Goal: Information Seeking & Learning: Learn about a topic

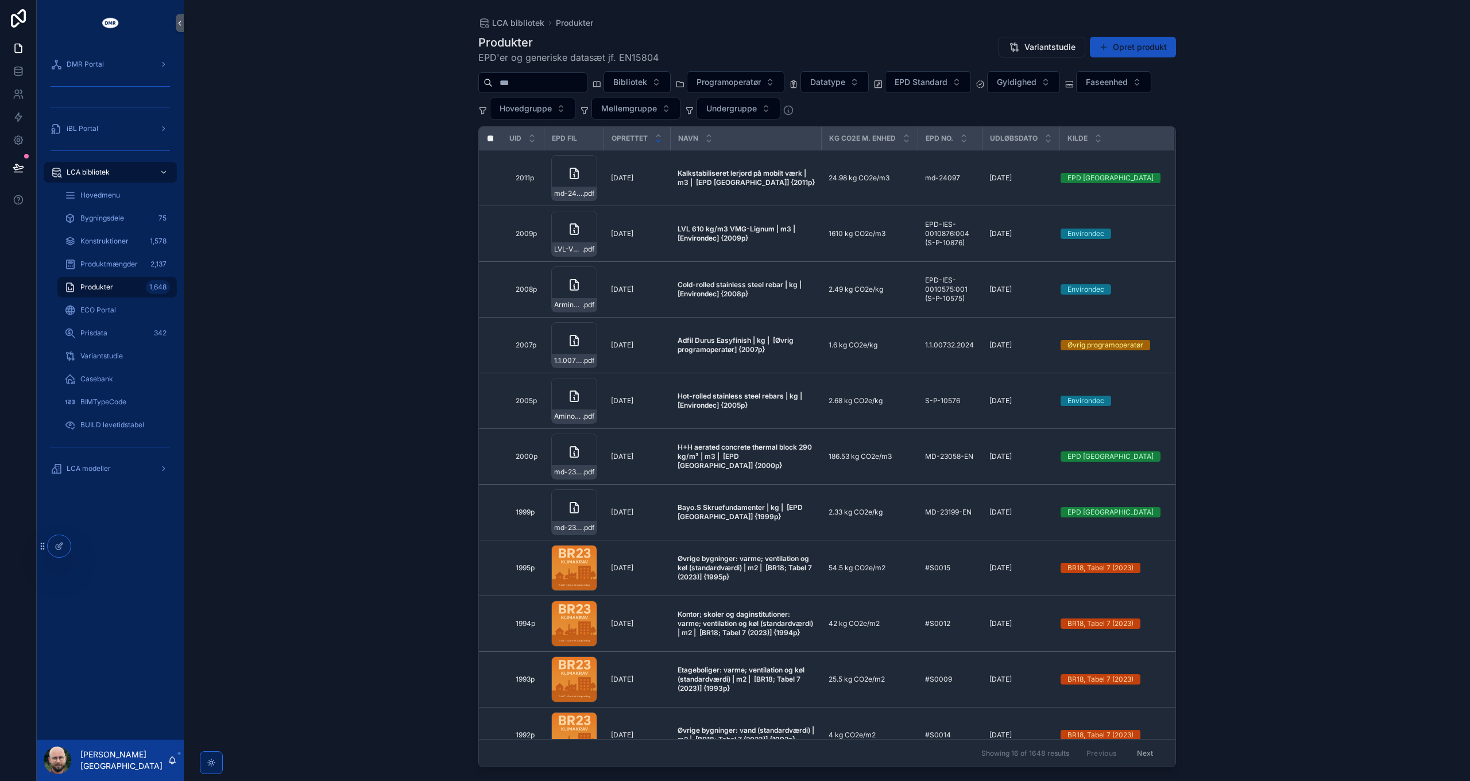
click at [1365, 189] on div "LCA bibliotek Produkter Produkter EPD'er og generiske datasæt jf. EN15804 Varia…" at bounding box center [827, 390] width 1286 height 781
click at [127, 466] on div "LCA modeller" at bounding box center [110, 468] width 119 height 18
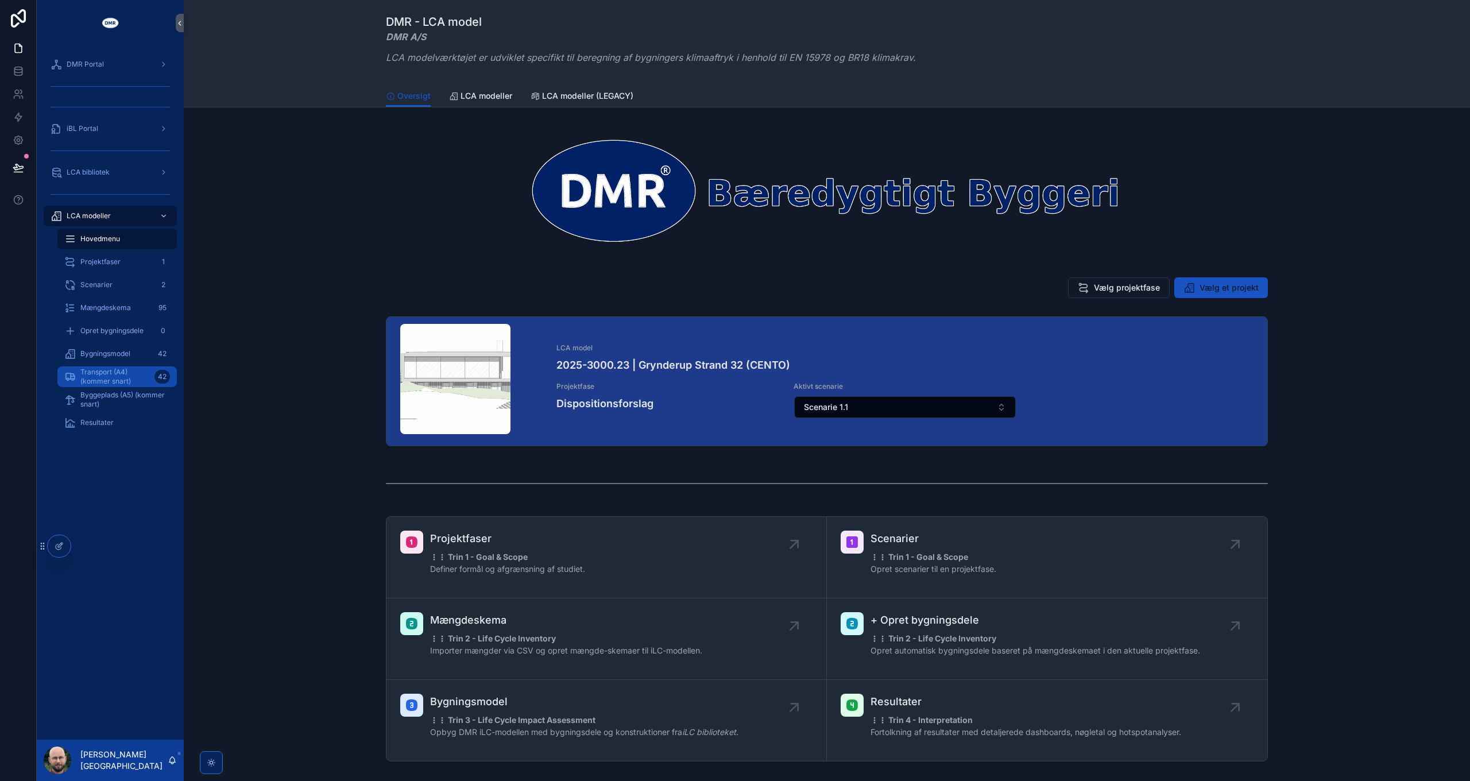
click at [102, 372] on span "Transport (A4) (kommer snart)" at bounding box center [114, 377] width 69 height 18
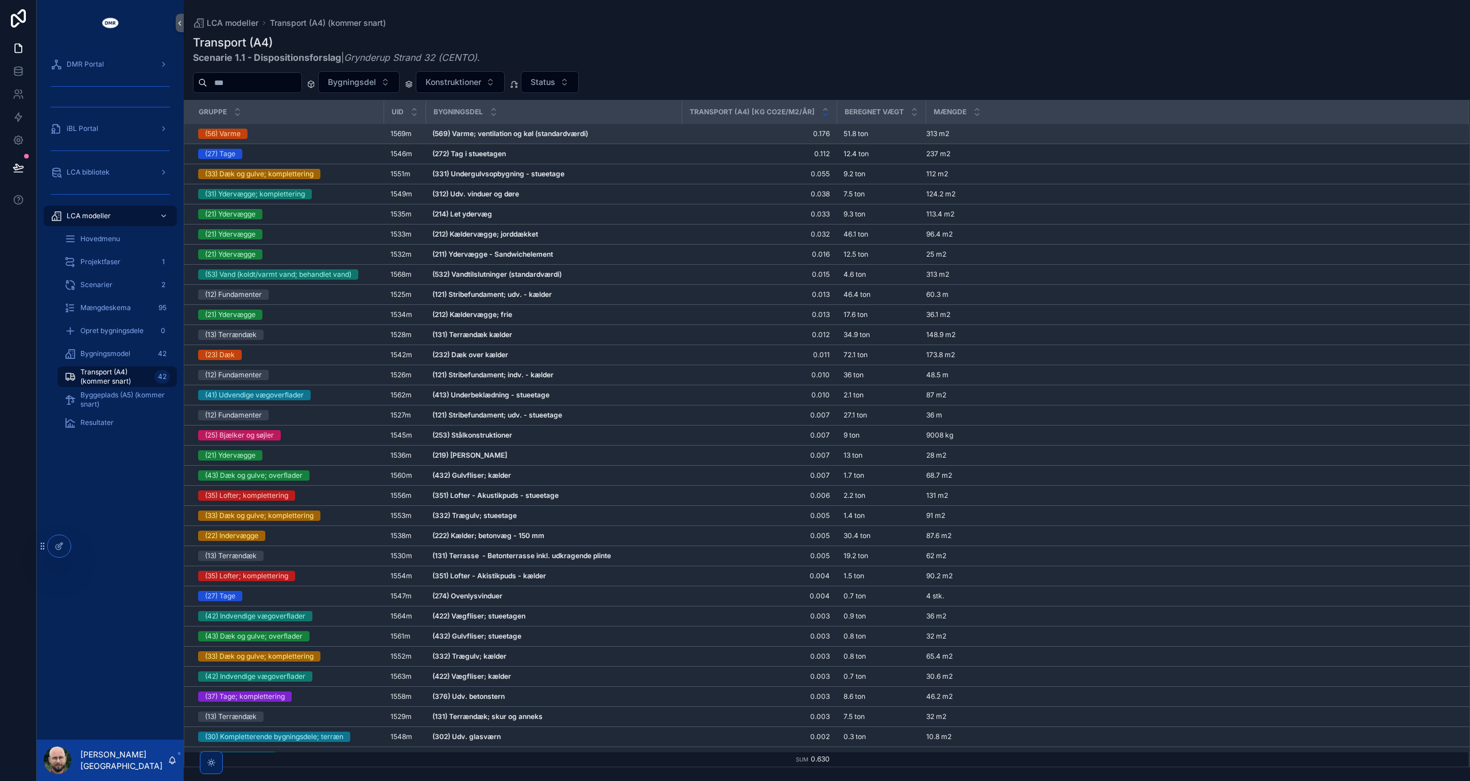
click at [527, 132] on strong "(569) Varme; ventilation og køl (standardværdi)" at bounding box center [510, 133] width 156 height 9
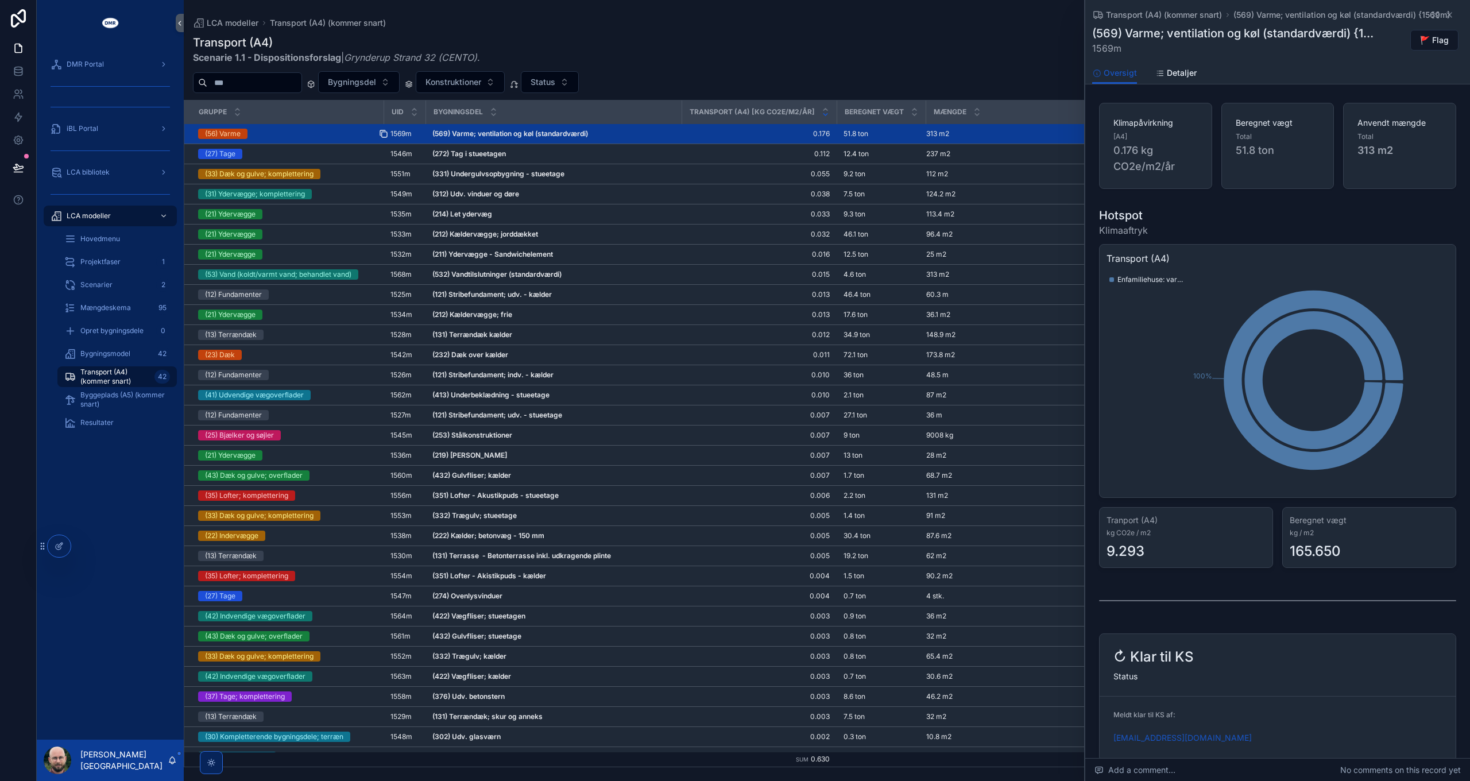
click at [382, 133] on icon "scrollable content" at bounding box center [384, 134] width 5 height 5
click at [105, 349] on span "Bygningsmodel" at bounding box center [105, 353] width 50 height 9
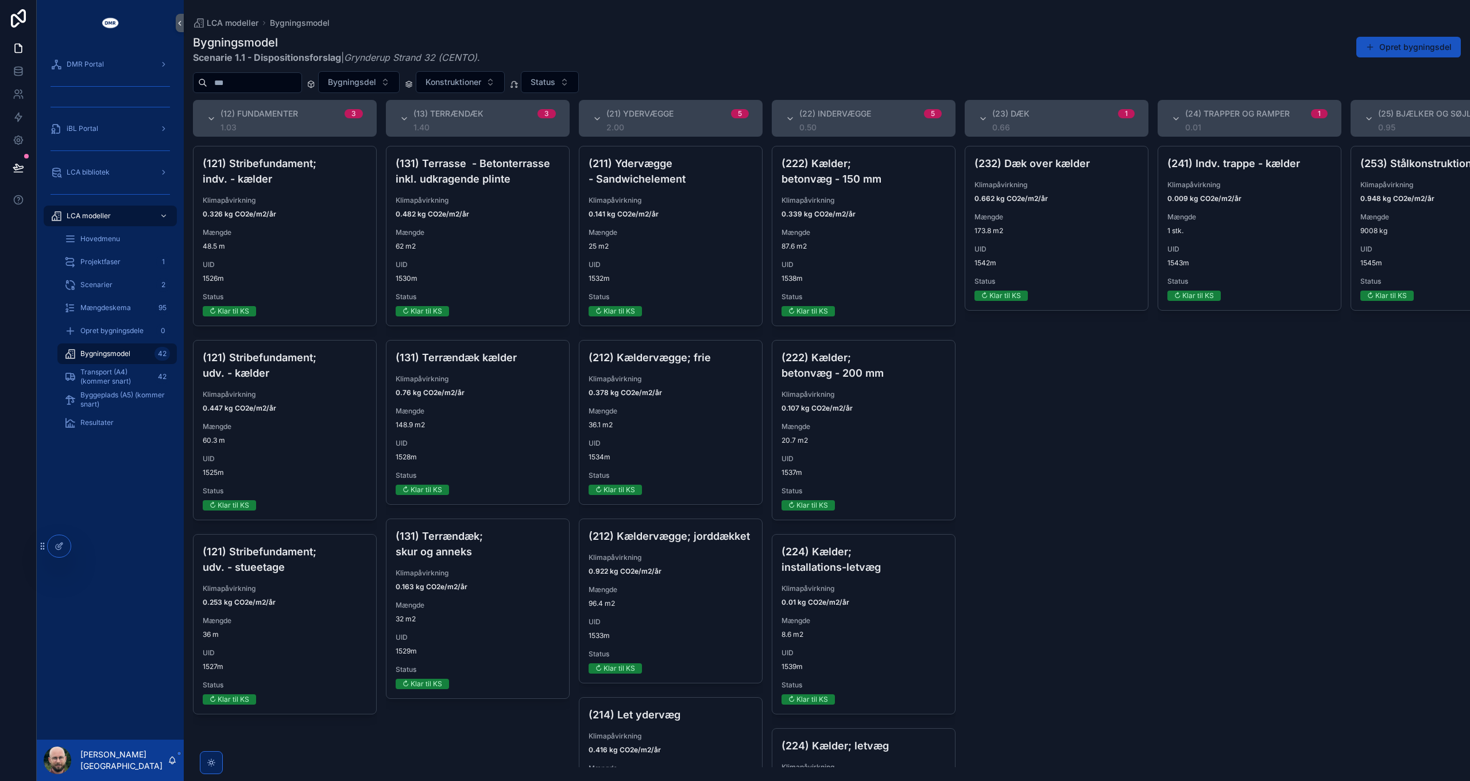
click at [241, 79] on input "scrollable content" at bounding box center [254, 83] width 94 height 16
paste input "*****"
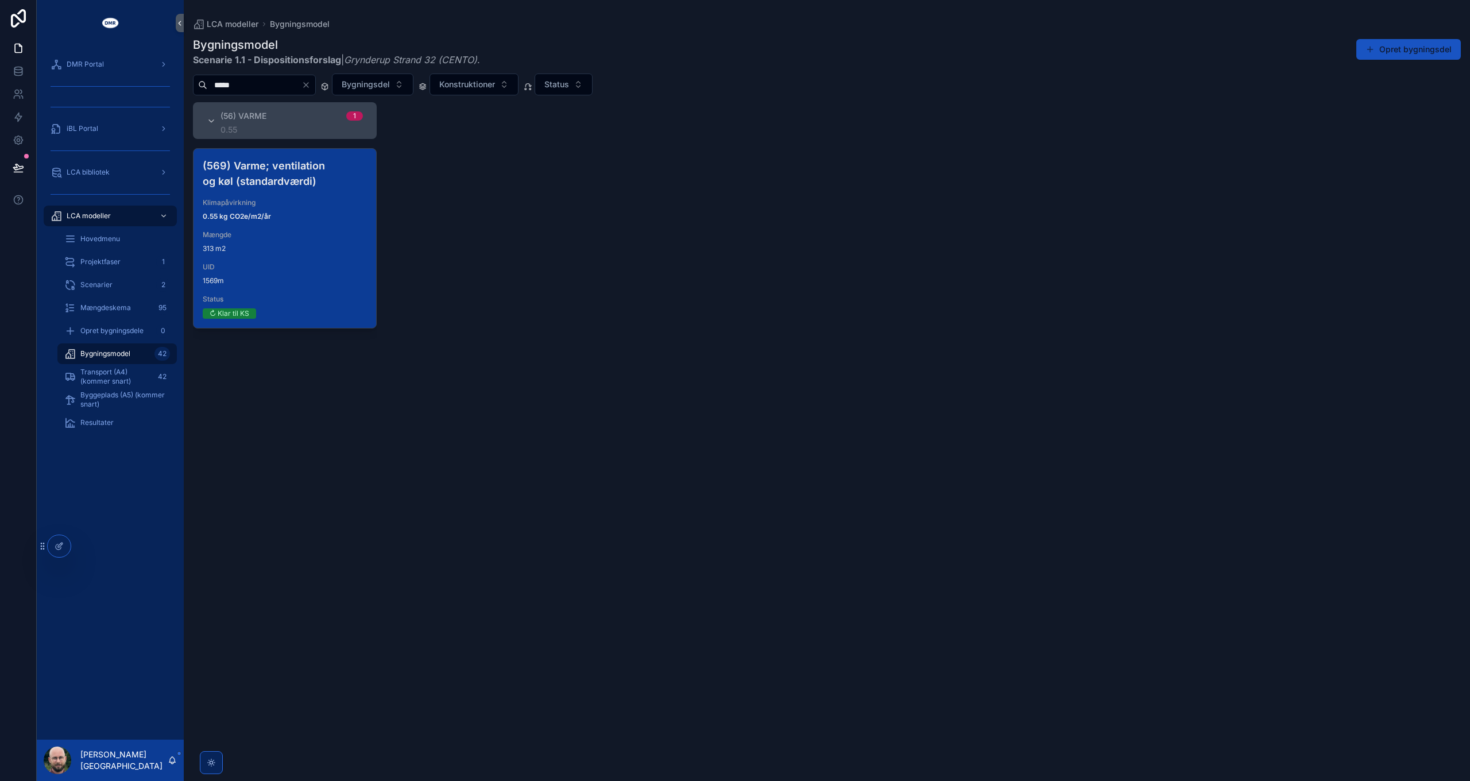
type input "*****"
click at [253, 216] on strong "0.55 kg CO2e/m2/år" at bounding box center [237, 216] width 68 height 9
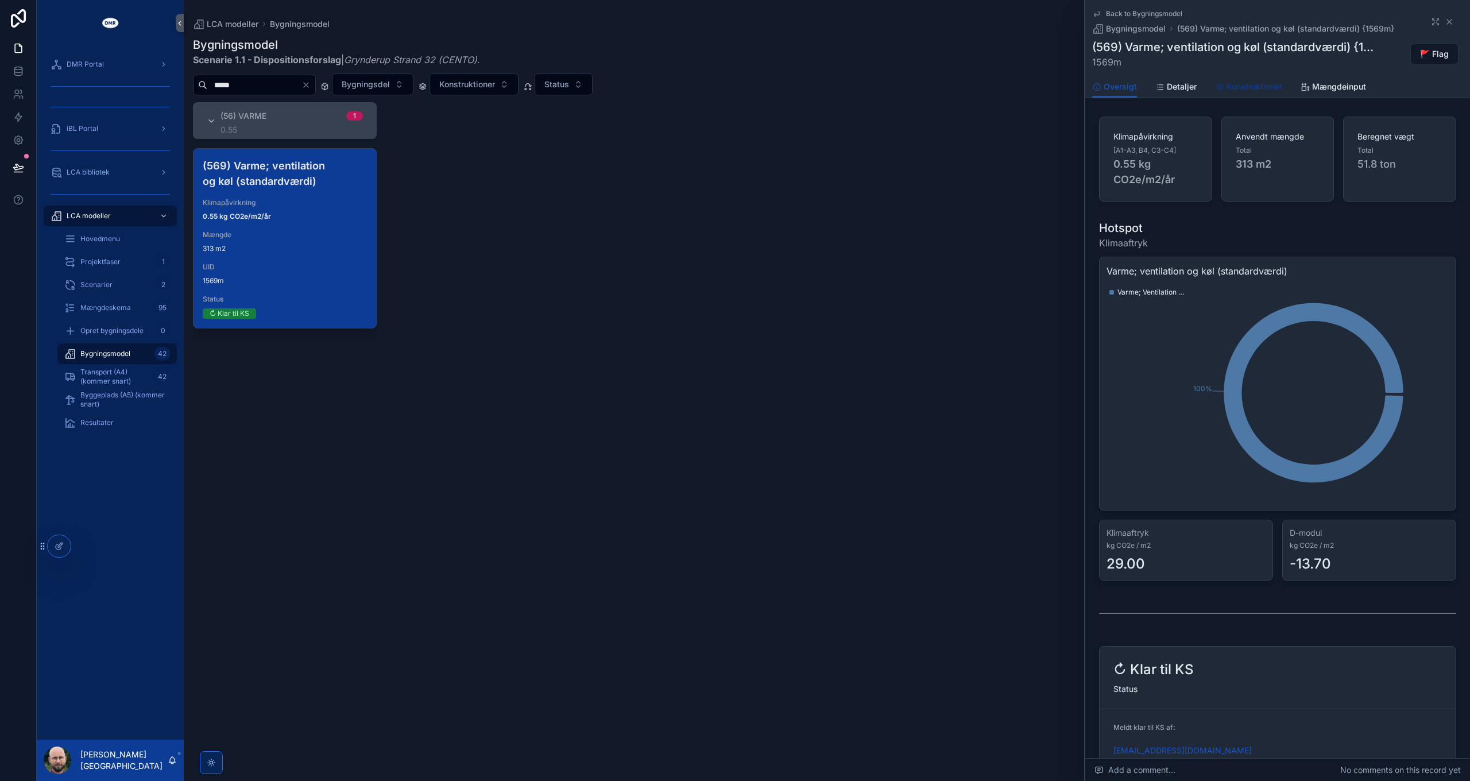
click at [1256, 92] on span "Konstruktioner" at bounding box center [1255, 86] width 56 height 11
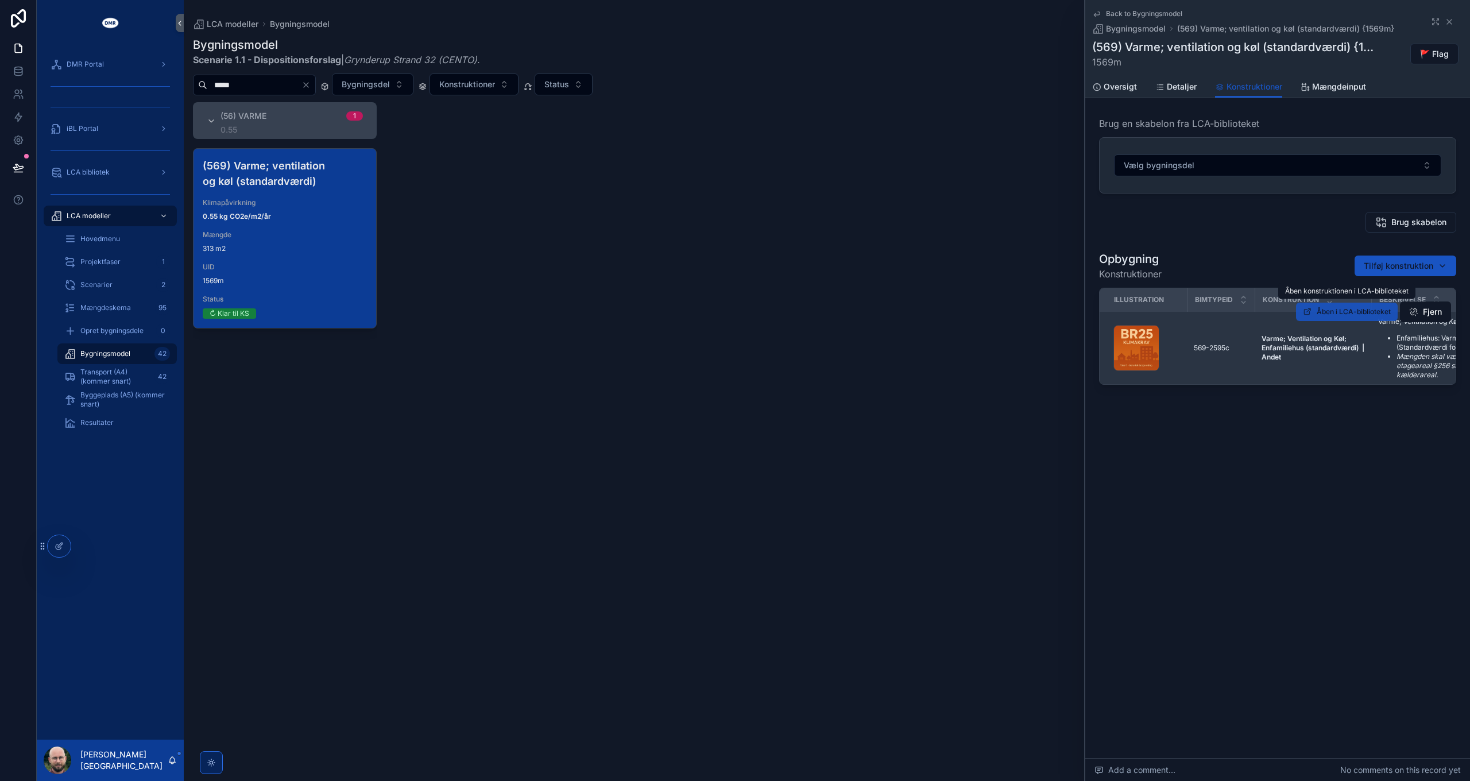
click at [1357, 309] on span "Åben i LCA-biblioteket" at bounding box center [1354, 311] width 74 height 9
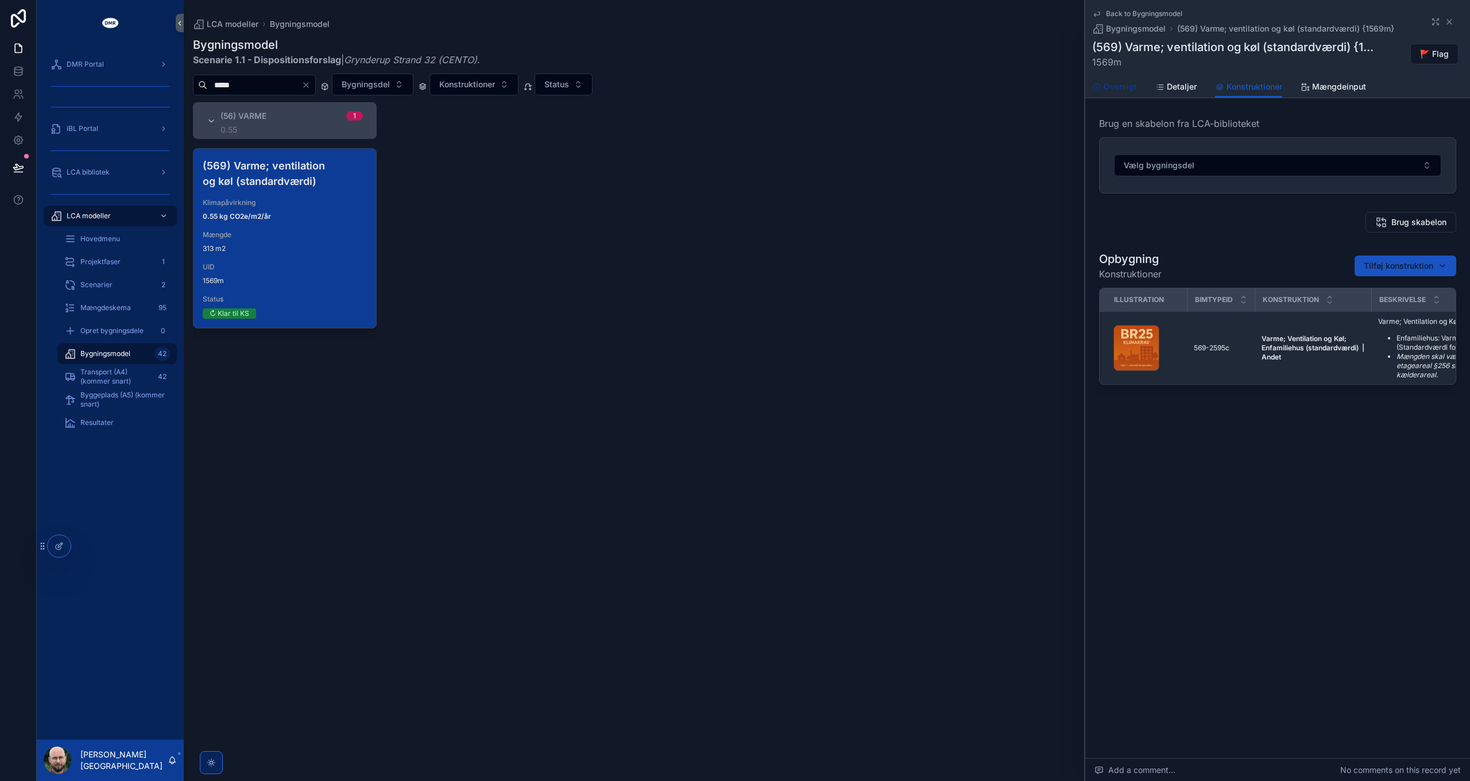
click at [1132, 94] on link "Oversigt" at bounding box center [1114, 87] width 45 height 23
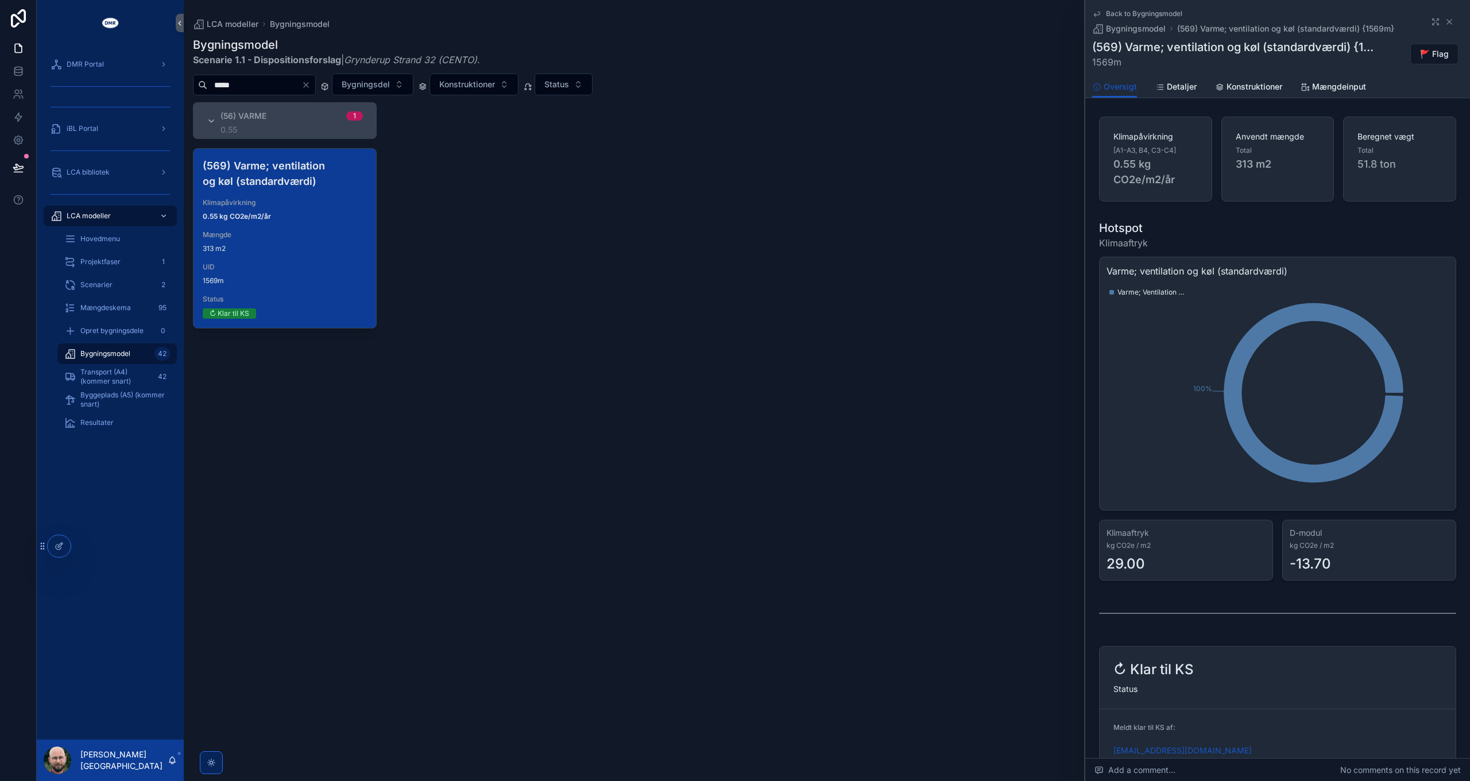
click at [1105, 61] on span "1569m" at bounding box center [1234, 62] width 285 height 14
click at [1247, 83] on span "Konstruktioner" at bounding box center [1255, 86] width 56 height 11
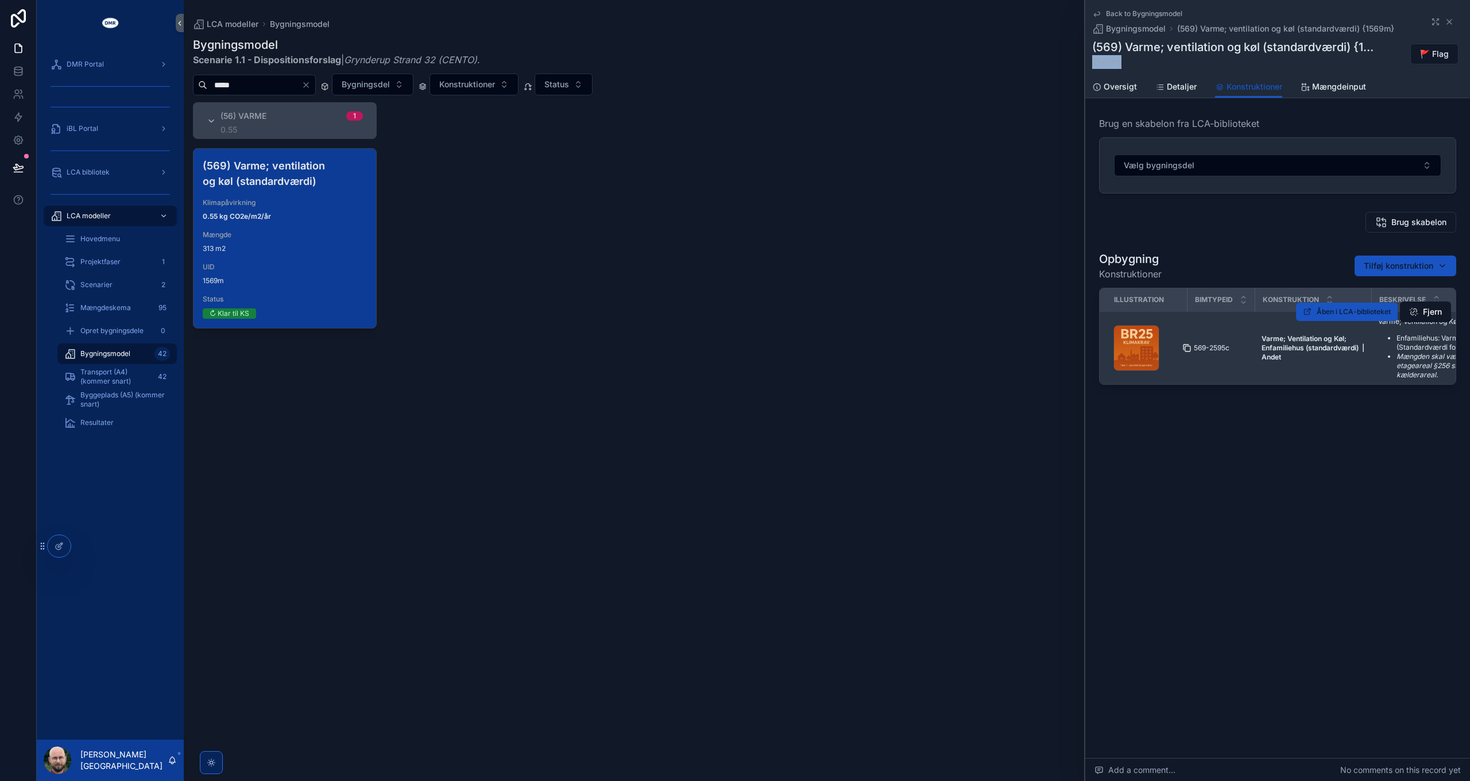
click at [1186, 347] on icon "scrollable content" at bounding box center [1186, 347] width 9 height 9
click at [1189, 345] on icon "scrollable content" at bounding box center [1186, 347] width 9 height 9
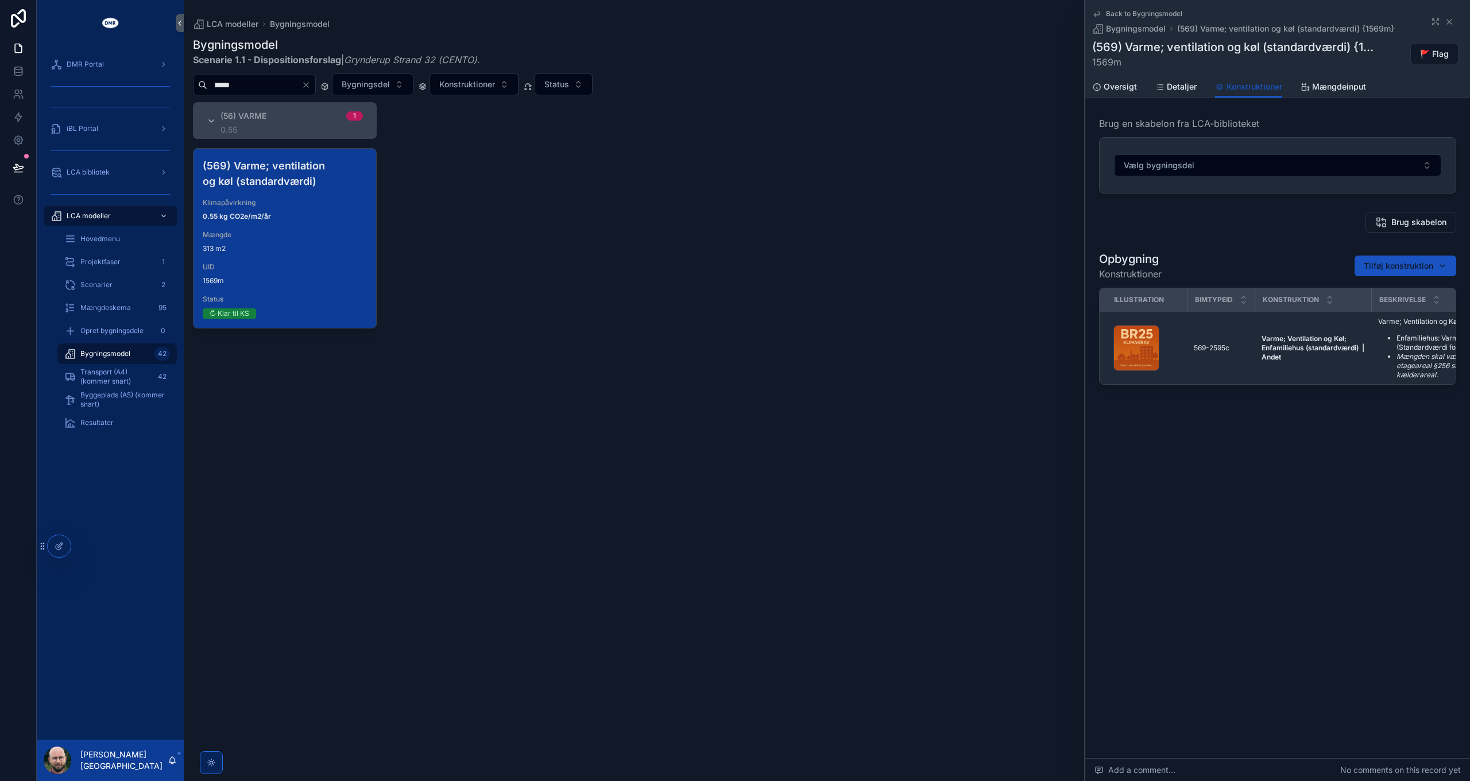
click at [539, 233] on div "(56) Varme 1 0.55 (569) Varme; ventilation og køl (standardværdi) Klimapåvirkni…" at bounding box center [827, 434] width 1286 height 665
click at [1105, 79] on link "Oversigt" at bounding box center [1114, 87] width 45 height 23
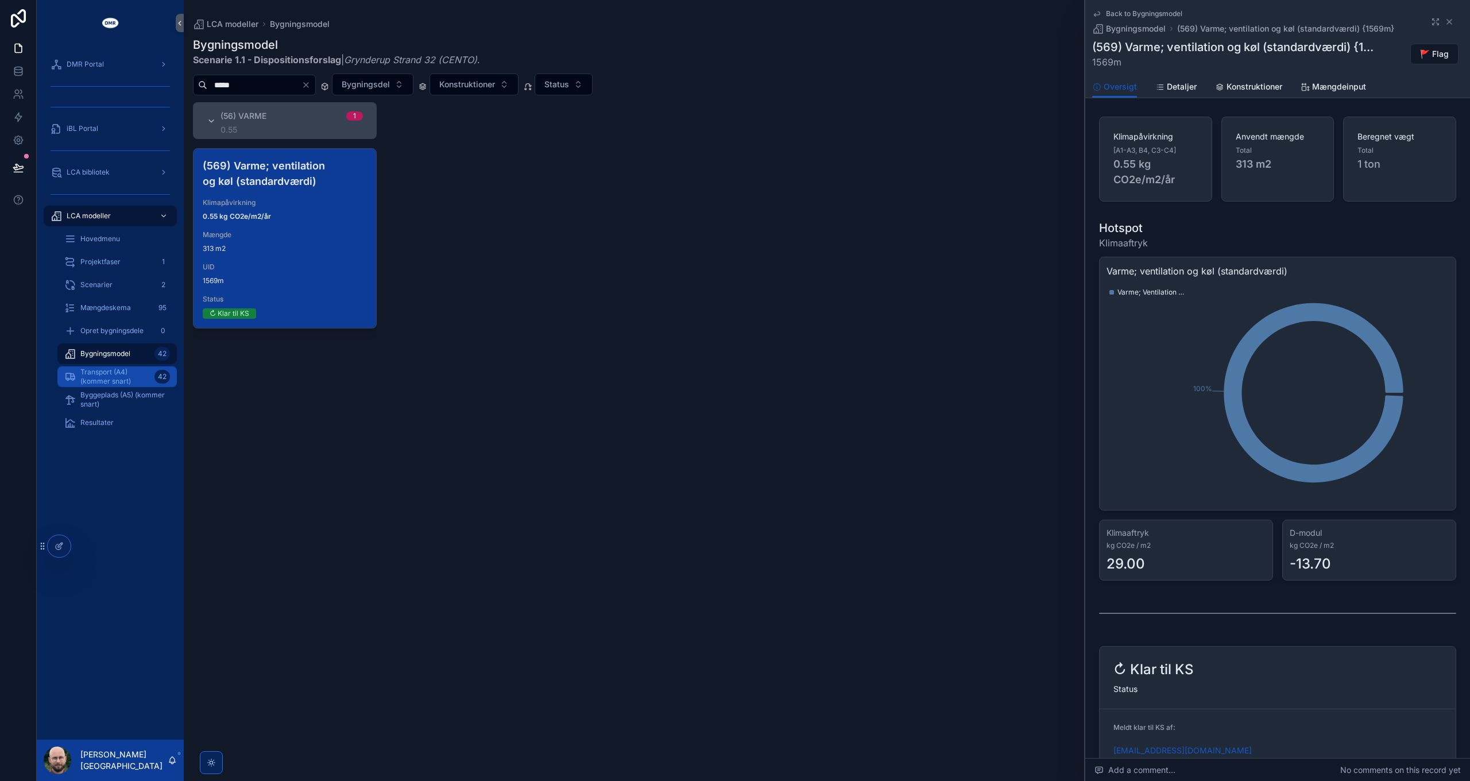
click at [113, 378] on span "Transport (A4) (kommer snart)" at bounding box center [114, 377] width 69 height 18
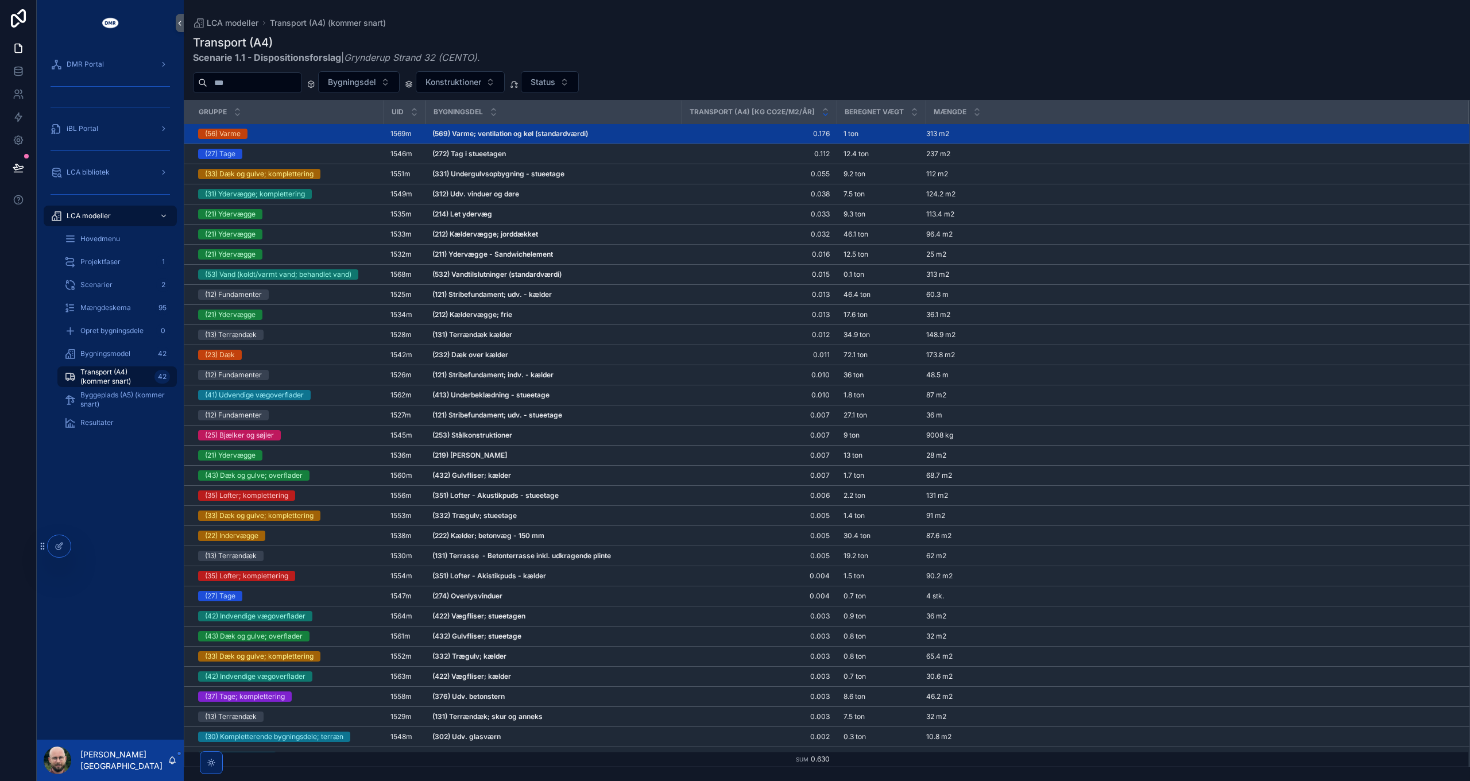
click at [720, 52] on div "Transport (A4) Scenarie 1.1 - Dispositionsforslag | Grynderup Strand 32 (CENTO)…" at bounding box center [827, 49] width 1268 height 30
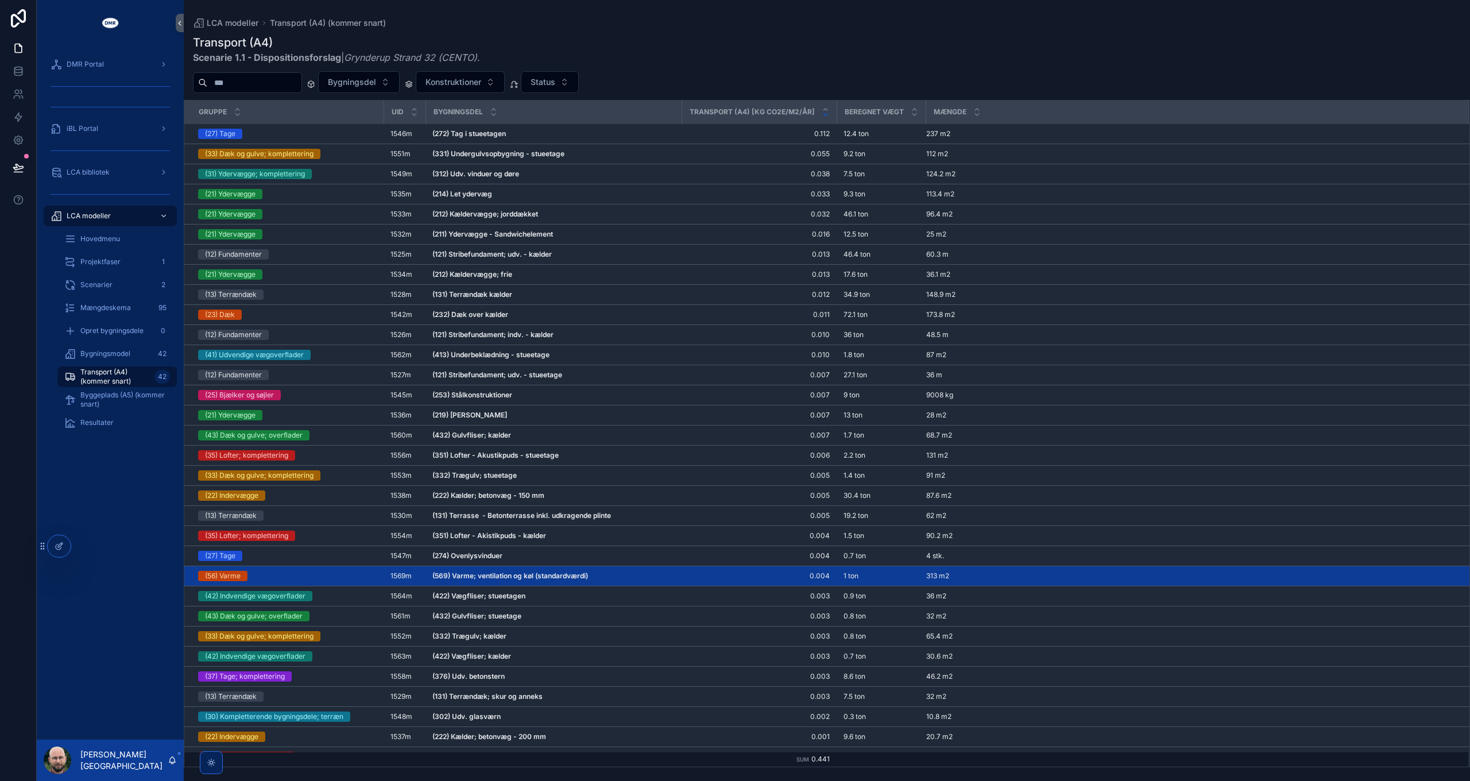
click at [720, 52] on div "Transport (A4) Scenarie 1.1 - Dispositionsforslag | Grynderup Strand 32 (CENTO)…" at bounding box center [827, 49] width 1268 height 30
click at [114, 398] on span "Byggeplads (A5) (kommer snart)" at bounding box center [122, 399] width 85 height 18
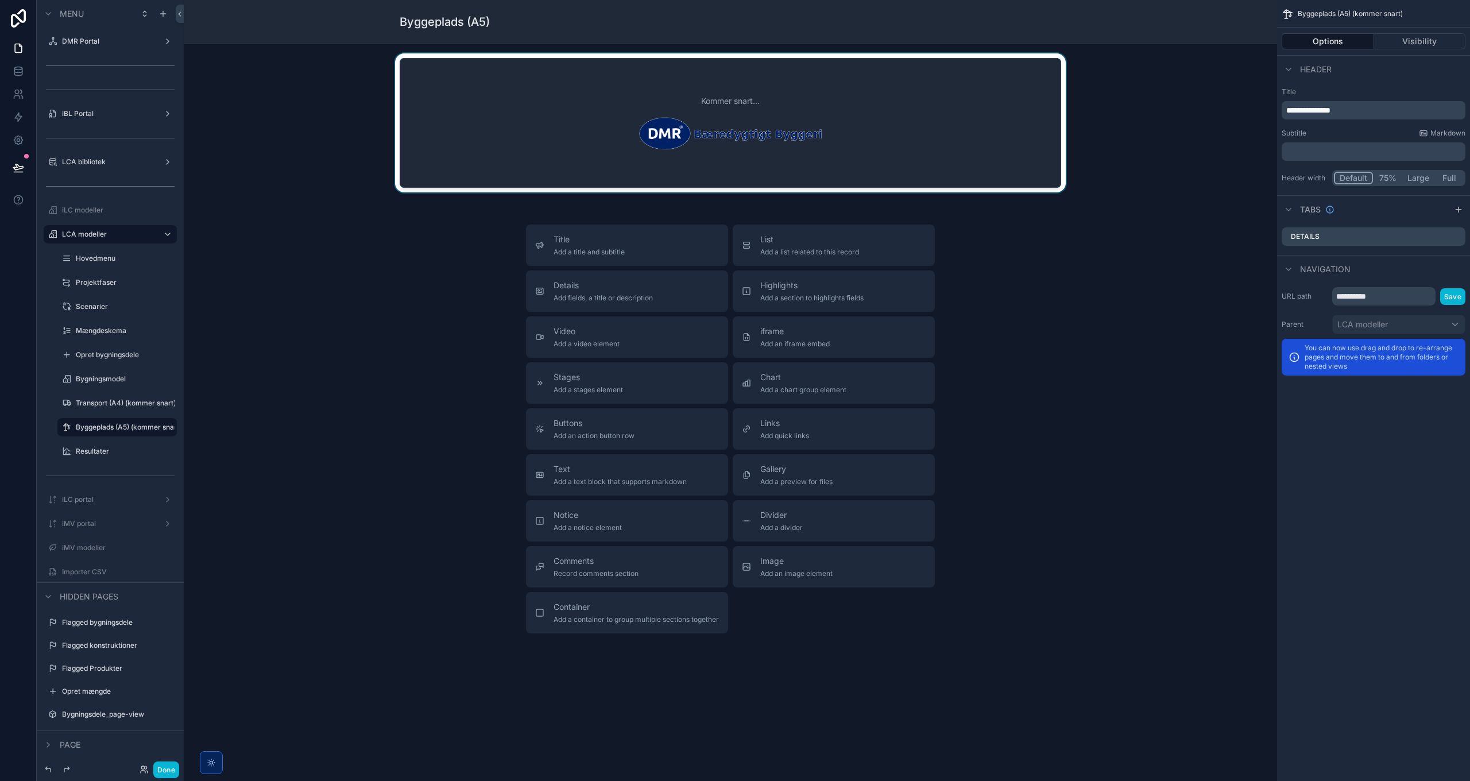
click at [935, 98] on div "scrollable content" at bounding box center [730, 125] width 1075 height 144
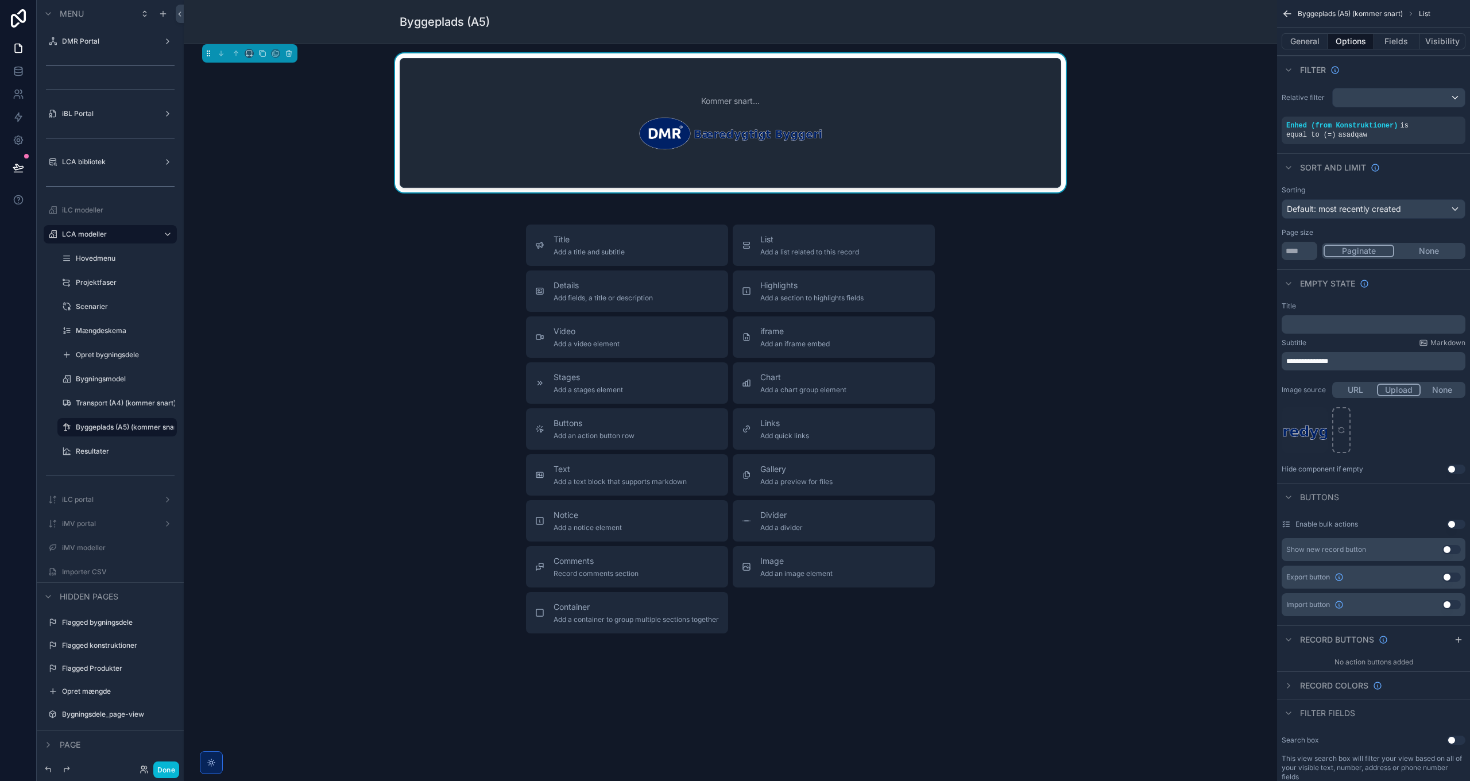
click at [1287, 361] on span "**********" at bounding box center [1307, 361] width 42 height 7
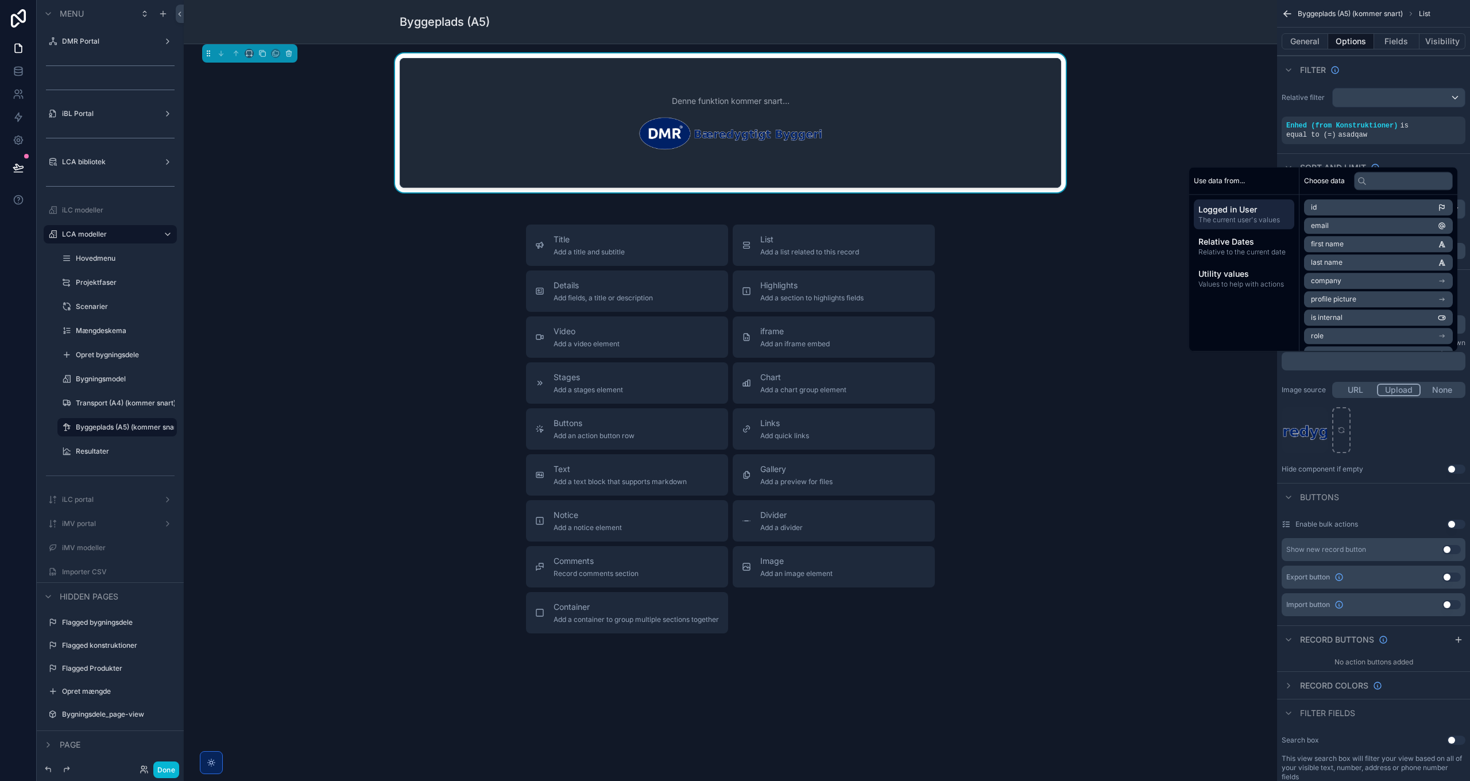
click at [1389, 429] on div "dmr_logo_baeredygtigt-byggeri---noloco---narrow---transparrent---white-DMR .png" at bounding box center [1374, 430] width 184 height 46
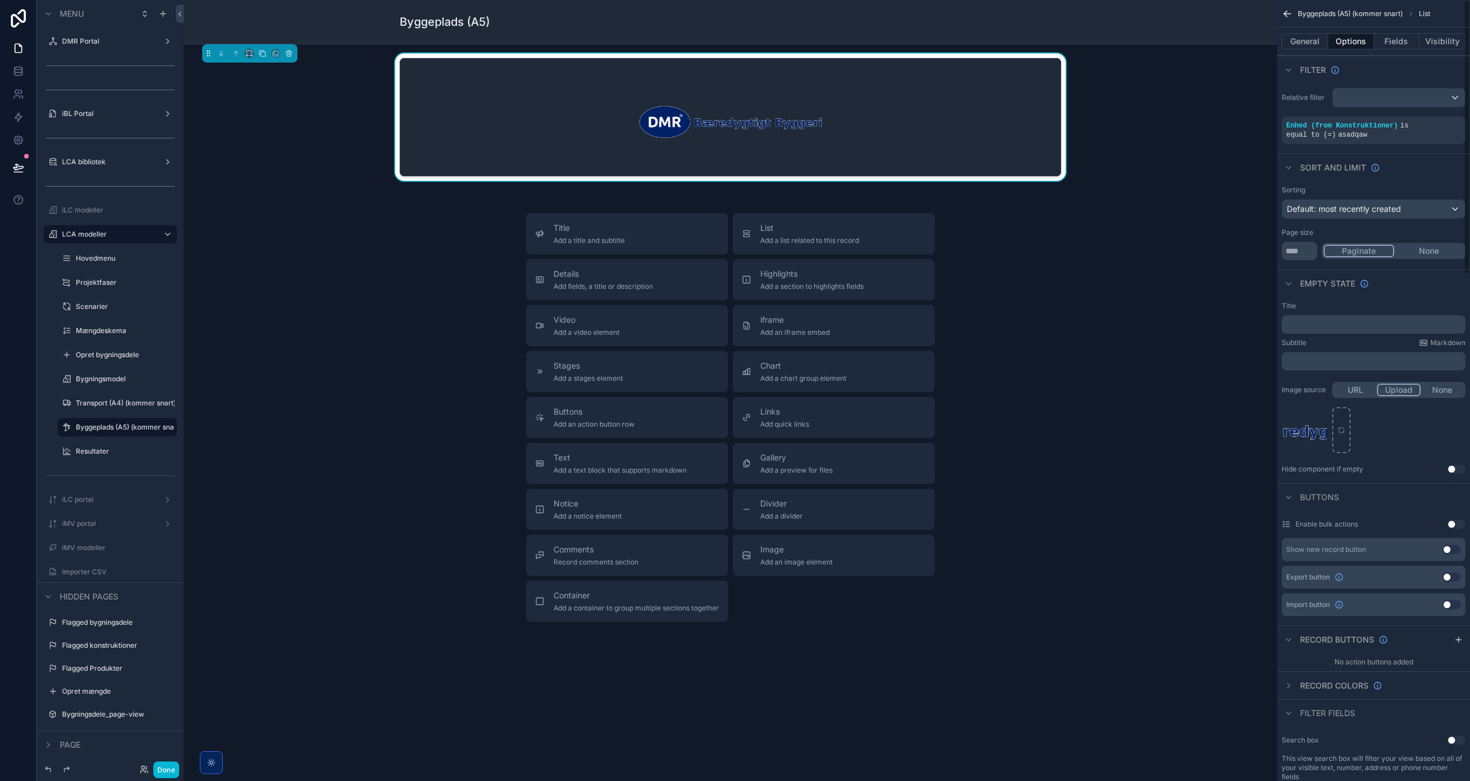
click at [1309, 320] on p "﻿" at bounding box center [1374, 324] width 177 height 9
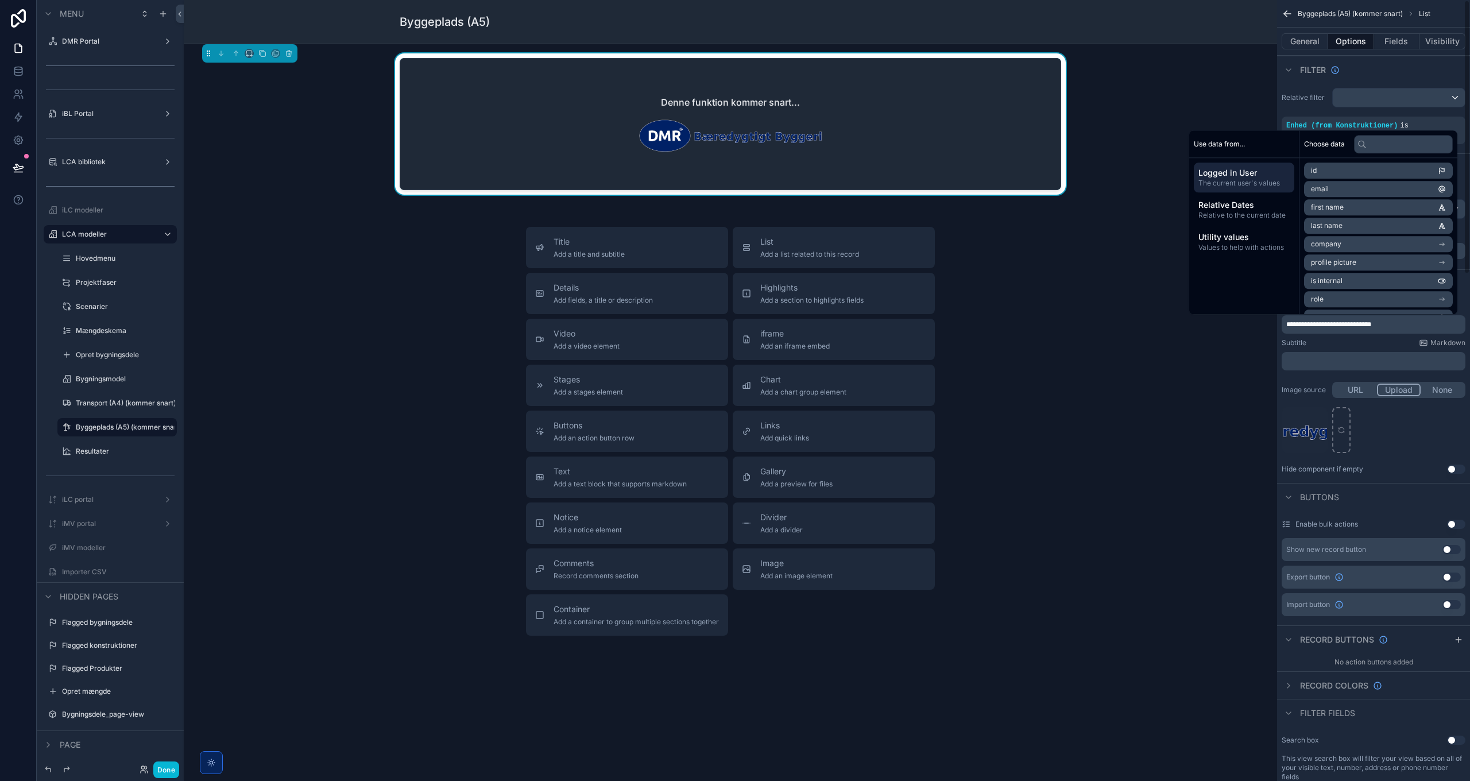
click at [1328, 359] on p "﻿" at bounding box center [1374, 361] width 177 height 9
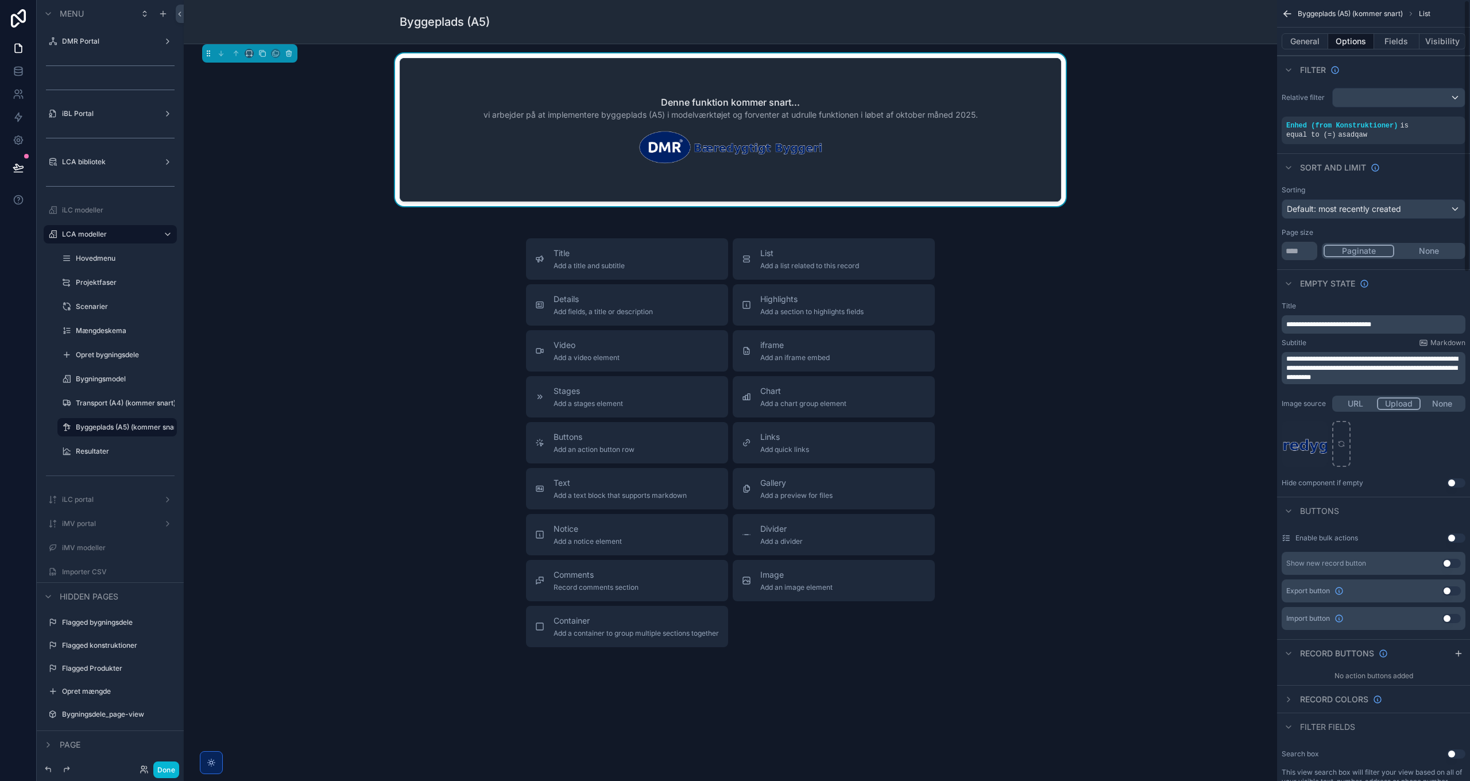
click at [1286, 357] on div "**********" at bounding box center [1374, 368] width 184 height 32
click at [1293, 358] on span "**********" at bounding box center [1372, 367] width 172 height 25
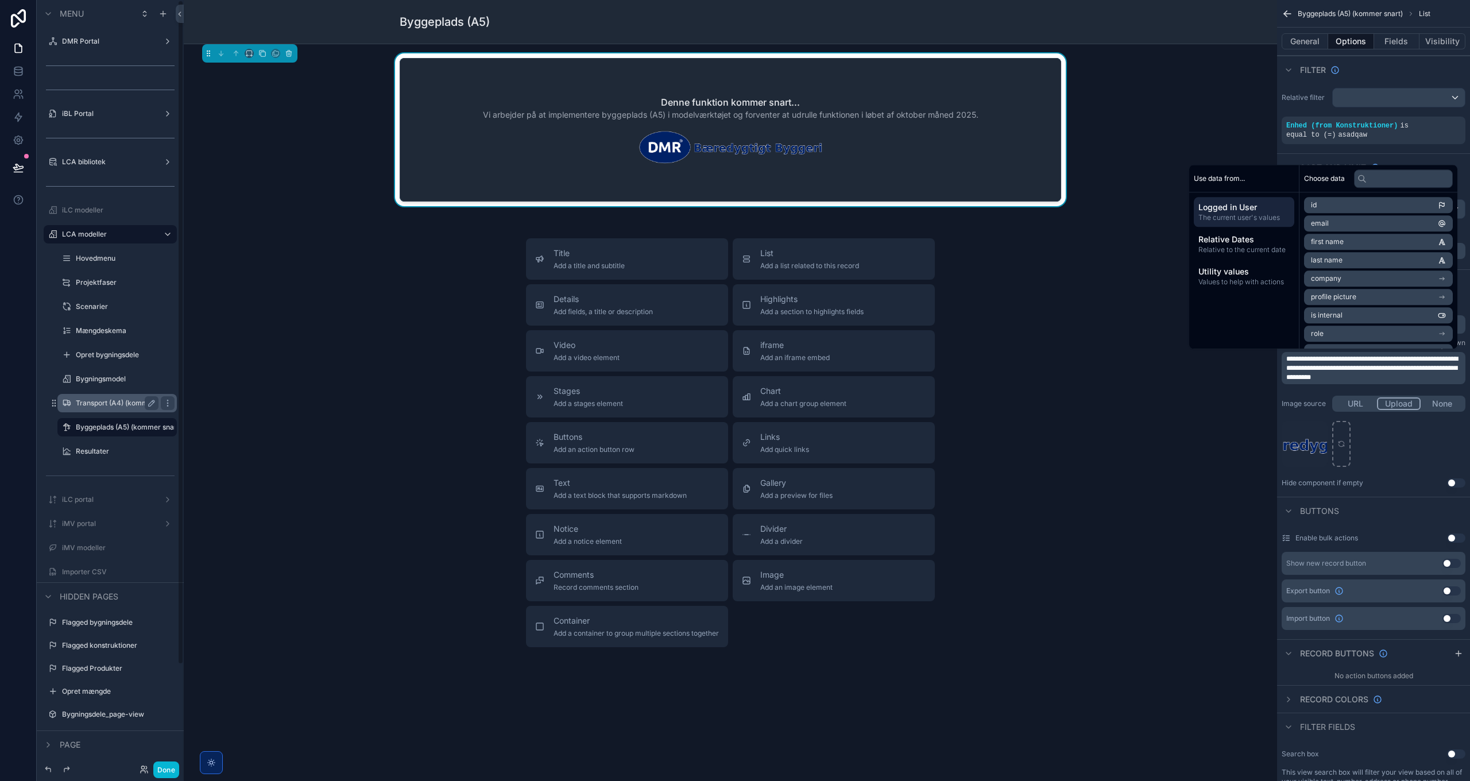
click at [130, 404] on label "Transport (A4) (kommer snart)" at bounding box center [117, 403] width 83 height 9
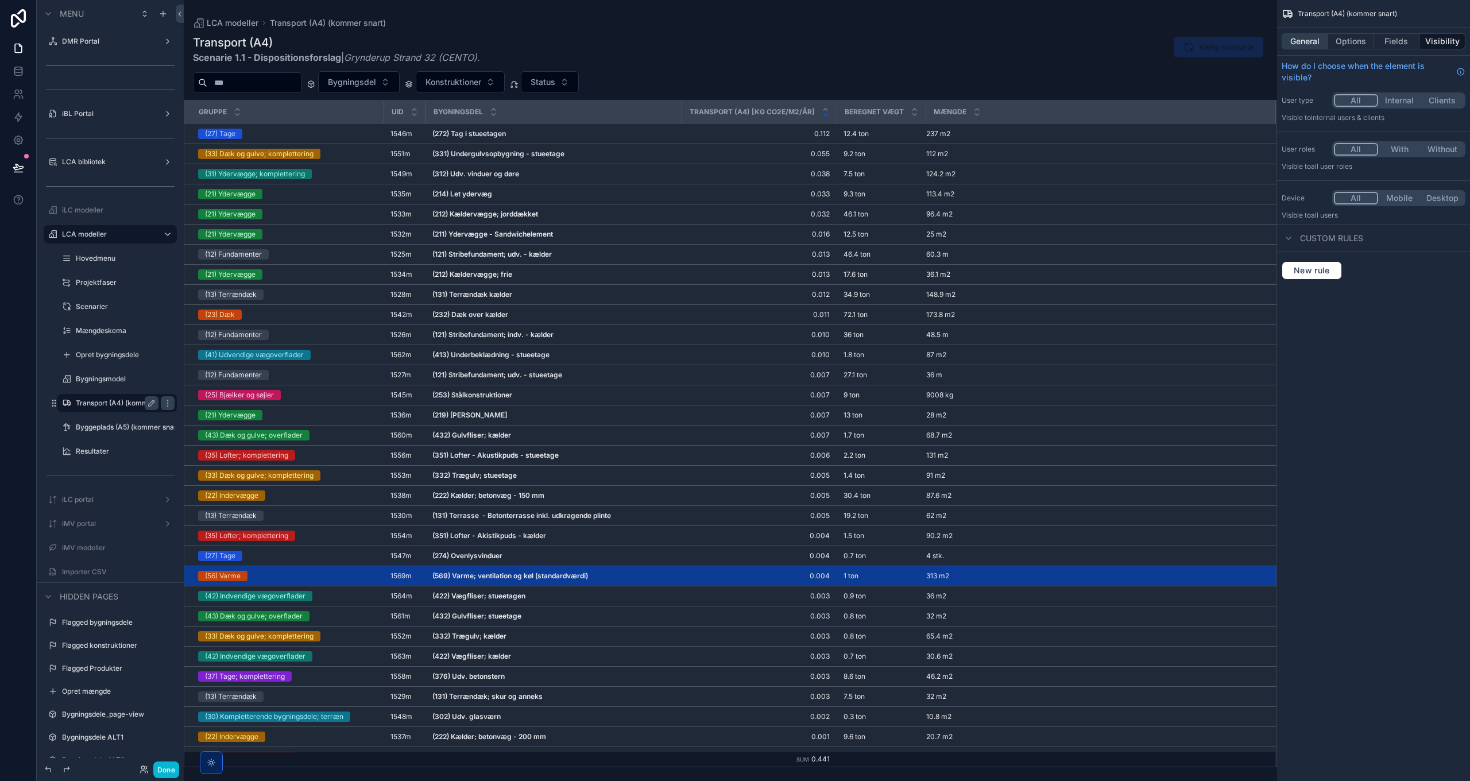
click at [1300, 41] on button "General" at bounding box center [1305, 41] width 47 height 16
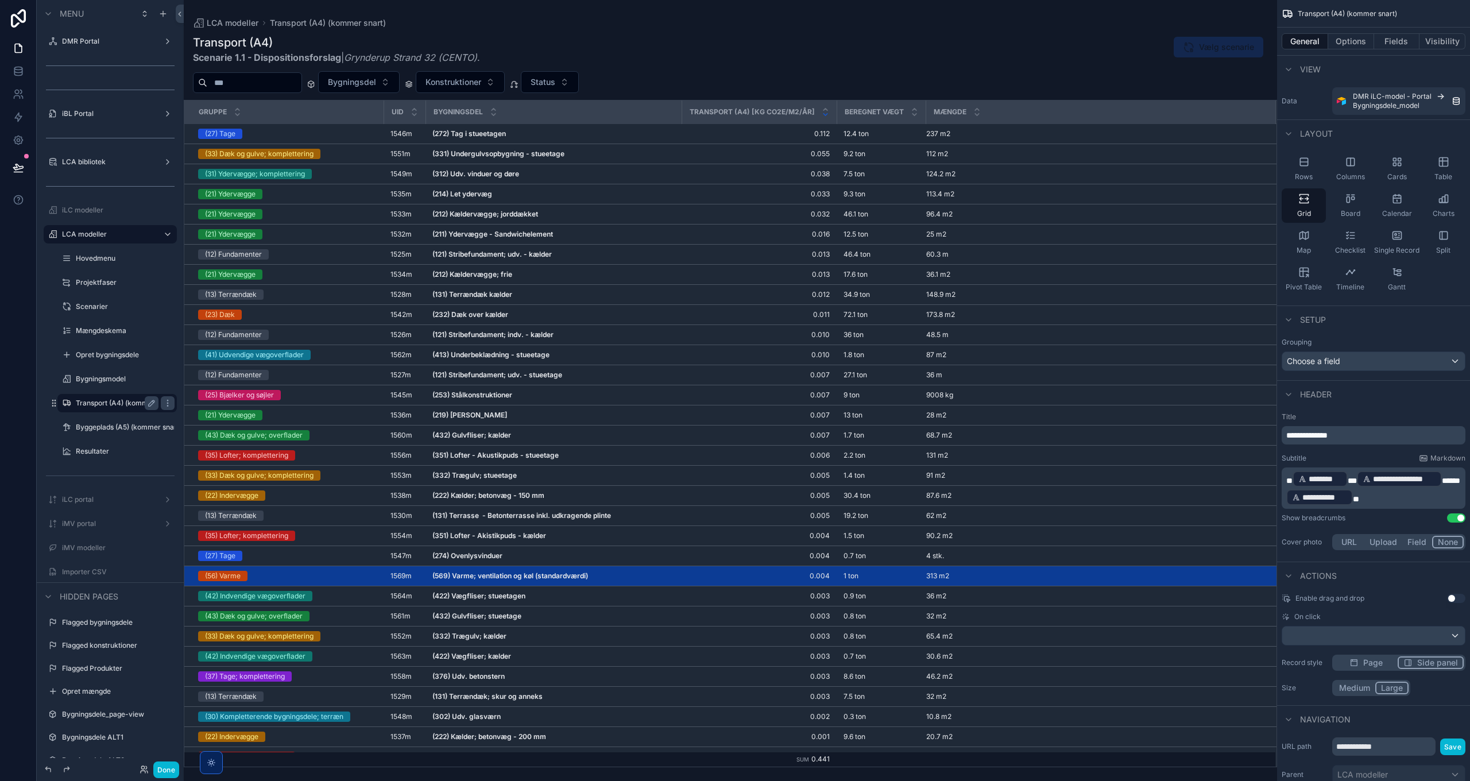
click at [1383, 543] on button "Upload" at bounding box center [1383, 542] width 38 height 13
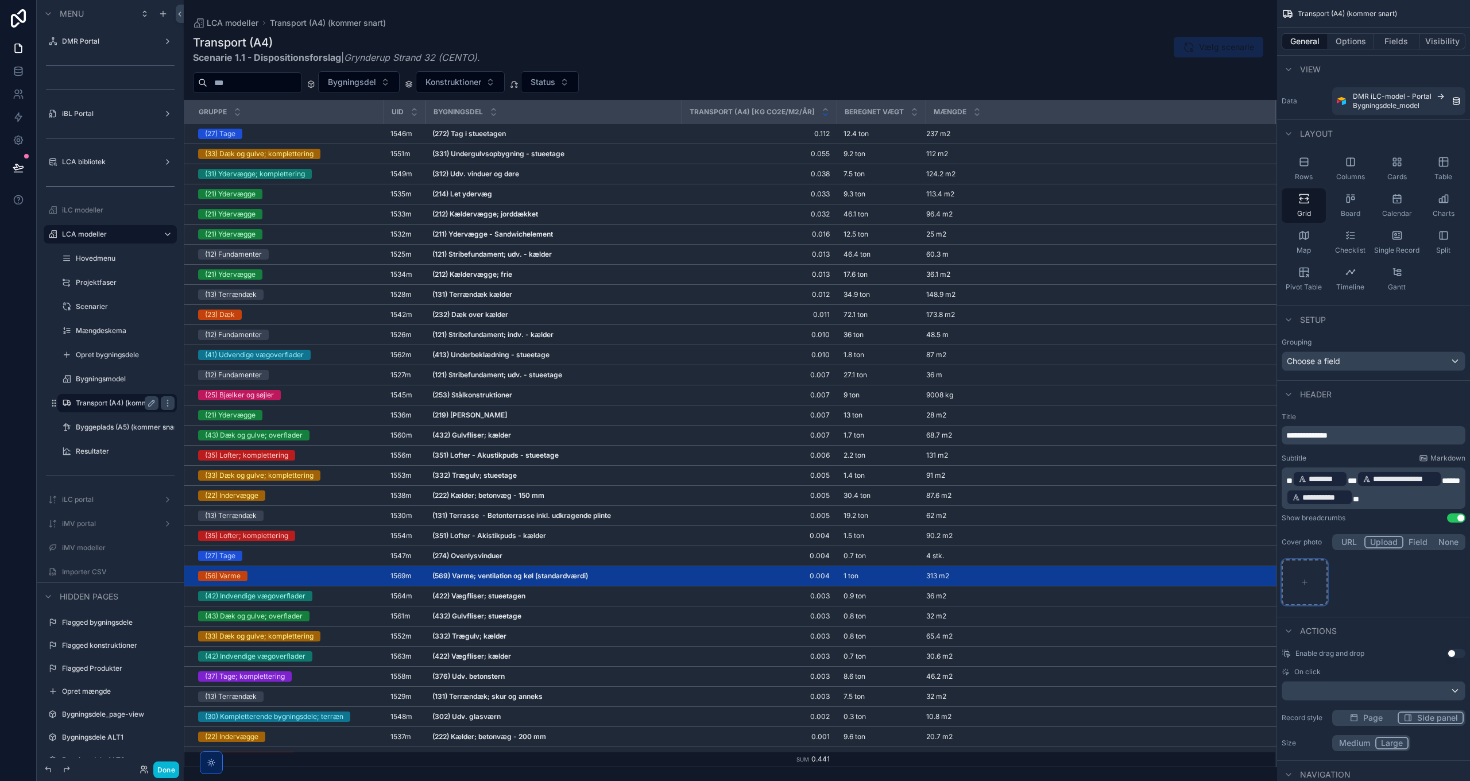
click at [1321, 565] on div "scrollable content" at bounding box center [1305, 582] width 46 height 46
type input "**********"
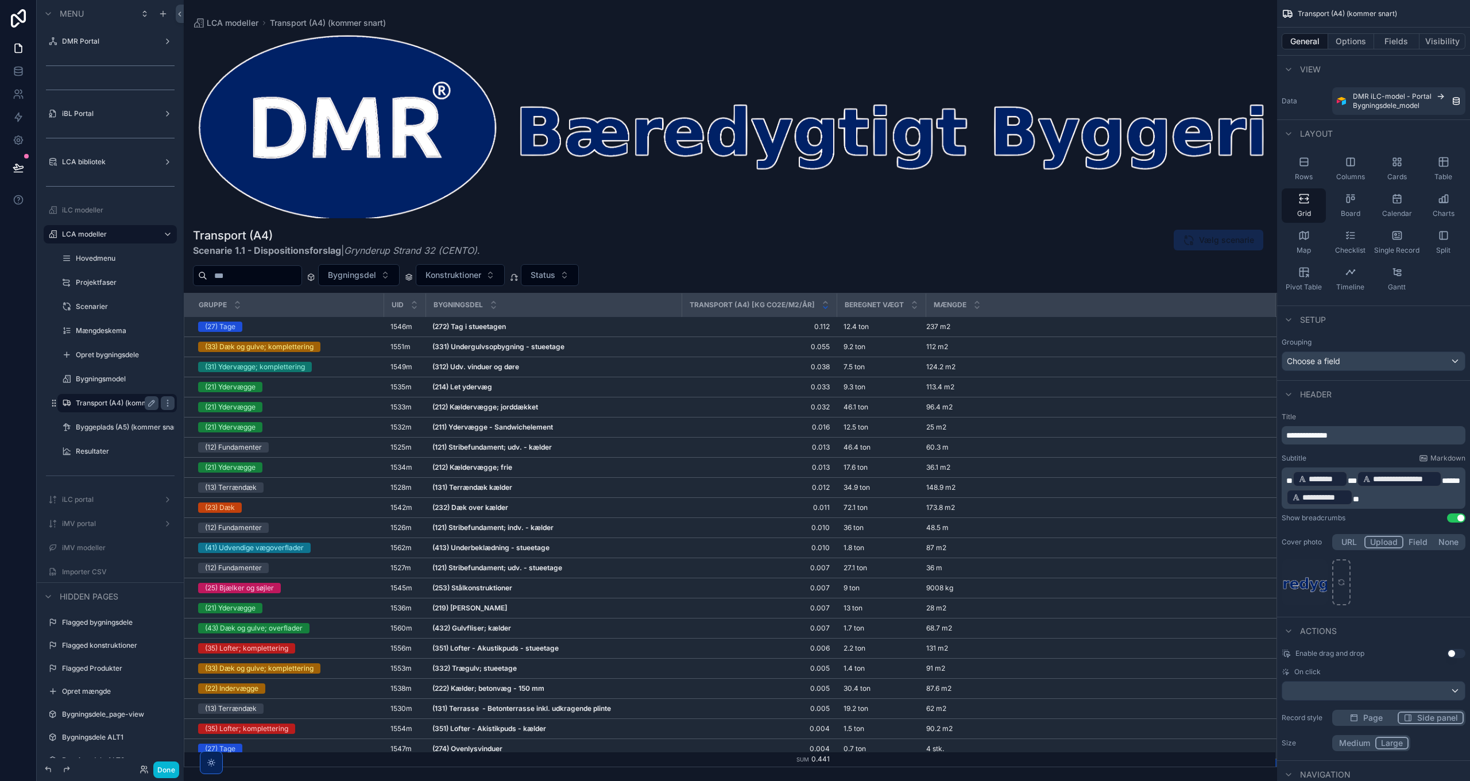
click at [874, 554] on div "scrollable content" at bounding box center [730, 390] width 1093 height 781
click at [1318, 567] on icon "scrollable content" at bounding box center [1318, 567] width 6 height 0
click at [1342, 550] on icon "button" at bounding box center [1341, 547] width 9 height 9
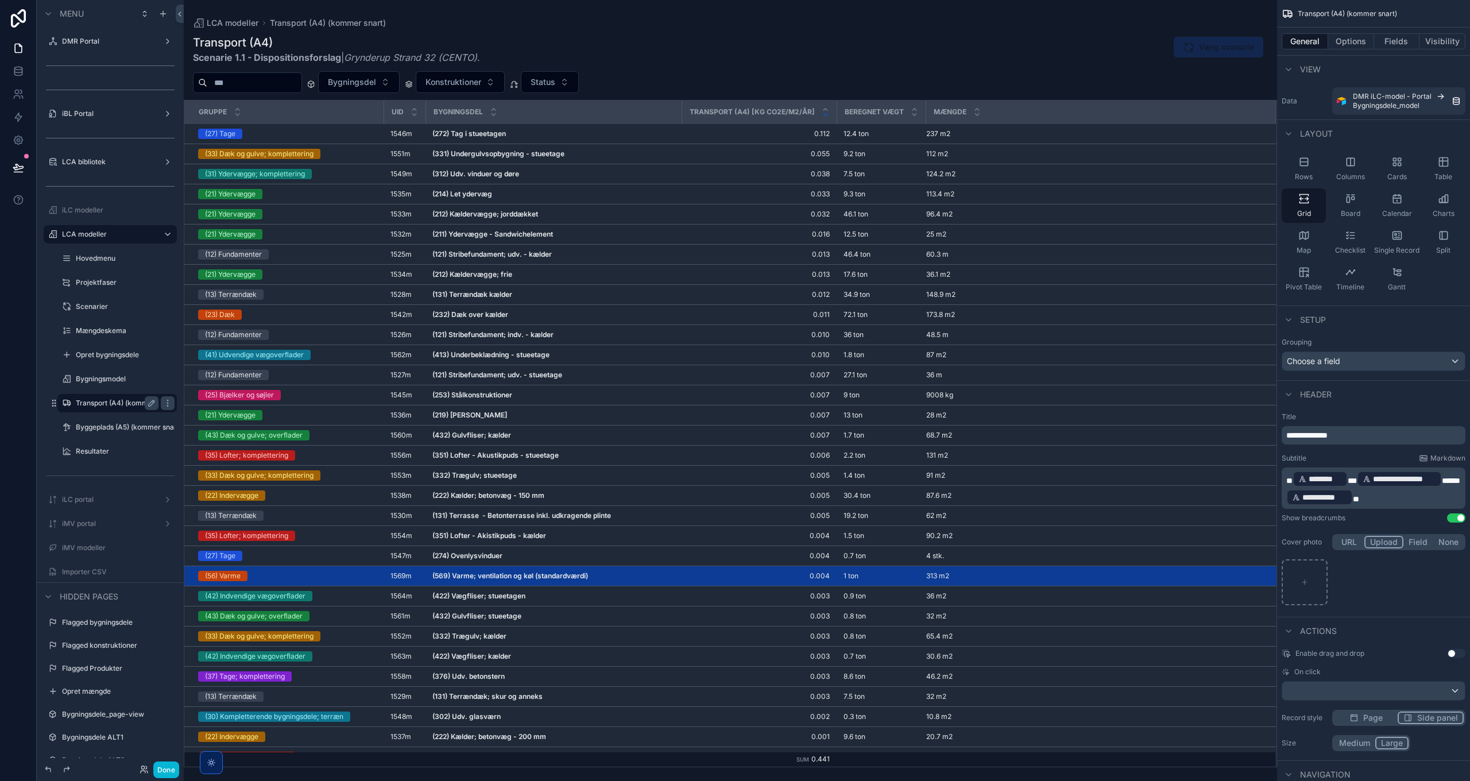
click at [1401, 580] on div "scrollable content" at bounding box center [1374, 582] width 184 height 46
click at [165, 769] on button "Done" at bounding box center [166, 769] width 26 height 17
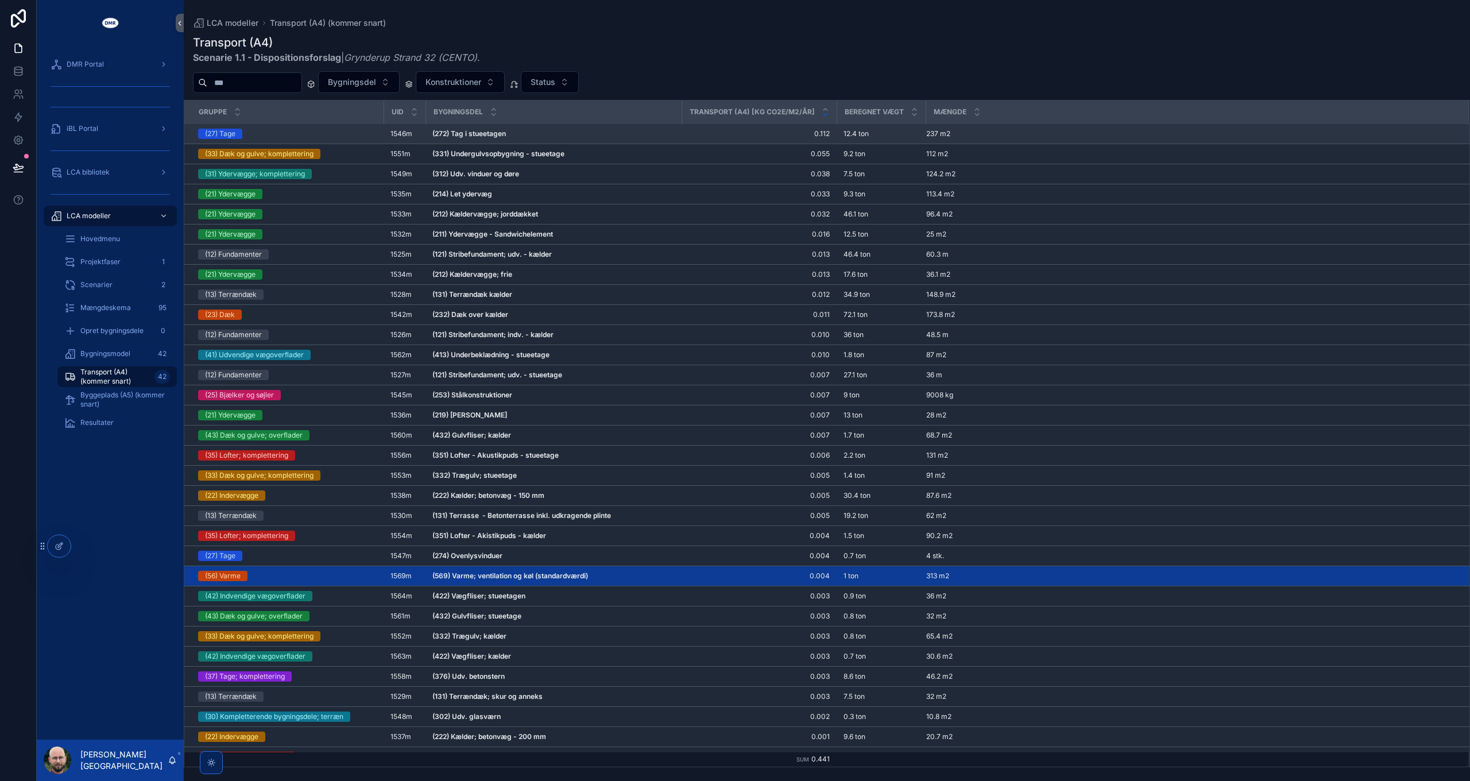
click at [468, 131] on strong "(272) Tag i stueetagen" at bounding box center [469, 133] width 74 height 9
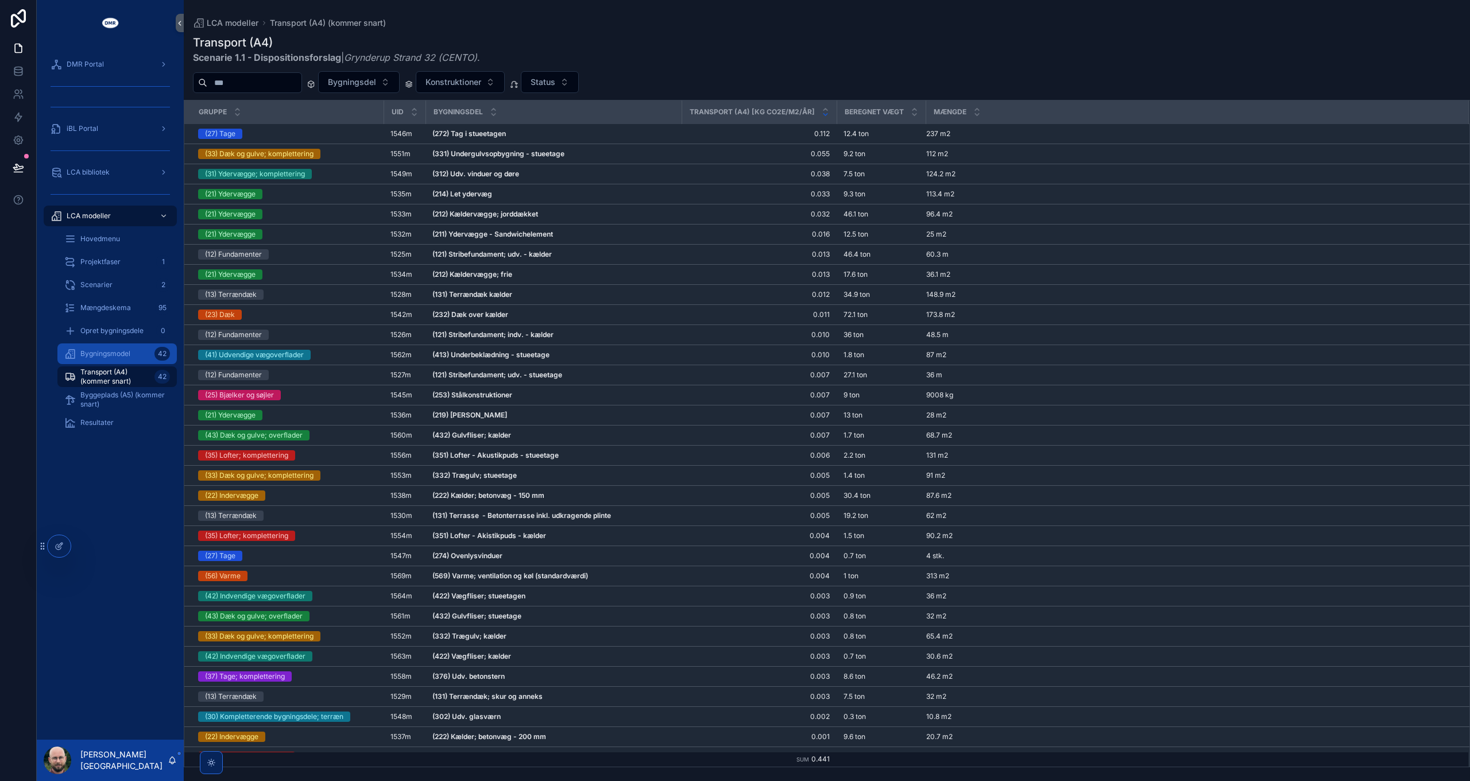
click at [100, 360] on div "Bygningsmodel 42" at bounding box center [117, 354] width 106 height 18
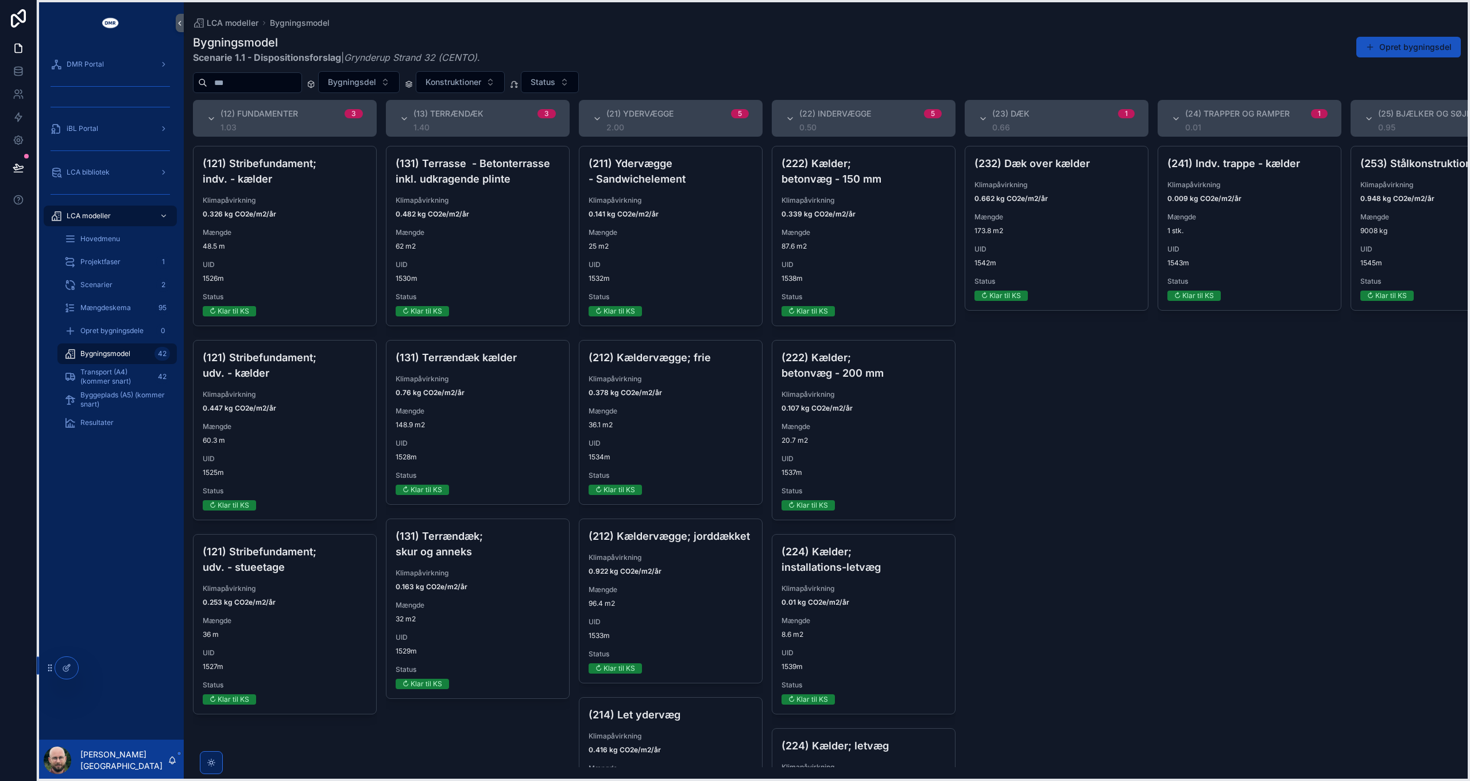
drag, startPoint x: 40, startPoint y: 549, endPoint x: 48, endPoint y: 674, distance: 124.8
click at [48, 672] on icon at bounding box center [49, 667] width 9 height 9
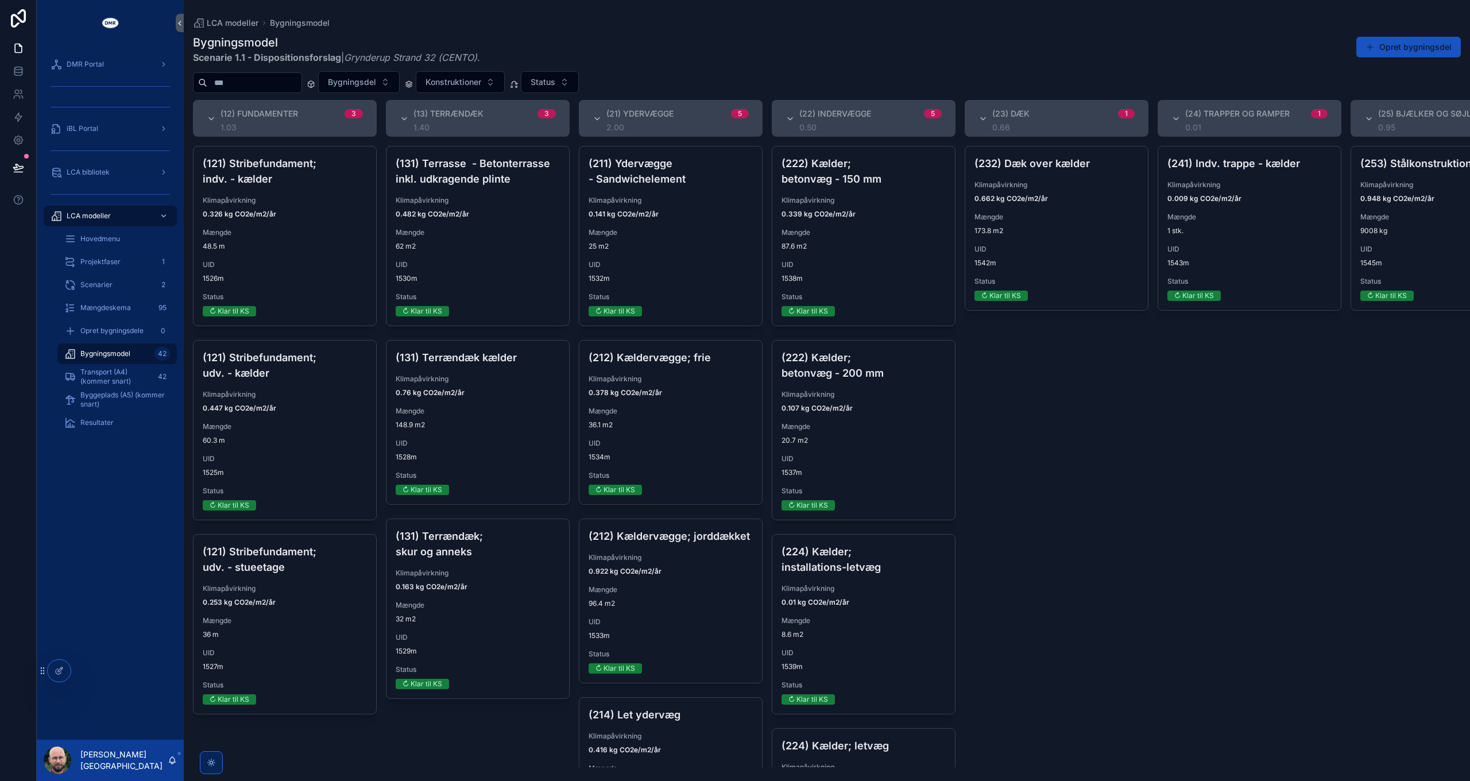
click at [99, 563] on div "DMR Portal iBL Portal LCA bibliotek LCA modeller Hovedmenu Projektfaser 1 Scena…" at bounding box center [110, 393] width 147 height 694
click at [100, 564] on div "DMR Portal iBL Portal LCA bibliotek LCA modeller Hovedmenu Projektfaser 1 Scena…" at bounding box center [110, 393] width 147 height 694
click at [1193, 534] on div "(241) Indv. trappe - kælder Klimapåvirkning 0.009 kg CO2e/m2/år Mængde 1 stk. U…" at bounding box center [1250, 456] width 184 height 621
click at [120, 64] on div "DMR Portal" at bounding box center [110, 64] width 119 height 18
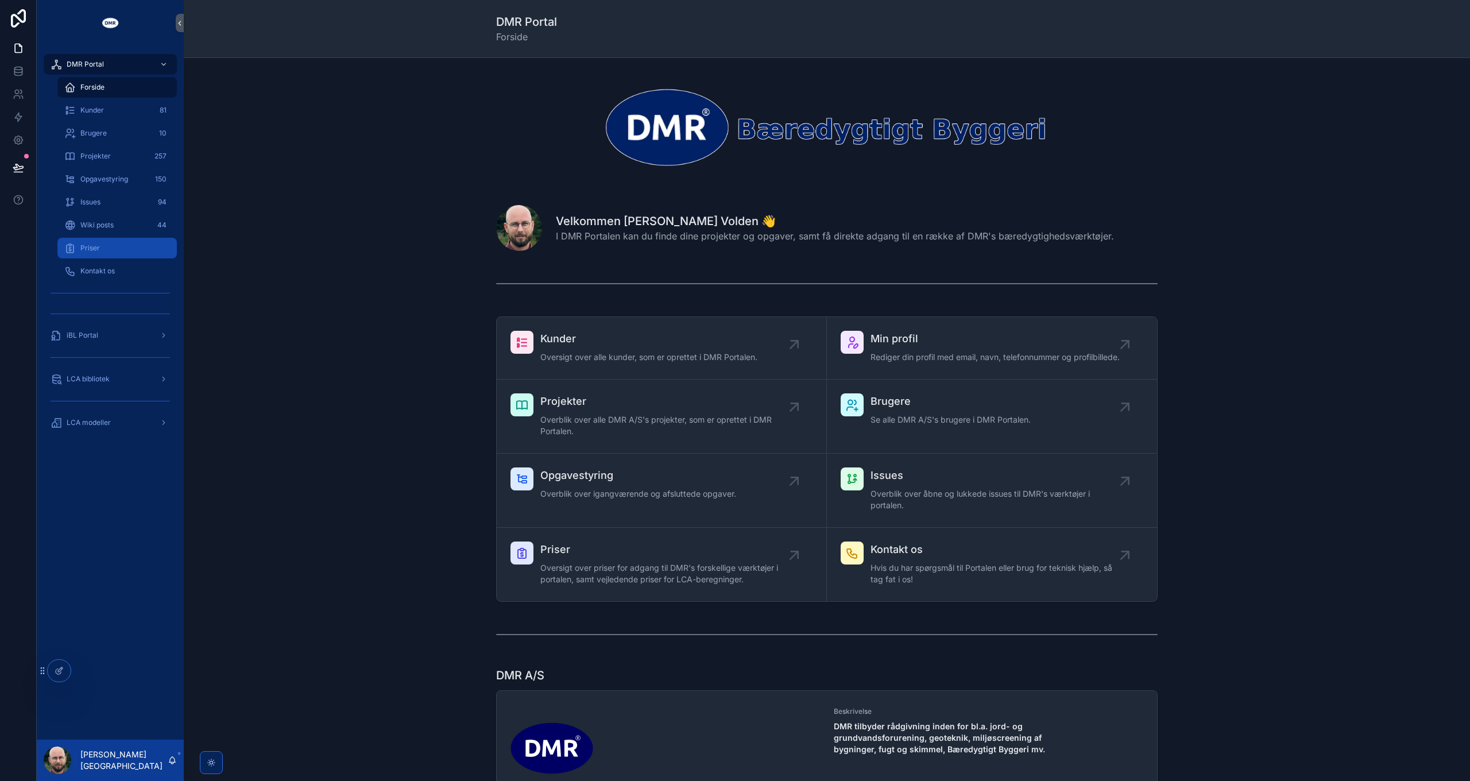
click at [107, 238] on link "Priser" at bounding box center [116, 248] width 119 height 21
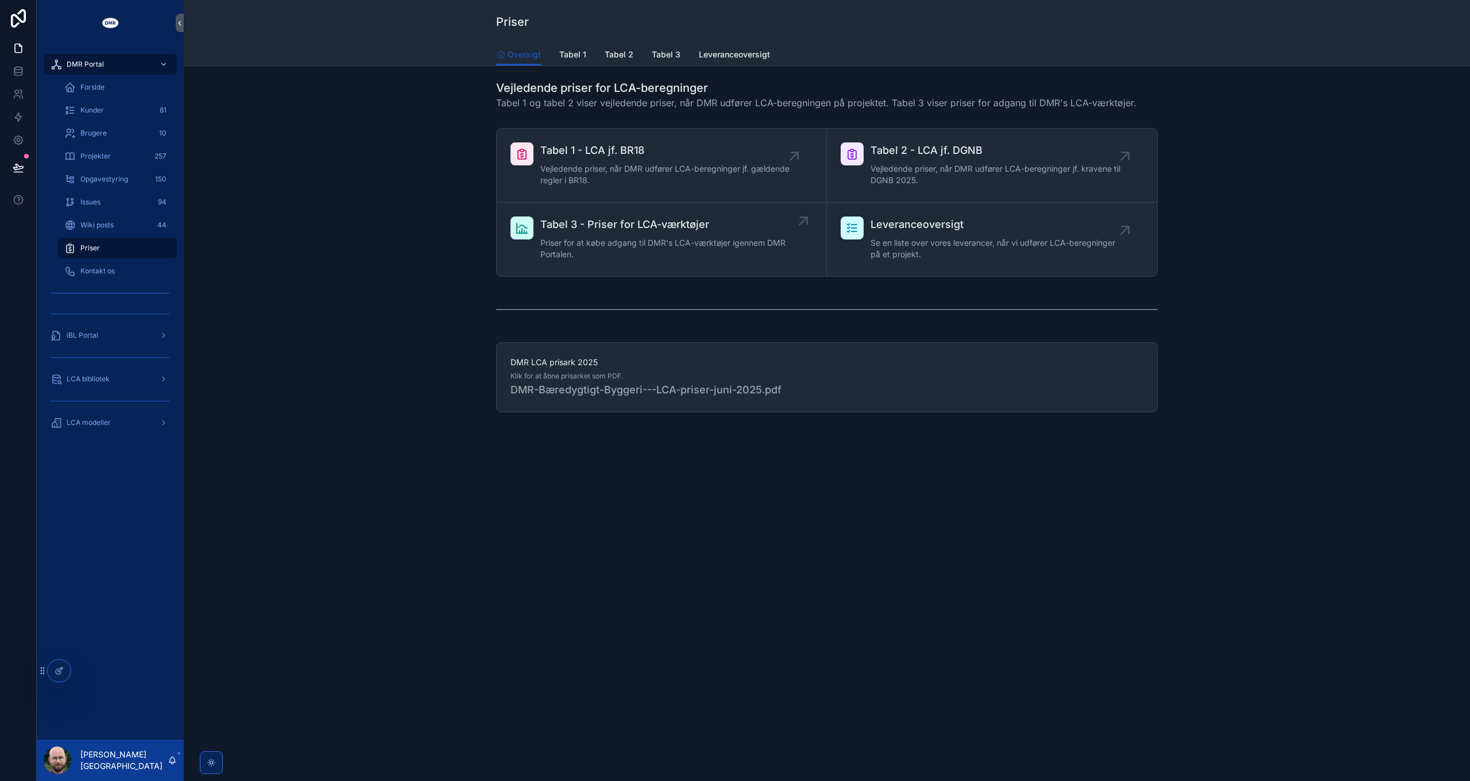
click at [690, 227] on span "Tabel 3 - Priser for LCA-værktøjer" at bounding box center [667, 224] width 254 height 16
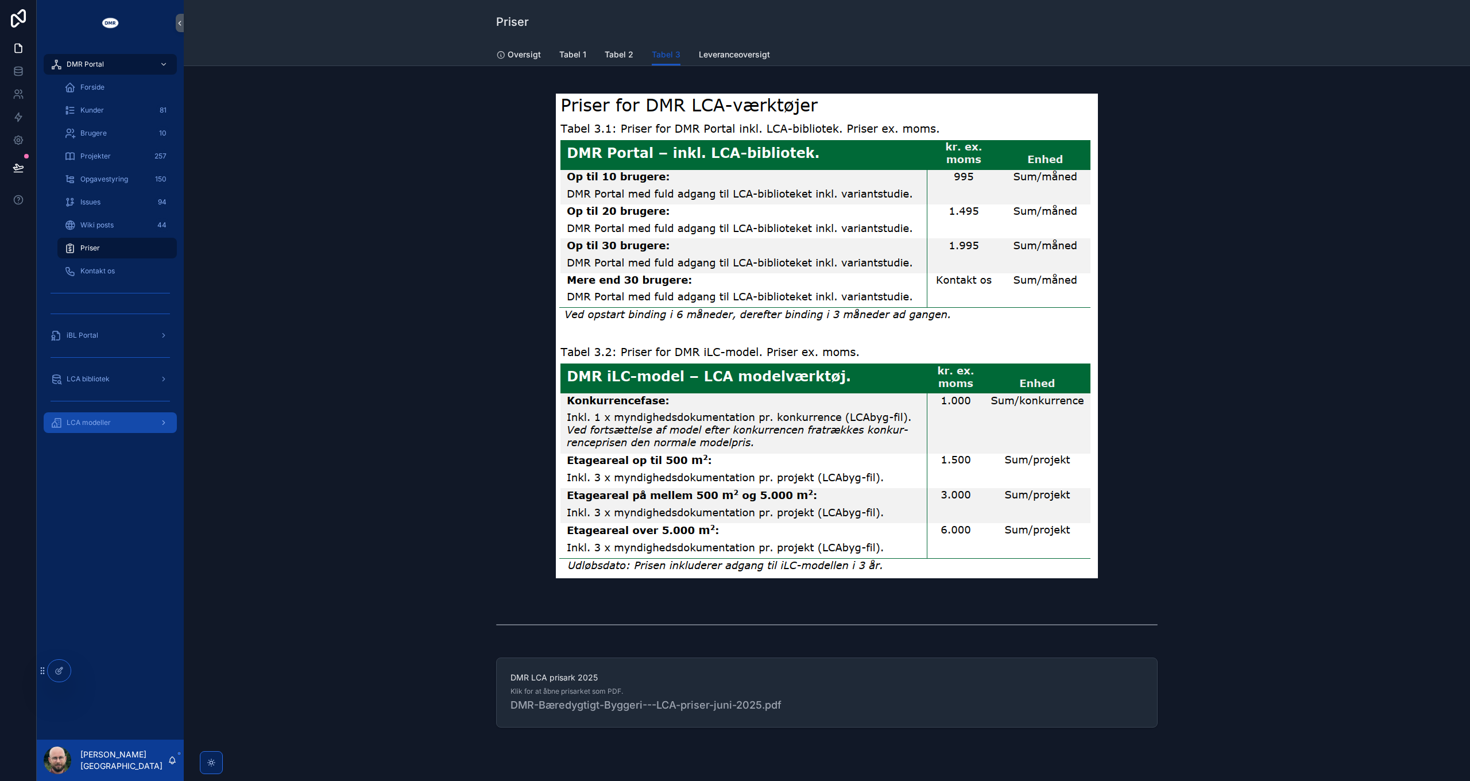
click at [117, 424] on div "LCA modeller" at bounding box center [110, 422] width 119 height 18
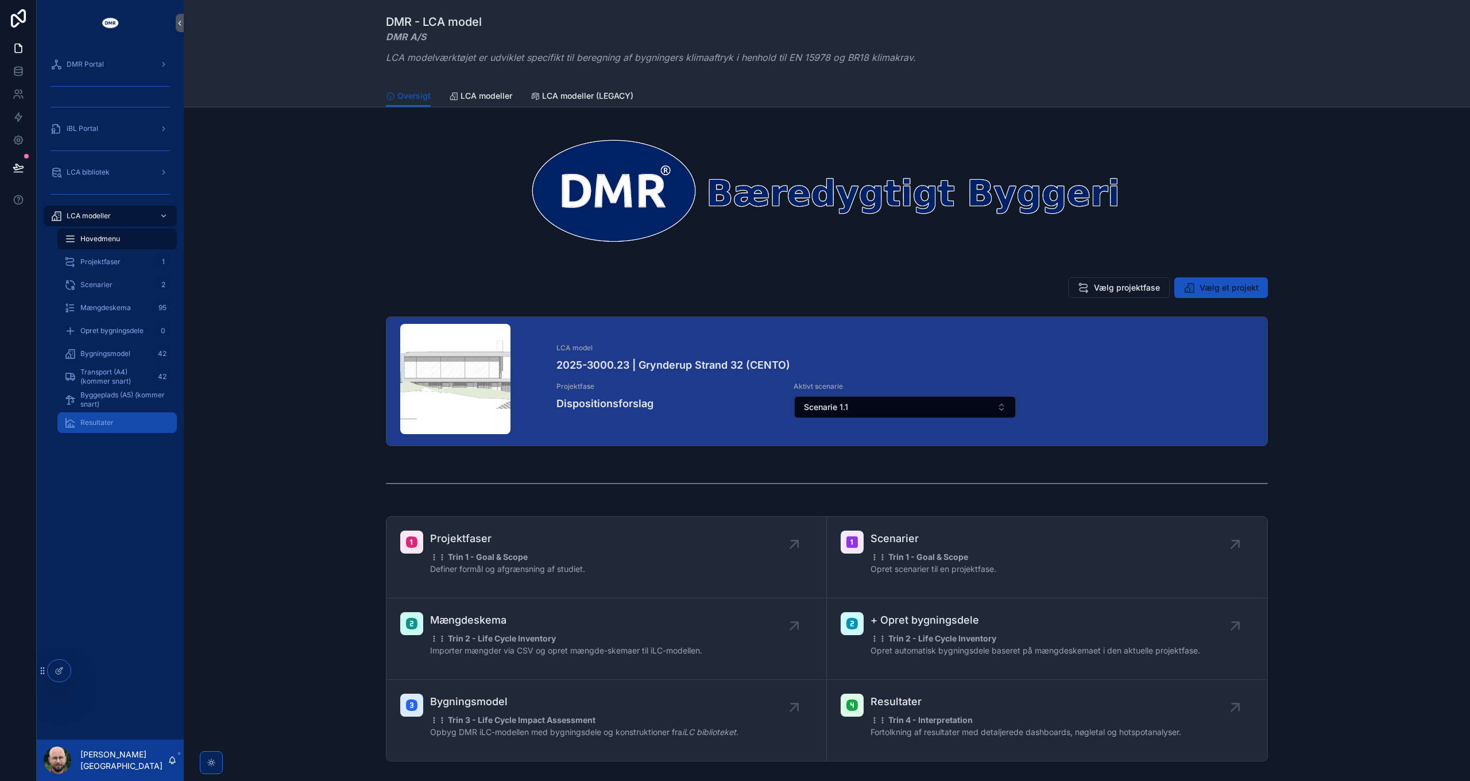
click at [115, 423] on div "Resultater" at bounding box center [117, 422] width 106 height 18
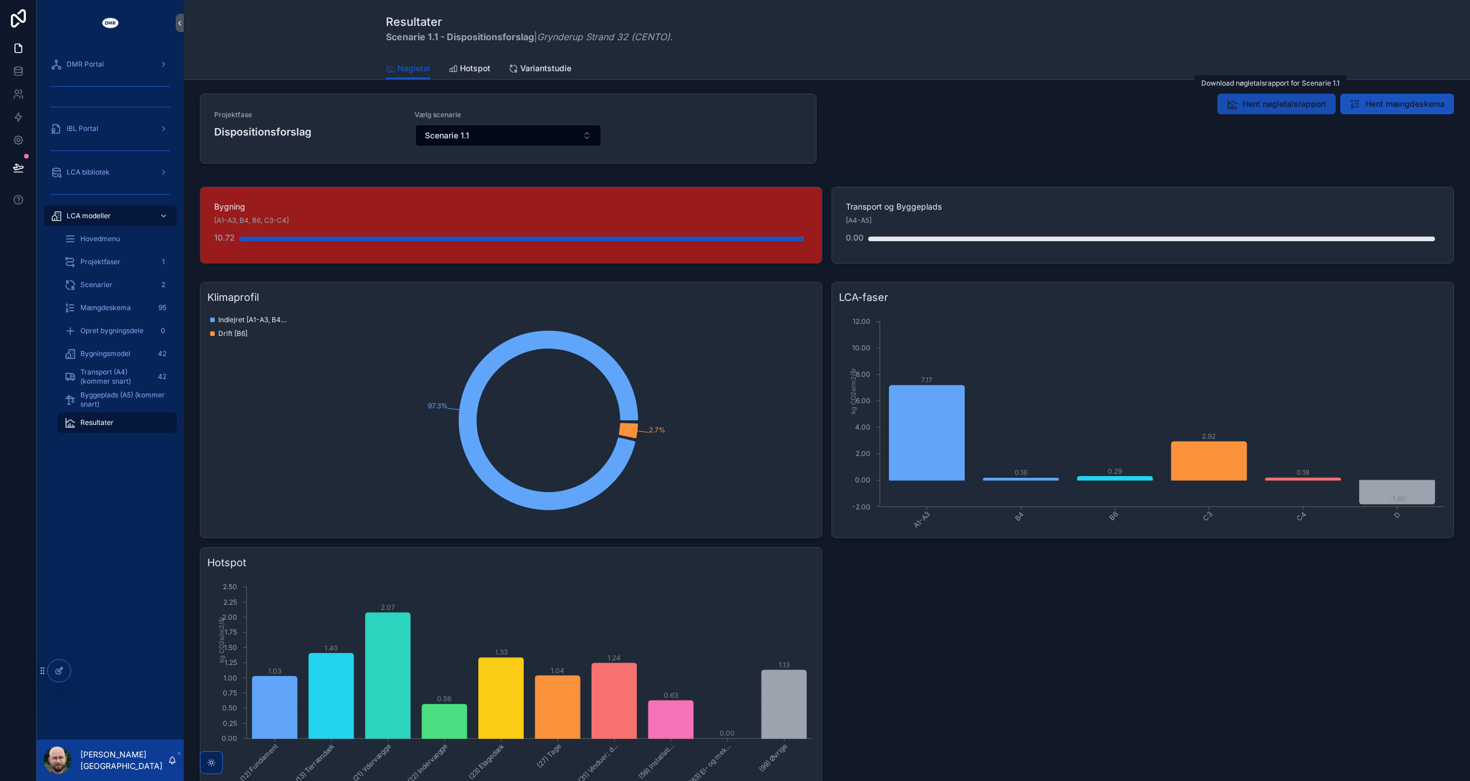
click at [1245, 105] on span "Hent nøgletalsrapport" at bounding box center [1285, 103] width 84 height 11
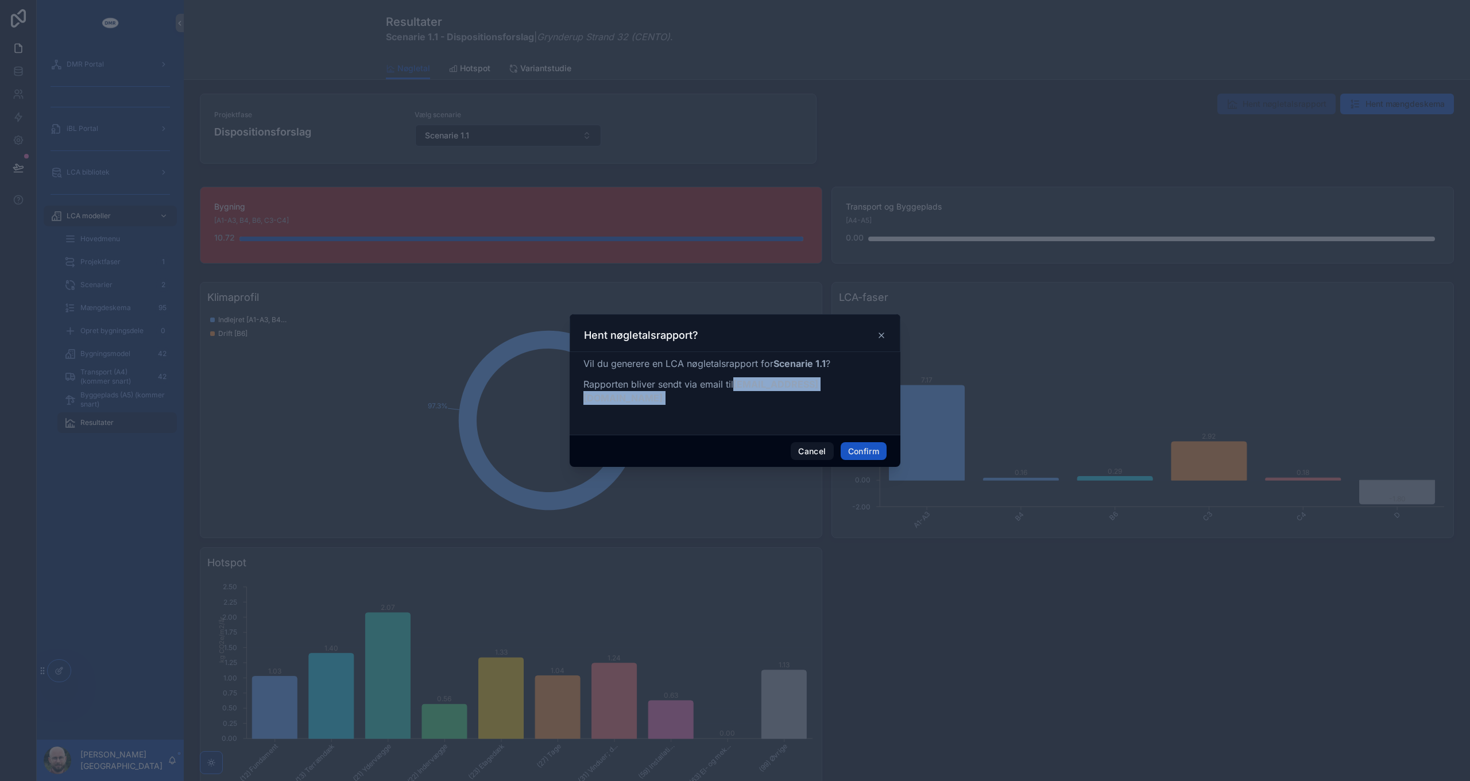
drag, startPoint x: 734, startPoint y: 393, endPoint x: 810, endPoint y: 395, distance: 75.8
click at [810, 395] on p "Rapporten bliver sendt via email til mbv@dmr.dk ." at bounding box center [734, 391] width 303 height 28
drag, startPoint x: 810, startPoint y: 395, endPoint x: 734, endPoint y: 411, distance: 76.8
click at [734, 411] on div "Vil du generere en LCA nøgletalsrapport for Scenarie 1.1 ? Rapporten bliver sen…" at bounding box center [734, 391] width 303 height 69
click at [733, 403] on div "Vil du generere en LCA nøgletalsrapport for Scenarie 1.1 ? Rapporten bliver sen…" at bounding box center [734, 384] width 303 height 55
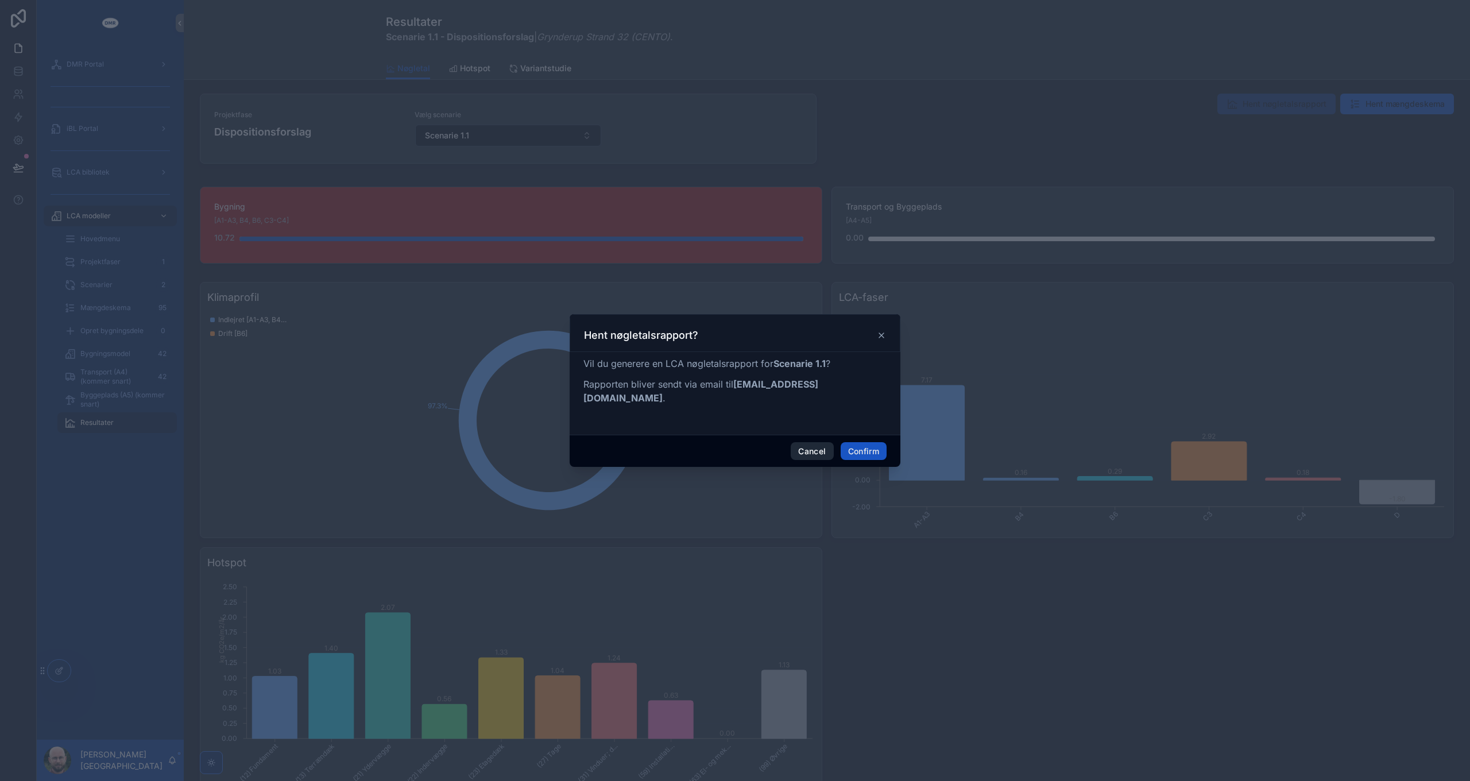
click at [806, 446] on button "Cancel" at bounding box center [812, 451] width 42 height 18
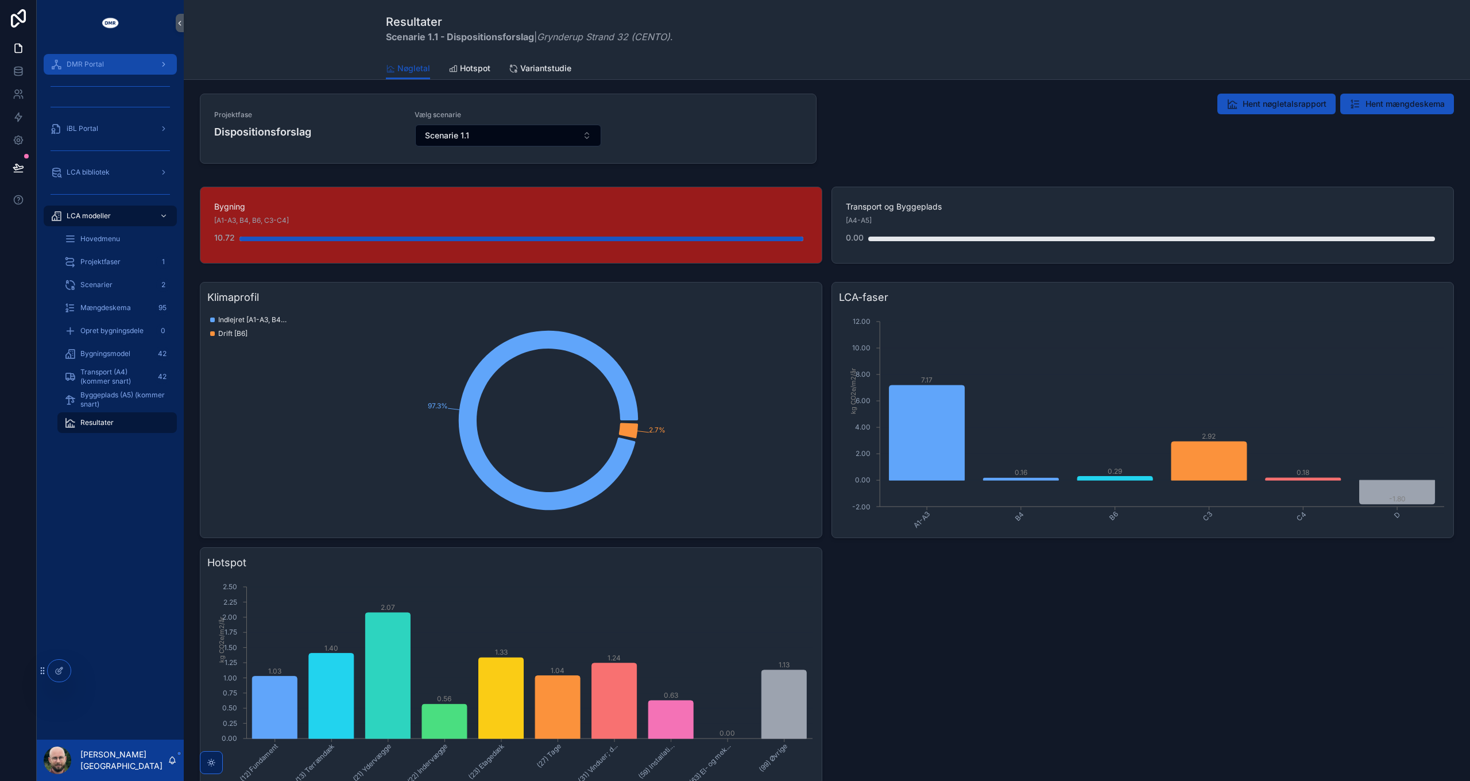
click at [103, 60] on div "DMR Portal" at bounding box center [110, 64] width 119 height 18
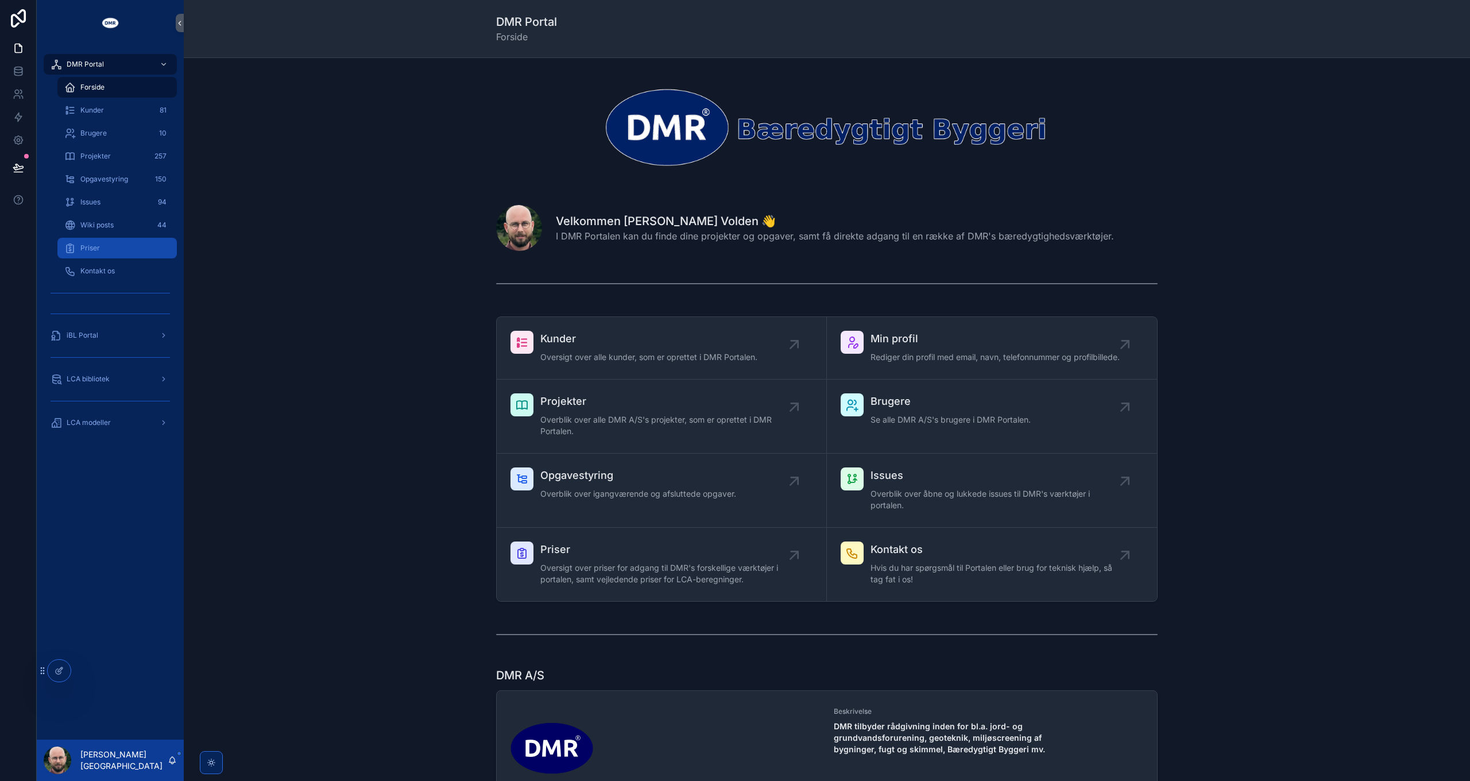
click at [102, 255] on div "Priser" at bounding box center [117, 248] width 106 height 18
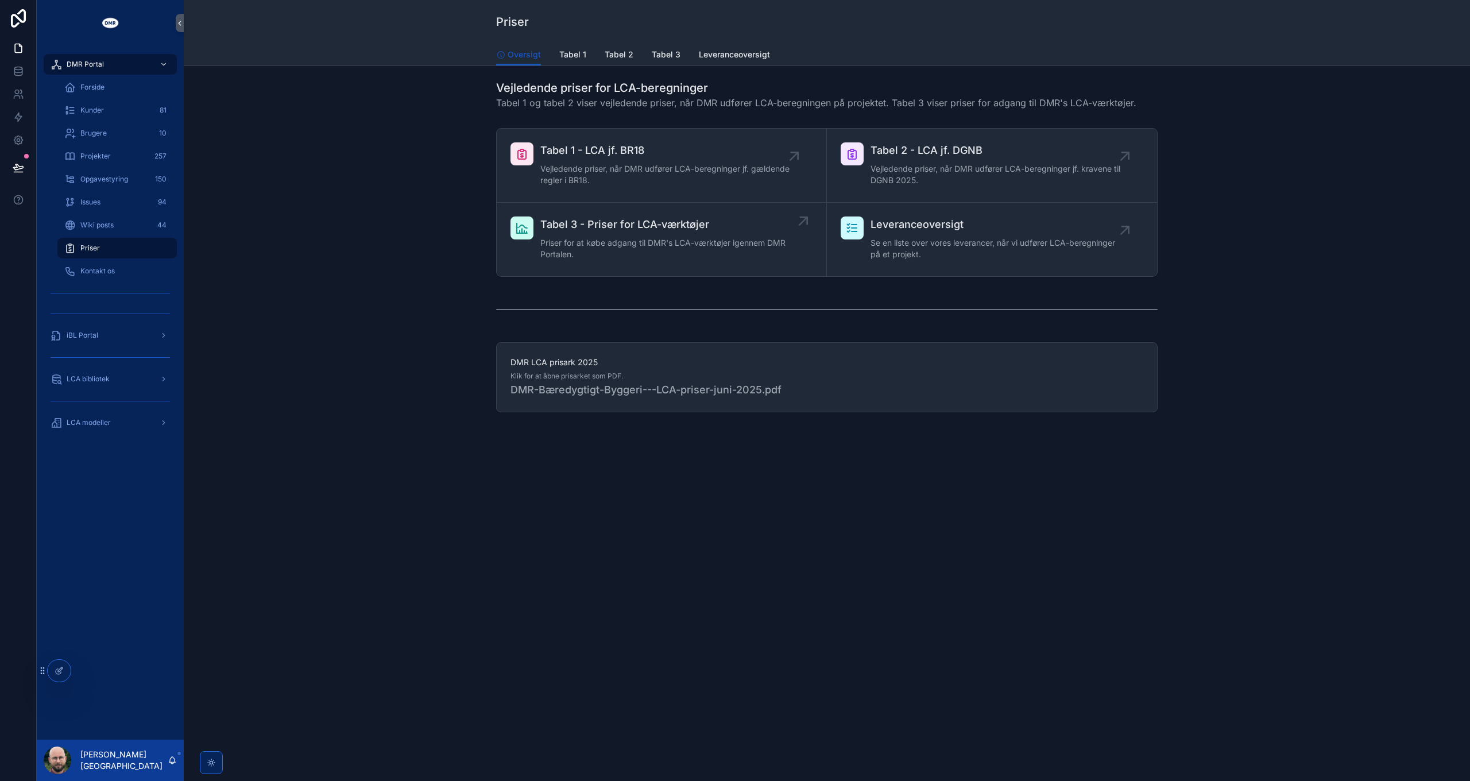
click at [663, 241] on span "Priser for at købe adgang til DMR's LCA-værktøjer igennem DMR Portalen." at bounding box center [667, 248] width 254 height 23
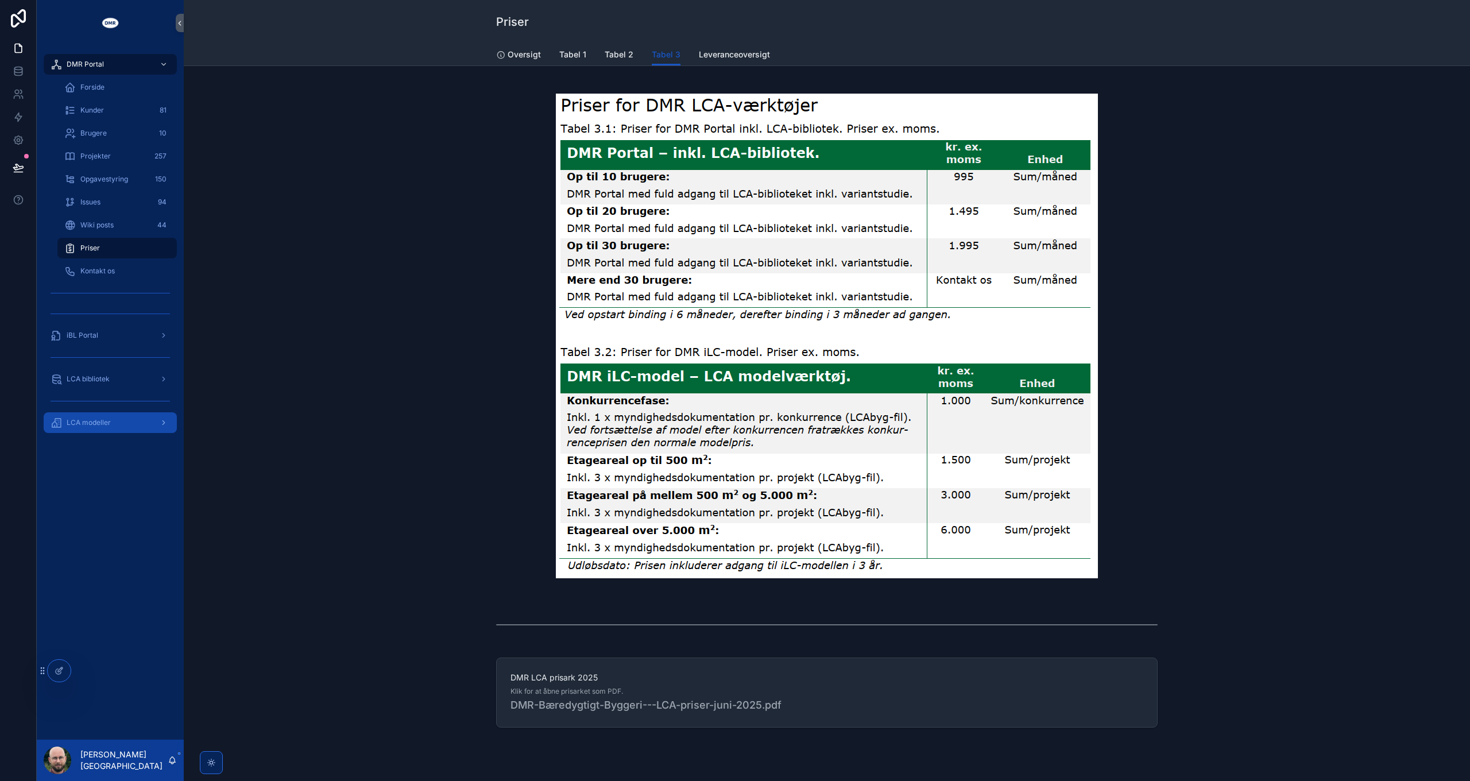
click at [137, 420] on div "LCA modeller" at bounding box center [110, 422] width 119 height 18
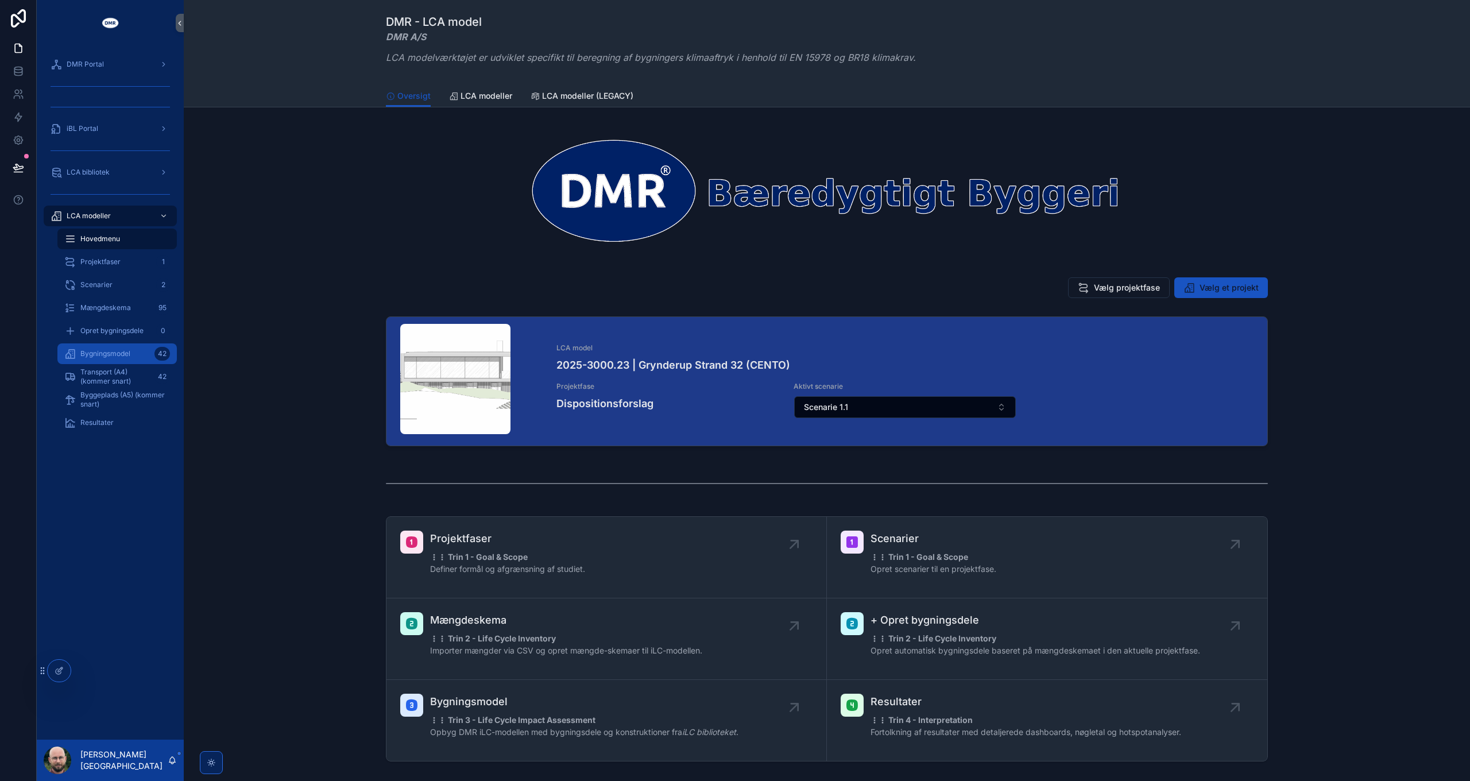
click at [113, 355] on span "Bygningsmodel" at bounding box center [105, 353] width 50 height 9
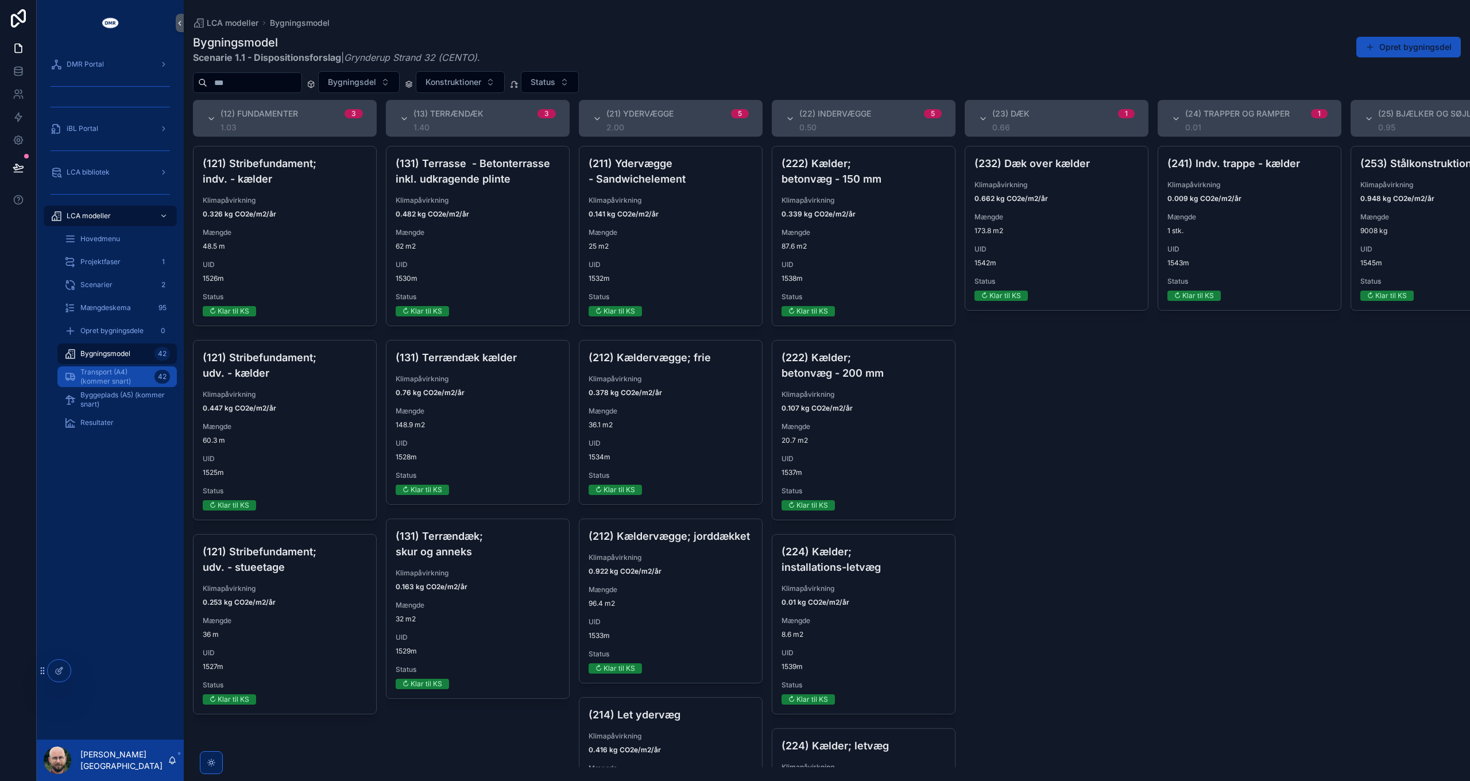
click at [99, 377] on span "Transport (A4) (kommer snart)" at bounding box center [114, 377] width 69 height 18
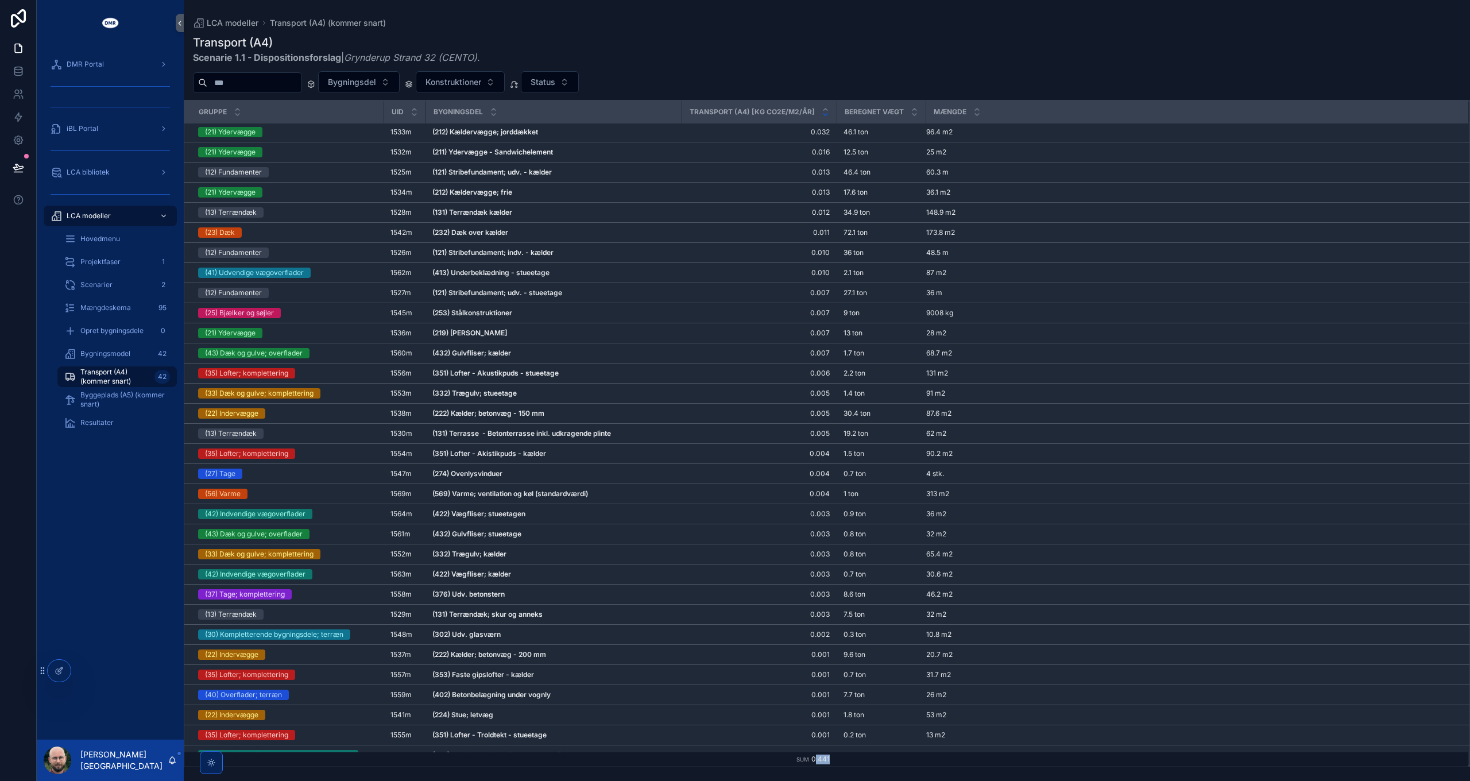
scroll to position [122, 0]
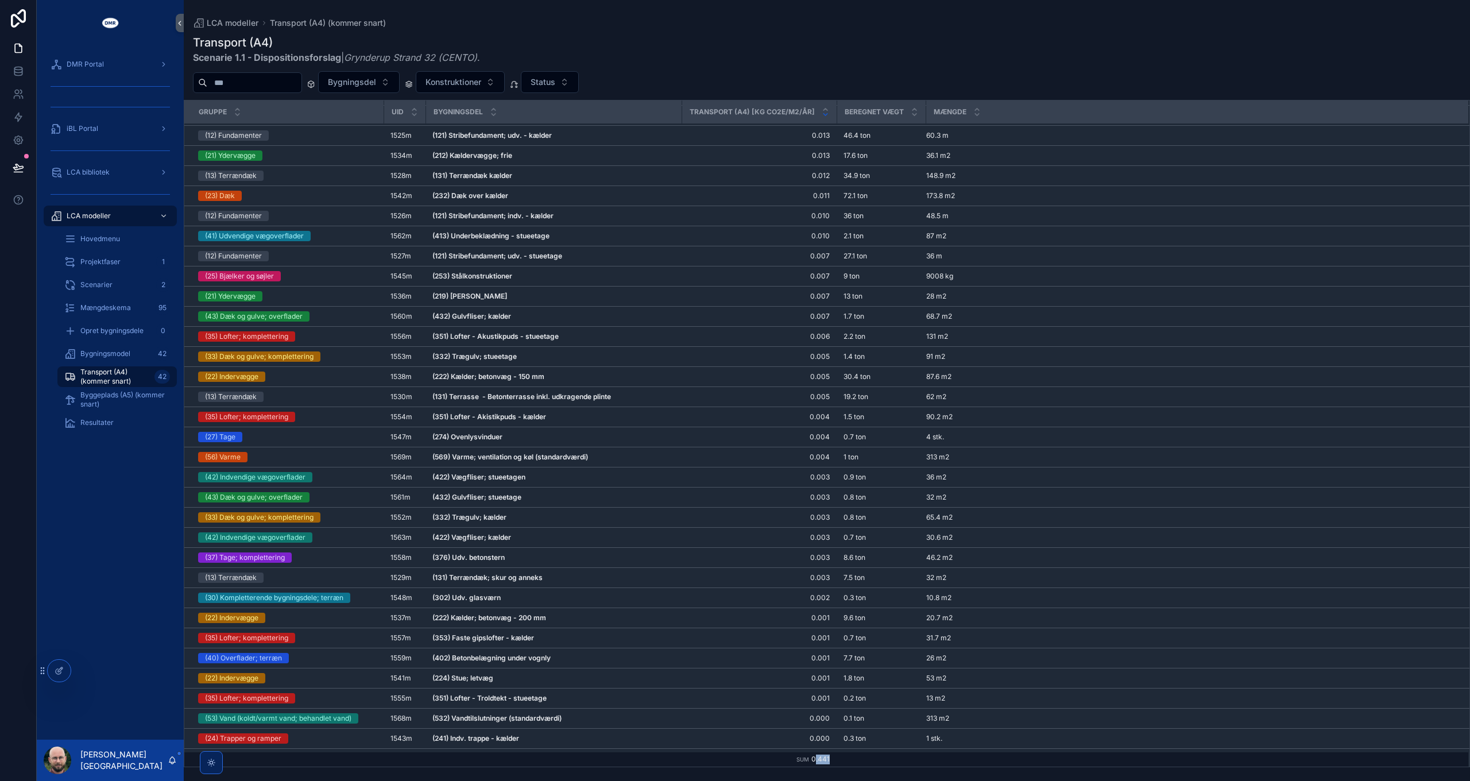
drag, startPoint x: 811, startPoint y: 760, endPoint x: 830, endPoint y: 761, distance: 19.6
click at [830, 761] on td "Sum 0.441" at bounding box center [759, 759] width 155 height 15
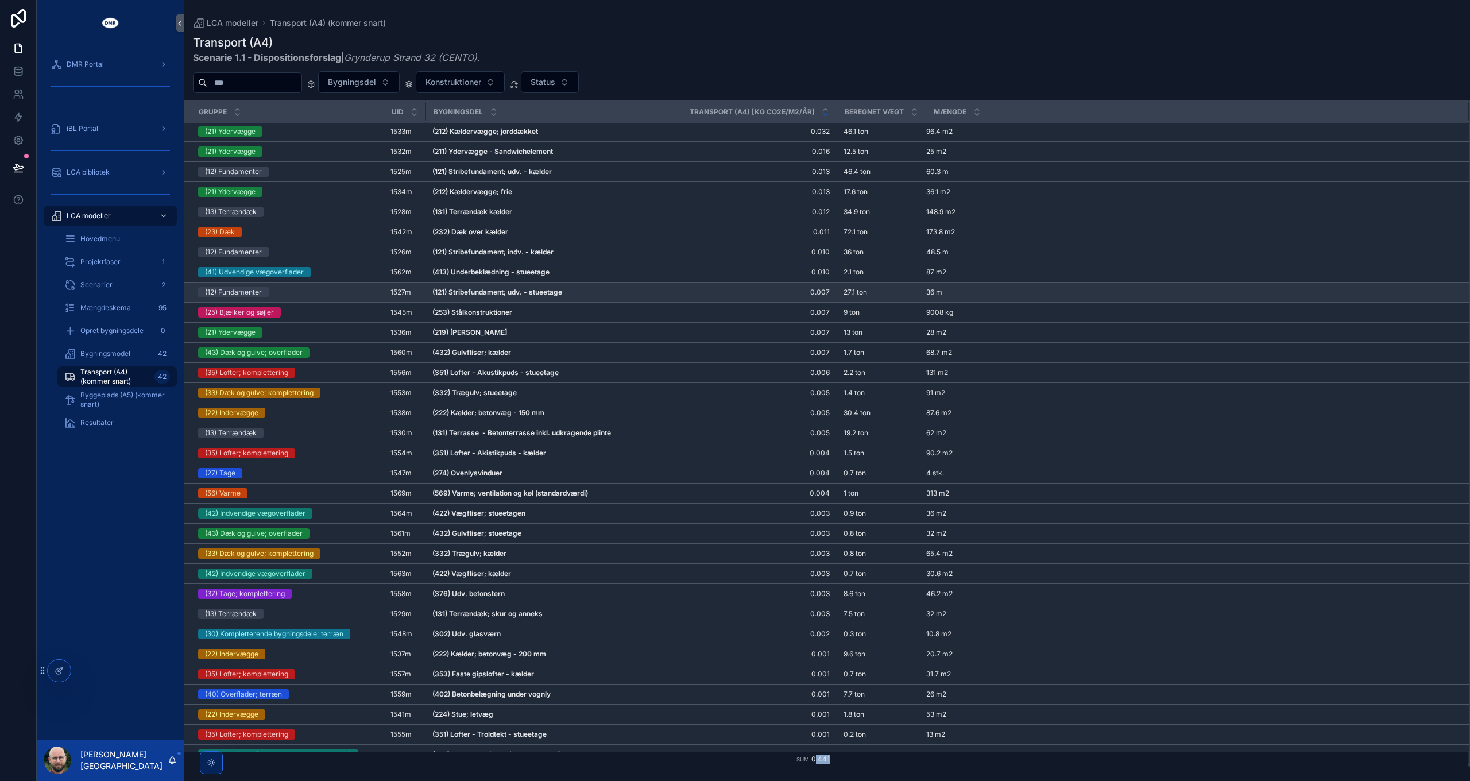
scroll to position [0, 0]
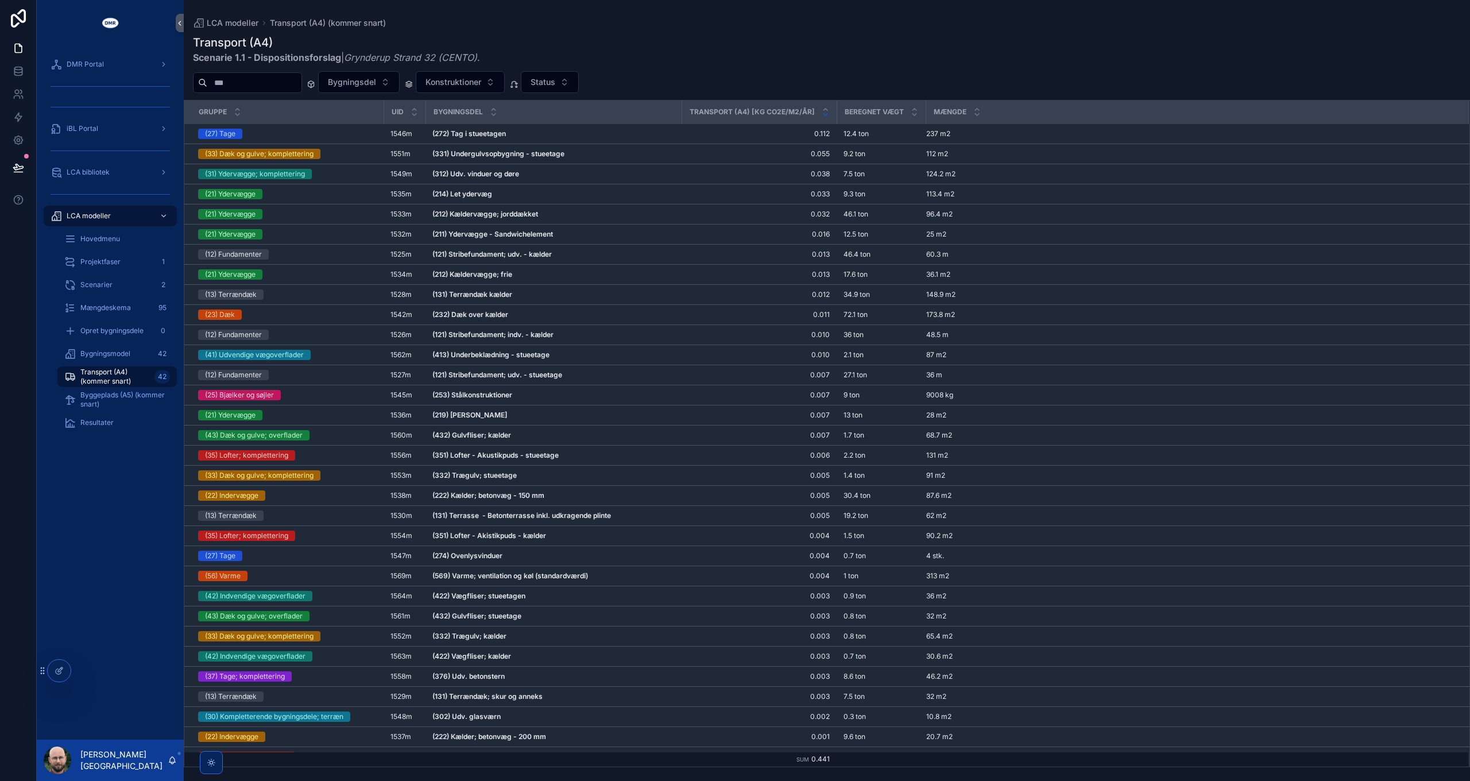
click at [684, 40] on div "Transport (A4) Scenarie 1.1 - Dispositionsforslag | Grynderup Strand 32 (CENTO)…" at bounding box center [827, 49] width 1268 height 30
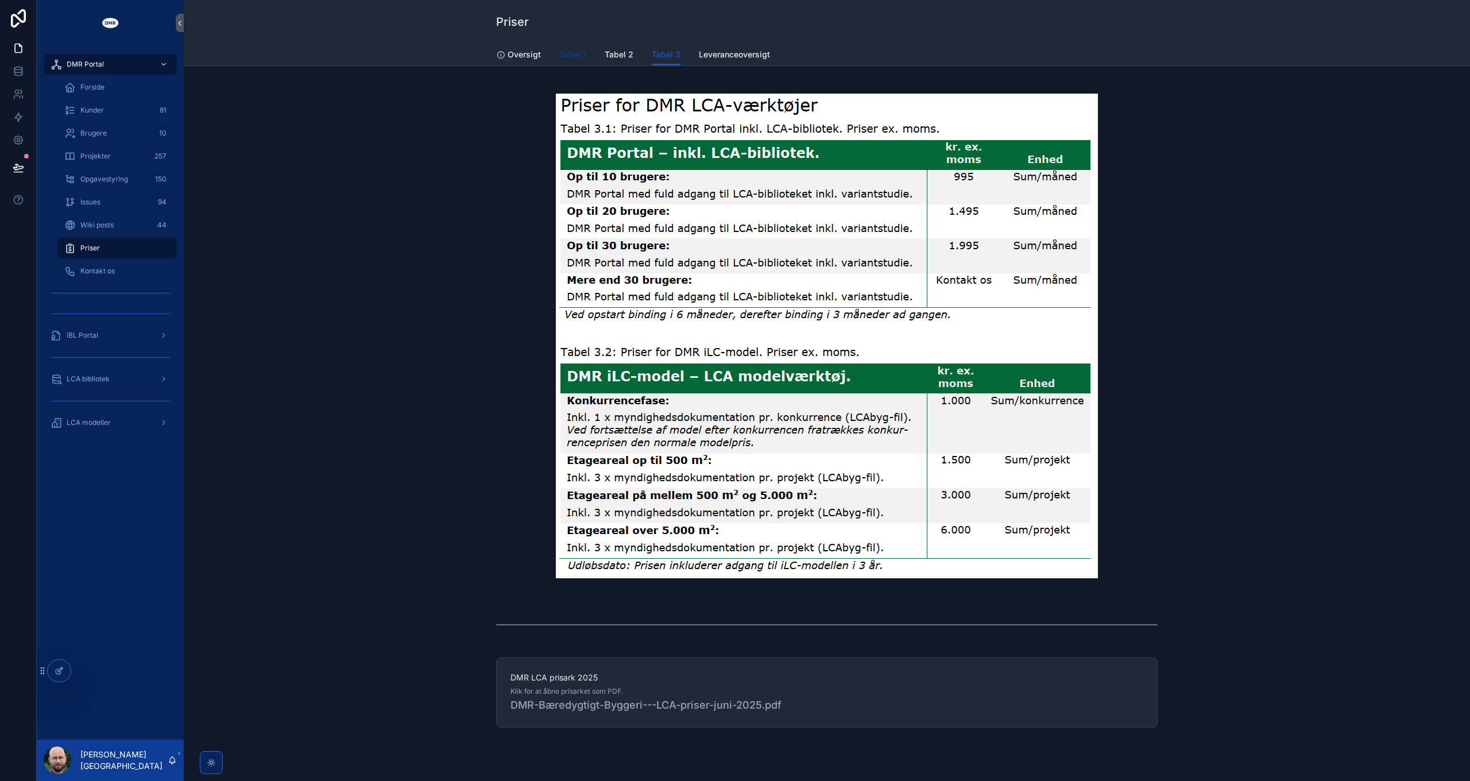
click at [570, 51] on span "Tabel 1" at bounding box center [572, 54] width 27 height 11
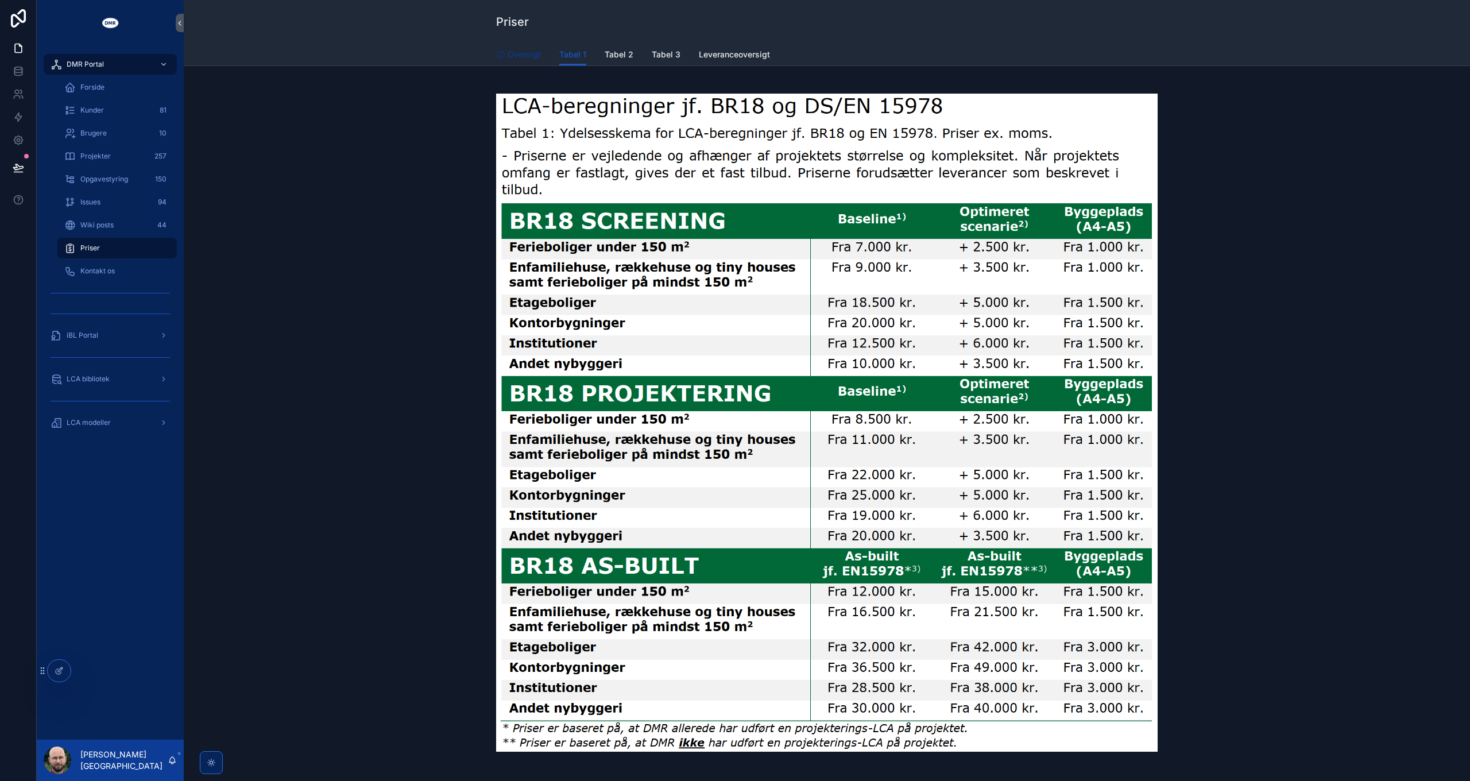
click at [529, 51] on span "Oversigt" at bounding box center [524, 54] width 33 height 11
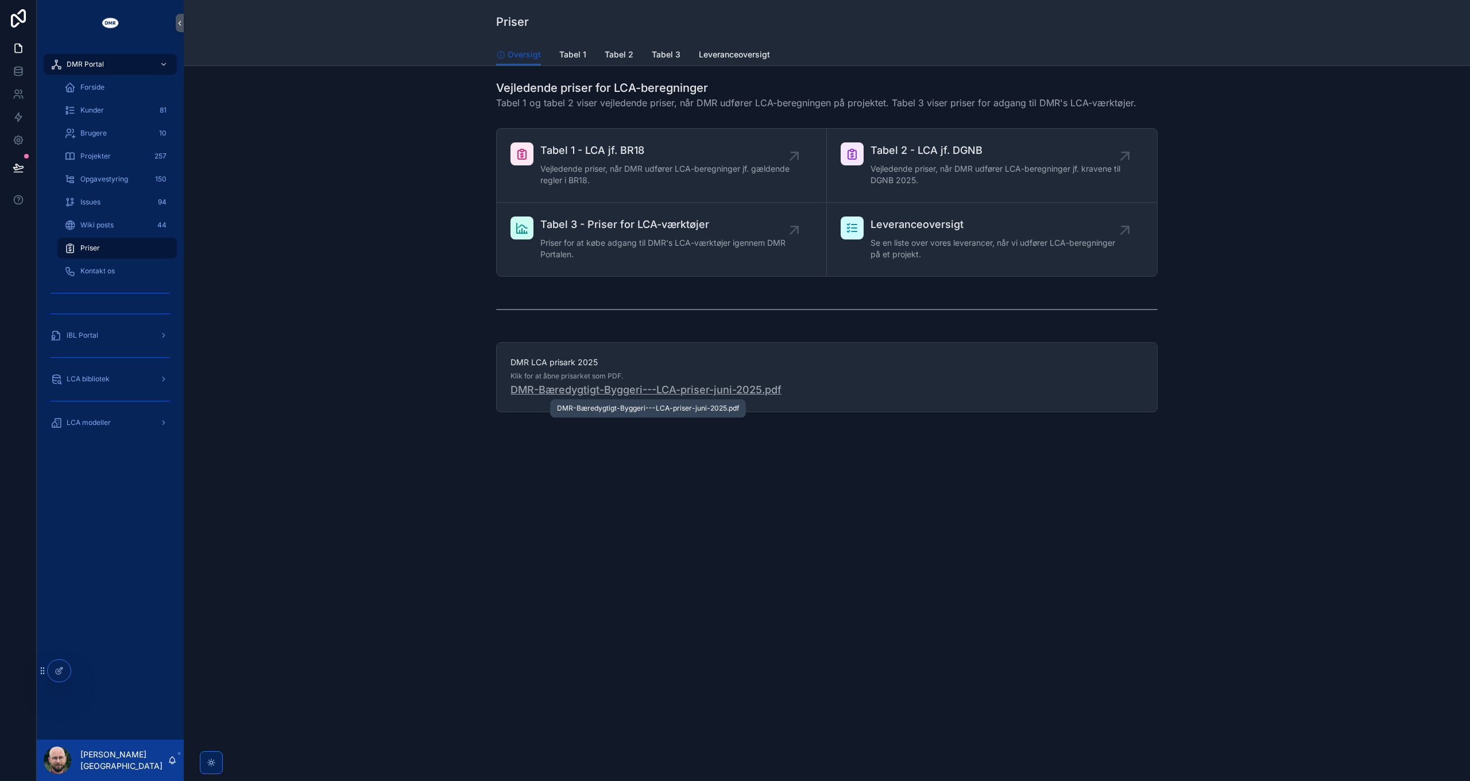
click at [617, 394] on span "DMR-Bæredygtigt-Byggeri---LCA-priser-juni-2025" at bounding box center [636, 390] width 252 height 16
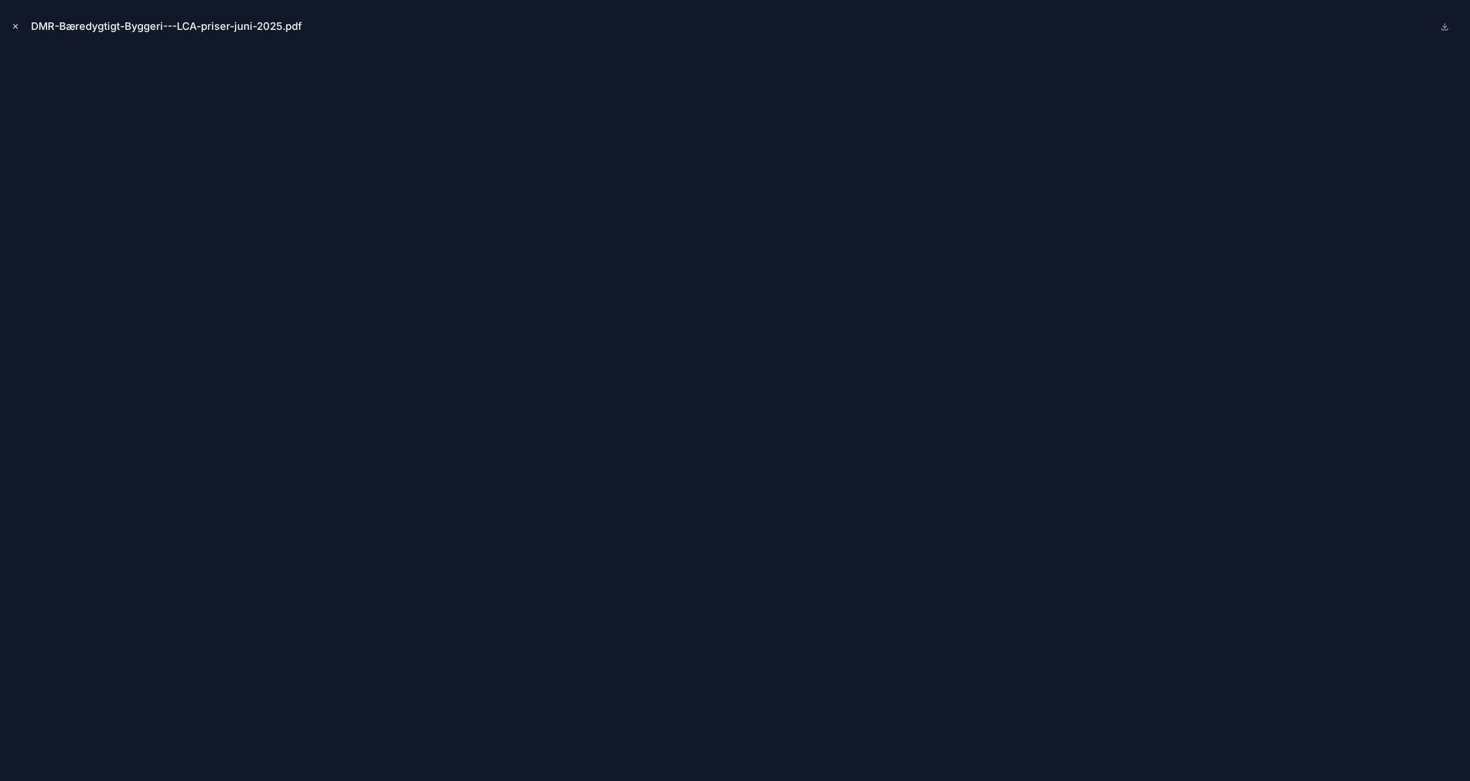
click at [17, 25] on icon "Close modal" at bounding box center [15, 26] width 8 height 8
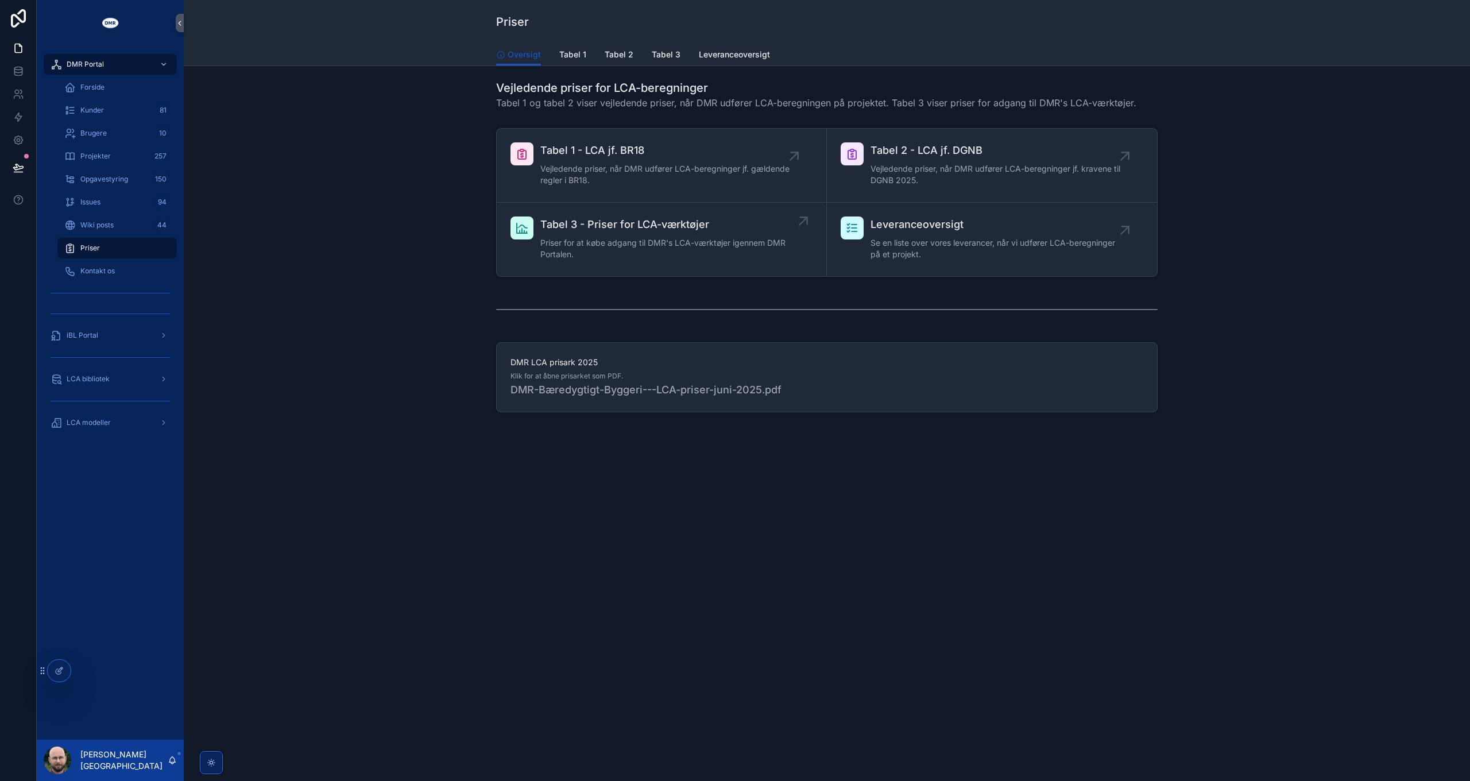
click at [669, 239] on span "Priser for at købe adgang til DMR's LCA-værktøjer igennem DMR Portalen." at bounding box center [667, 248] width 254 height 23
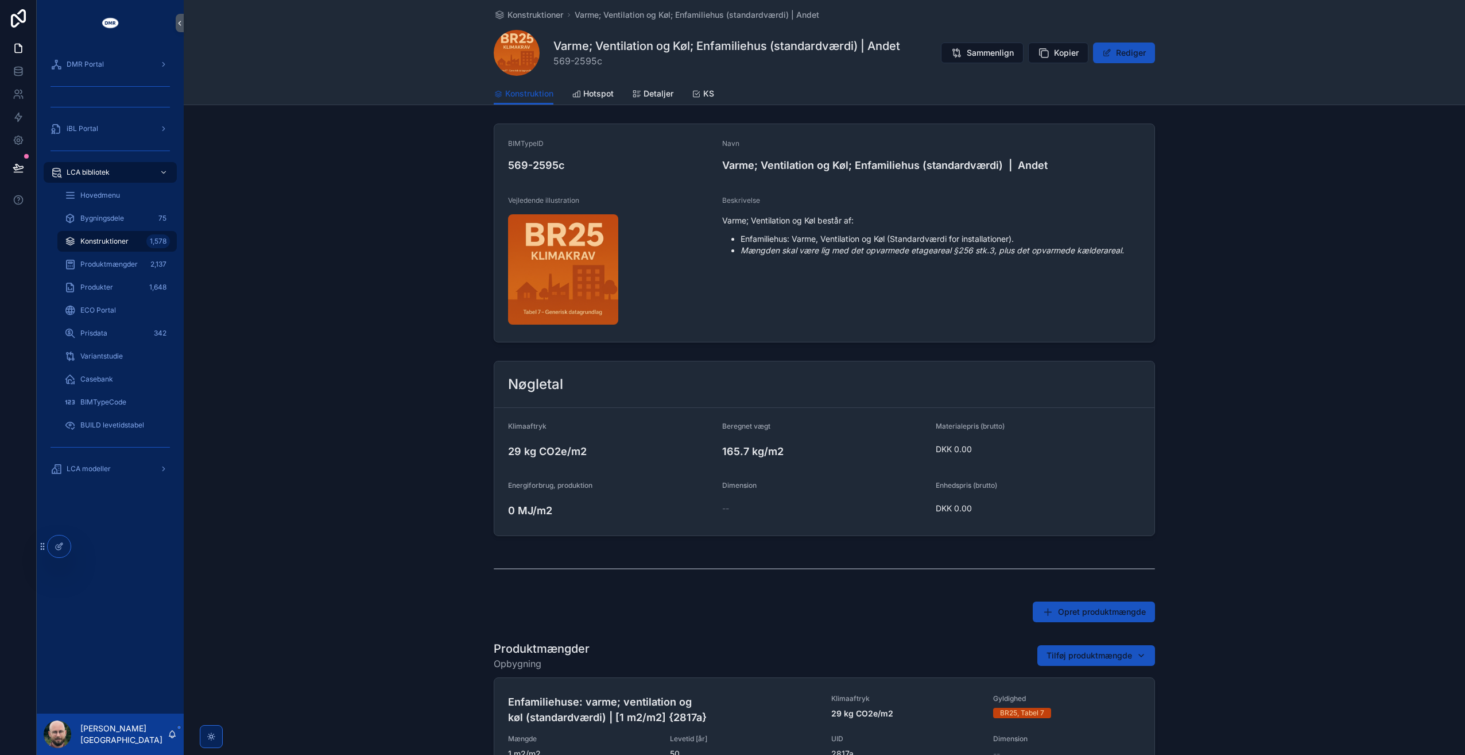
scroll to position [184, 0]
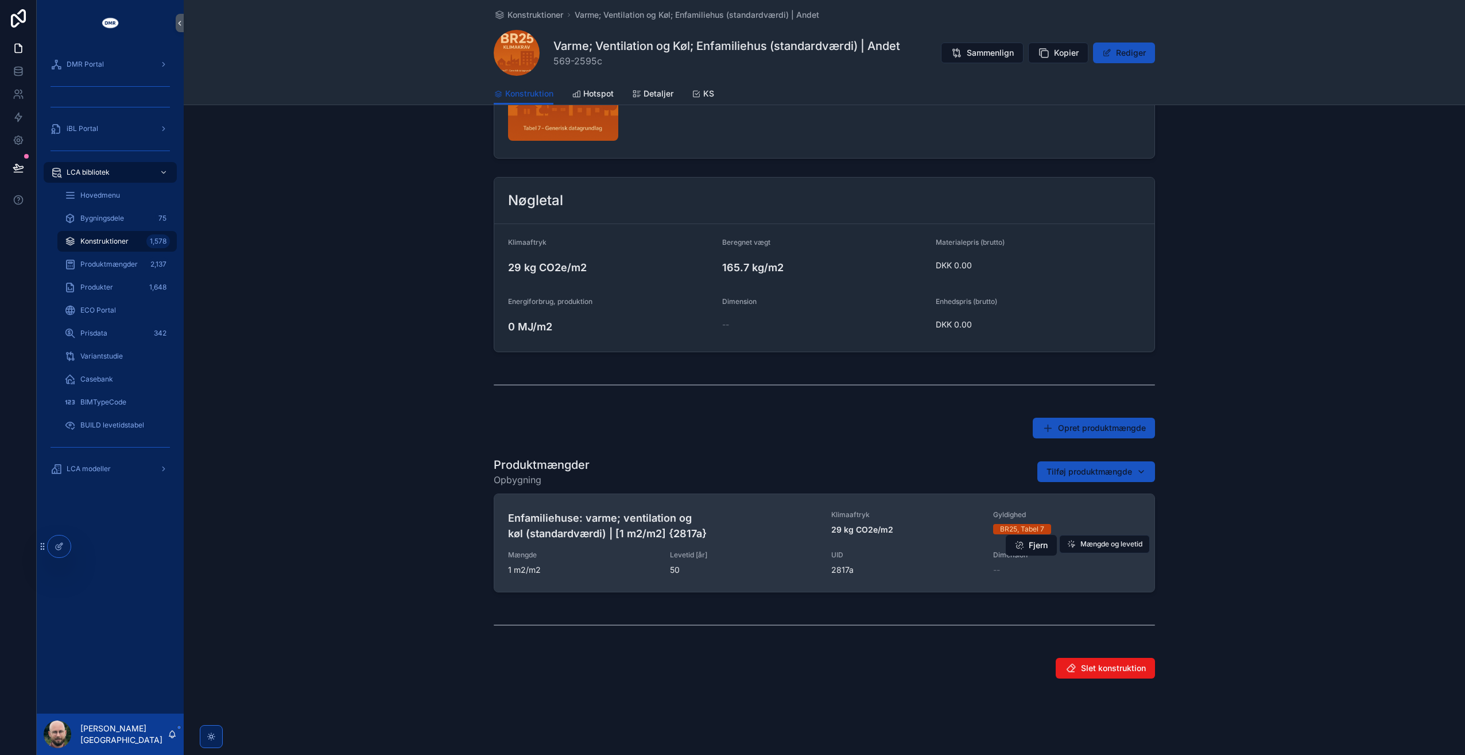
click at [794, 571] on span "50" at bounding box center [744, 569] width 148 height 11
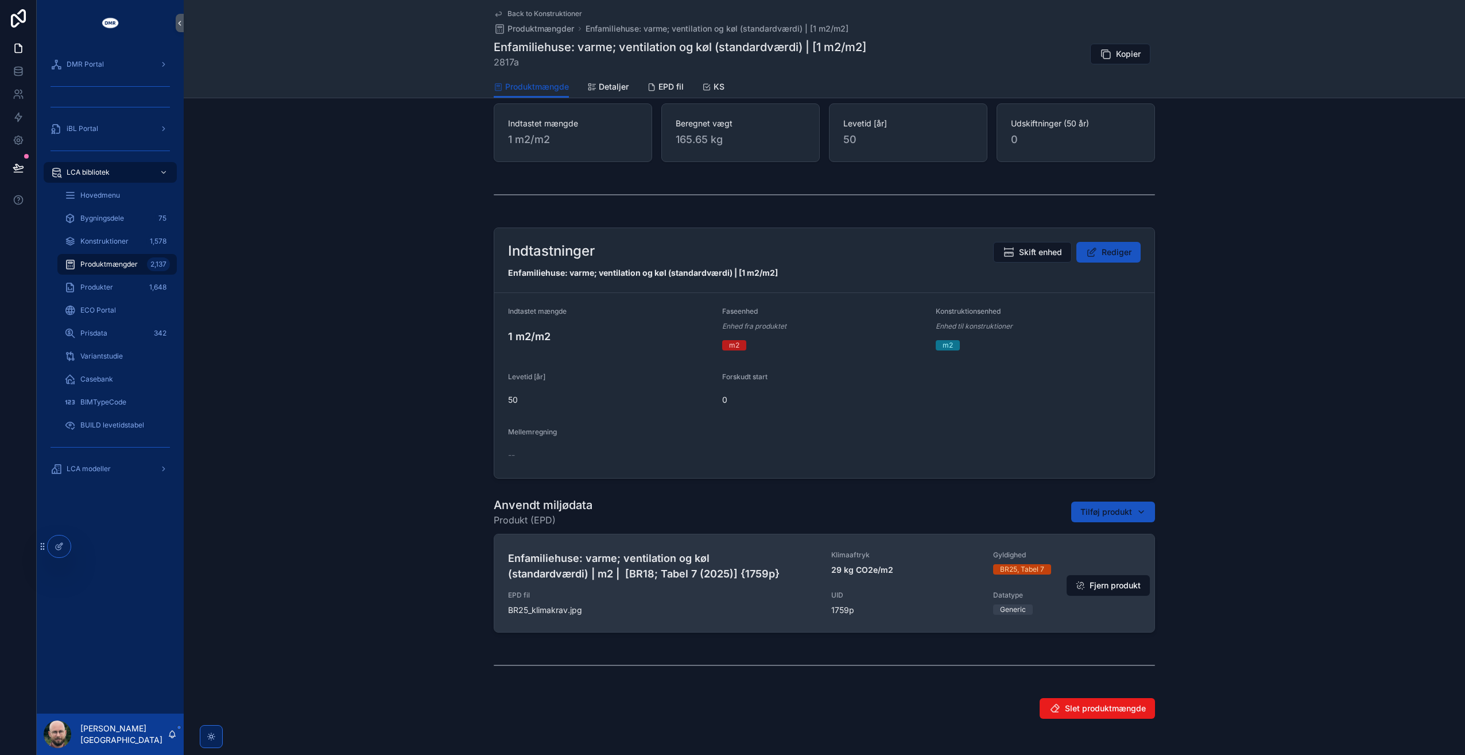
scroll to position [111, 0]
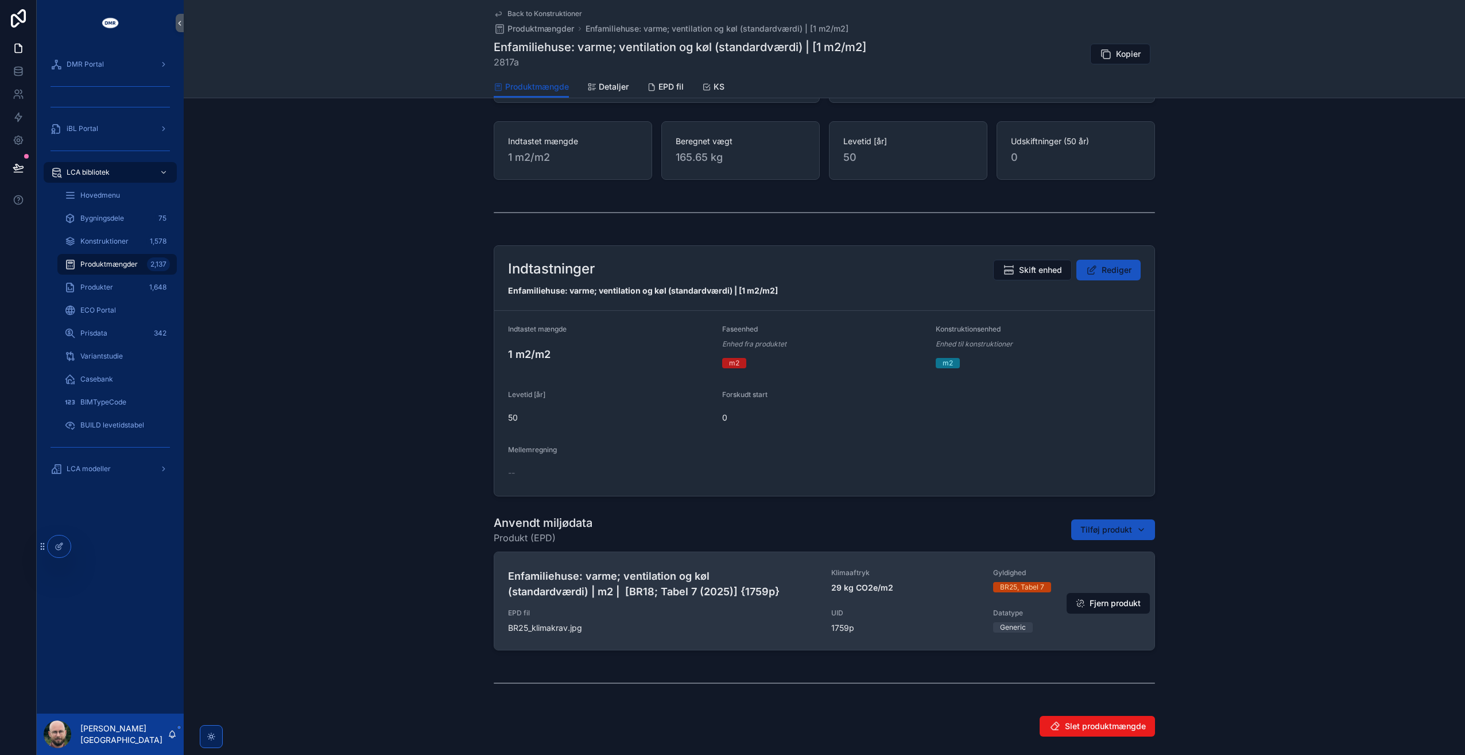
click at [757, 597] on div "Enfamiliehuse: varme; ventilation og køl (standardværdi) | m2 | [BR18; Tabel 7 …" at bounding box center [824, 600] width 633 height 65
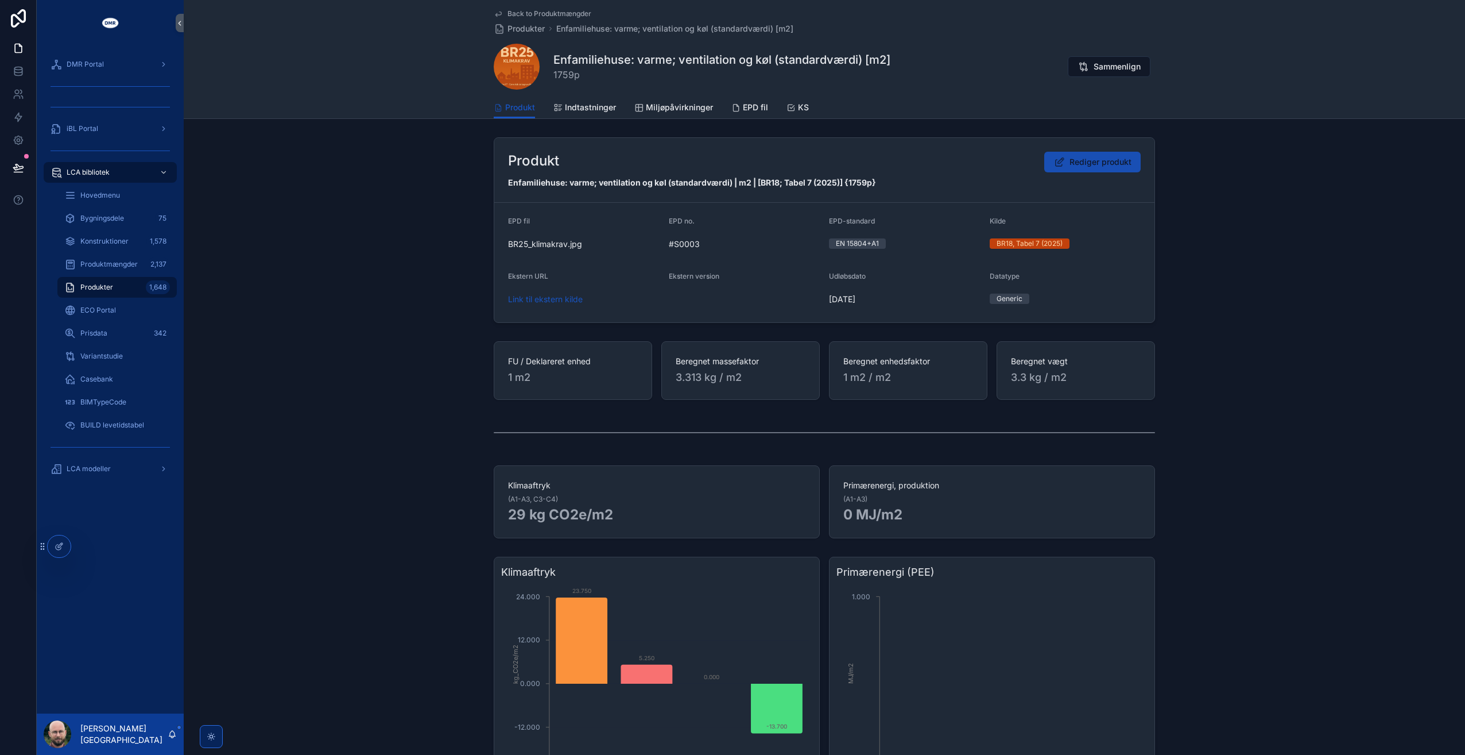
click at [1092, 164] on span "Rediger produkt" at bounding box center [1101, 161] width 62 height 11
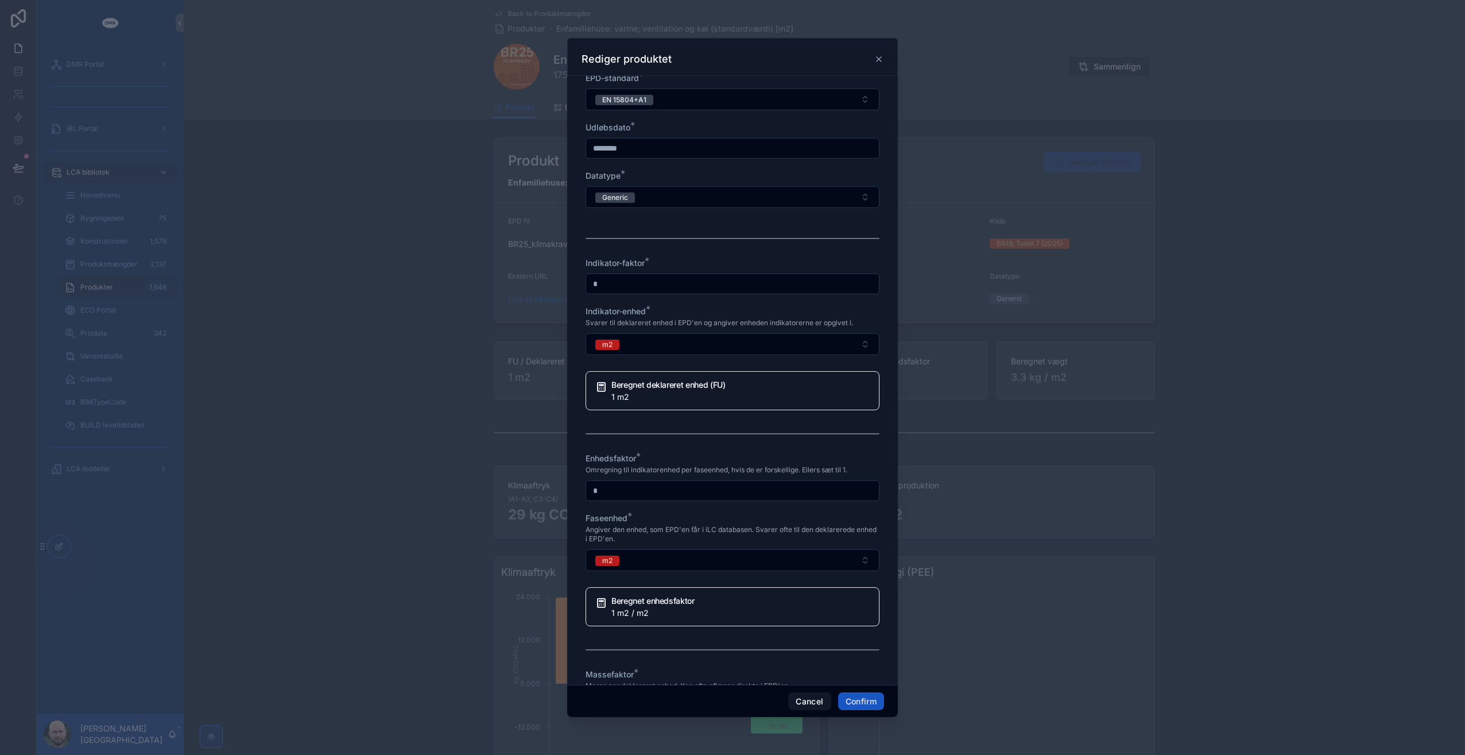
scroll to position [861, 0]
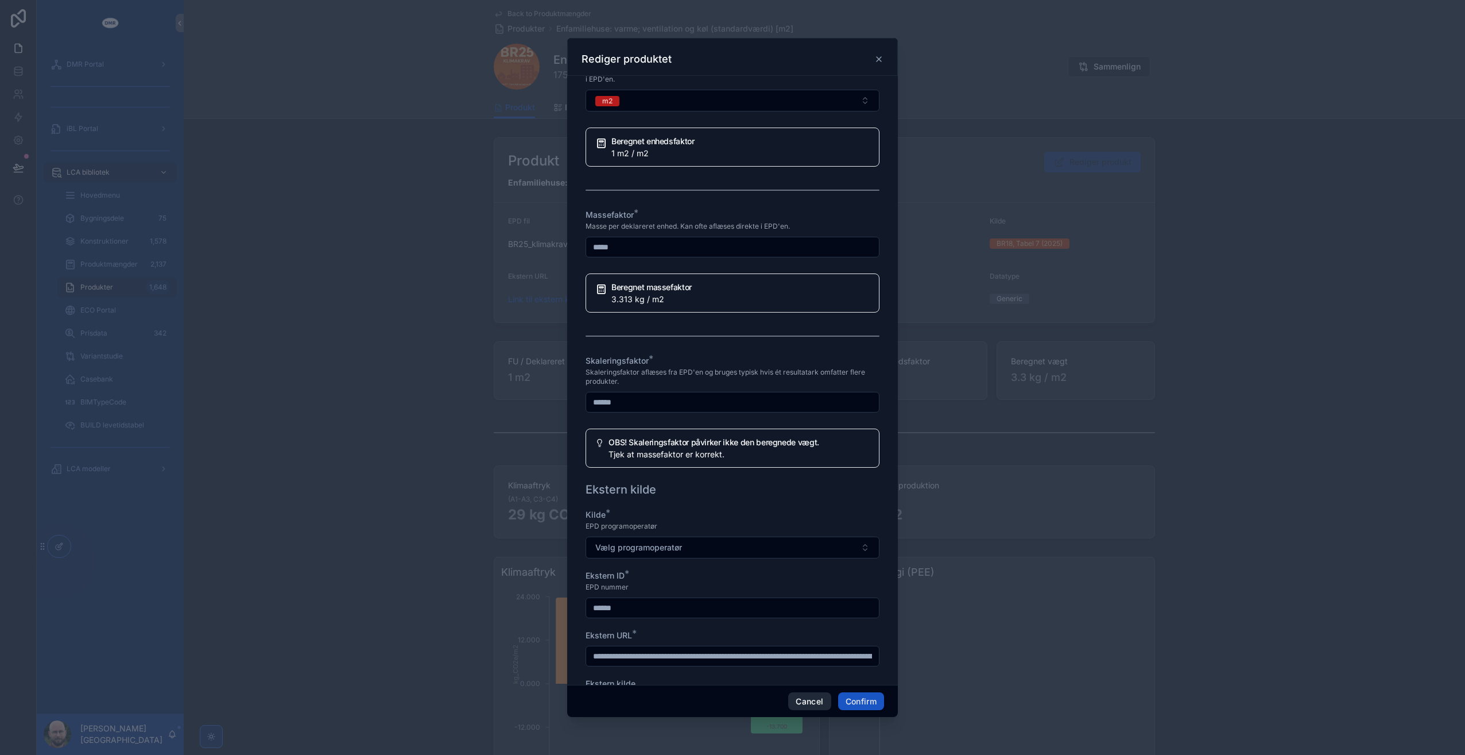
click at [817, 703] on button "Cancel" at bounding box center [809, 701] width 42 height 18
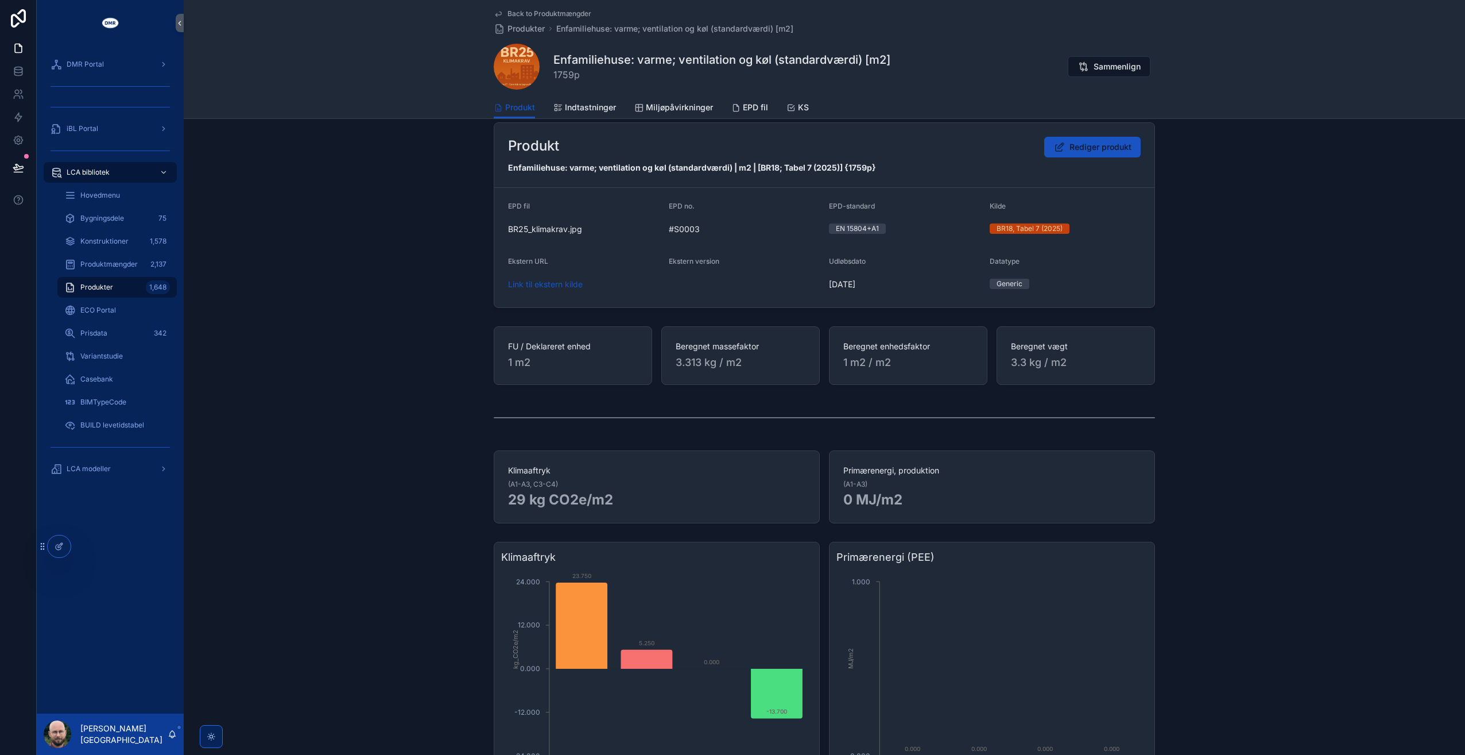
scroll to position [0, 0]
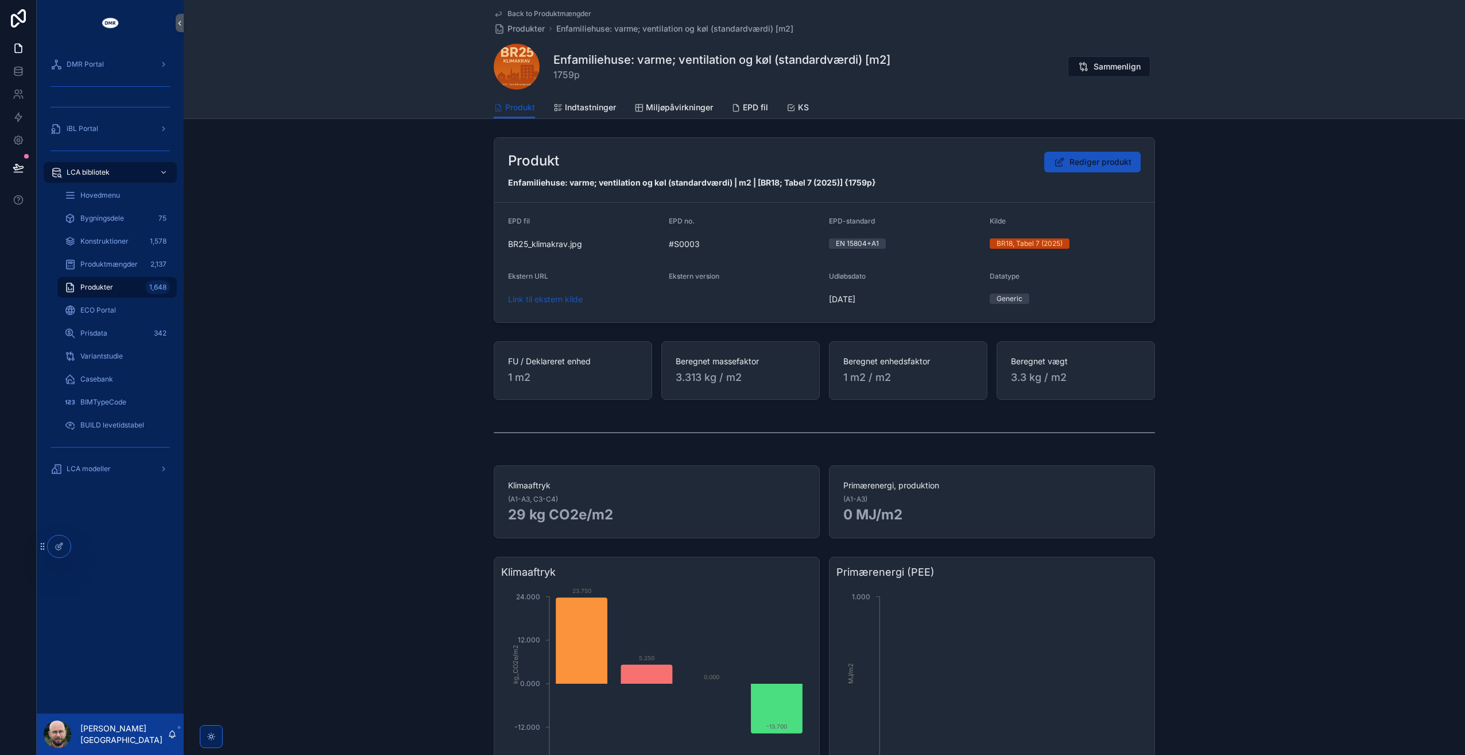
click at [559, 11] on span "Back to Produktmængder" at bounding box center [550, 13] width 84 height 9
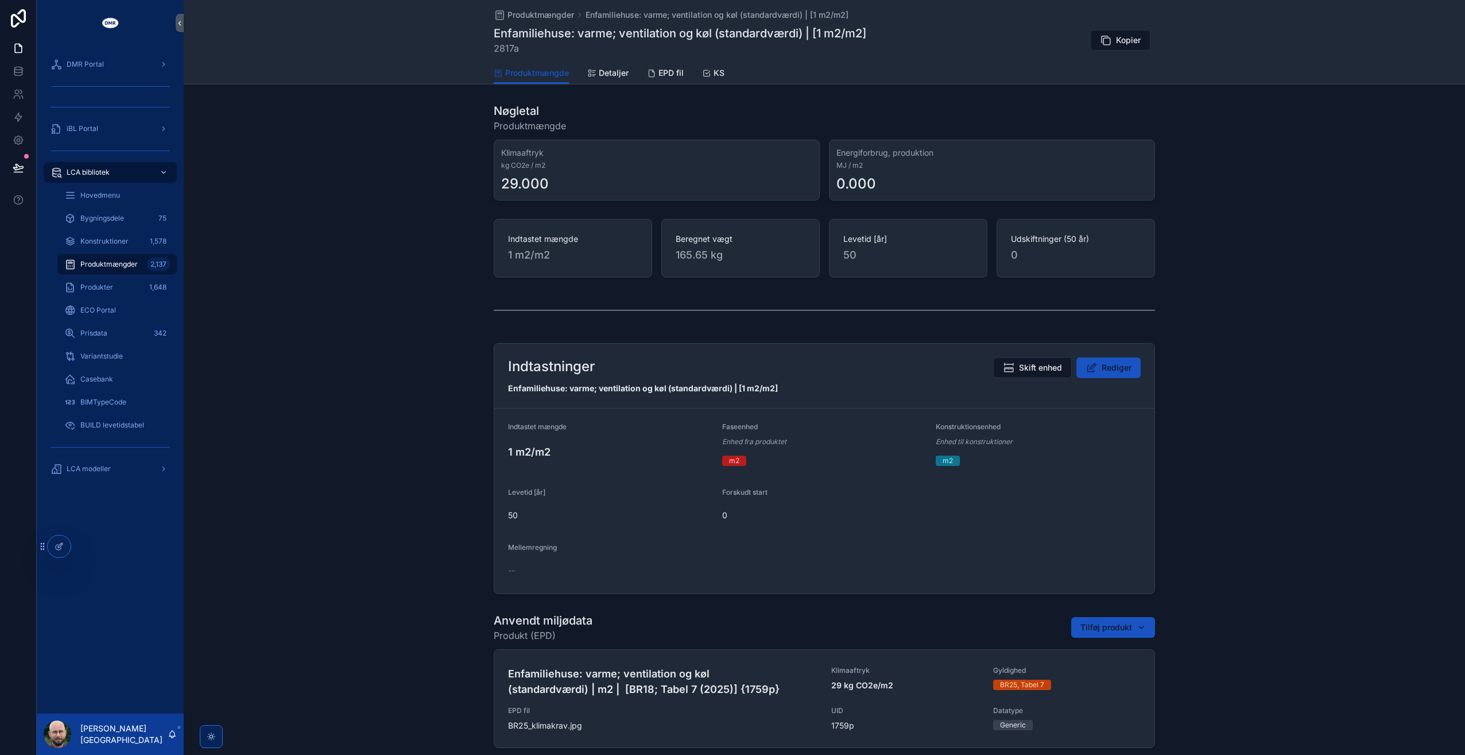
click at [500, 52] on span "2817a" at bounding box center [680, 48] width 373 height 14
copy span "2817a"
click at [1231, 256] on div "Indtastet mængde 1 m2/m2 Beregnet vægt 165.65 kg Levetid [år] 50 Udskiftninger …" at bounding box center [825, 248] width 1282 height 68
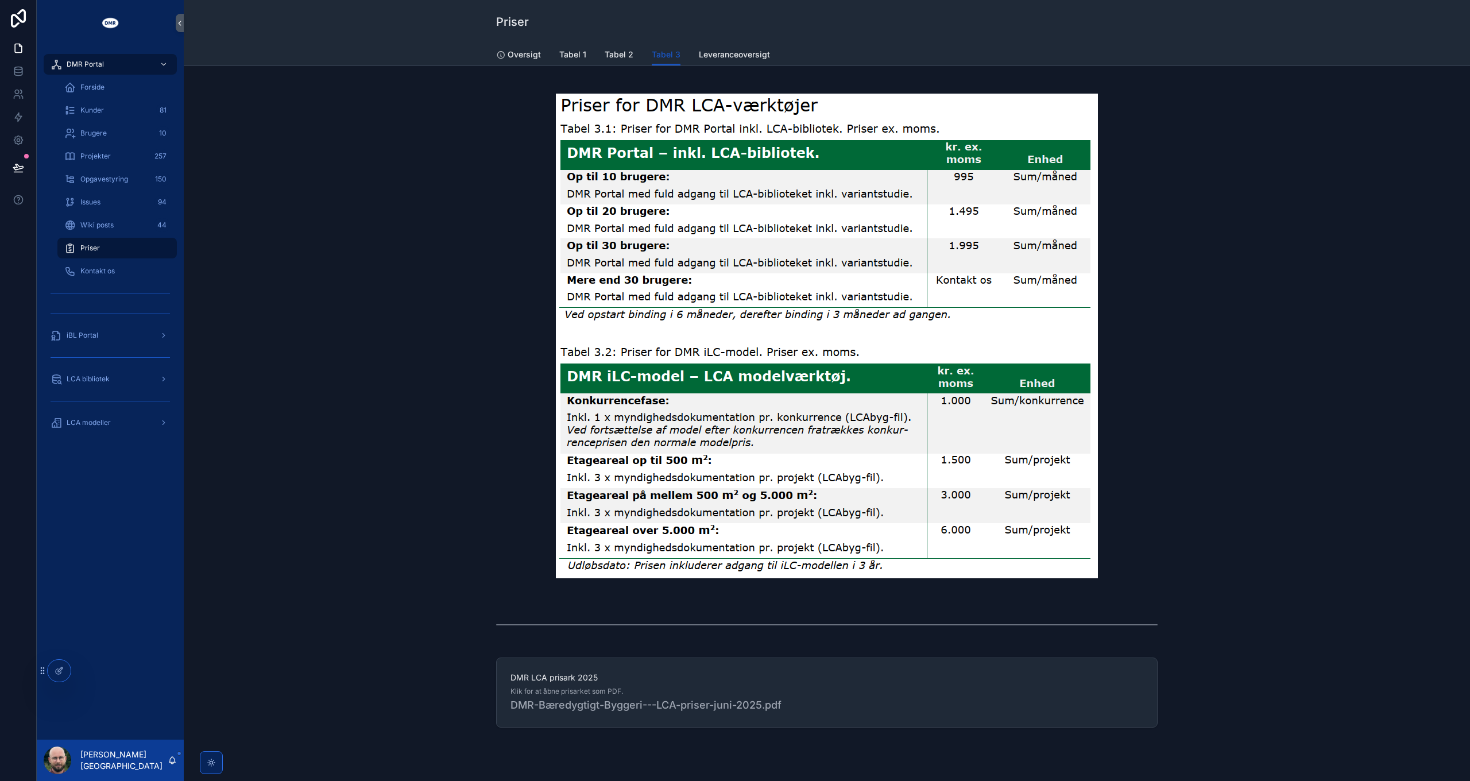
click at [1294, 370] on div "scrollable content" at bounding box center [827, 335] width 1268 height 521
click at [116, 424] on div "LCA modeller" at bounding box center [110, 422] width 119 height 18
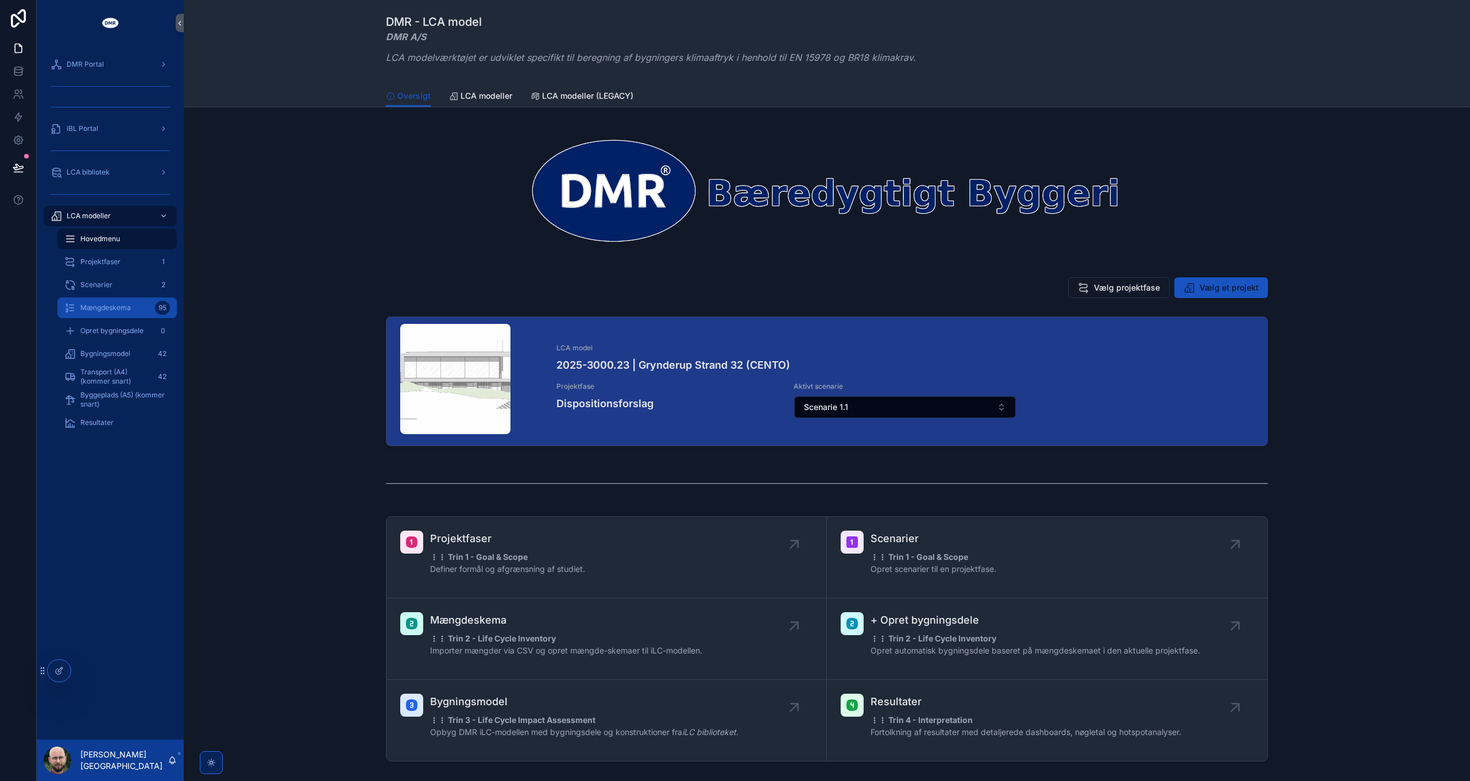
click at [114, 305] on span "Mængdeskema" at bounding box center [105, 307] width 51 height 9
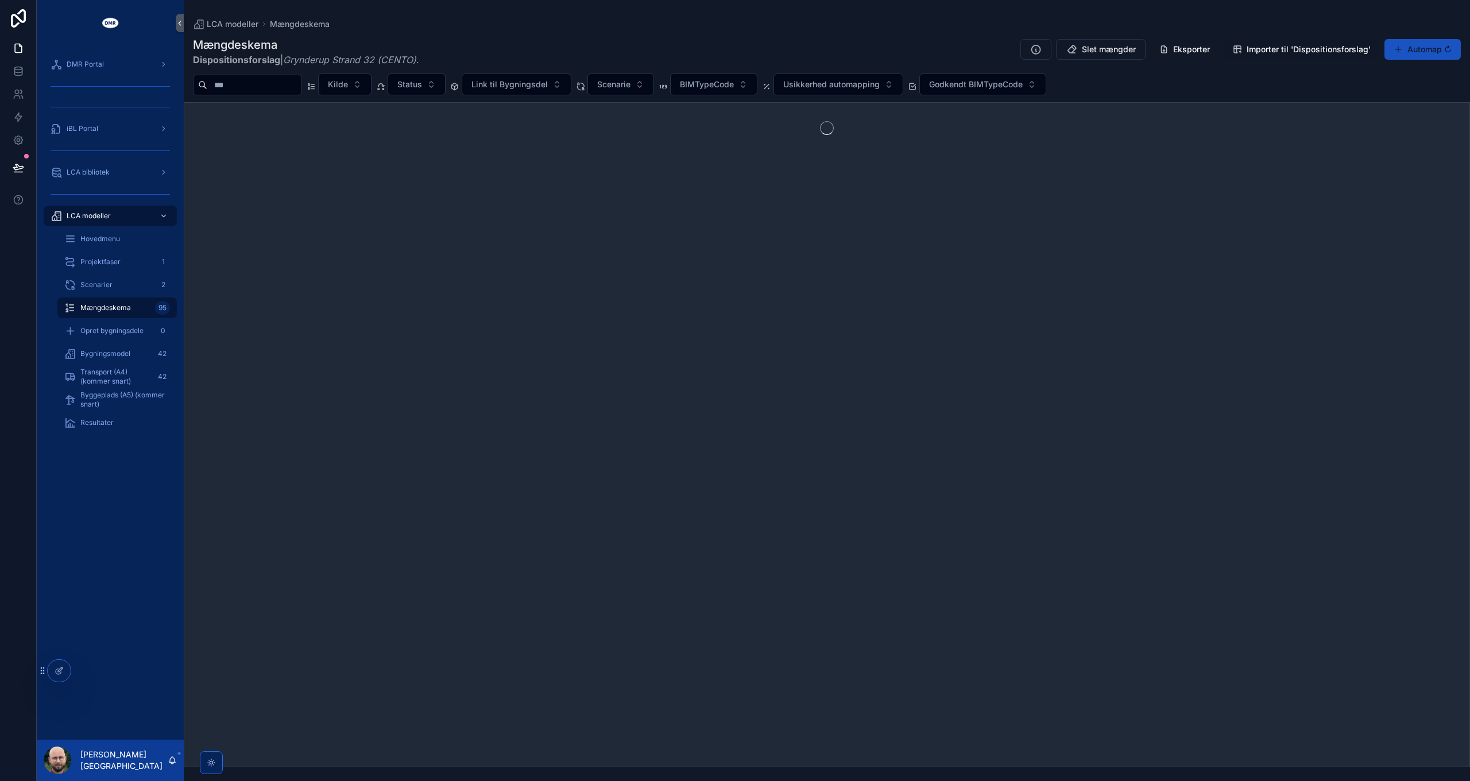
click at [1290, 51] on span "Importer til 'Dispositionsforslag'" at bounding box center [1309, 49] width 124 height 11
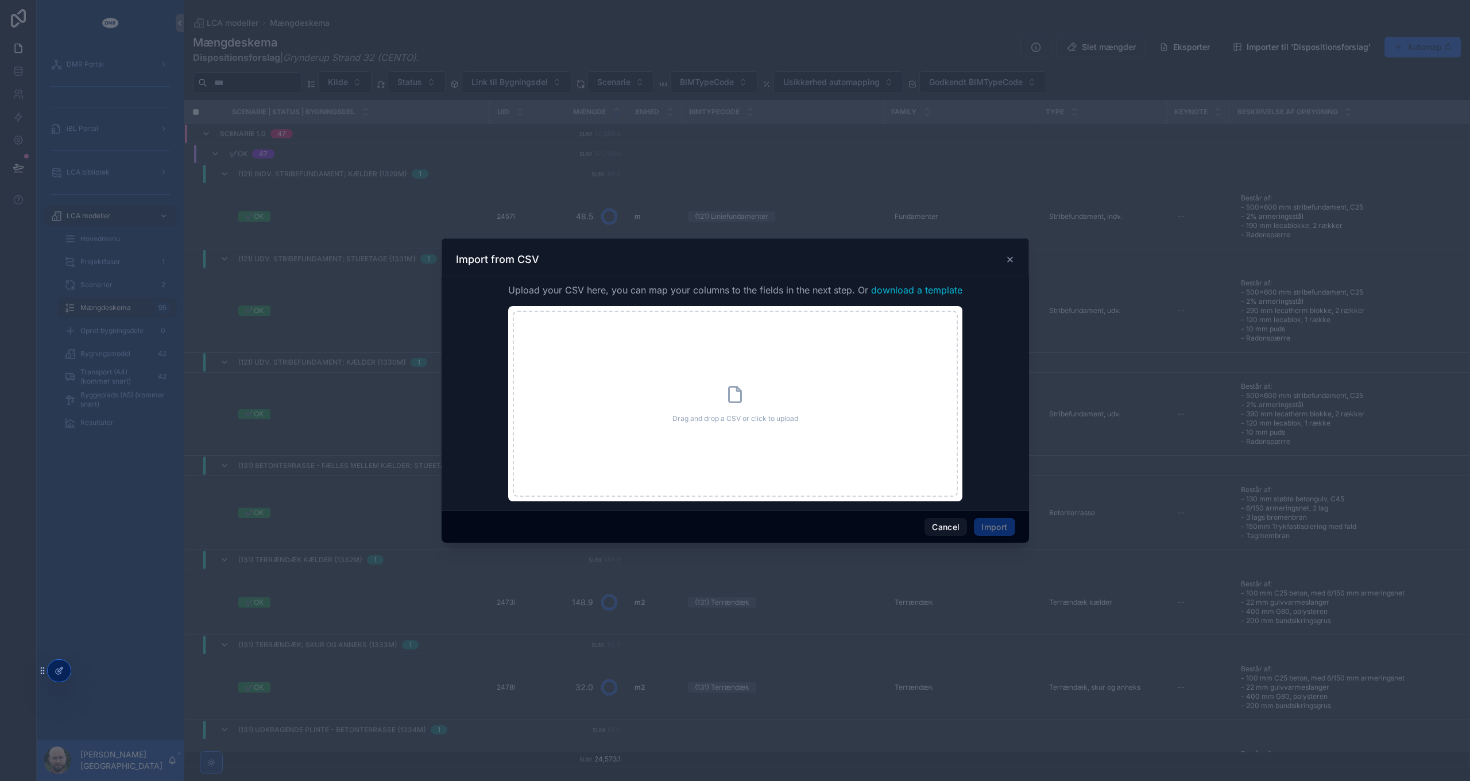
click at [1007, 260] on icon "scrollable content" at bounding box center [1009, 259] width 9 height 9
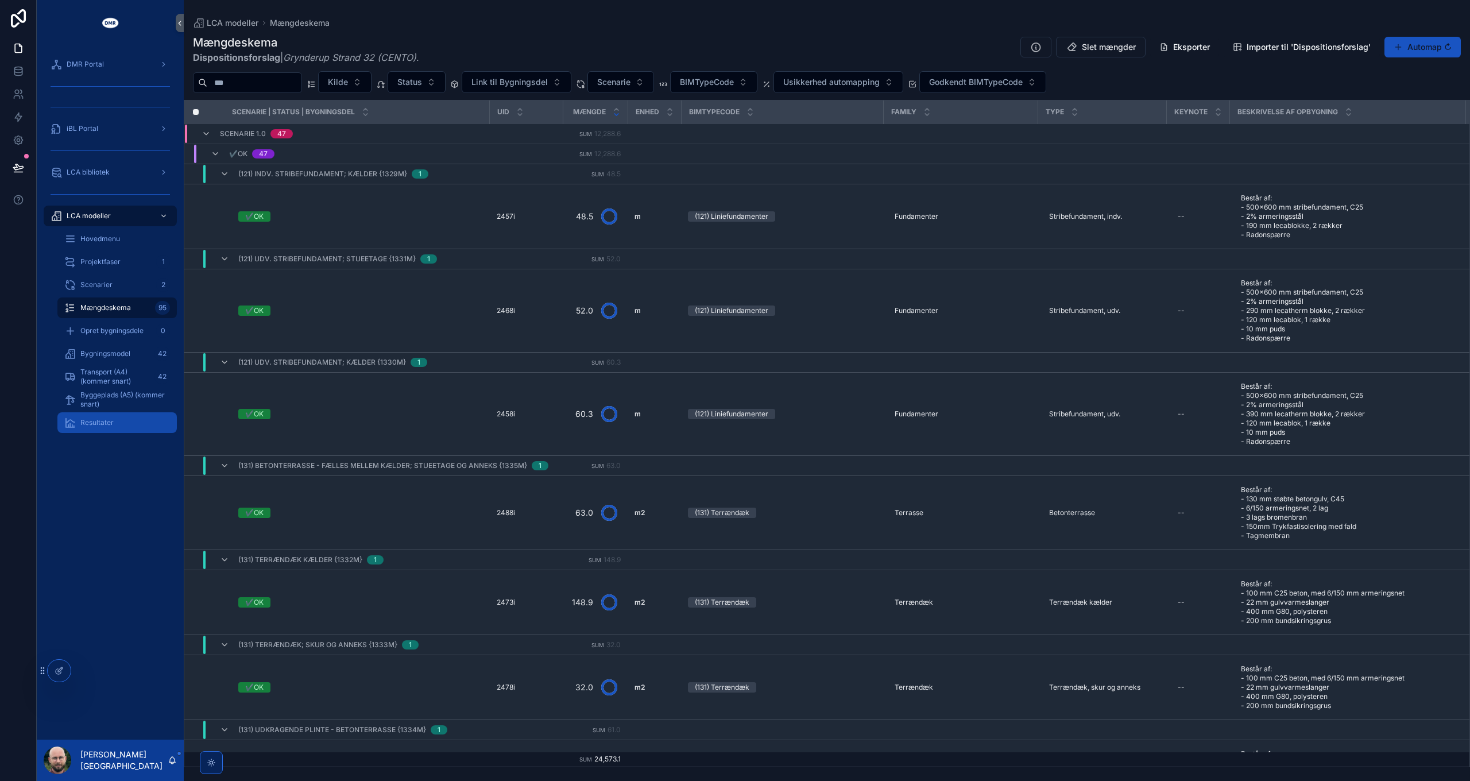
click at [94, 419] on span "Resultater" at bounding box center [96, 422] width 33 height 9
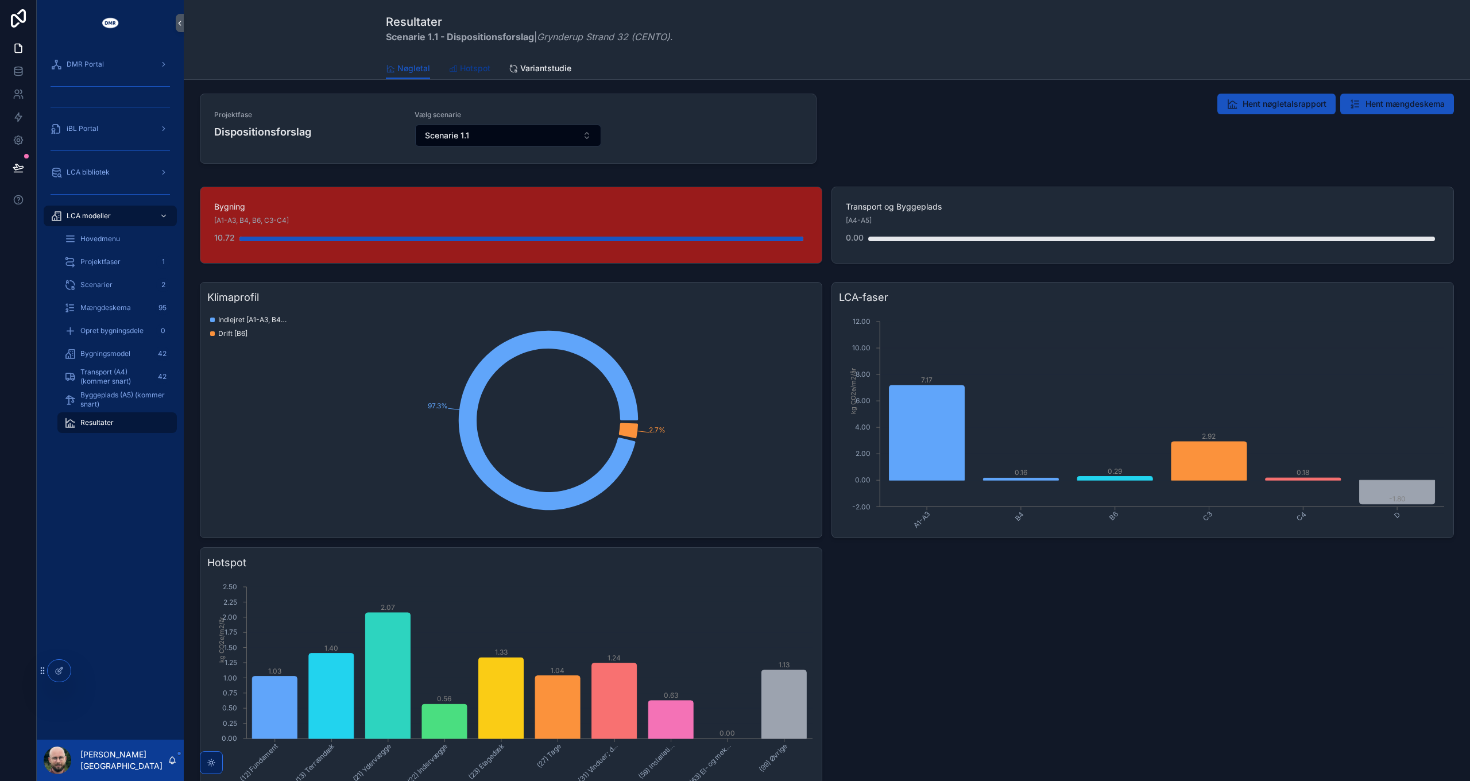
click at [472, 72] on span "Hotspot" at bounding box center [475, 68] width 30 height 11
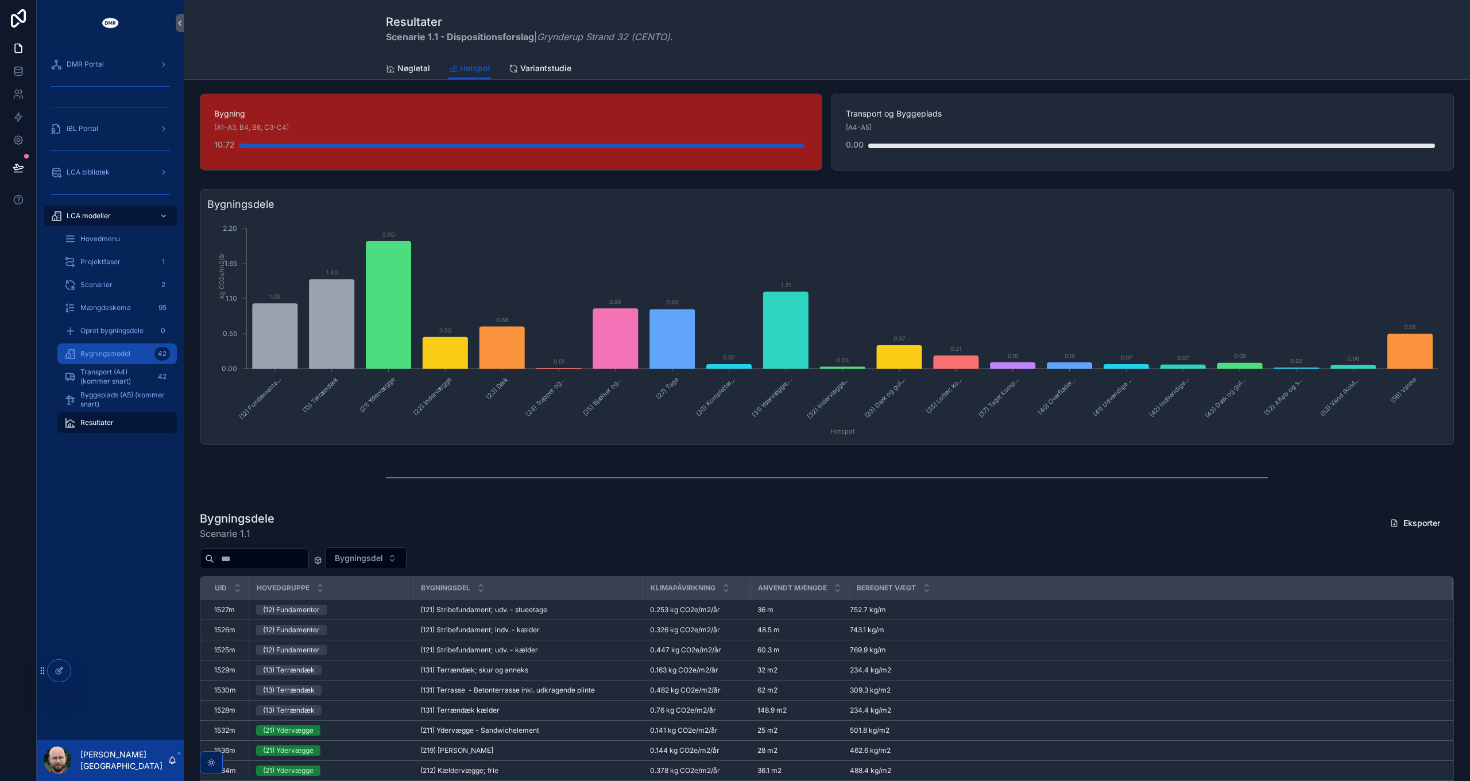
click at [125, 354] on span "Bygningsmodel" at bounding box center [105, 353] width 50 height 9
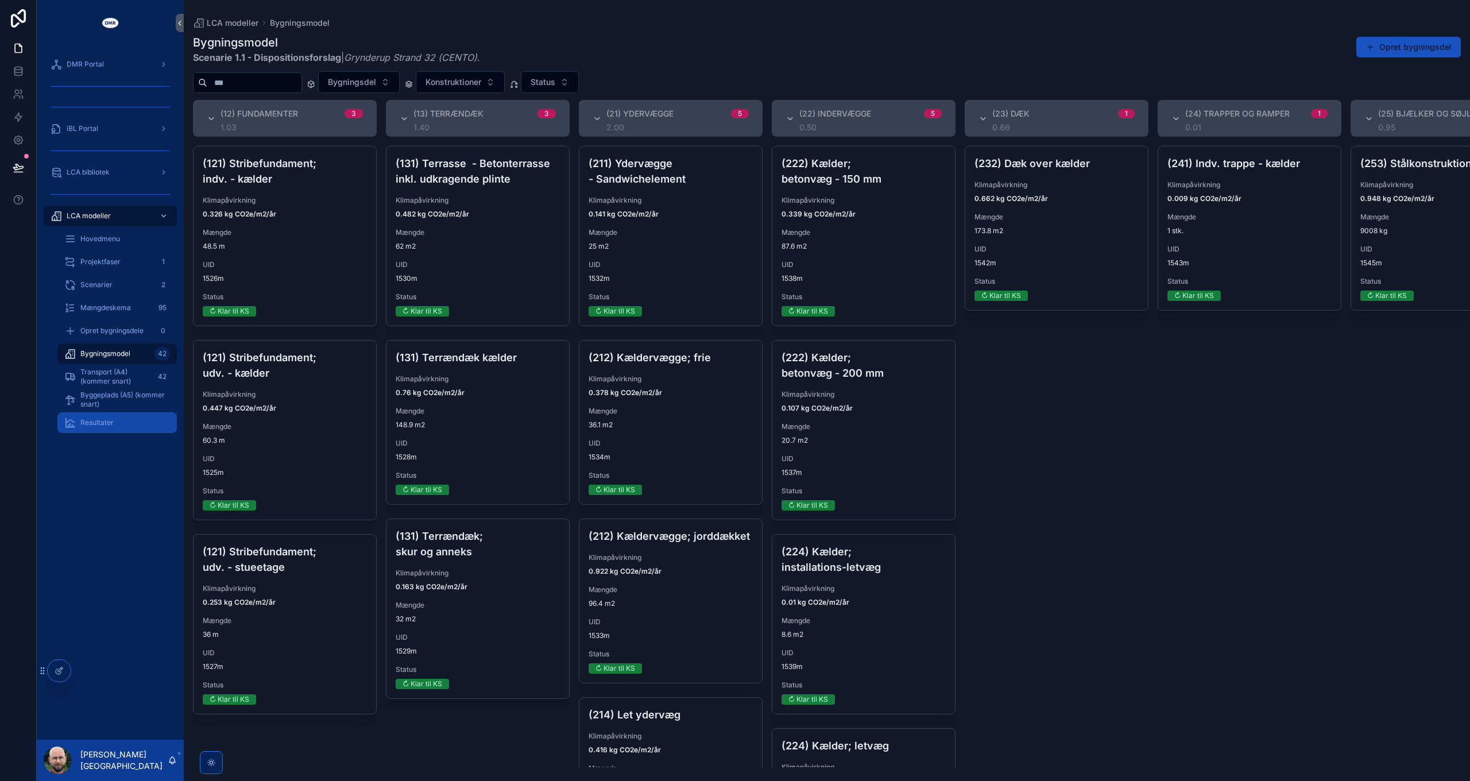
click at [96, 423] on span "Resultater" at bounding box center [96, 422] width 33 height 9
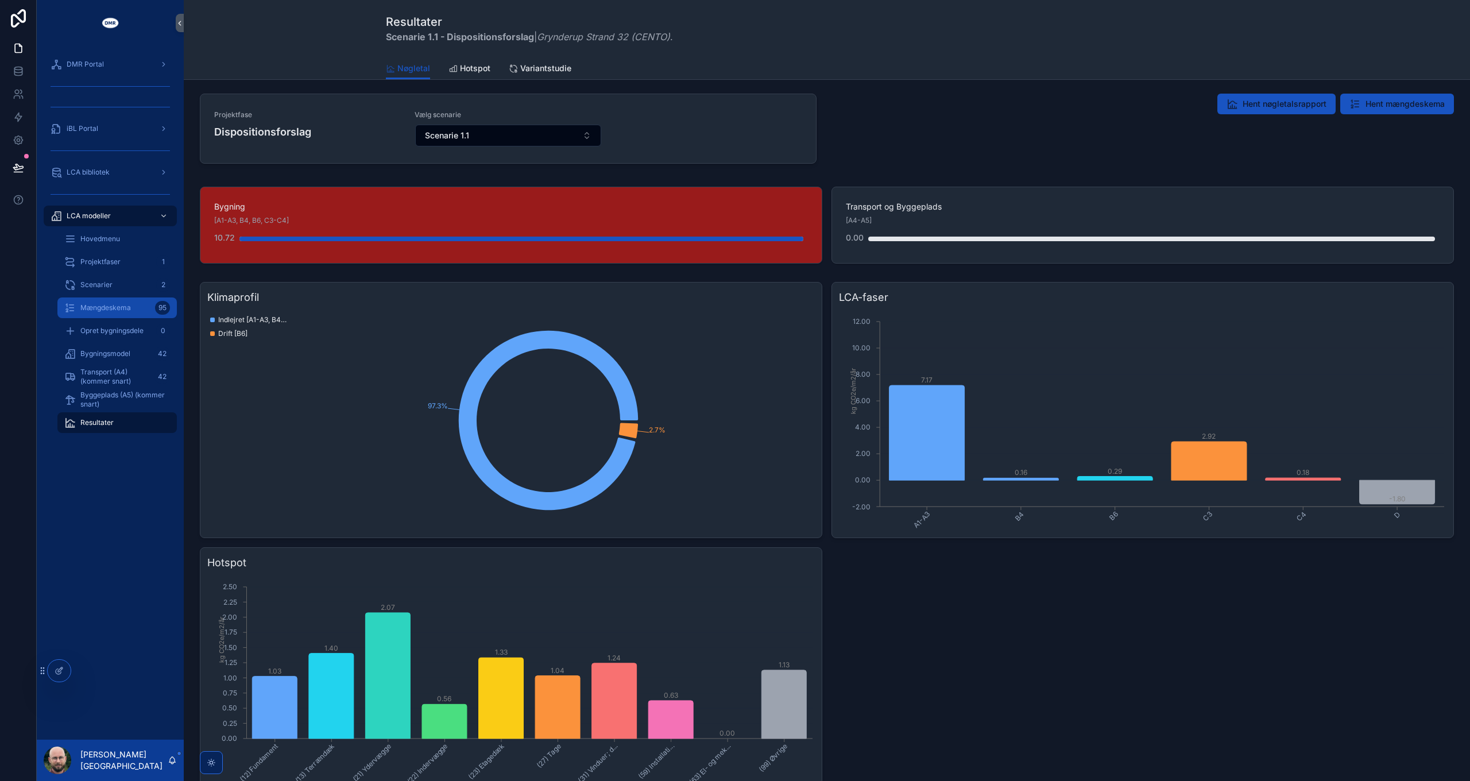
click at [121, 314] on div "Mængdeskema 95" at bounding box center [117, 308] width 106 height 18
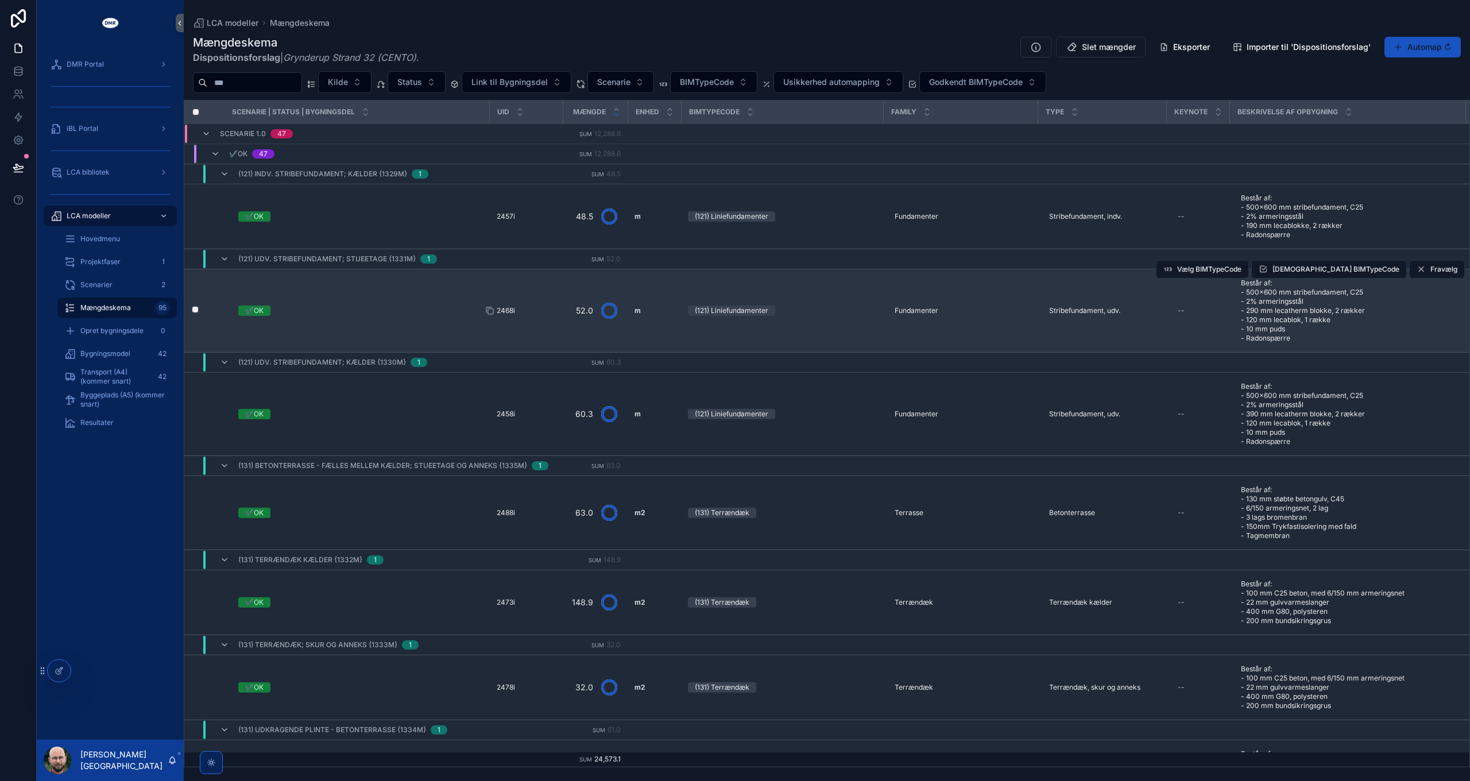
click at [503, 307] on span "2468i" at bounding box center [506, 310] width 18 height 9
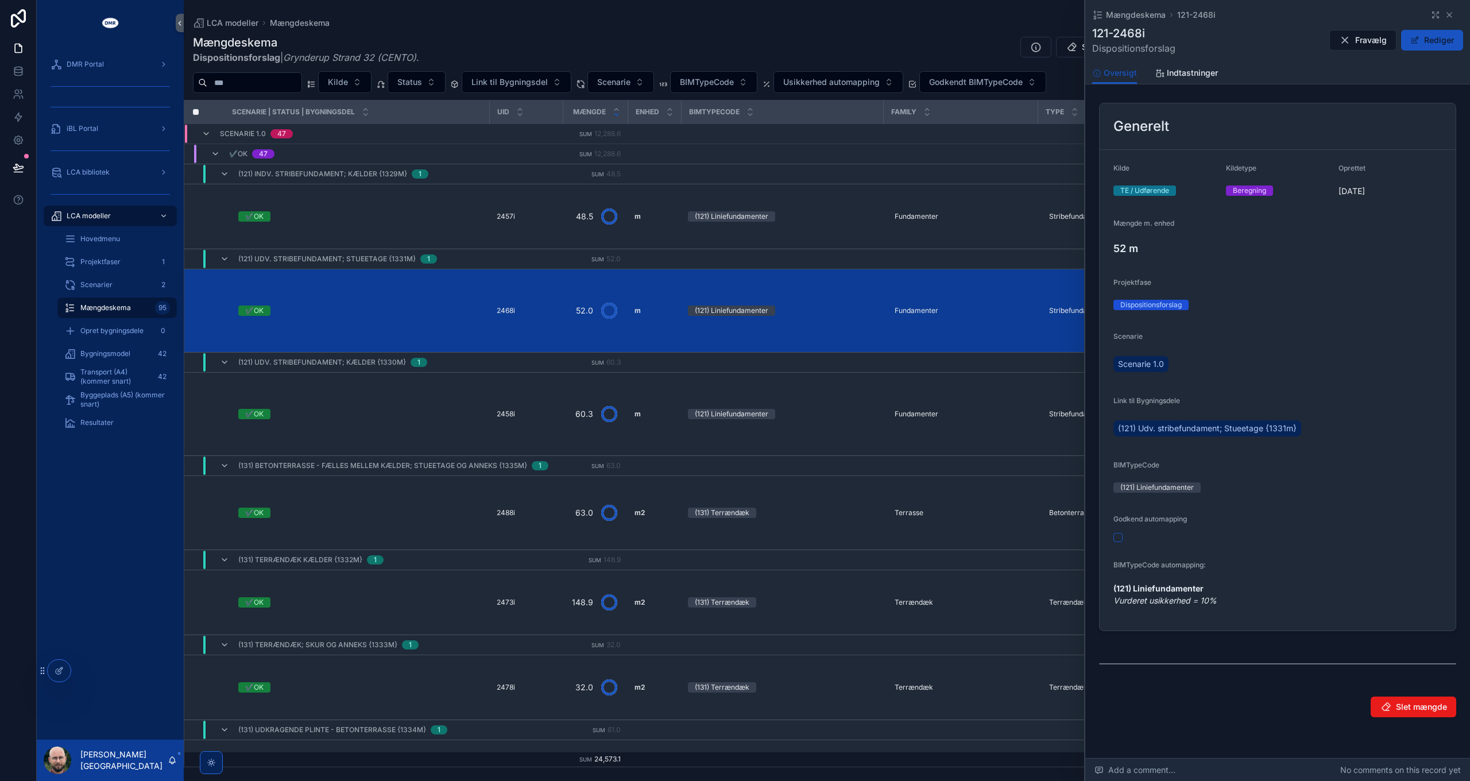
click at [1198, 774] on div "Add a comment... No comments on this record yet" at bounding box center [1277, 770] width 385 height 23
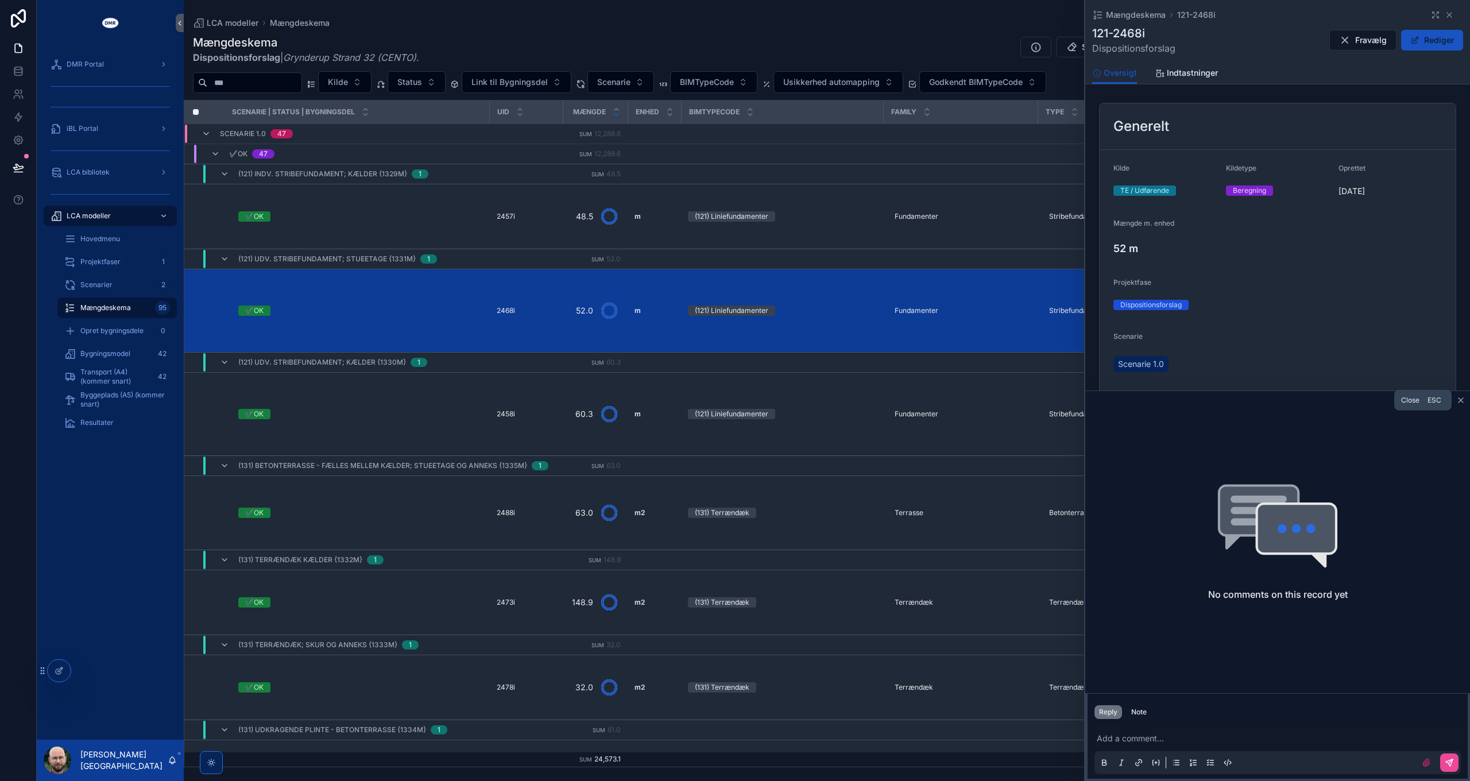
click at [1460, 399] on icon "scrollable content" at bounding box center [1461, 400] width 5 height 5
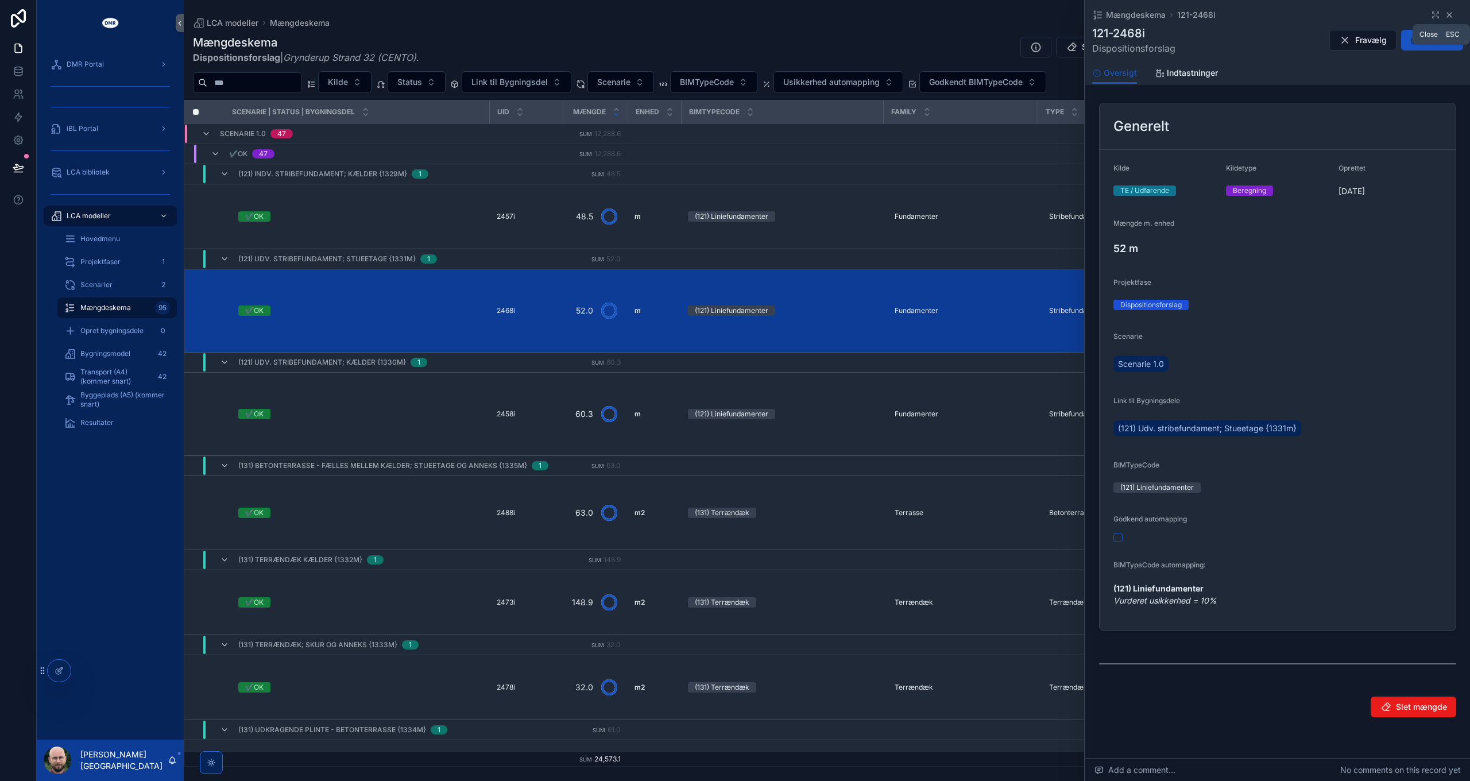
click at [1447, 14] on icon "scrollable content" at bounding box center [1449, 15] width 5 height 5
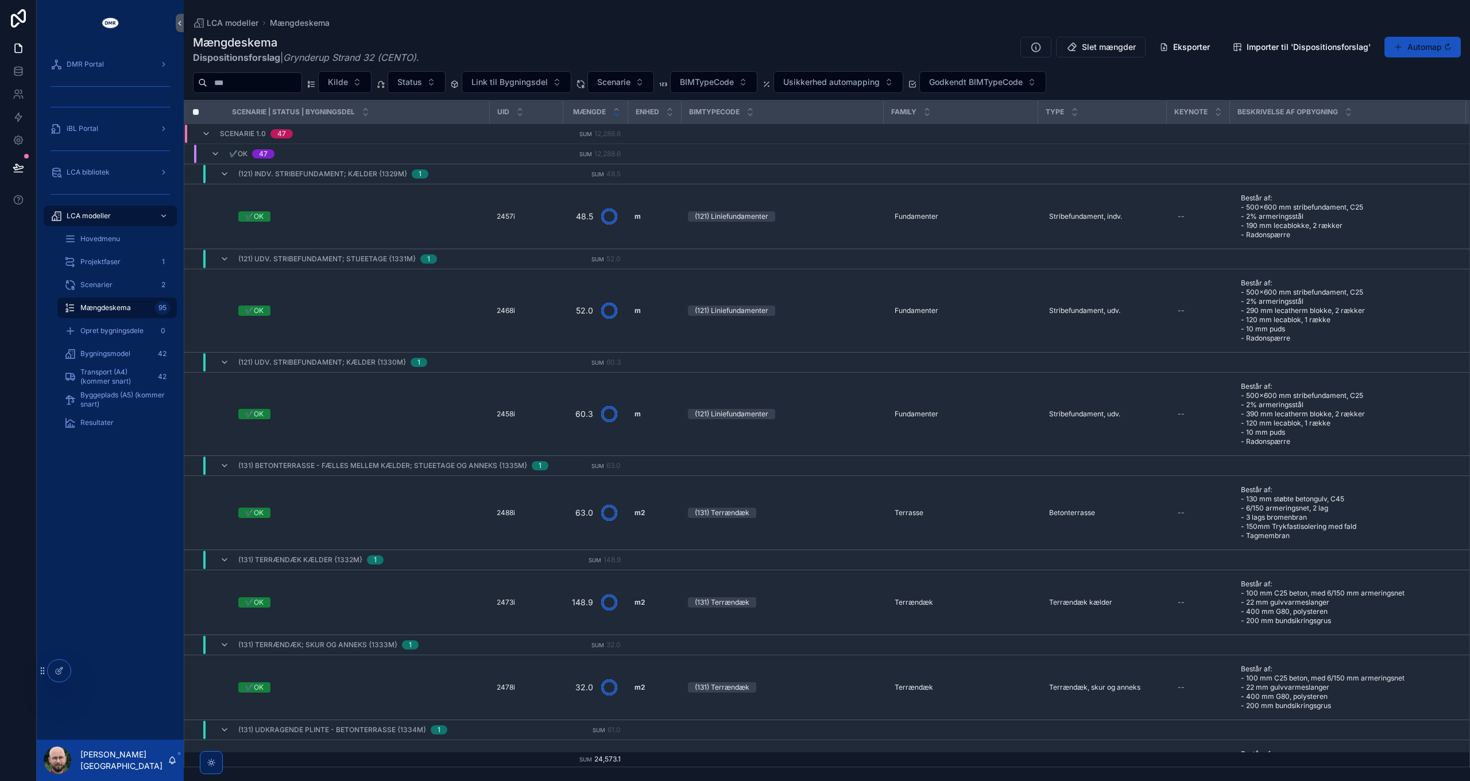
click at [773, 18] on div "LCA modeller Mængdeskema" at bounding box center [827, 22] width 1268 height 9
click at [101, 347] on div "Bygningsmodel 42" at bounding box center [117, 354] width 106 height 18
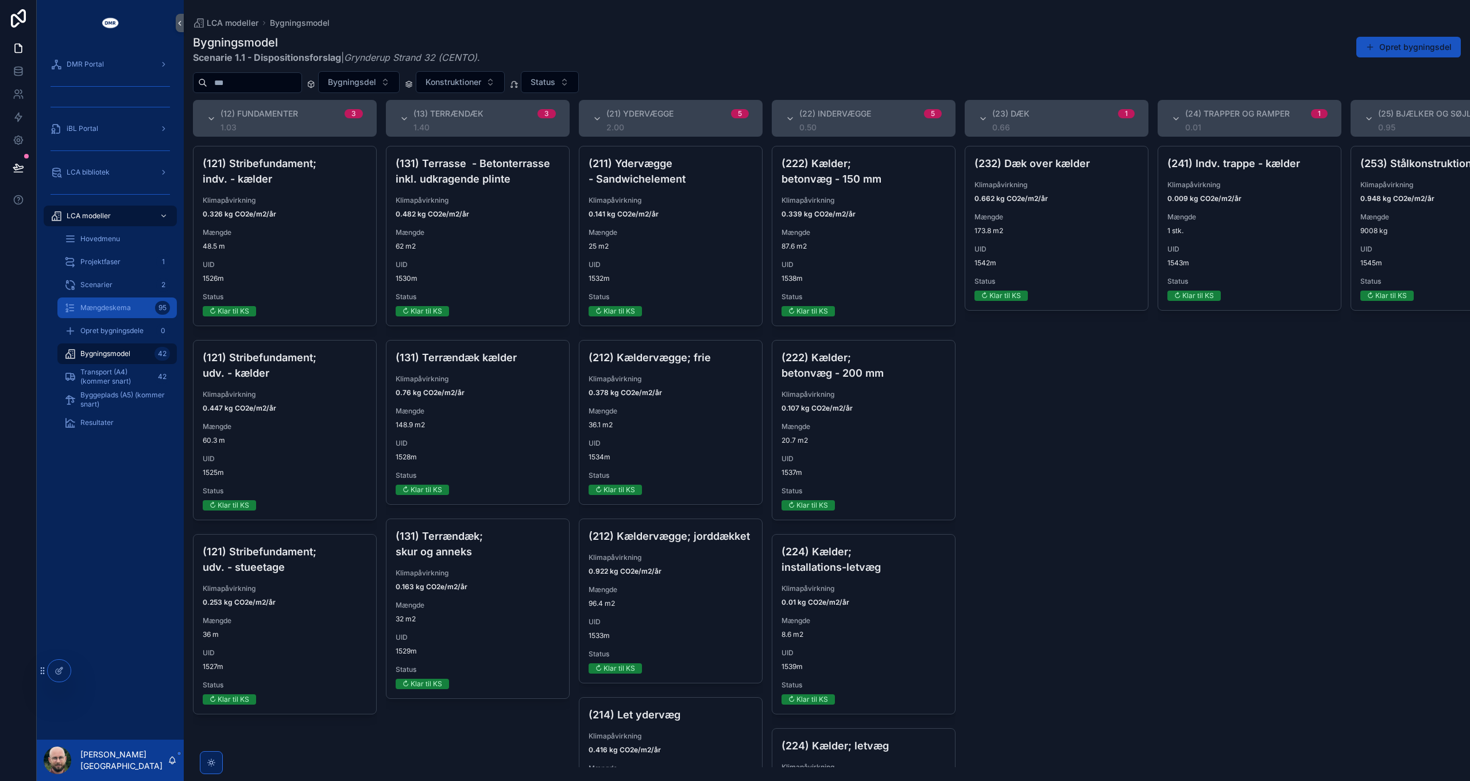
click at [99, 307] on span "Mængdeskema" at bounding box center [105, 307] width 51 height 9
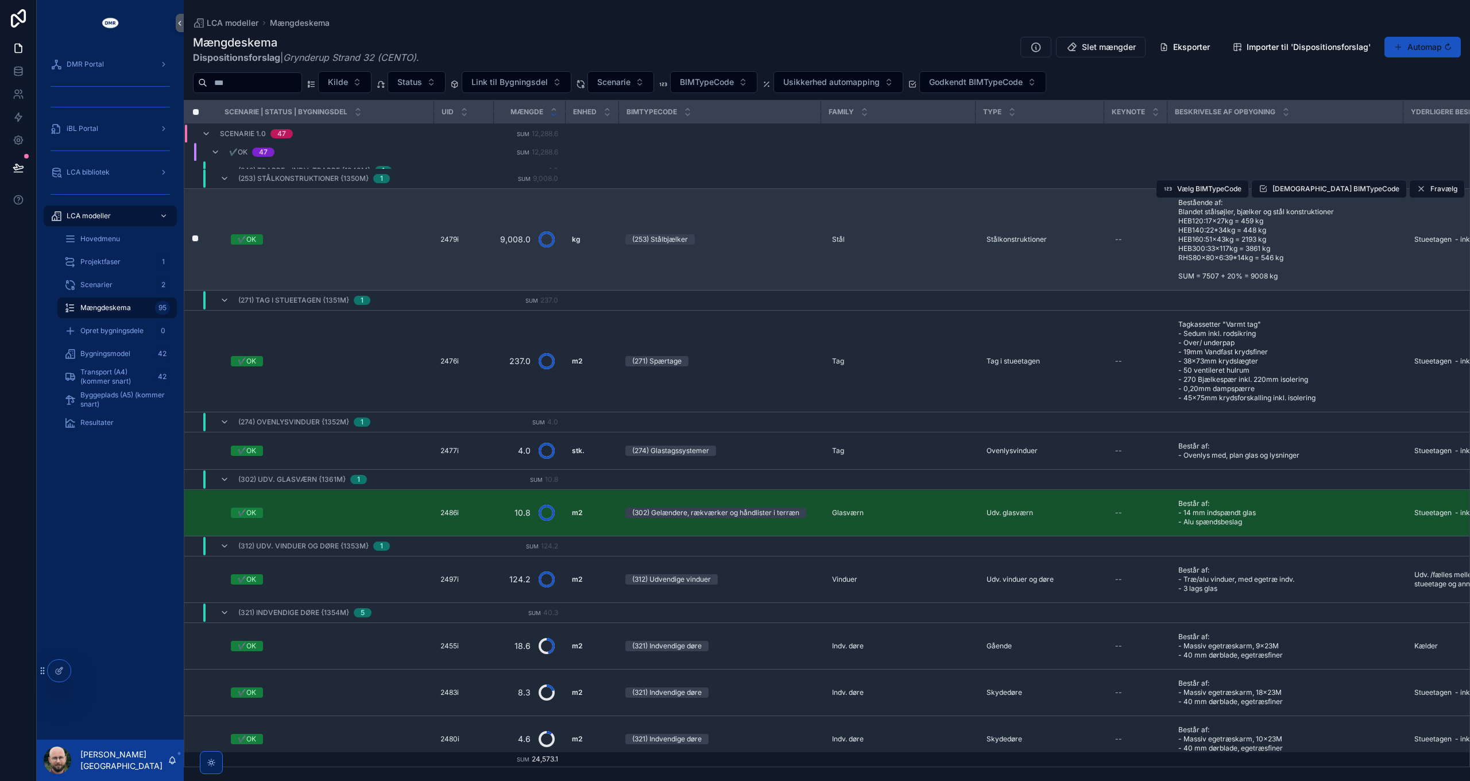
scroll to position [1770, 0]
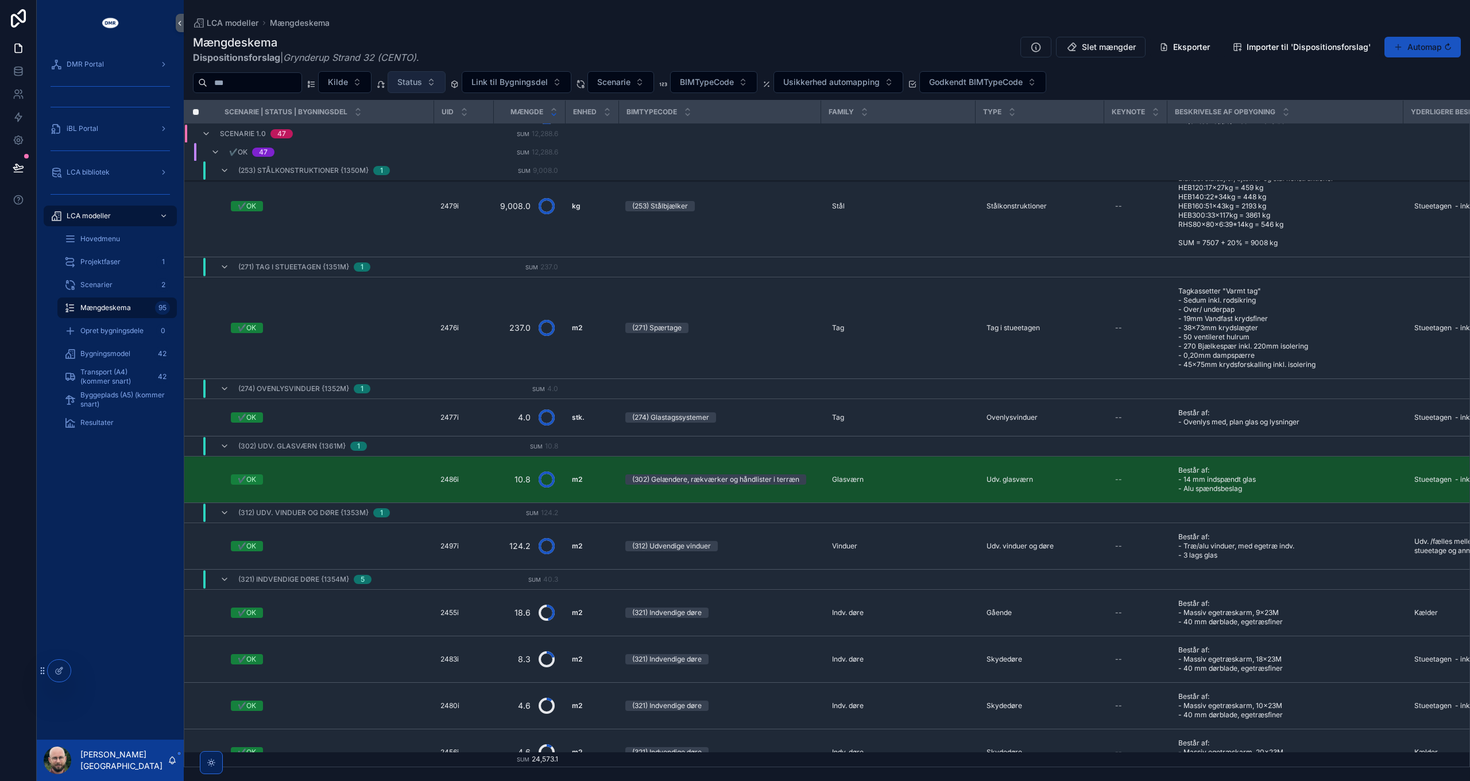
click at [422, 79] on span "Status" at bounding box center [409, 81] width 25 height 11
click at [529, 40] on div "Mængdeskema Dispositionsforslag | Grynderup Strand 32 (CENTO) . Slet mængder Ek…" at bounding box center [827, 49] width 1268 height 30
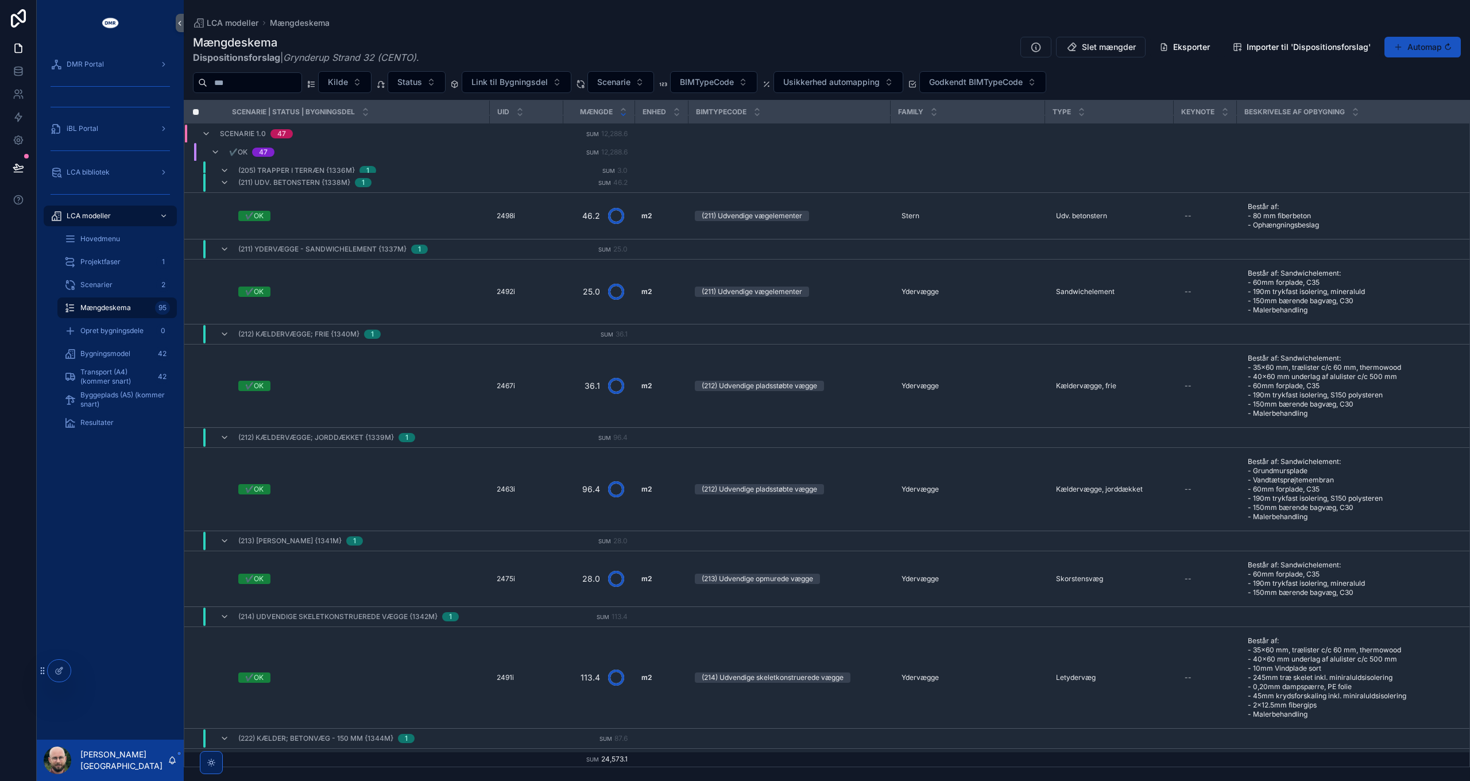
scroll to position [745, 0]
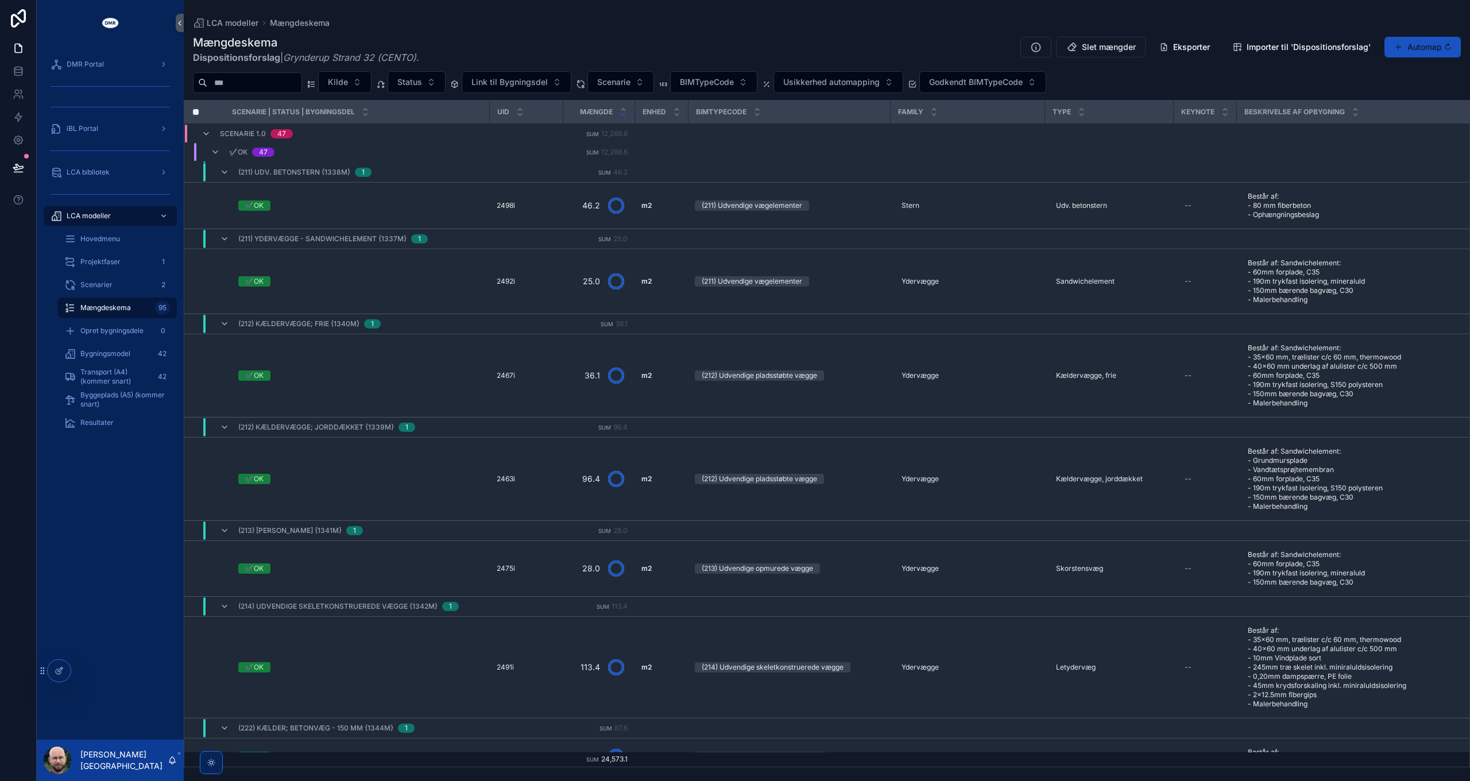
click at [651, 39] on div "Mængdeskema Dispositionsforslag | Grynderup Strand 32 (CENTO) . Slet mængder Ek…" at bounding box center [827, 49] width 1268 height 30
click at [132, 67] on div "DMR Portal" at bounding box center [110, 64] width 119 height 18
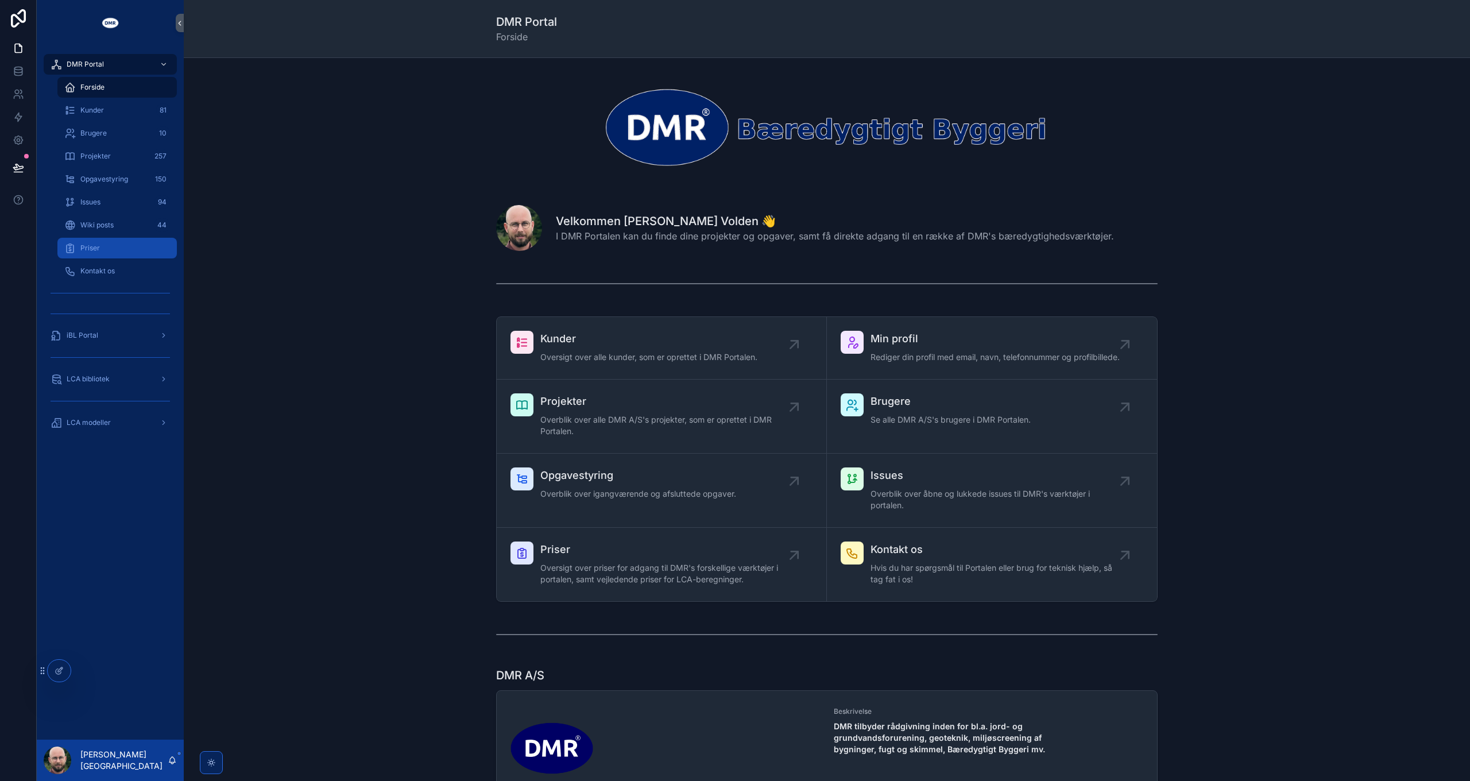
click at [111, 243] on div "Priser" at bounding box center [117, 248] width 106 height 18
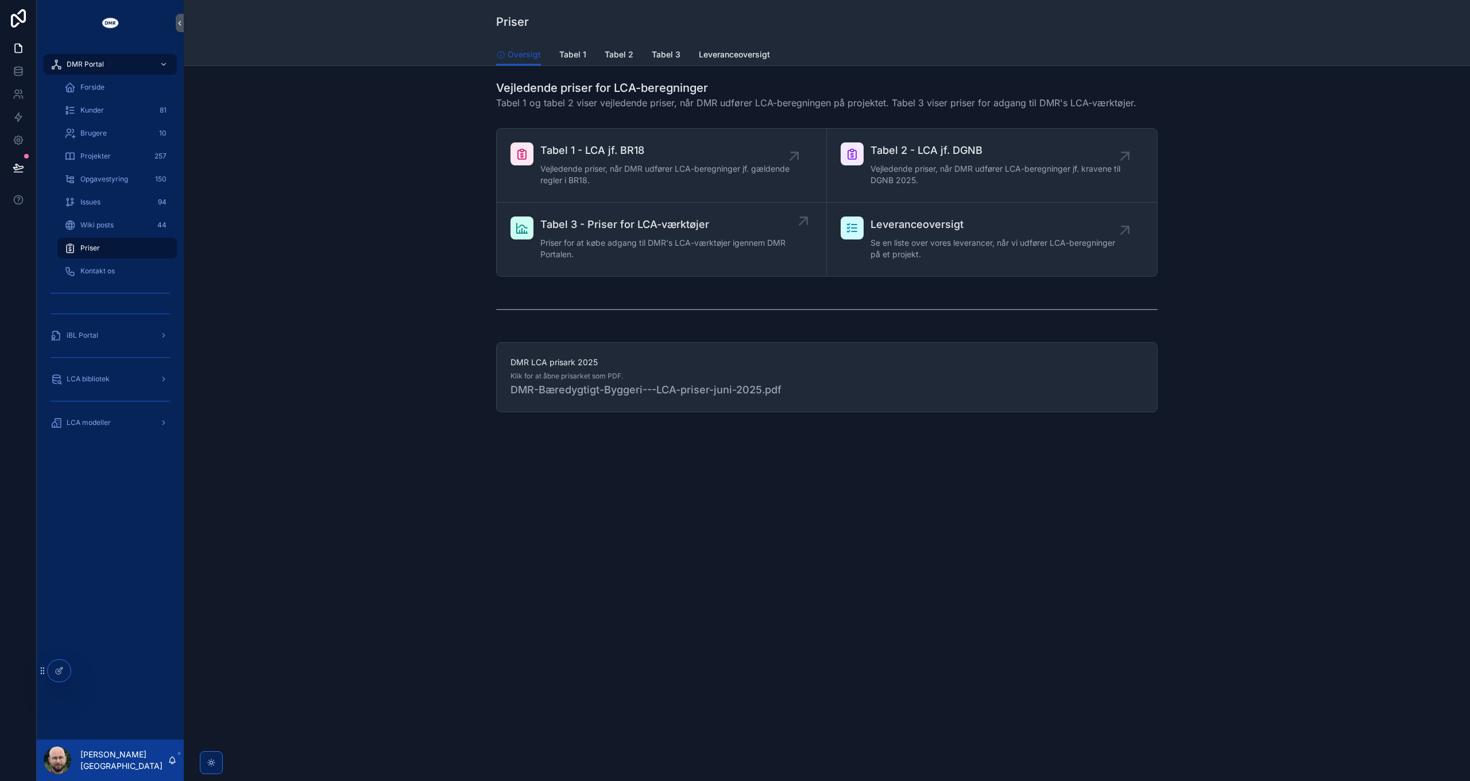
click at [600, 235] on div "Tabel 3 - Priser for LCA-værktøjer Priser for at købe adgang til DMR's LCA-værk…" at bounding box center [667, 239] width 254 height 46
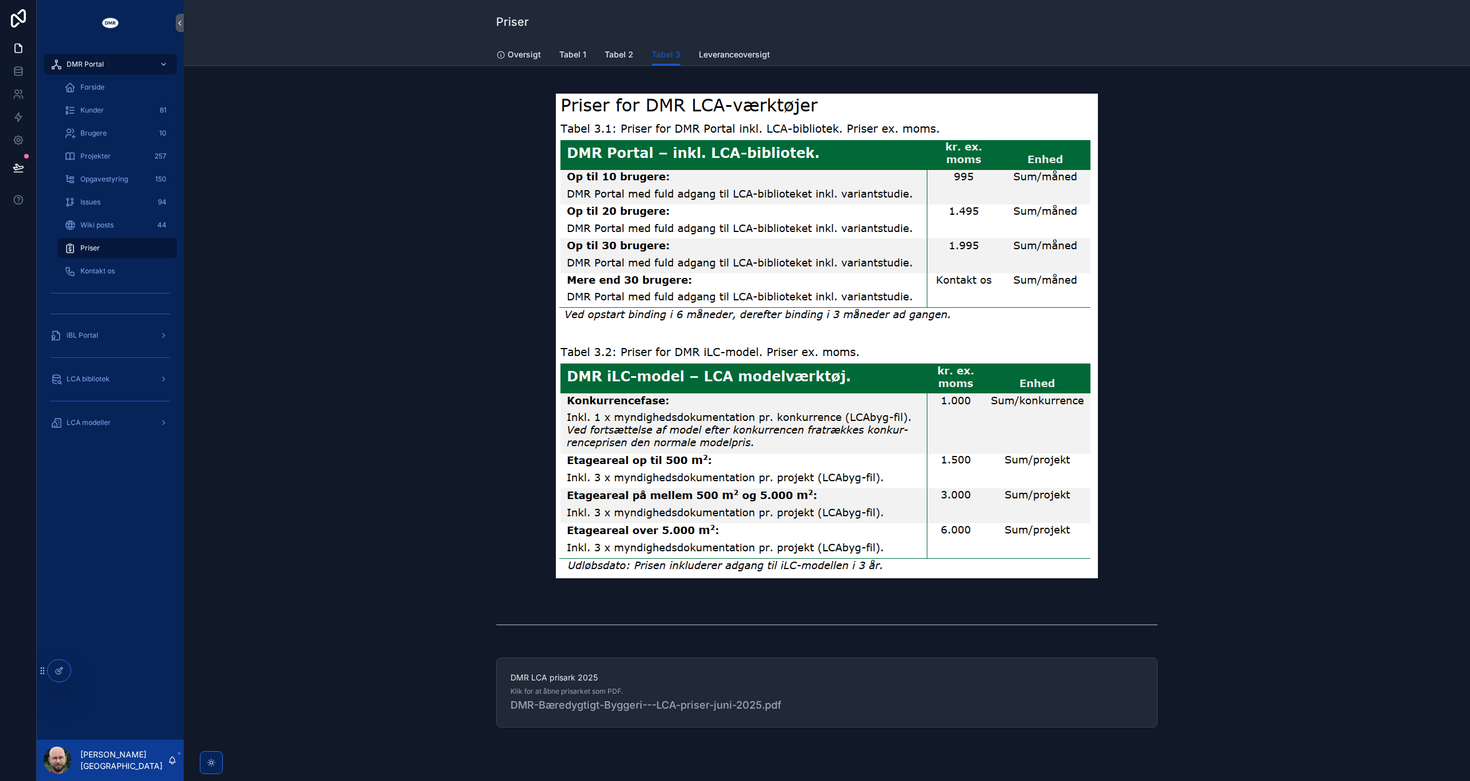
click at [340, 297] on div "scrollable content" at bounding box center [827, 335] width 1268 height 521
click at [109, 382] on span "LCA bibliotek" at bounding box center [88, 378] width 43 height 9
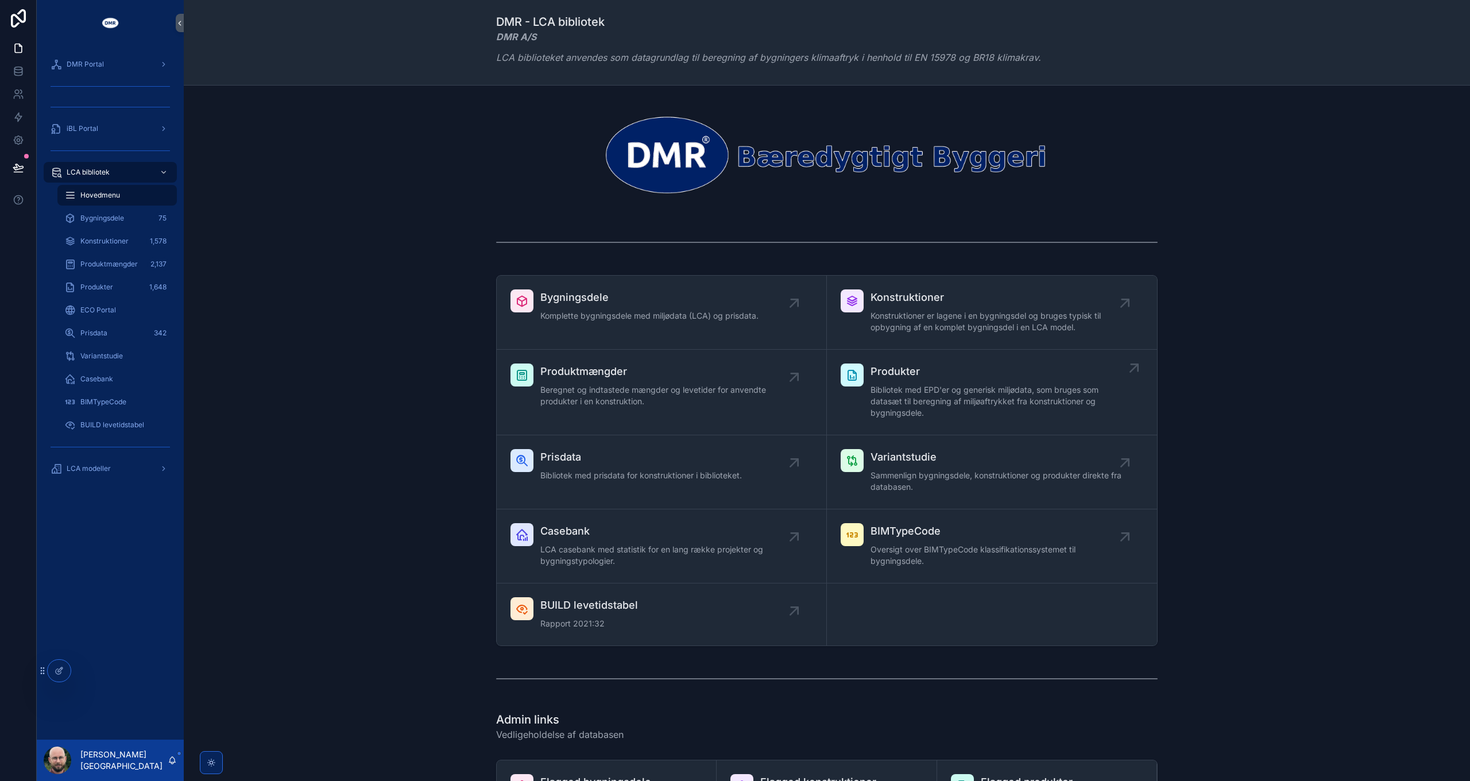
click at [934, 392] on span "Bibliotek med EPD'er og generisk miljødata, som bruges som datasæt til beregnin…" at bounding box center [998, 401] width 254 height 34
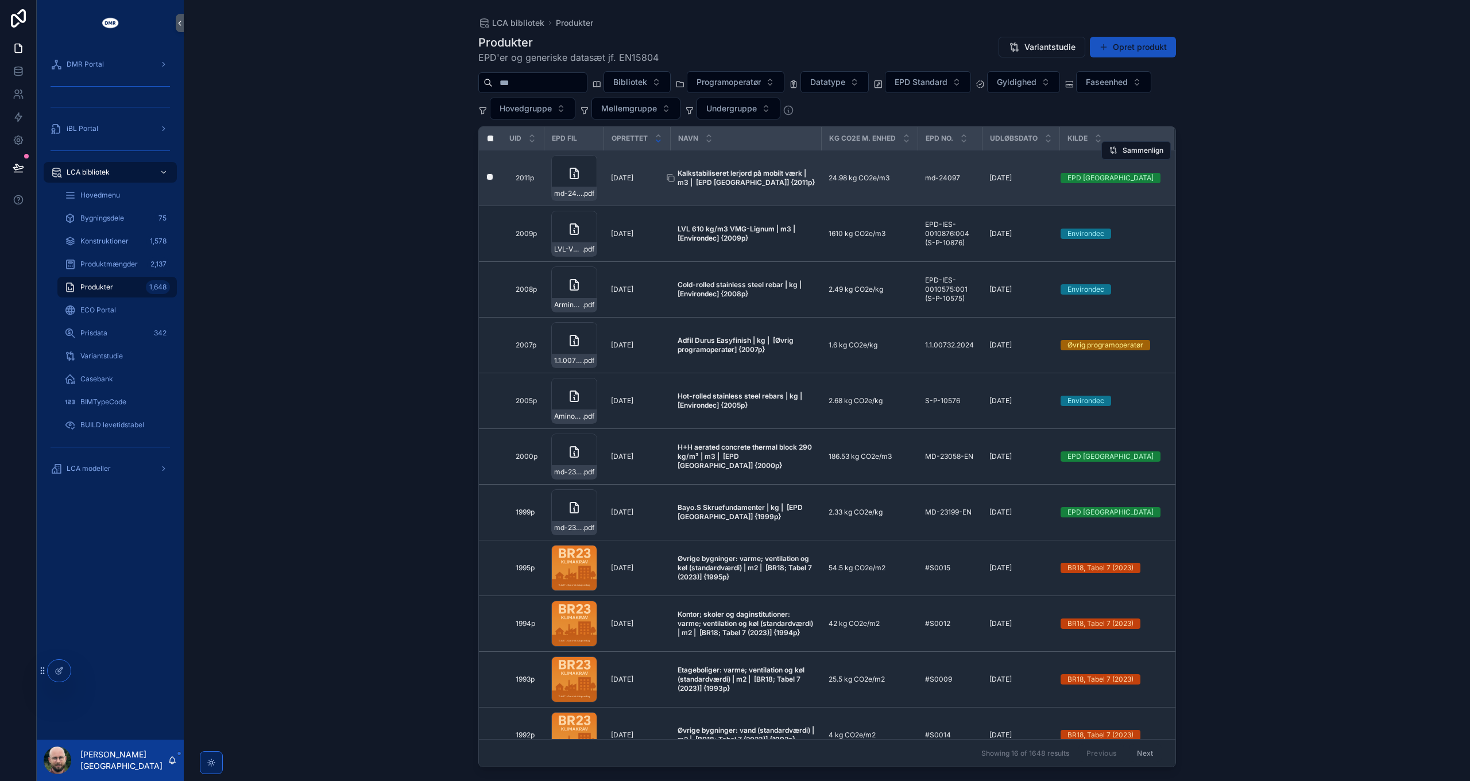
click at [733, 180] on strong "Kalkstabiliseret lerjord på mobilt værk | m3 | [EPD Danmark] {2011p}" at bounding box center [746, 178] width 137 height 18
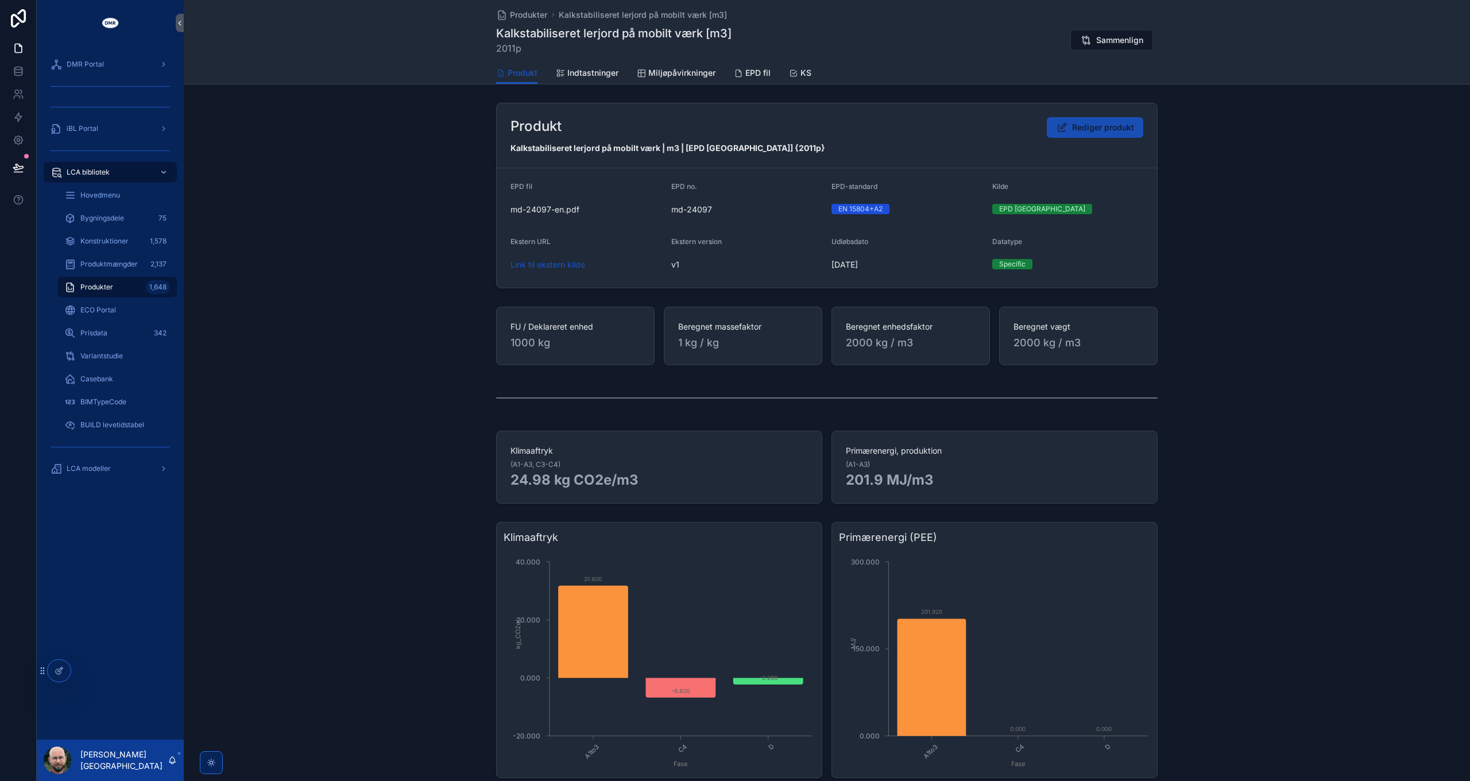
click at [1108, 136] on button "Rediger produkt" at bounding box center [1095, 127] width 96 height 21
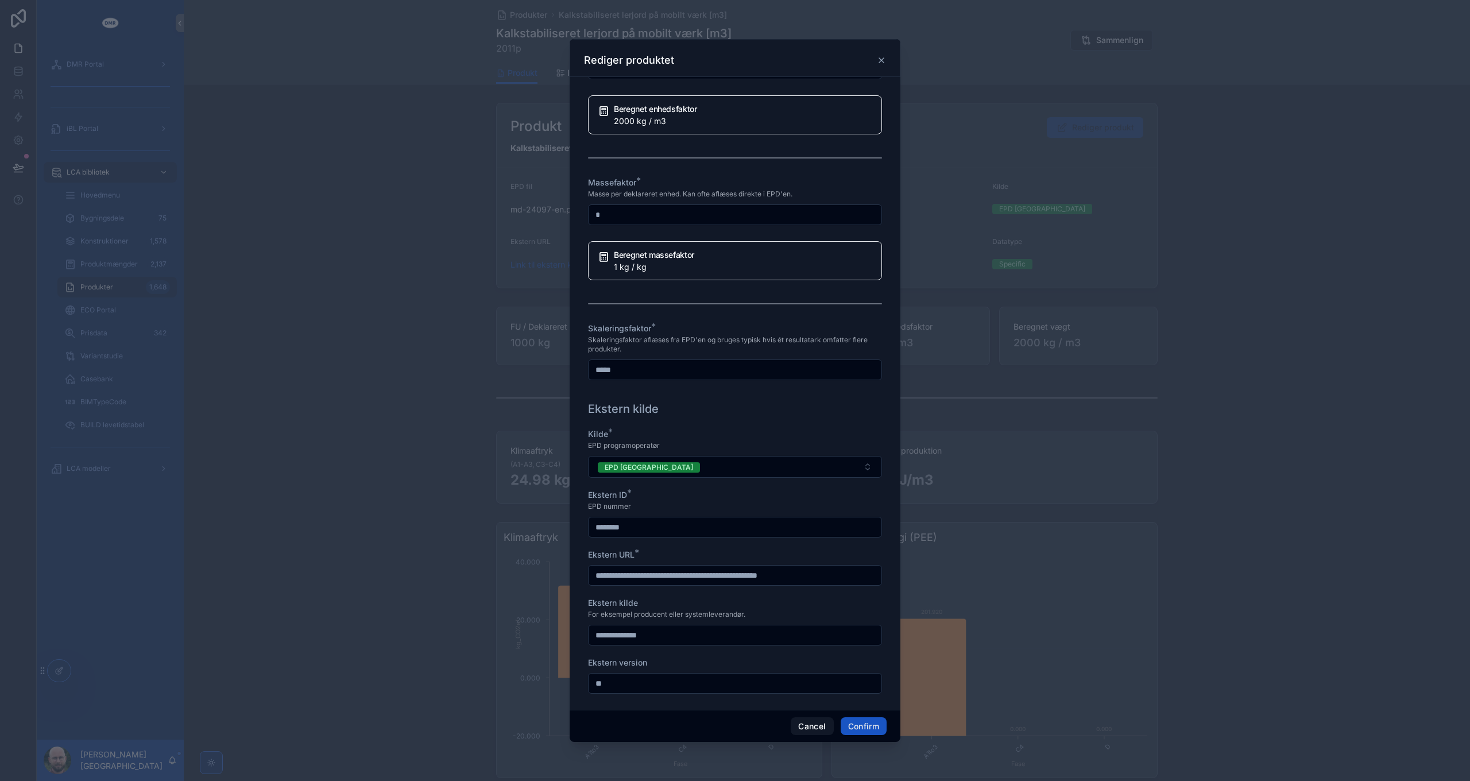
scroll to position [830, 0]
drag, startPoint x: 648, startPoint y: 366, endPoint x: 543, endPoint y: 359, distance: 105.3
click at [541, 359] on div "**********" at bounding box center [735, 390] width 1470 height 781
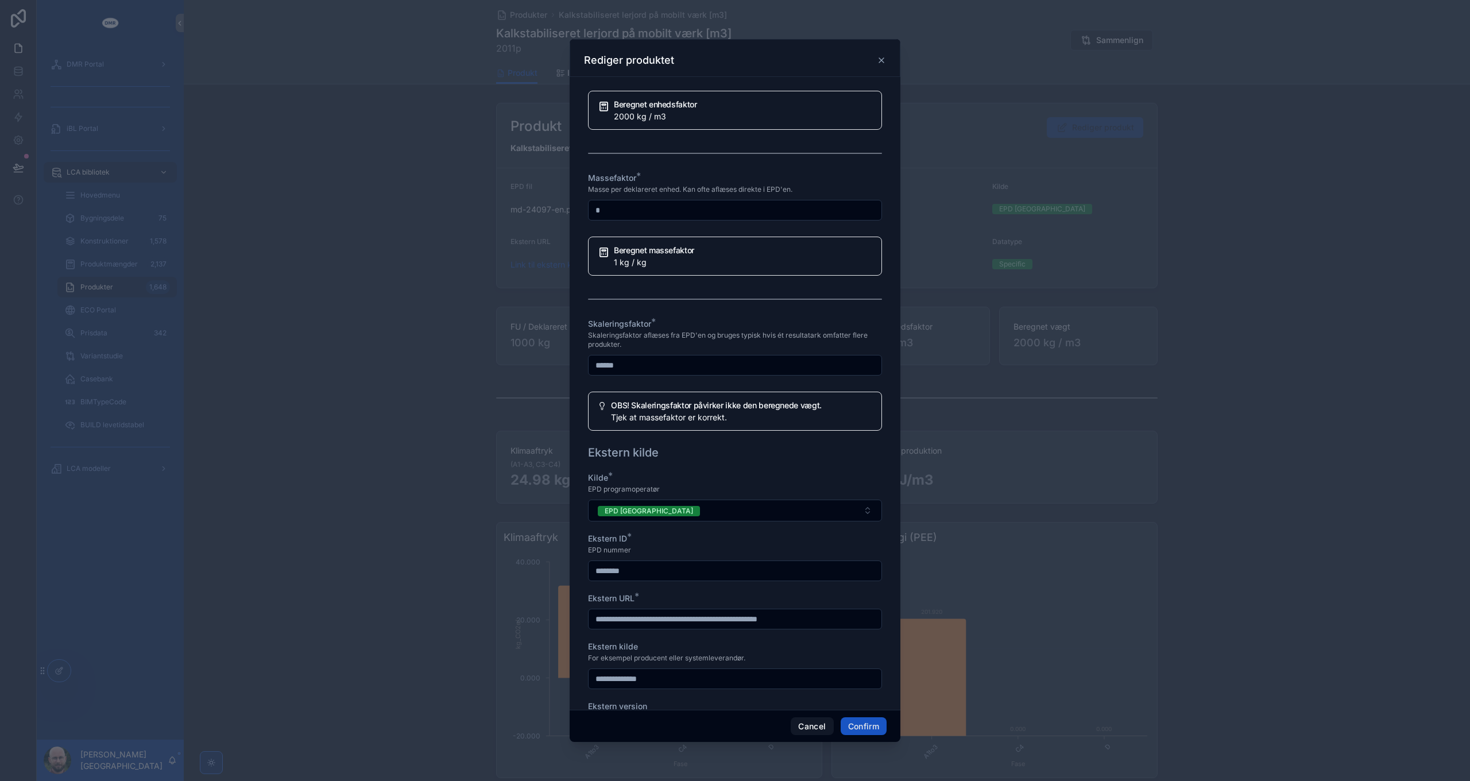
click at [683, 341] on span "Skaleringsfaktor aflæses fra EPD'en og bruges typisk hvis ét resultatark omfatt…" at bounding box center [735, 340] width 294 height 18
drag, startPoint x: 648, startPoint y: 361, endPoint x: 551, endPoint y: 357, distance: 96.6
click at [551, 357] on div "**********" at bounding box center [735, 390] width 1470 height 781
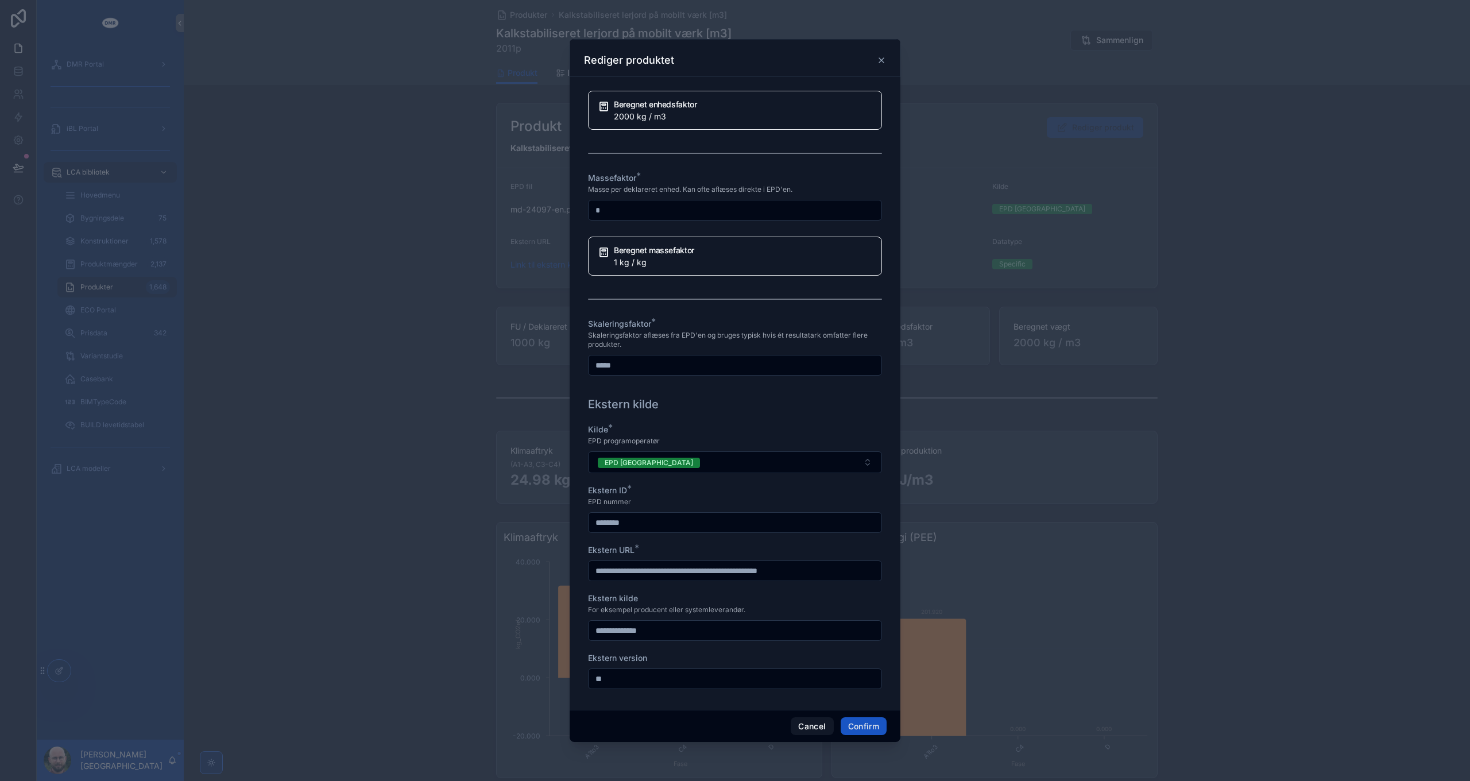
click at [731, 293] on div at bounding box center [735, 299] width 294 height 29
drag, startPoint x: 633, startPoint y: 360, endPoint x: 507, endPoint y: 359, distance: 125.8
click at [508, 359] on div "**********" at bounding box center [735, 390] width 1470 height 781
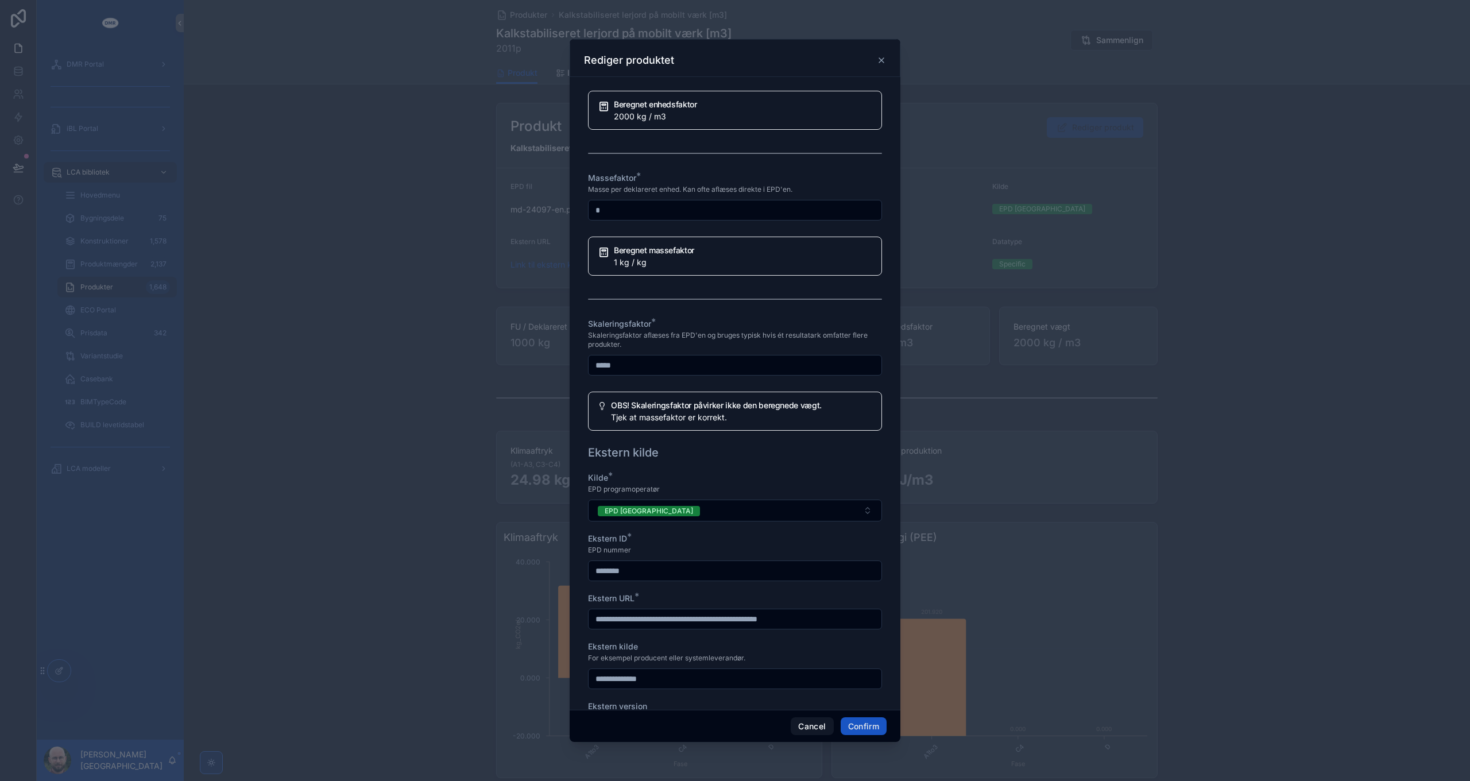
type input "*****"
click at [813, 722] on button "Cancel" at bounding box center [812, 726] width 42 height 18
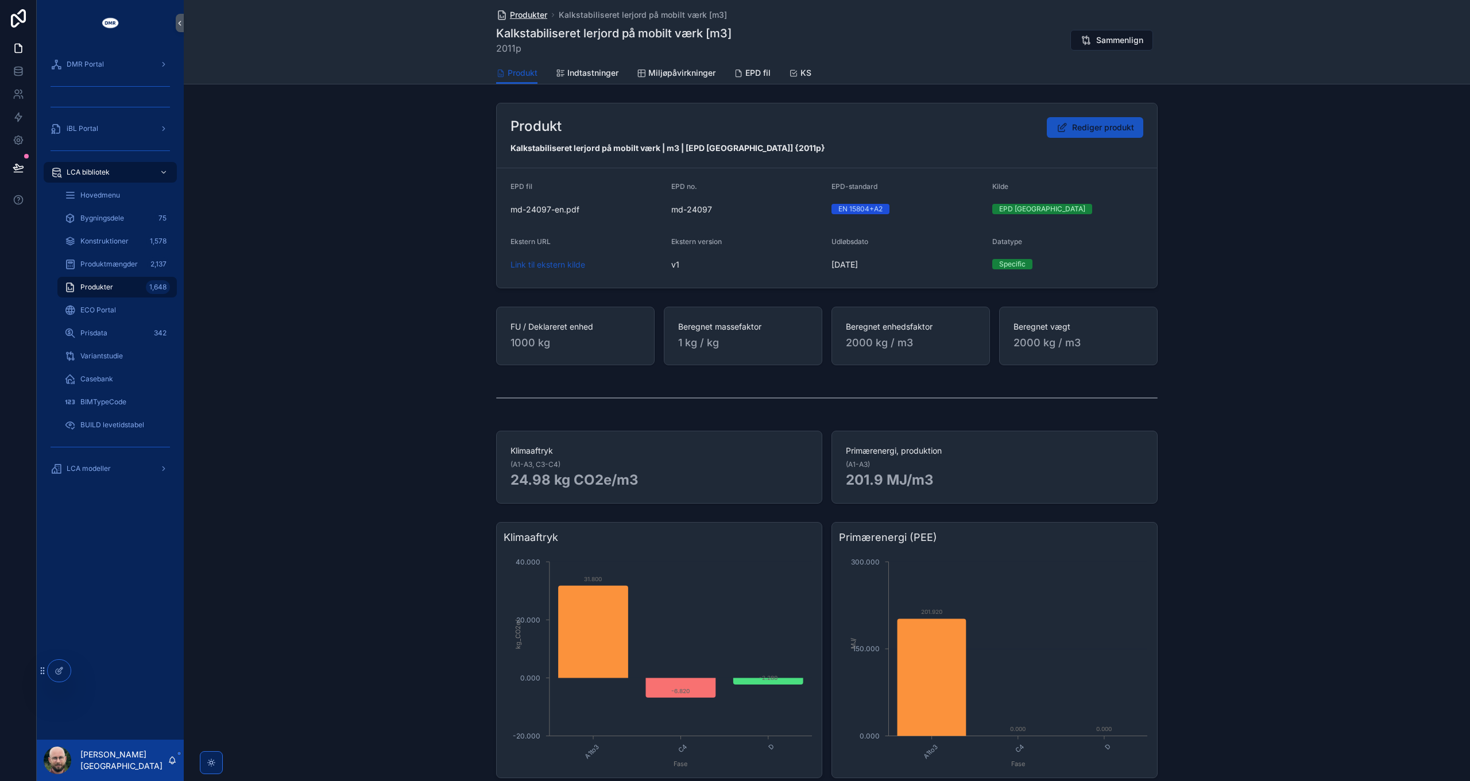
click at [529, 10] on span "Produkter" at bounding box center [528, 14] width 37 height 11
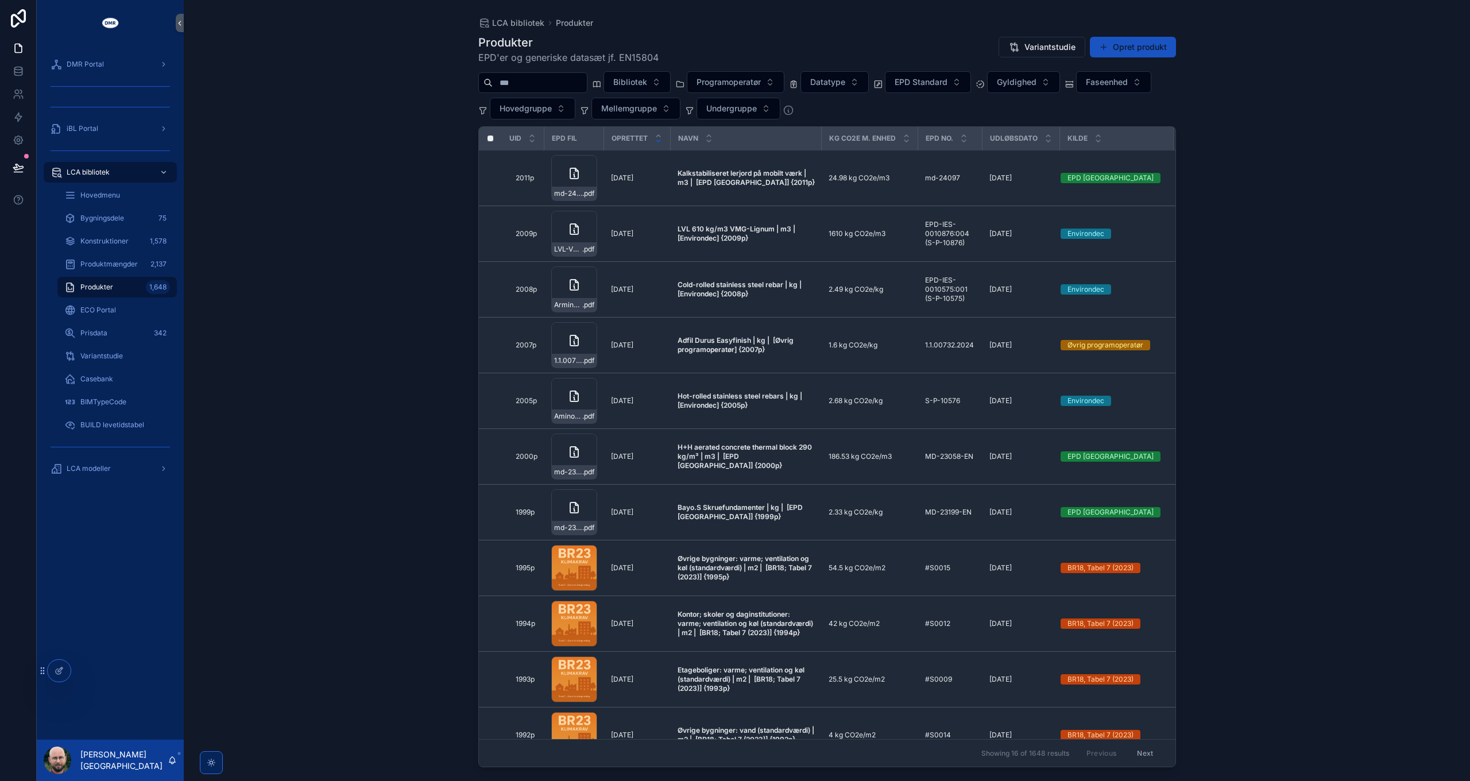
click at [390, 232] on div "LCA bibliotek Produkter Produkter EPD'er og generiske datasæt jf. EN15804 Varia…" at bounding box center [827, 390] width 1286 height 781
click at [81, 68] on span "DMR Portal" at bounding box center [85, 64] width 37 height 9
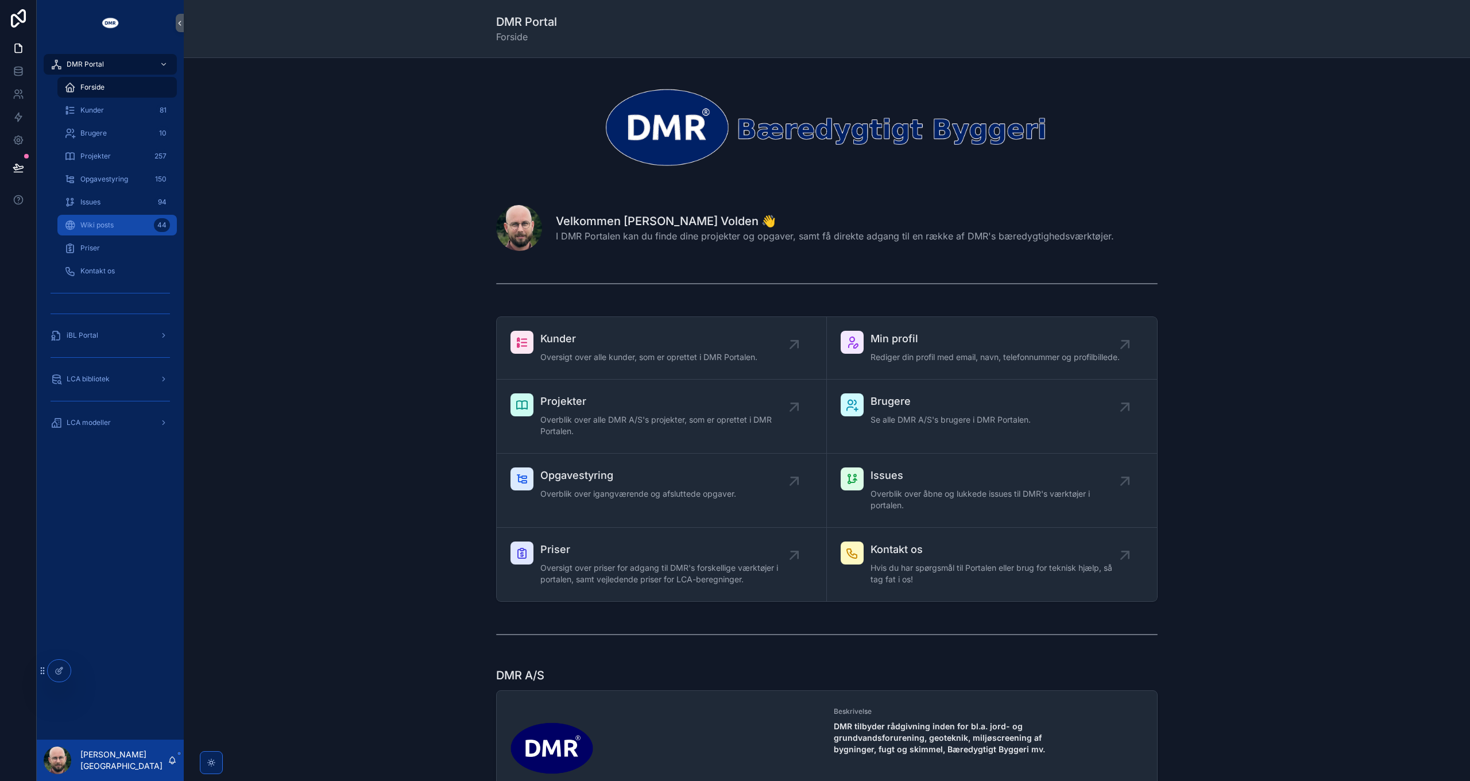
click at [133, 229] on div "Wiki posts 44" at bounding box center [117, 225] width 106 height 18
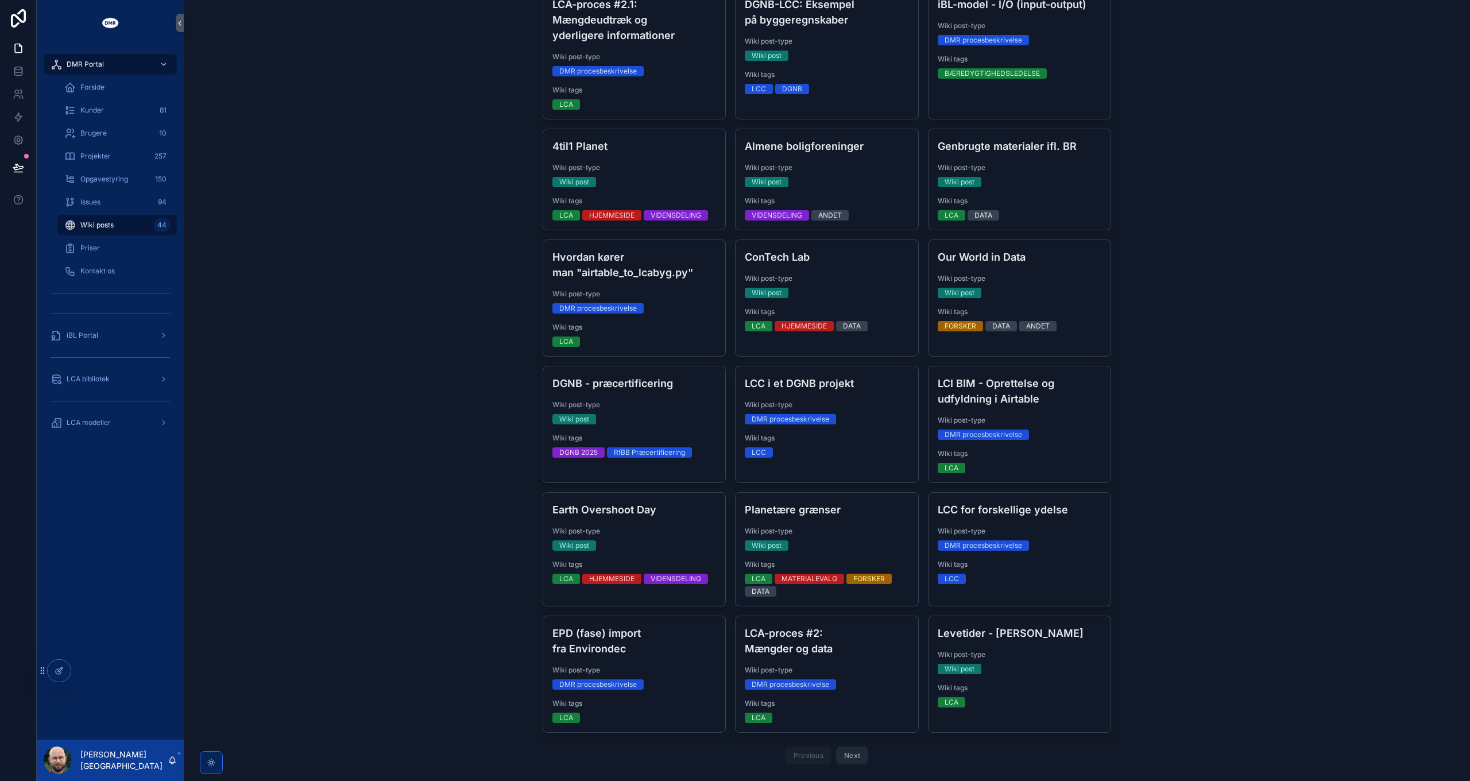
scroll to position [589, 0]
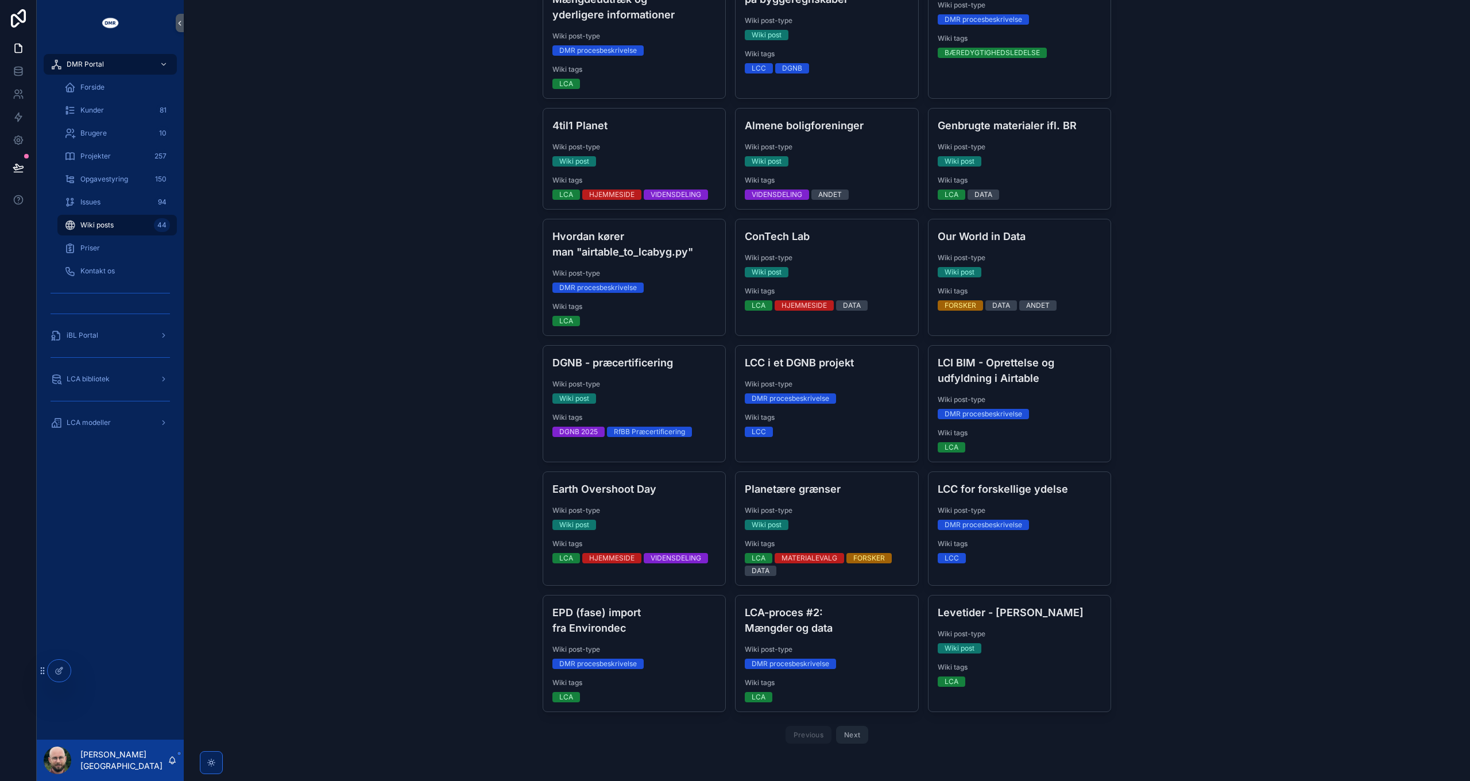
click at [854, 733] on button "Next" at bounding box center [852, 735] width 32 height 18
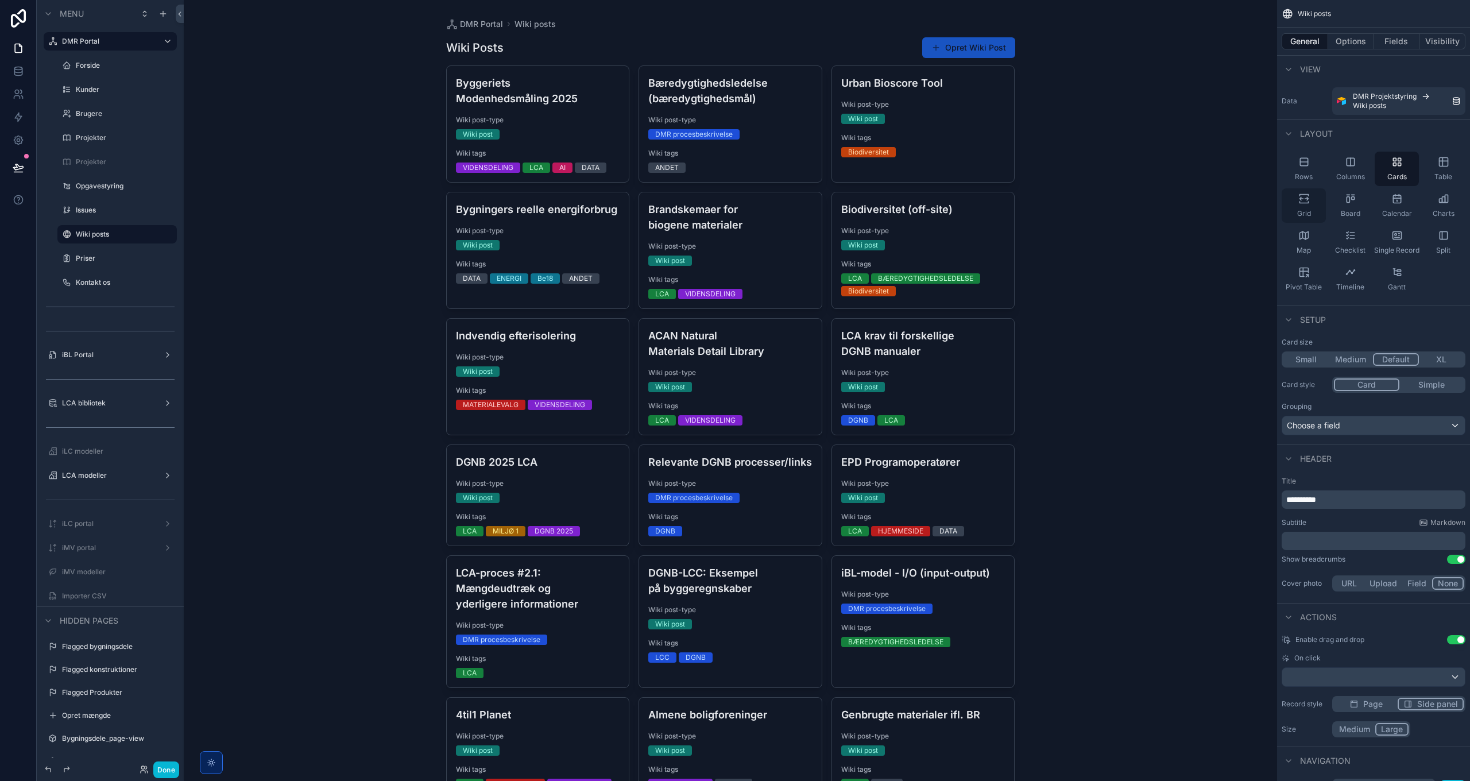
click at [1306, 202] on icon "scrollable content" at bounding box center [1303, 203] width 9 height 2
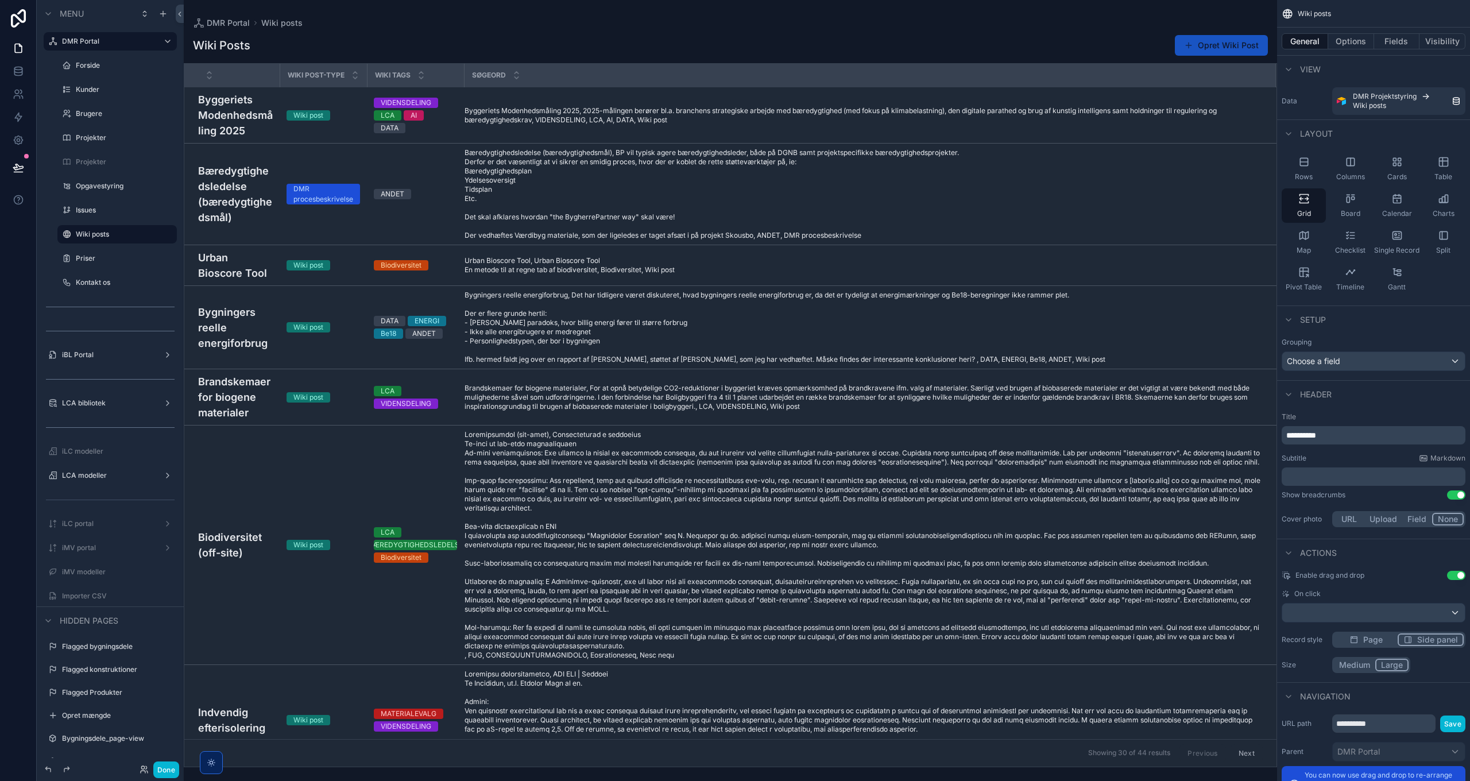
click at [552, 327] on div "scrollable content" at bounding box center [730, 390] width 1093 height 781
click at [1354, 167] on icon "scrollable content" at bounding box center [1350, 161] width 11 height 11
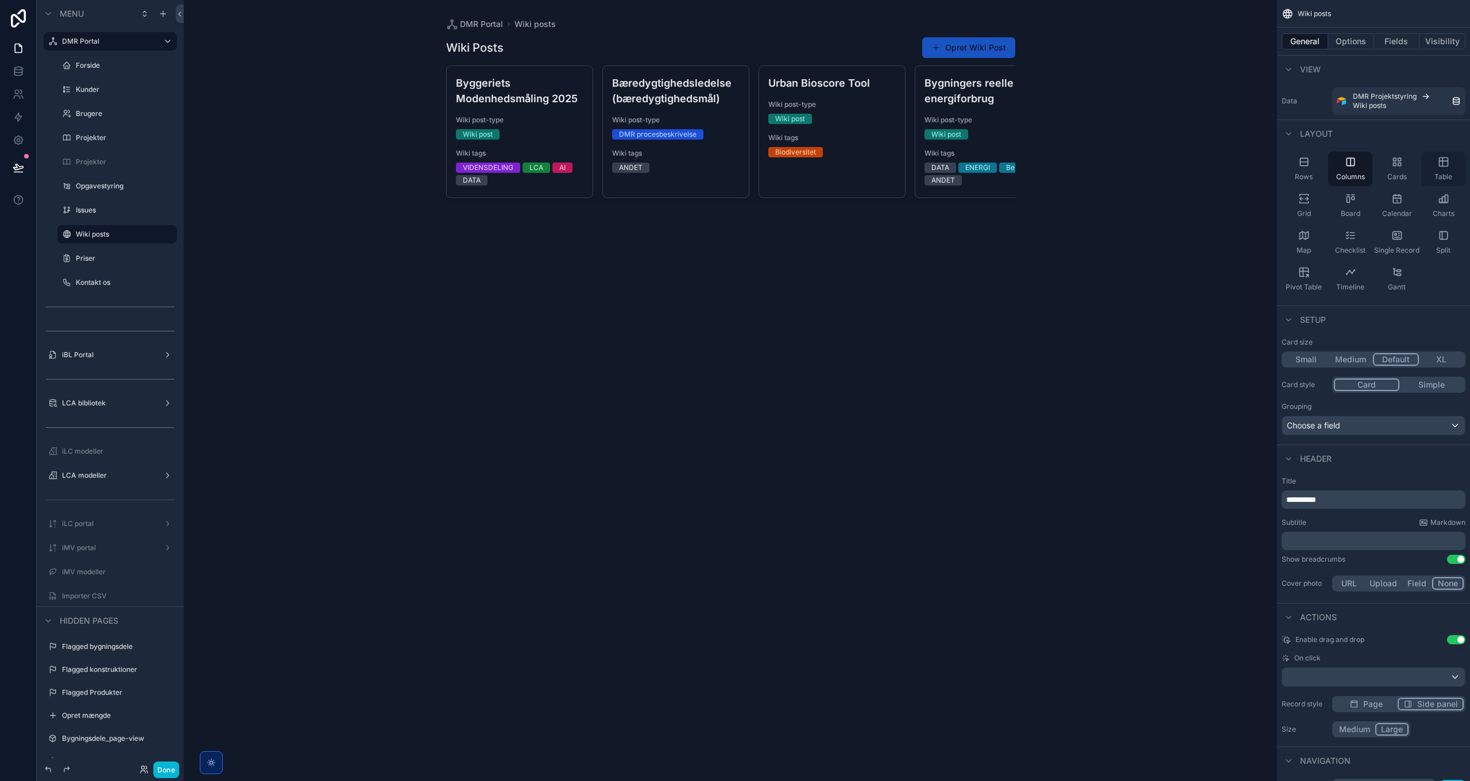
click at [1441, 168] on div "Table" at bounding box center [1443, 169] width 44 height 34
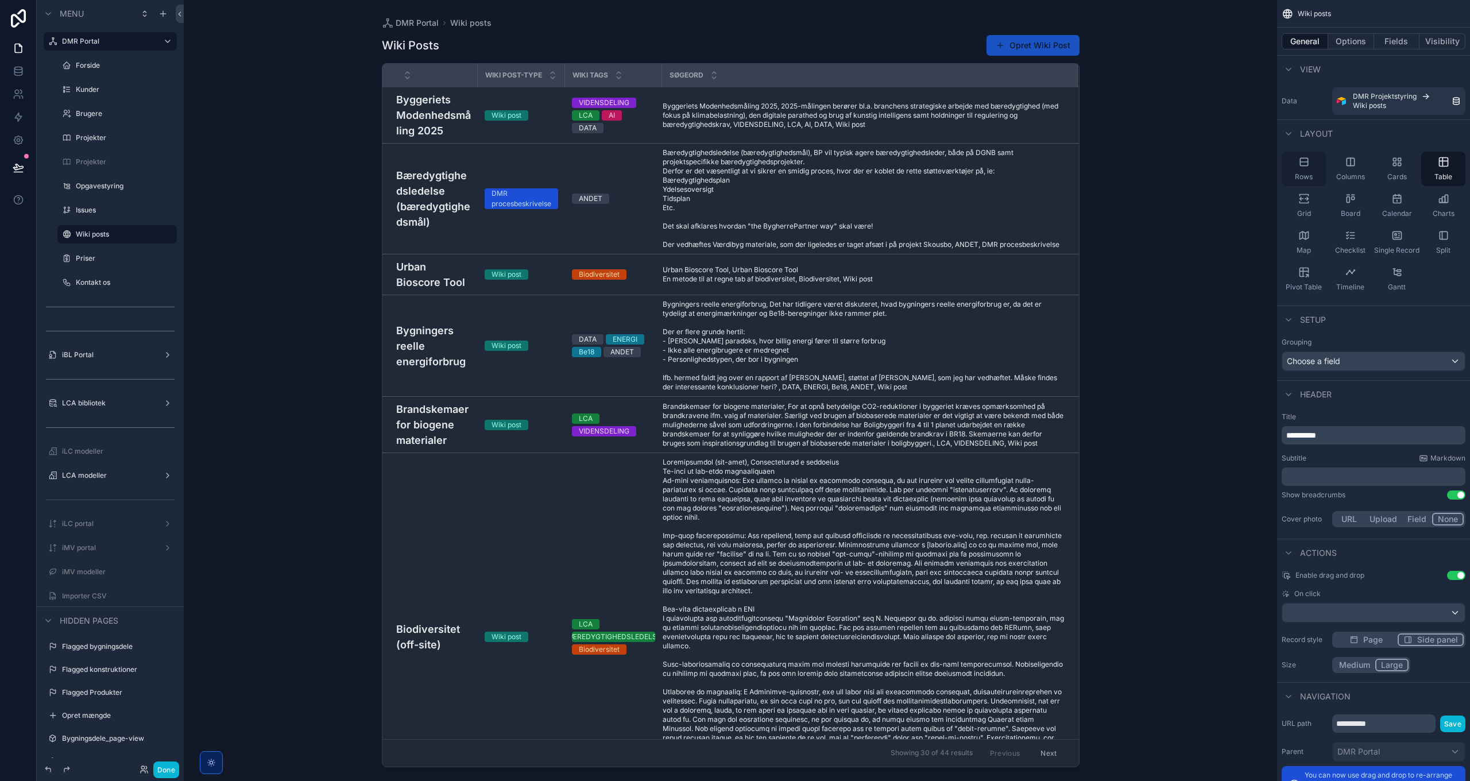
click at [1306, 168] on div "Rows" at bounding box center [1304, 169] width 44 height 34
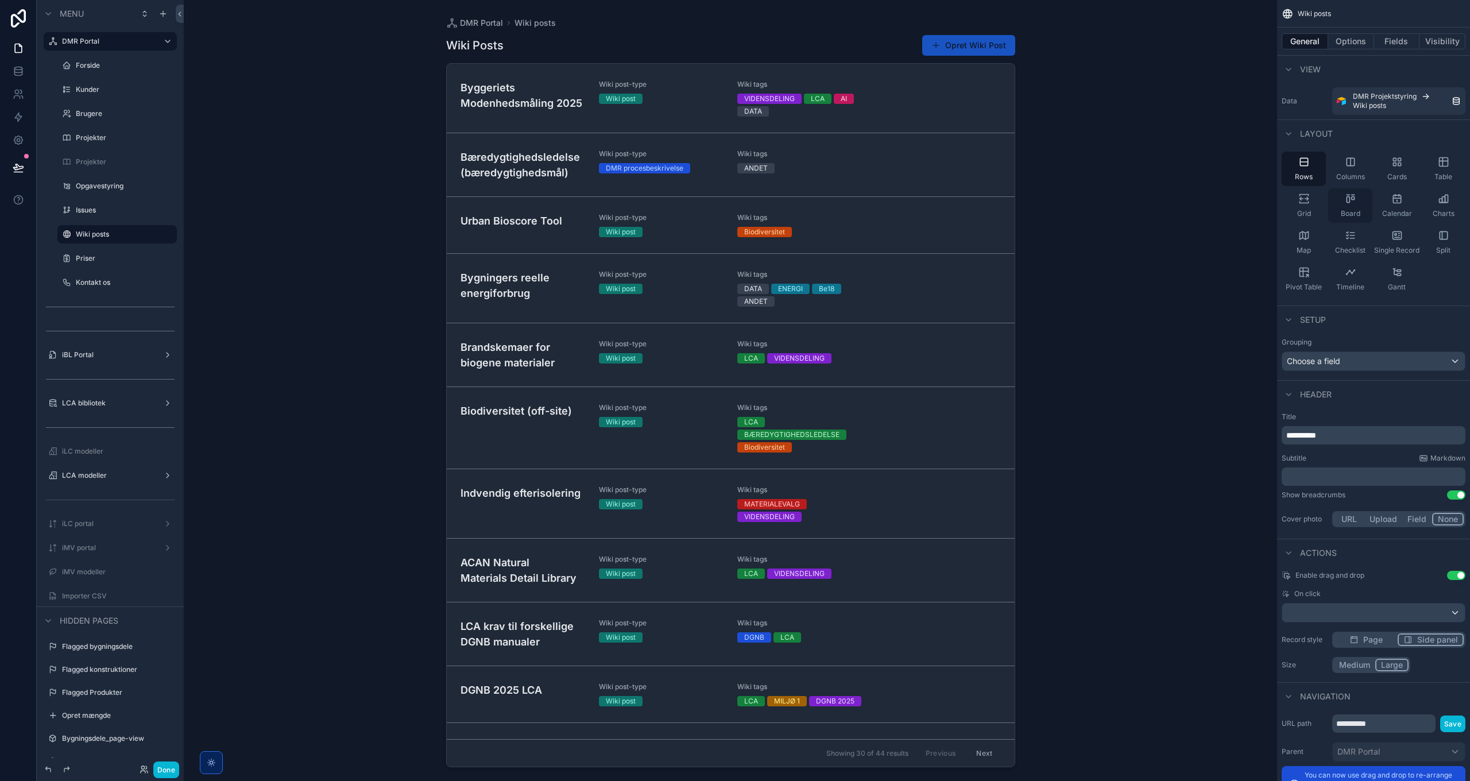
click at [1350, 207] on div "Board" at bounding box center [1350, 205] width 44 height 34
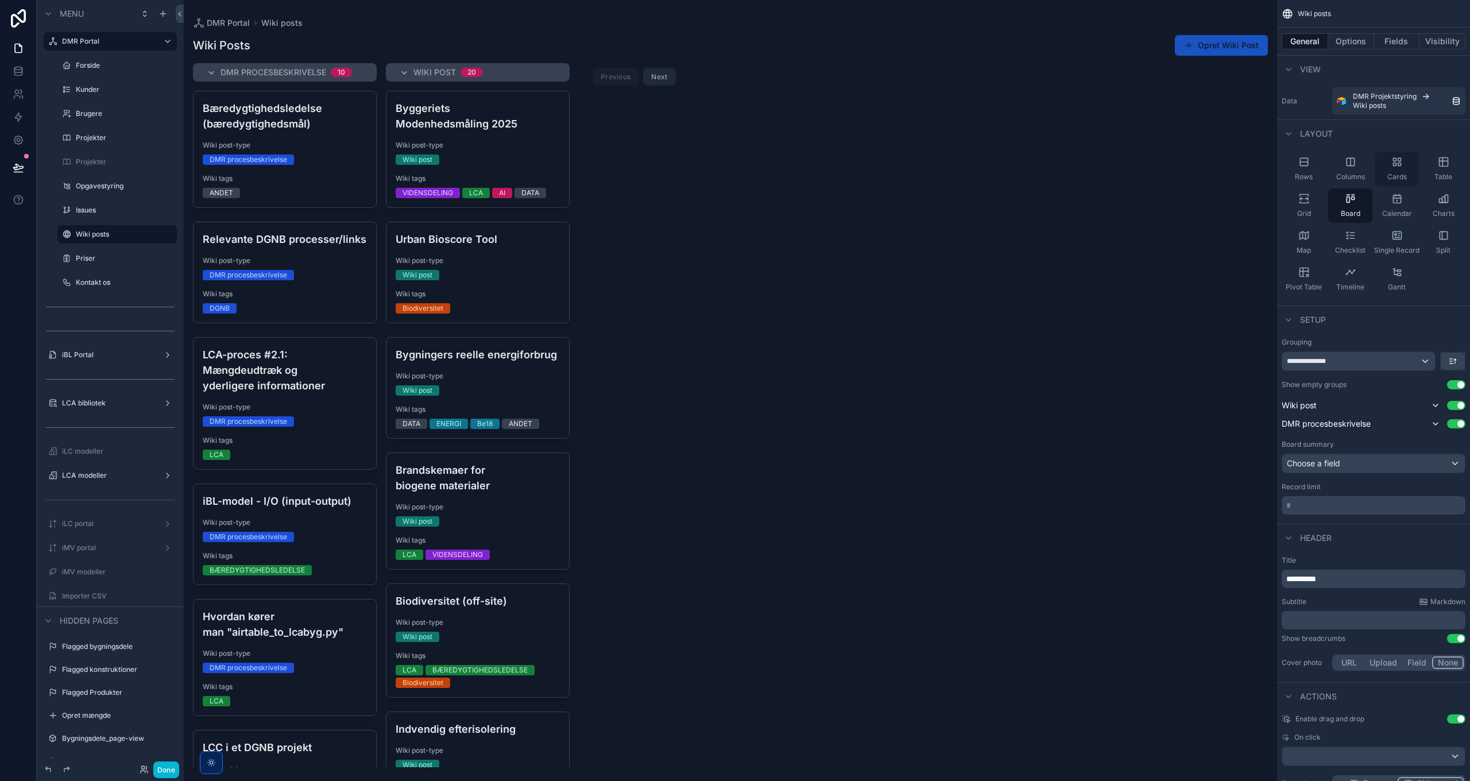
click at [1402, 166] on icon "scrollable content" at bounding box center [1396, 161] width 11 height 11
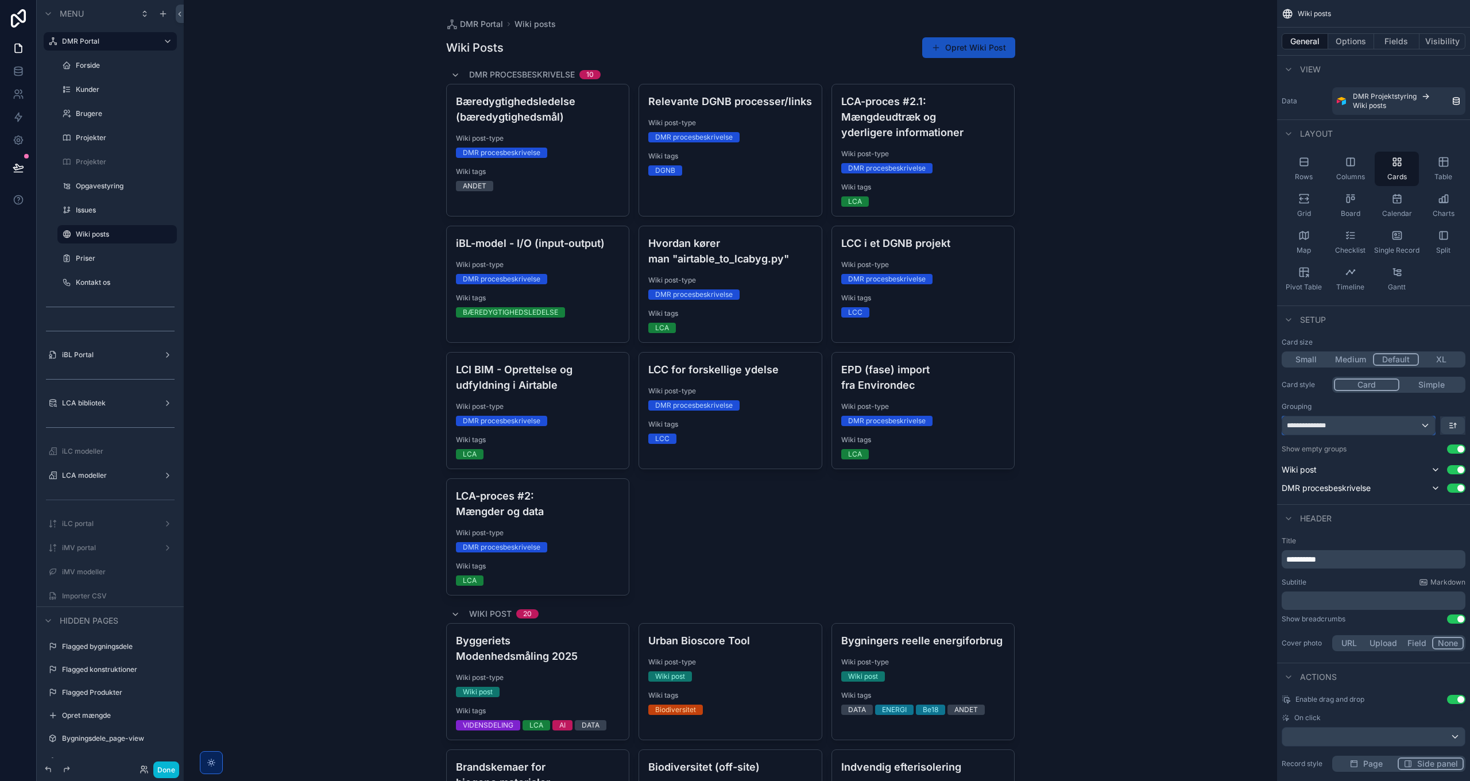
click at [1386, 427] on div "**********" at bounding box center [1358, 425] width 153 height 18
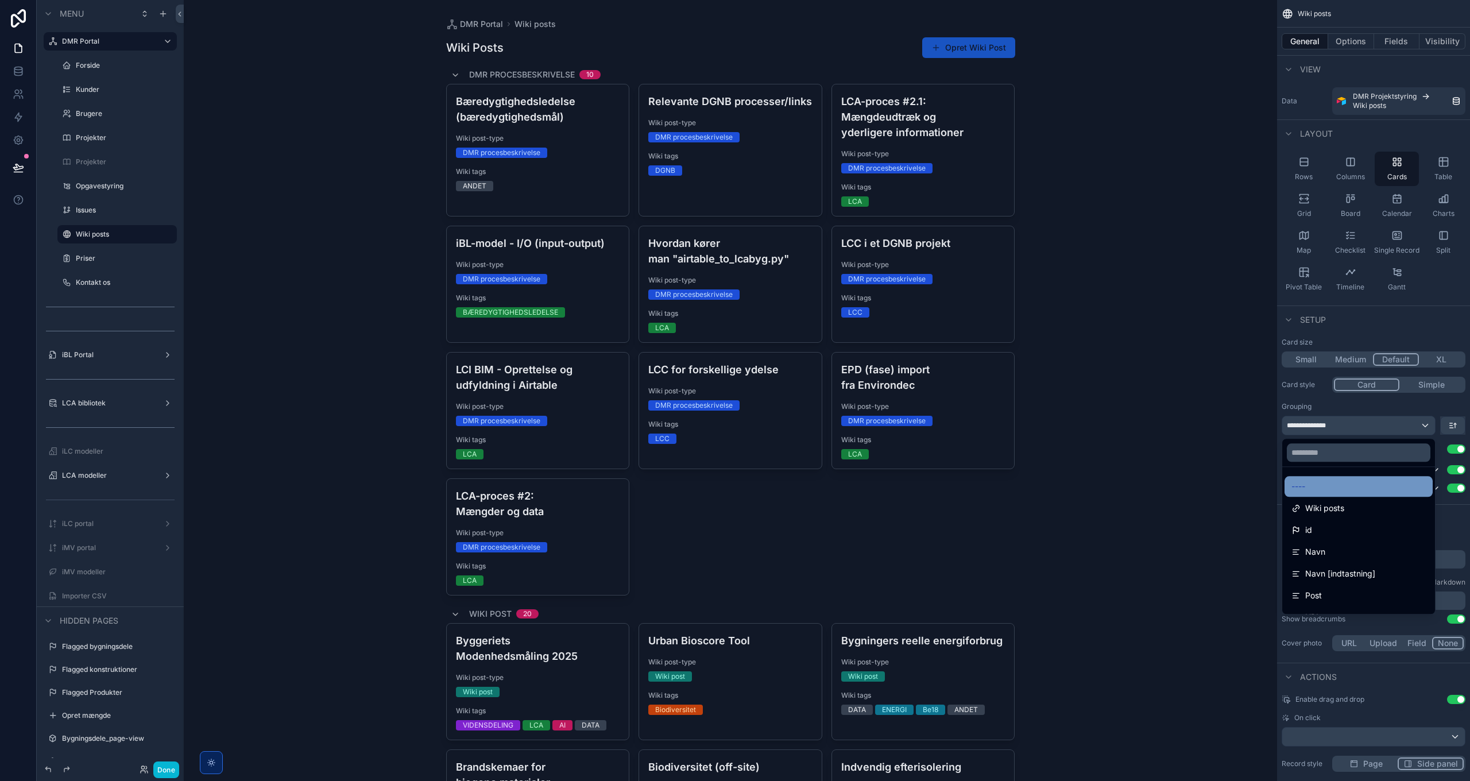
click at [1312, 487] on div "----" at bounding box center [1358, 486] width 134 height 14
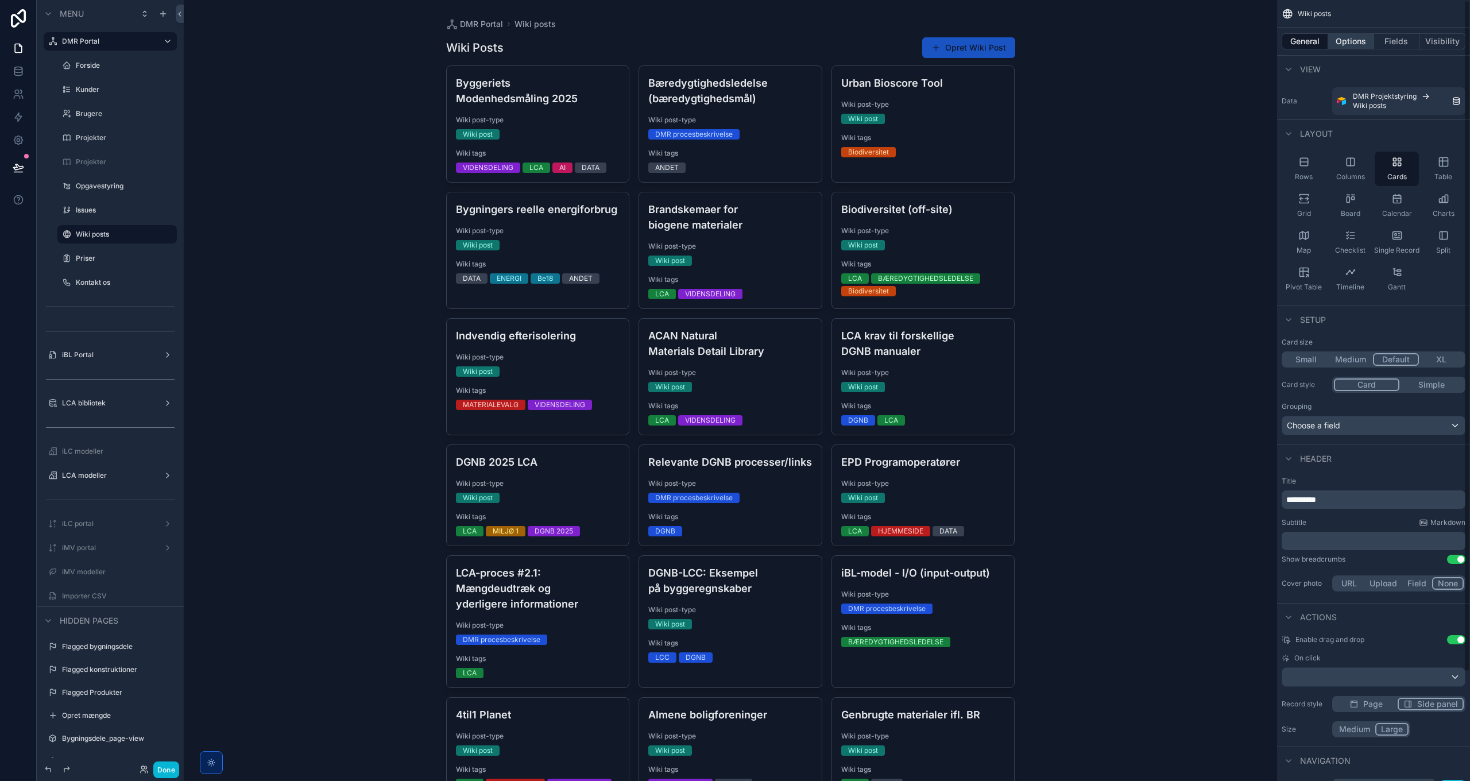
click at [1352, 42] on button "Options" at bounding box center [1351, 41] width 46 height 16
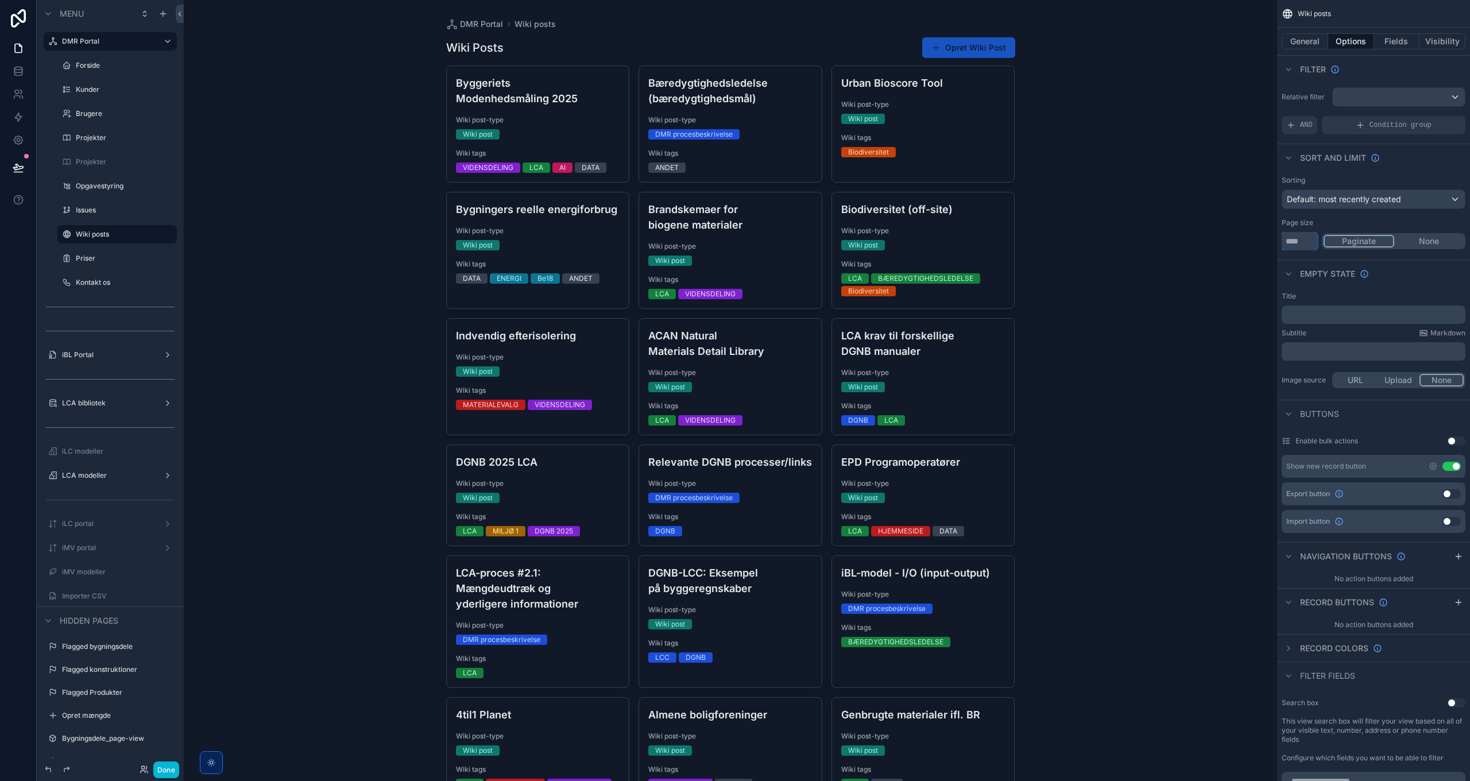
click at [1309, 243] on input "**" at bounding box center [1300, 241] width 36 height 18
type input "**"
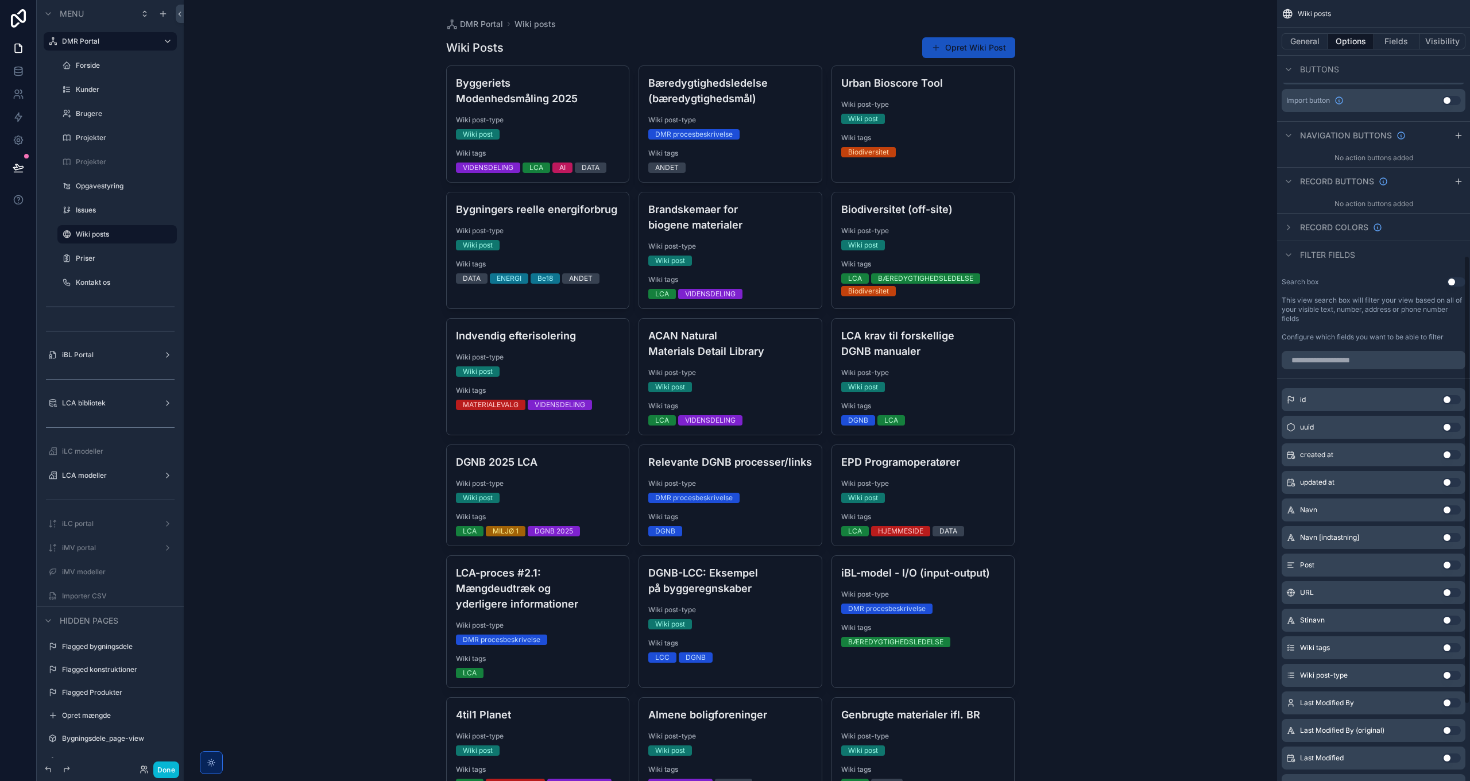
scroll to position [459, 0]
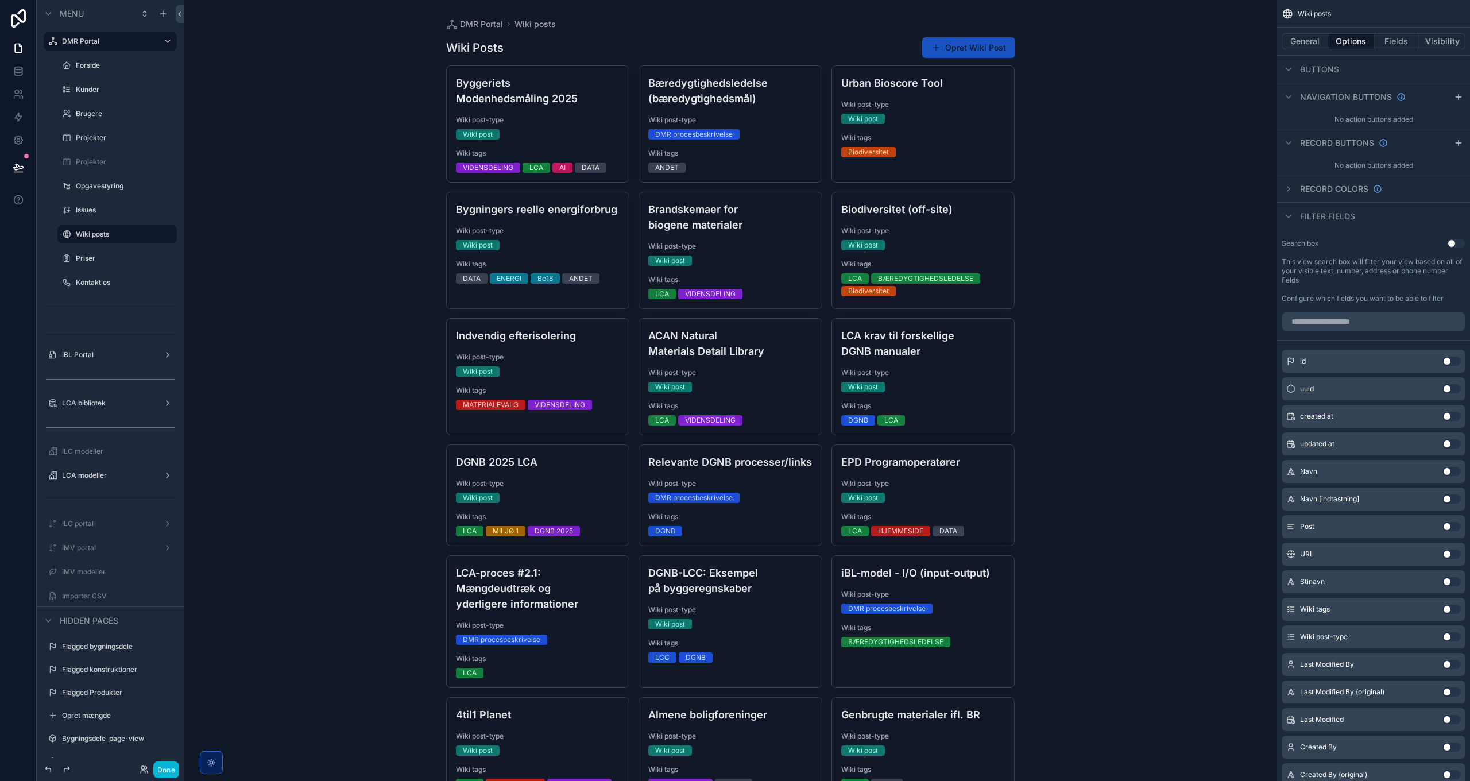
click at [1453, 242] on button "Use setting" at bounding box center [1456, 243] width 18 height 9
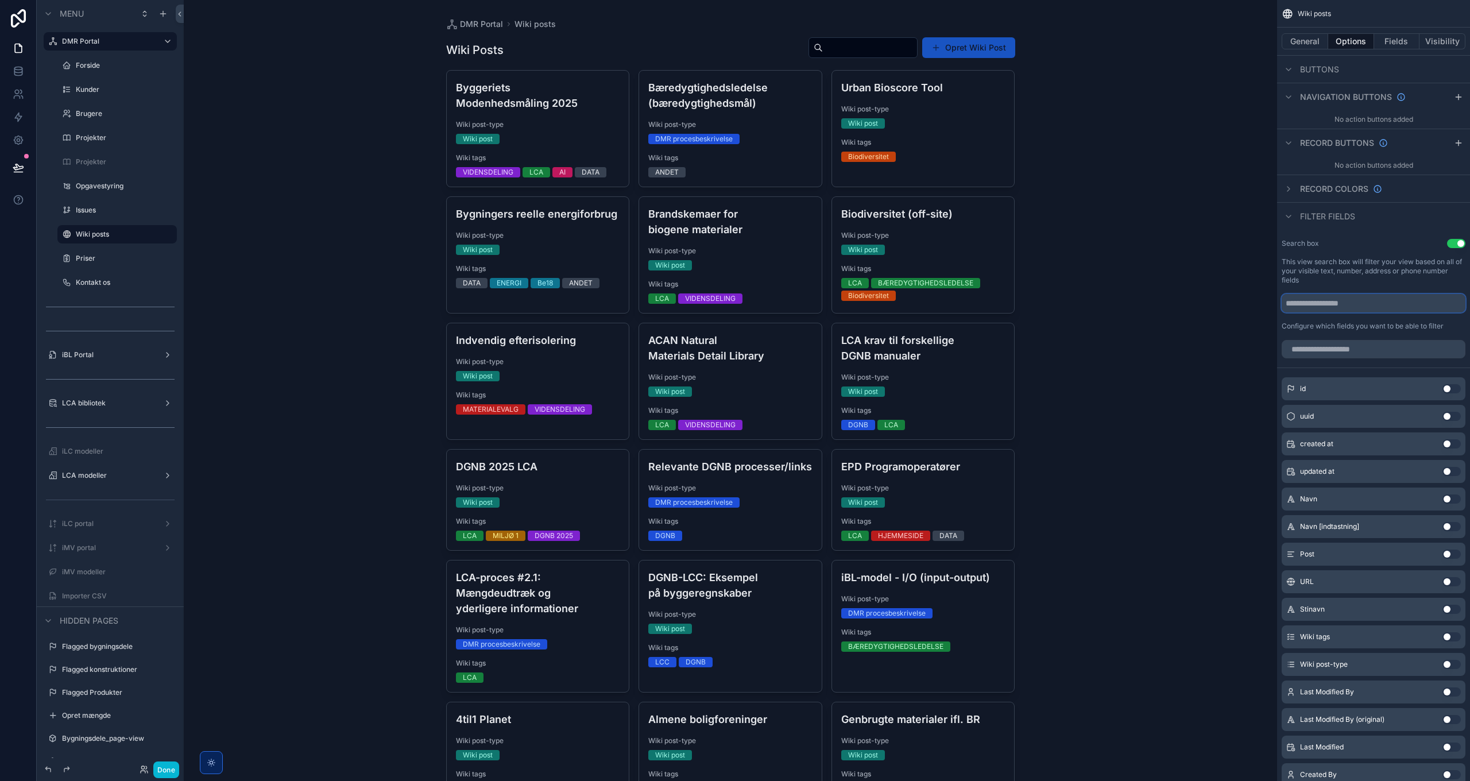
click at [1332, 304] on input "scrollable content" at bounding box center [1374, 303] width 184 height 18
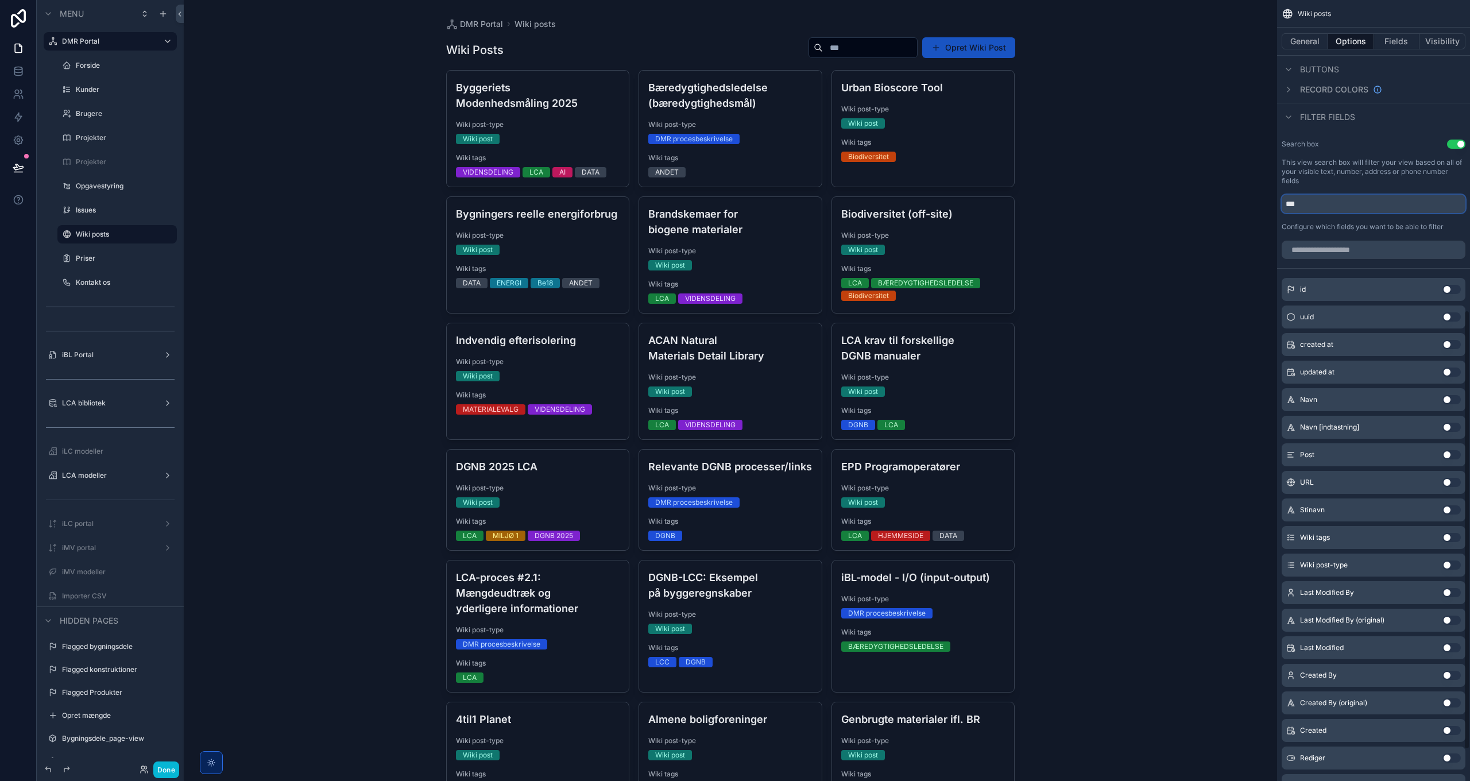
scroll to position [574, 0]
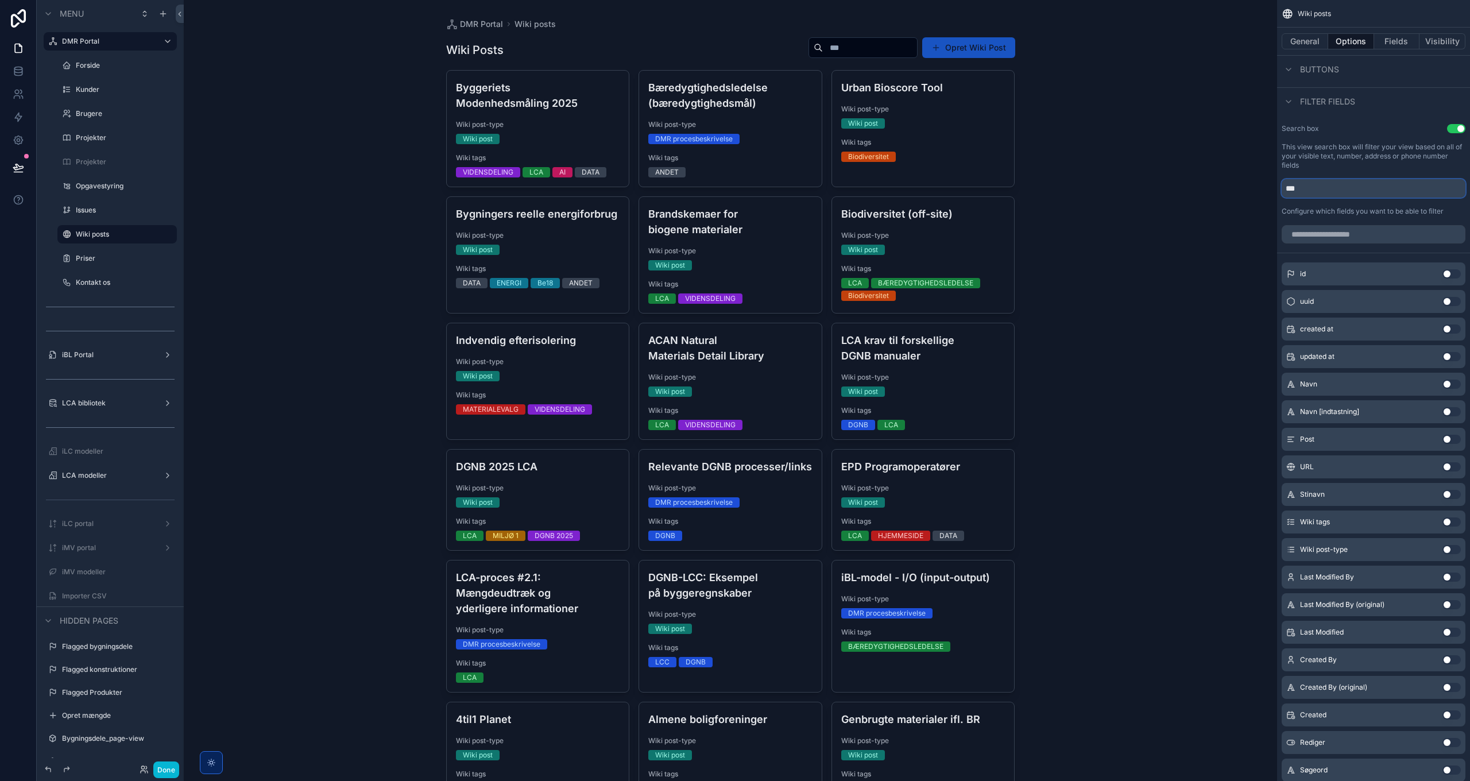
type input "***"
click at [1447, 523] on button "Use setting" at bounding box center [1451, 521] width 18 height 9
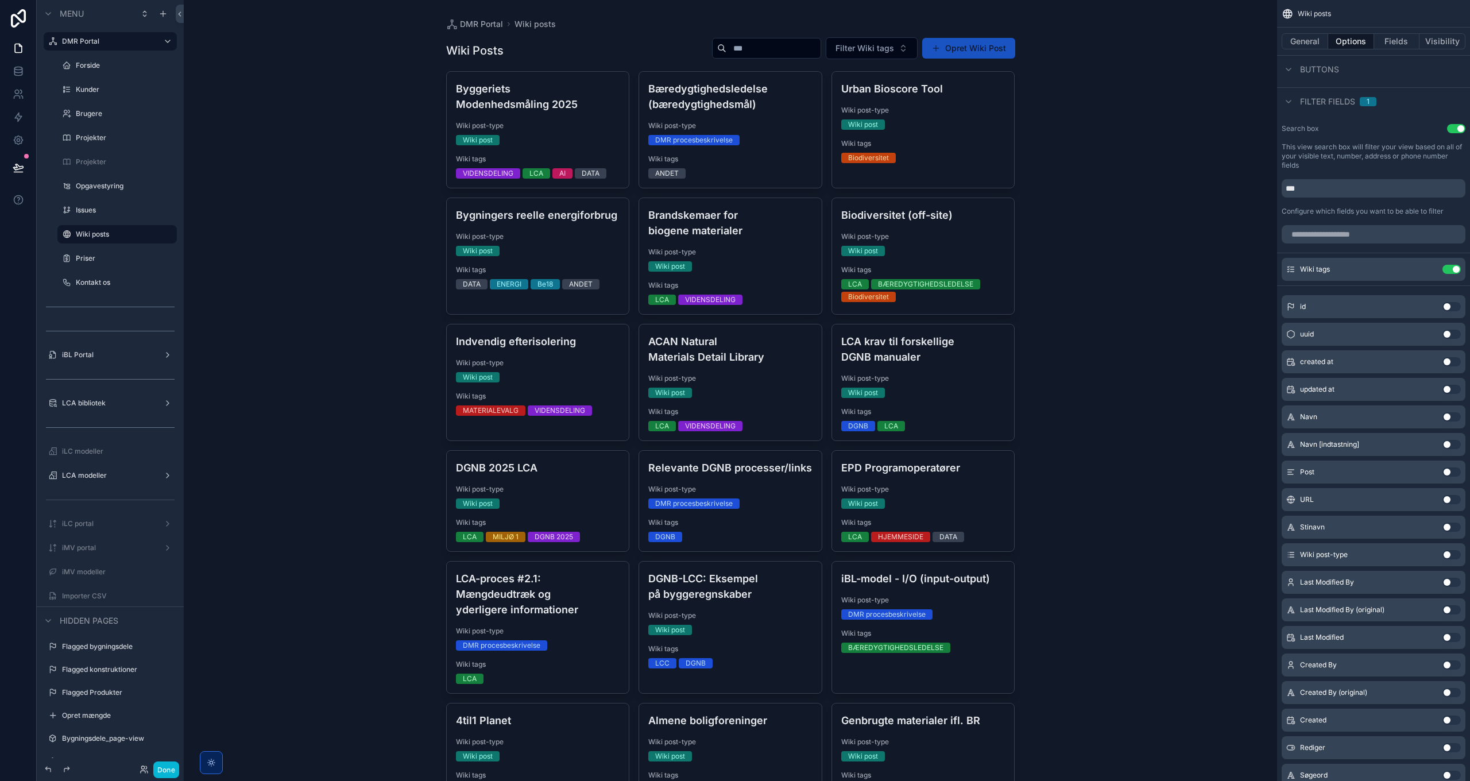
click at [1451, 552] on button "Use setting" at bounding box center [1451, 554] width 18 height 9
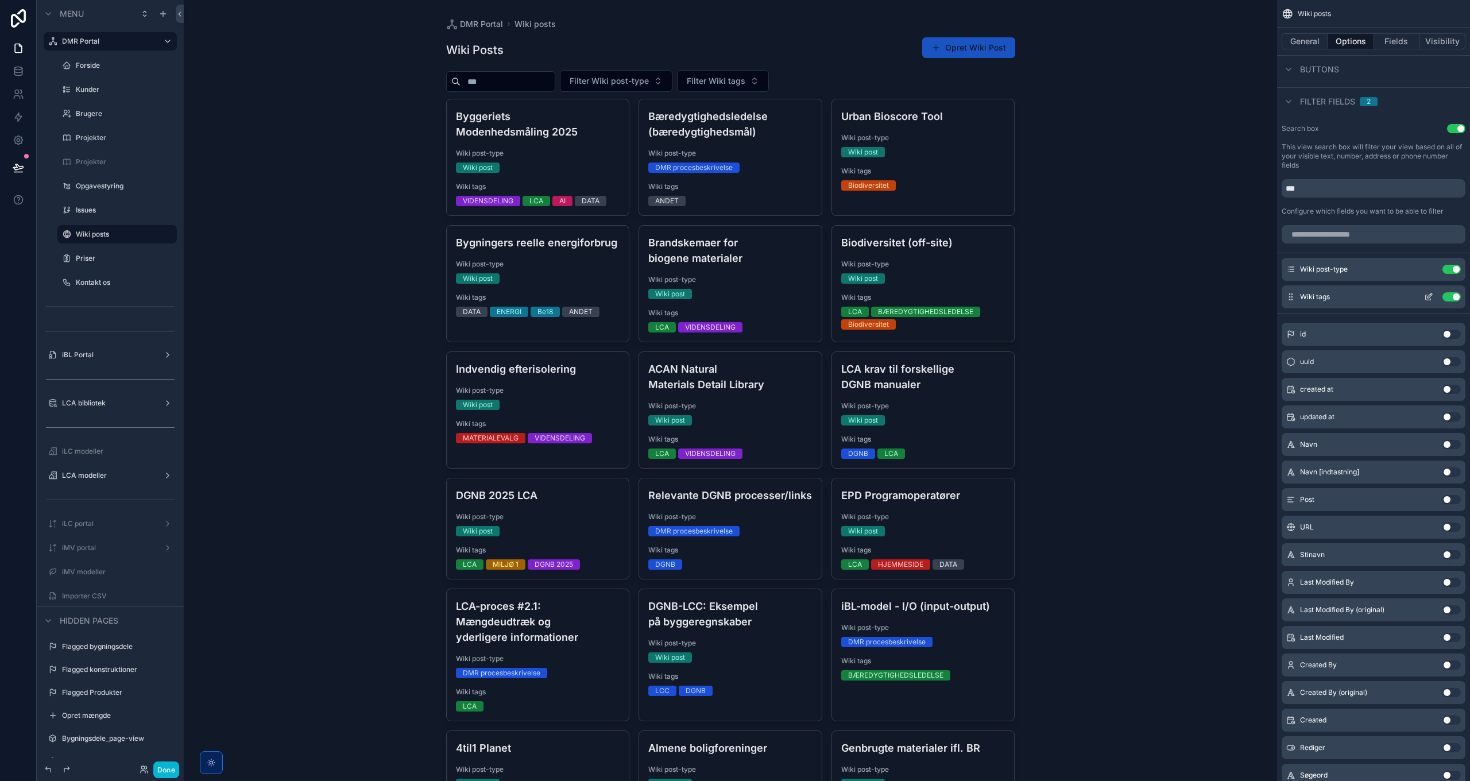
click at [1426, 295] on icon "scrollable content" at bounding box center [1428, 297] width 5 height 5
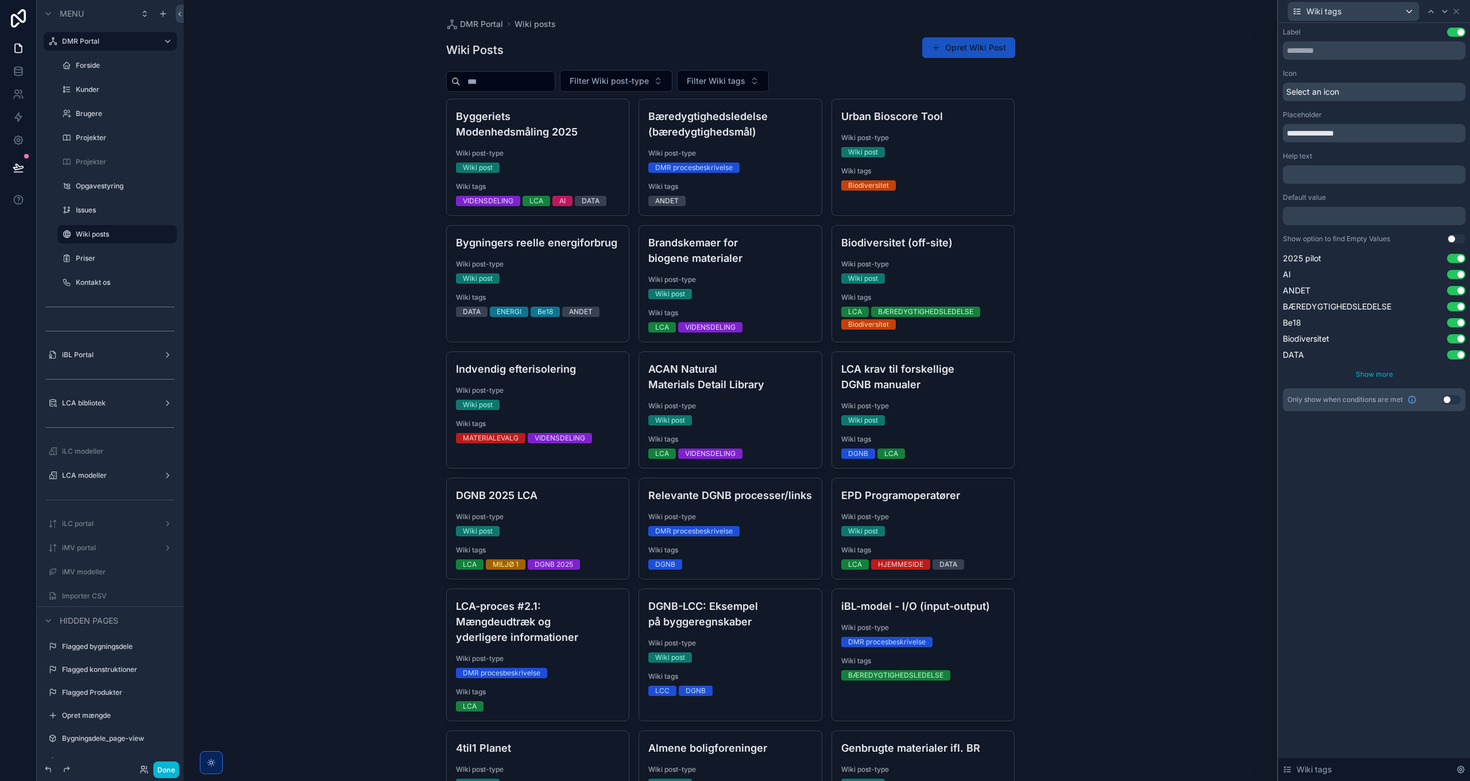
click at [1380, 376] on span "Show more" at bounding box center [1374, 374] width 37 height 9
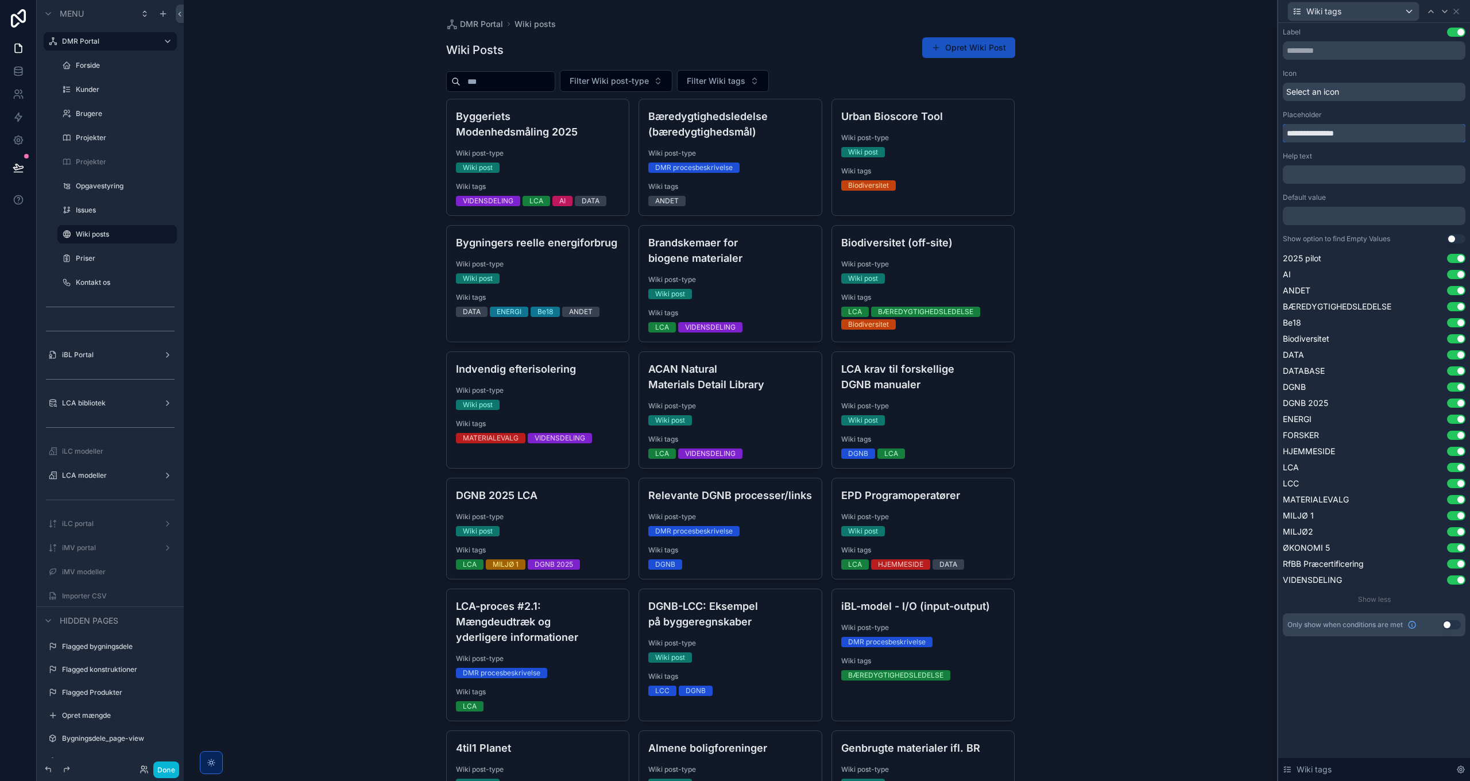
click at [1294, 134] on input "**********" at bounding box center [1374, 133] width 183 height 18
type input "*********"
click at [1308, 88] on span "Select an icon" at bounding box center [1312, 91] width 53 height 11
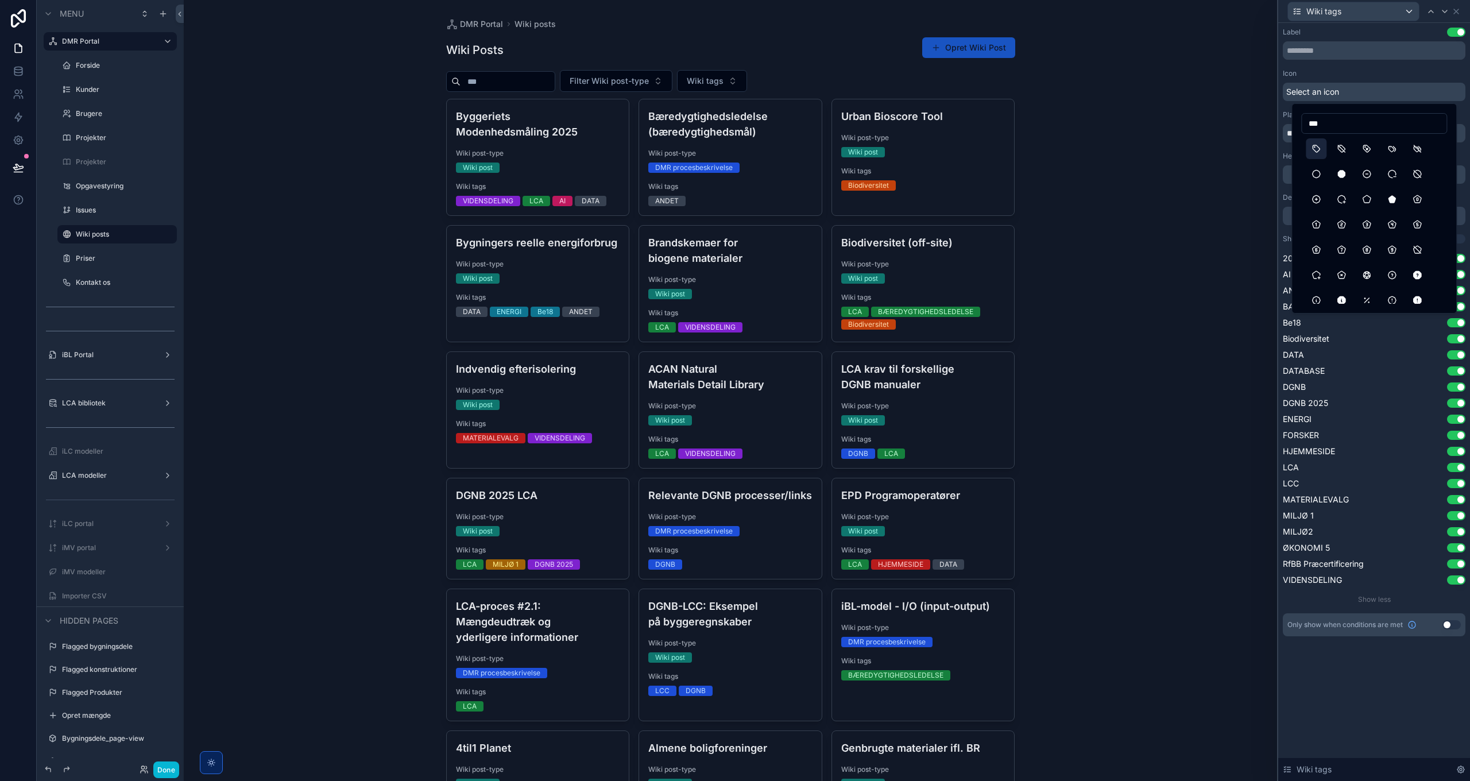
type input "***"
click at [1319, 149] on button "Tag" at bounding box center [1316, 148] width 21 height 21
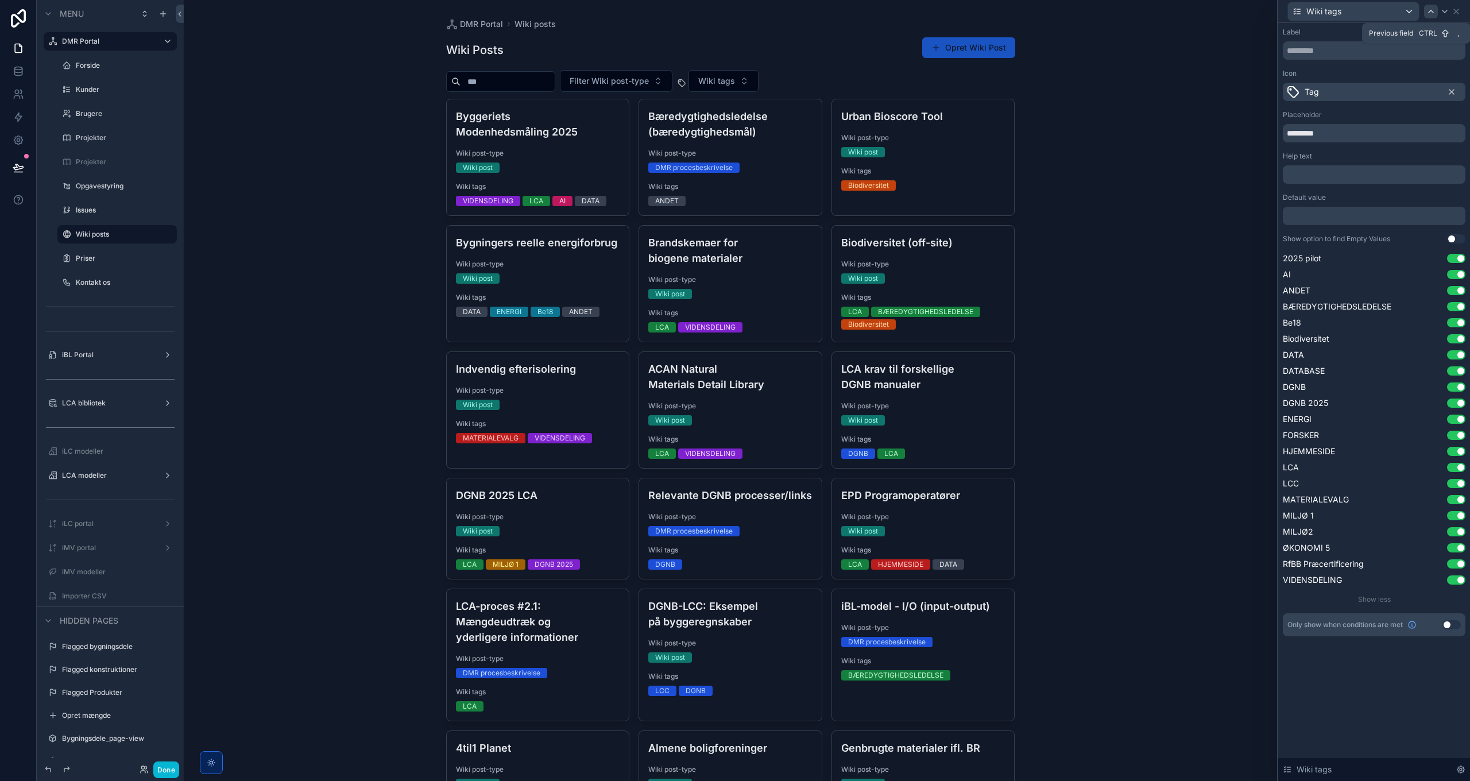
click at [1432, 13] on icon at bounding box center [1430, 11] width 9 height 9
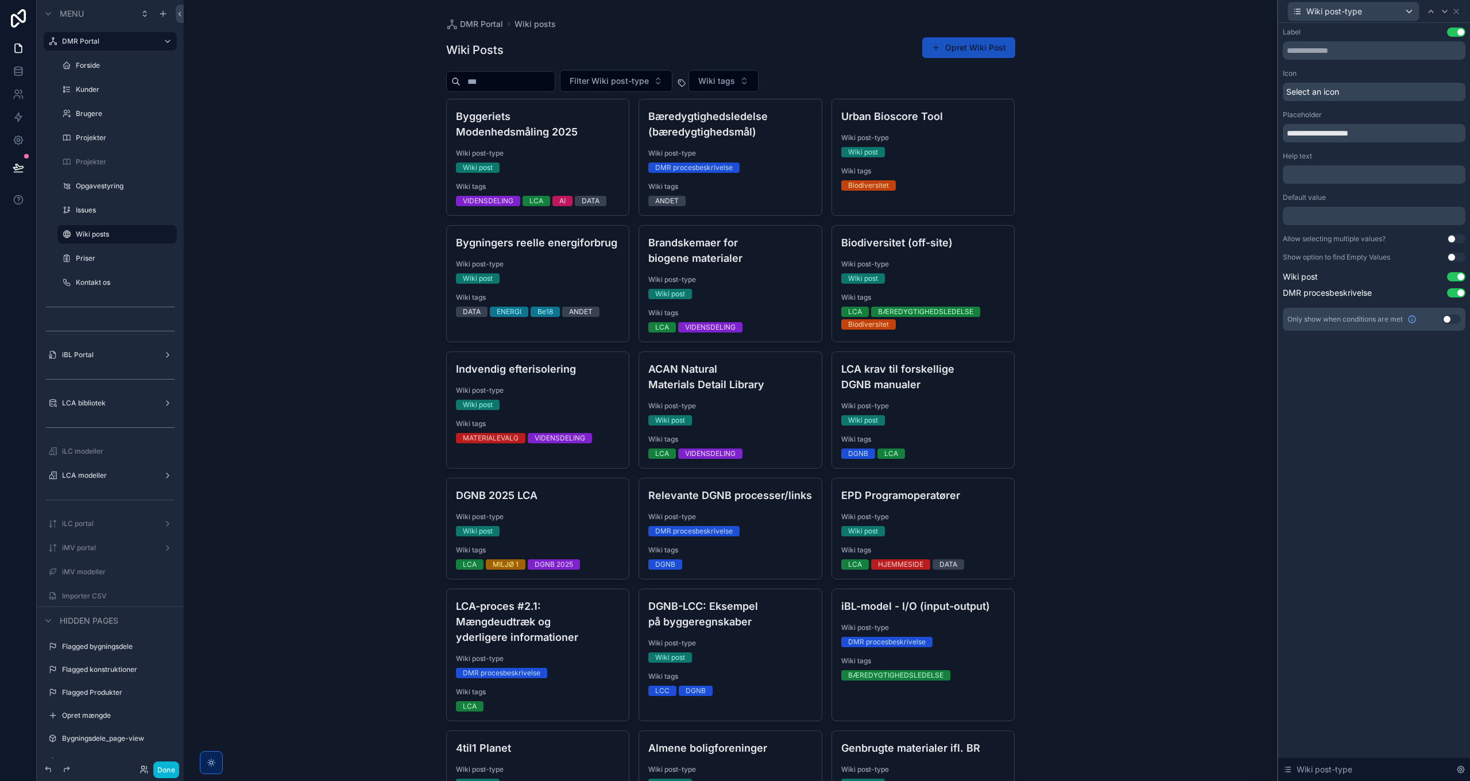
click at [1315, 93] on span "Select an icon" at bounding box center [1312, 91] width 53 height 11
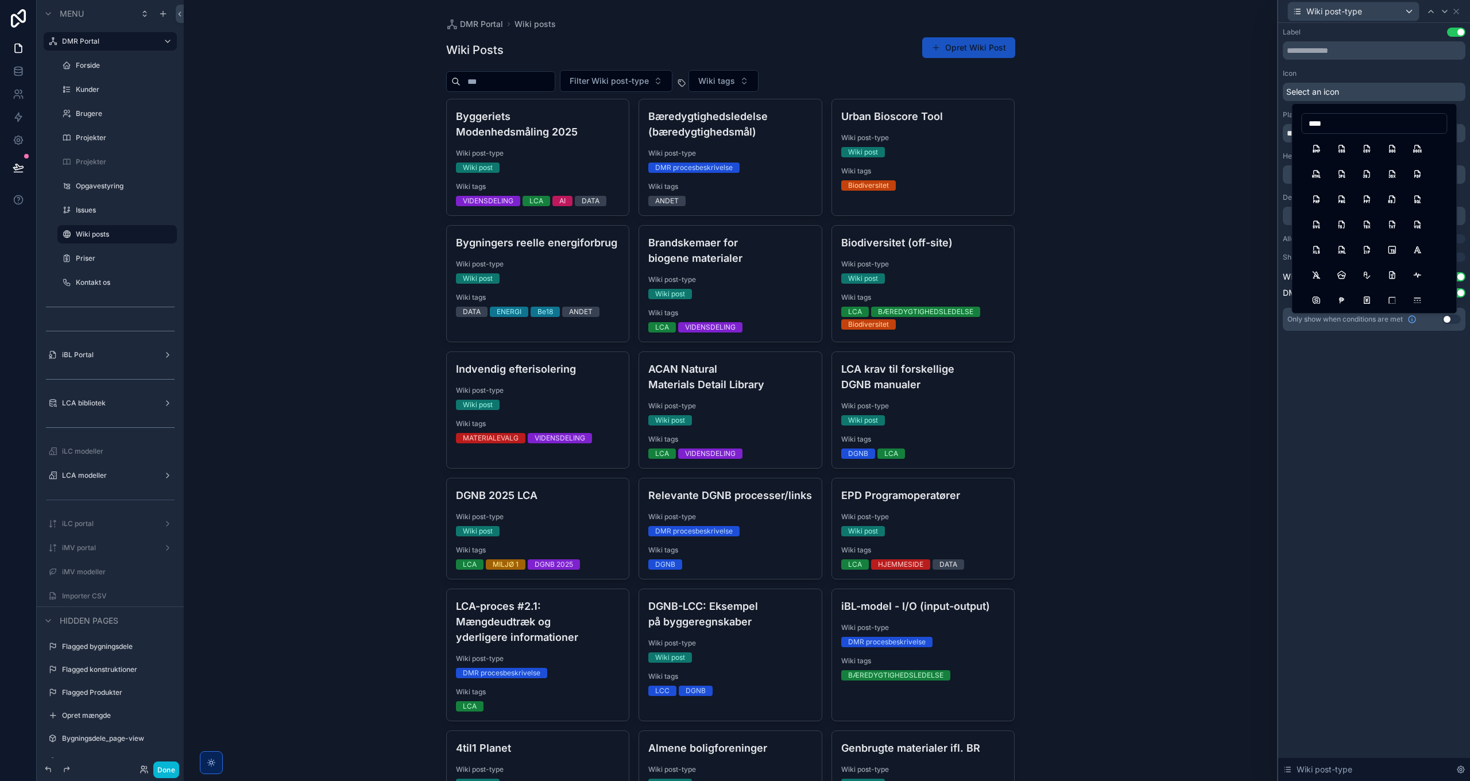
click at [1332, 123] on input "****" at bounding box center [1374, 123] width 145 height 16
type input "**"
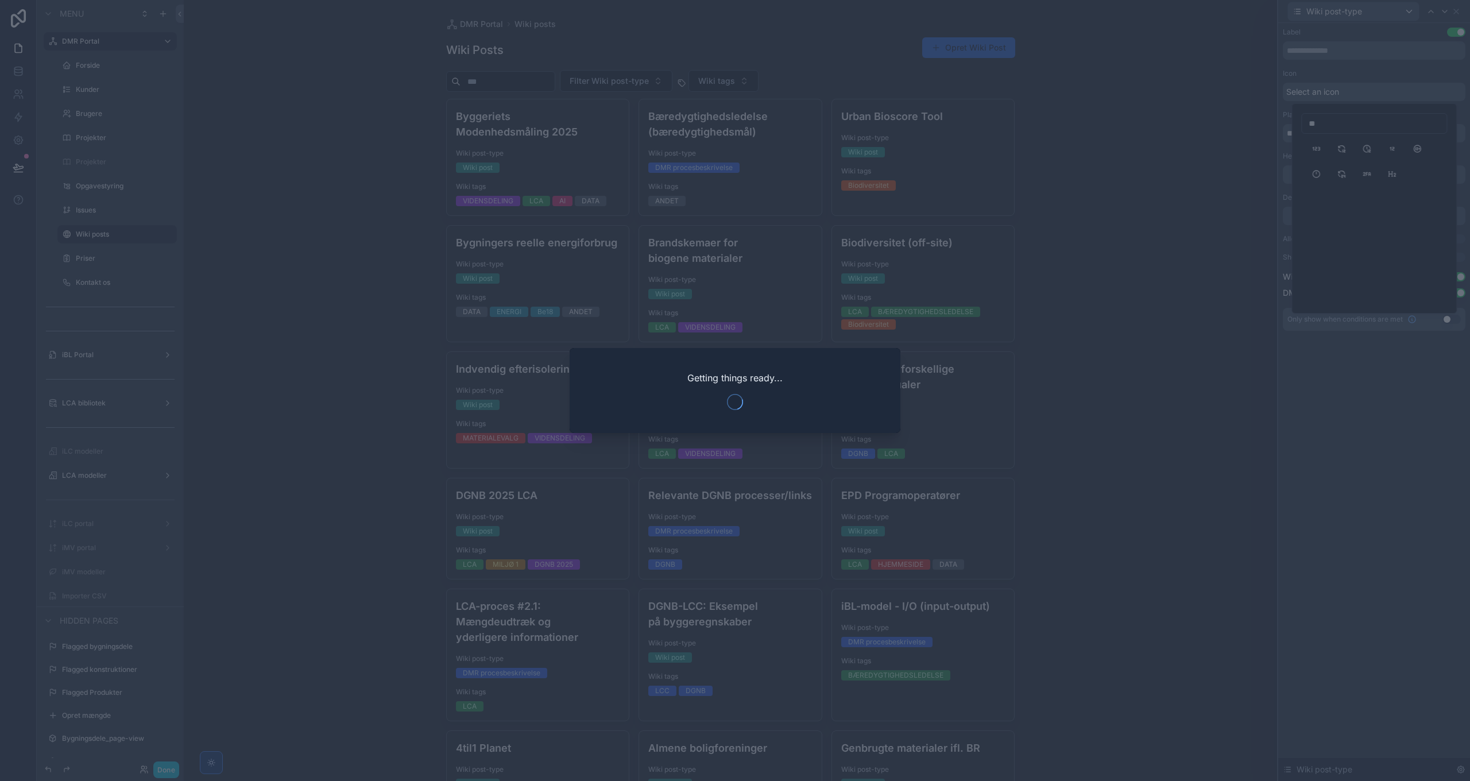
scroll to position [574, 0]
type input "**"
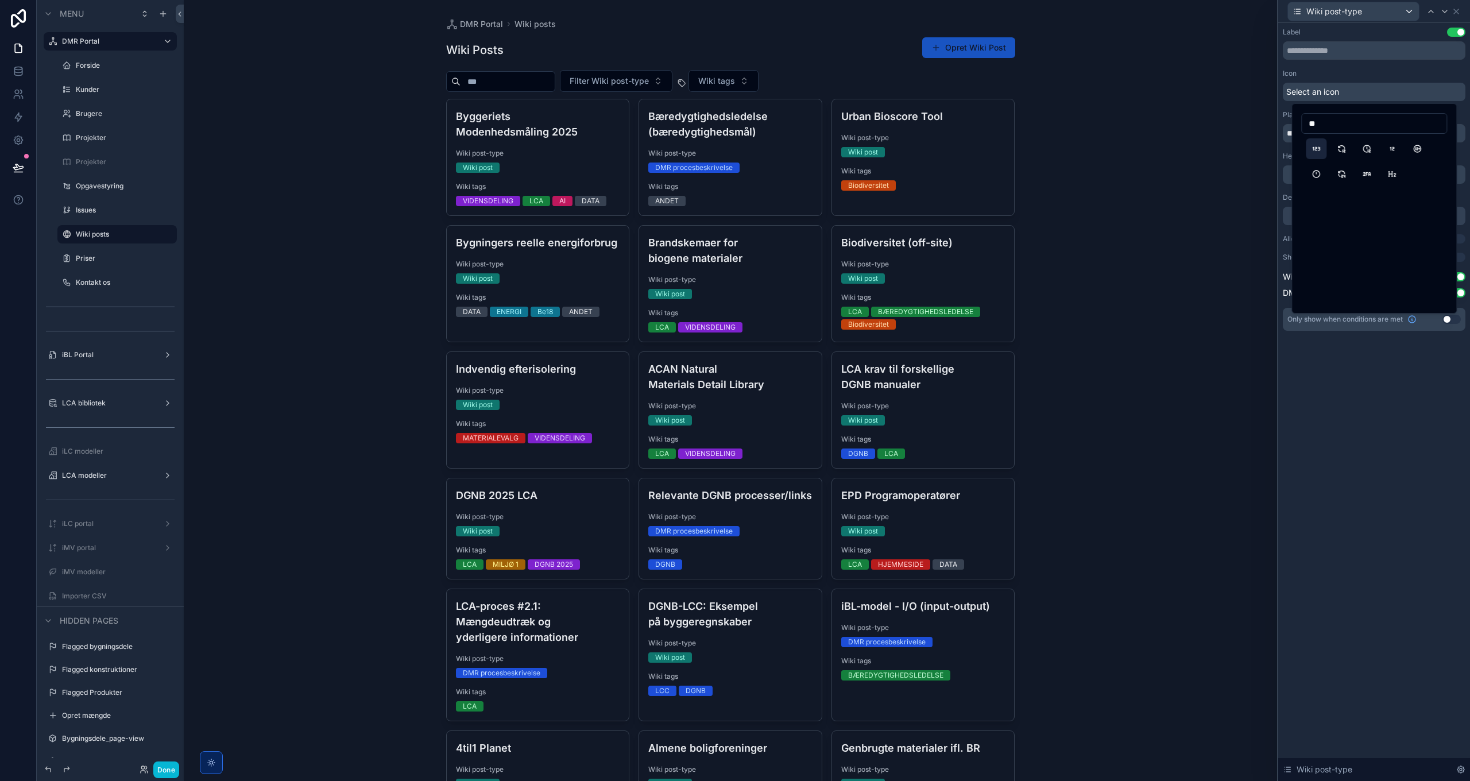
drag, startPoint x: 1357, startPoint y: 442, endPoint x: 1320, endPoint y: 148, distance: 296.4
click at [1357, 442] on div "**********" at bounding box center [1374, 402] width 192 height 758
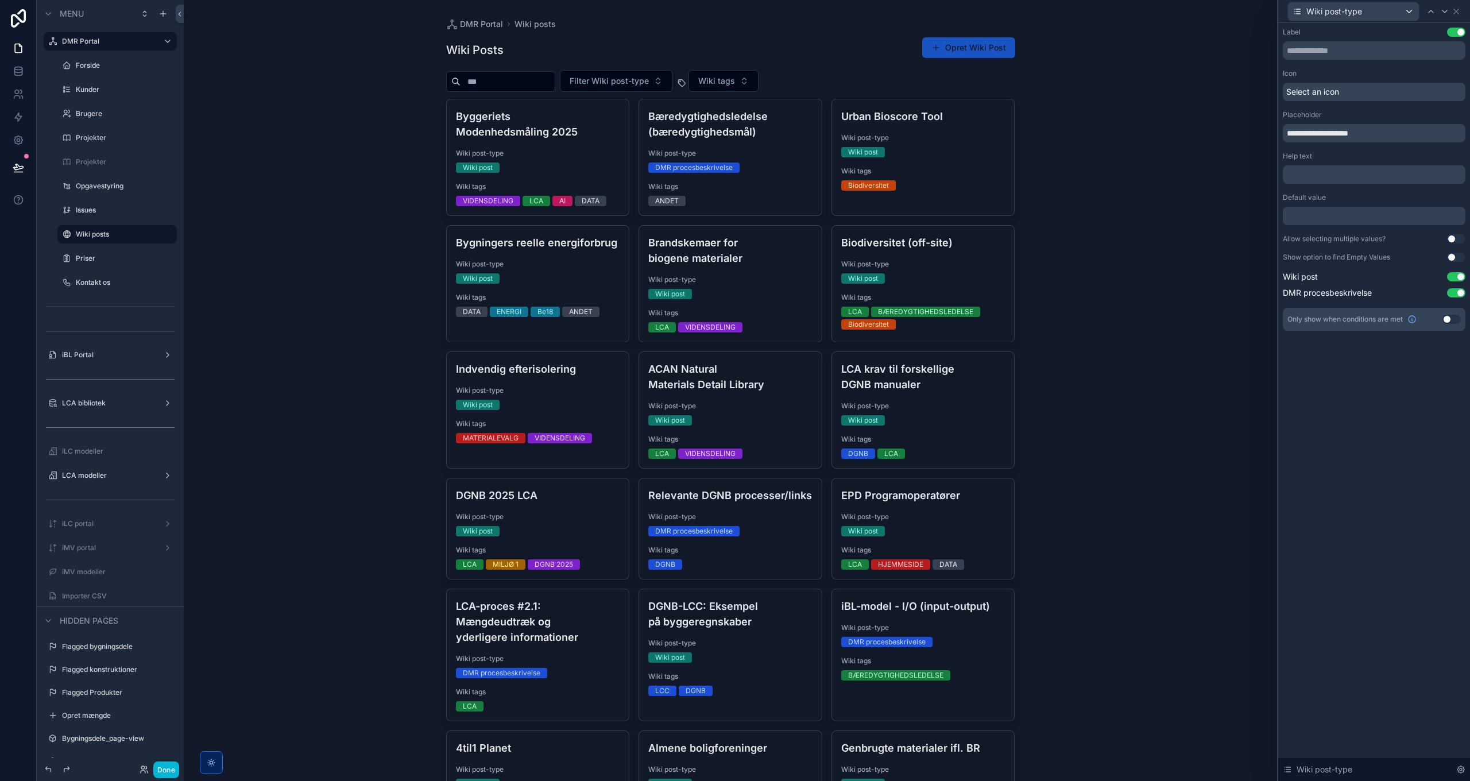
click at [1304, 90] on span "Select an icon" at bounding box center [1312, 91] width 53 height 11
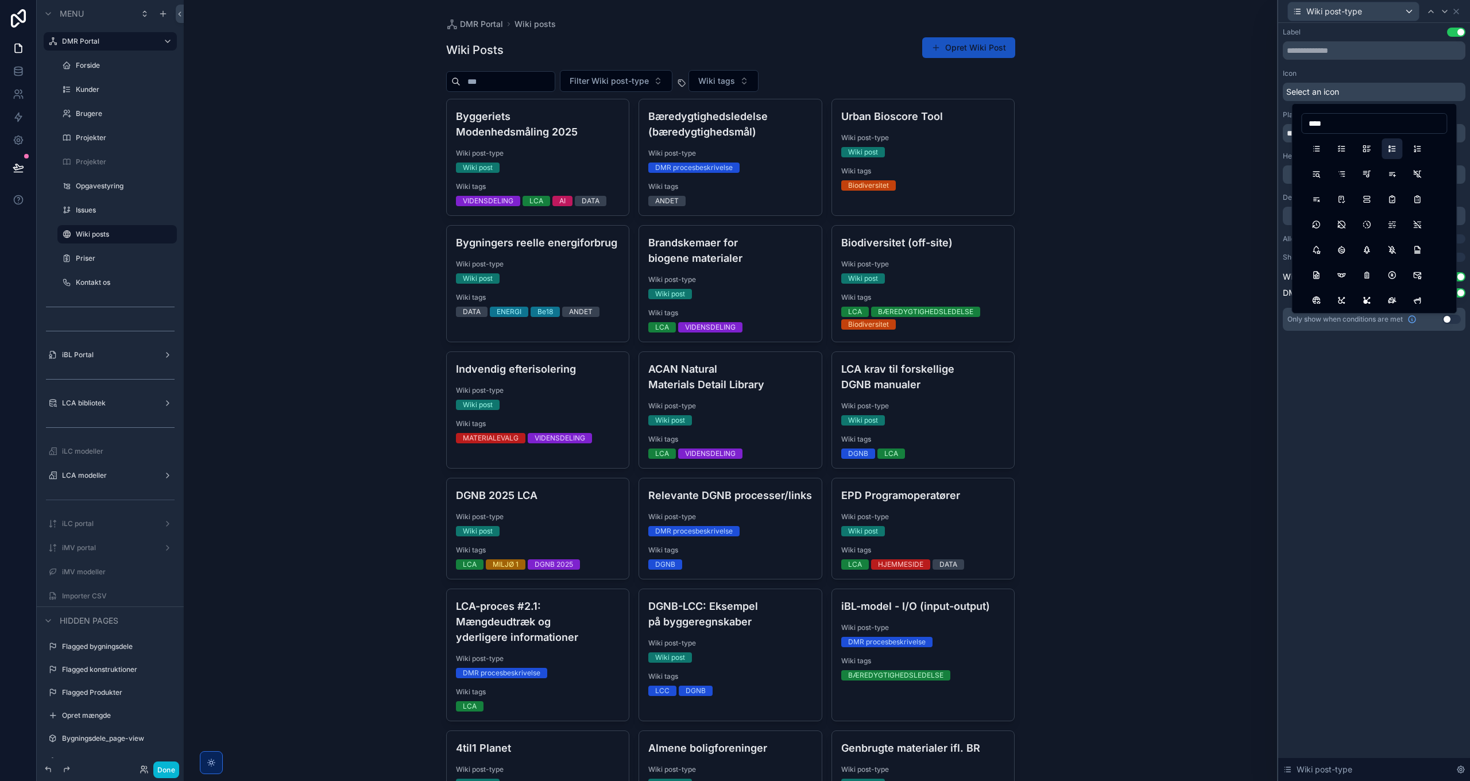
type input "****"
click at [1393, 148] on button "ListLetters" at bounding box center [1392, 148] width 21 height 21
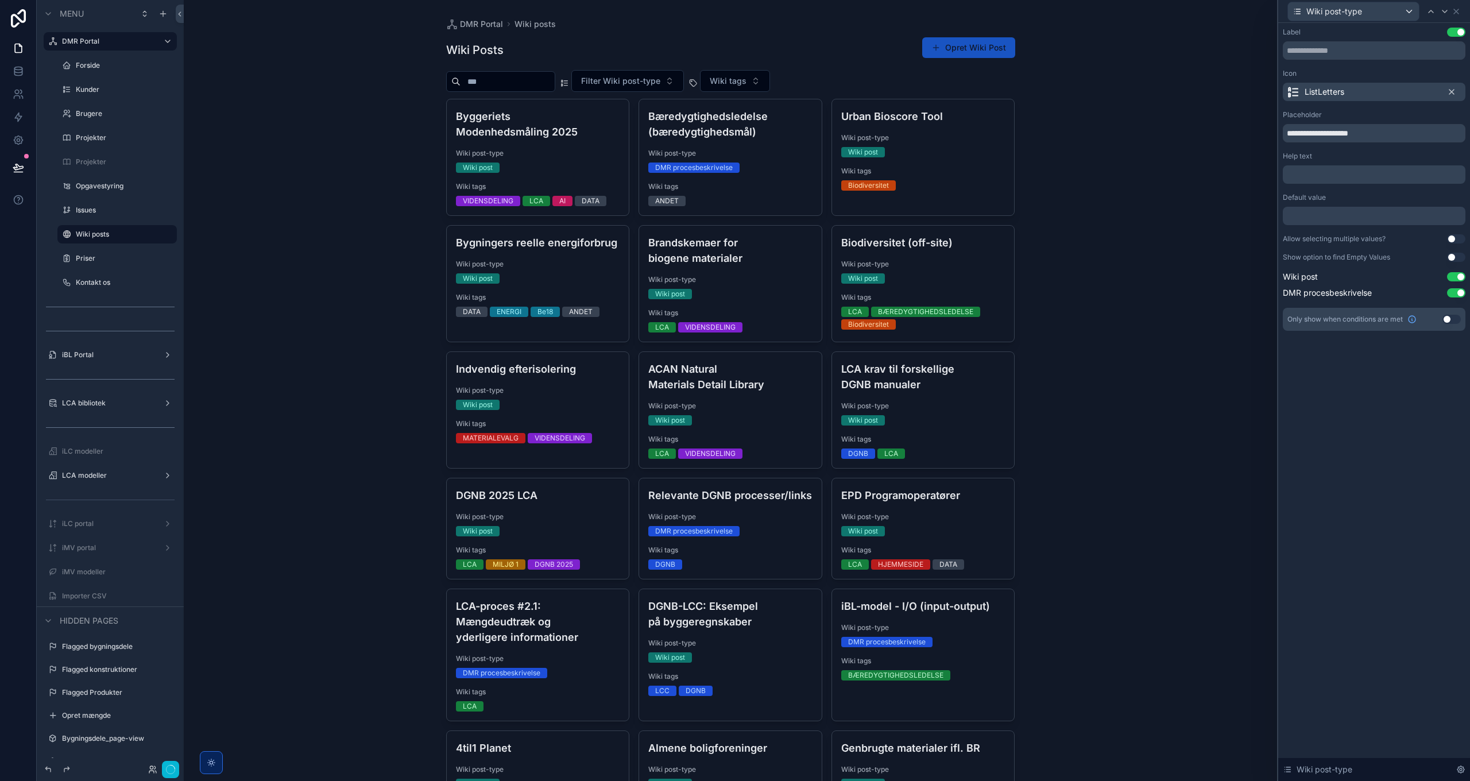
click at [1374, 494] on div "**********" at bounding box center [1374, 402] width 192 height 758
click at [1293, 136] on input "**********" at bounding box center [1374, 133] width 183 height 18
type input "**********"
click at [1457, 13] on icon at bounding box center [1456, 11] width 9 height 9
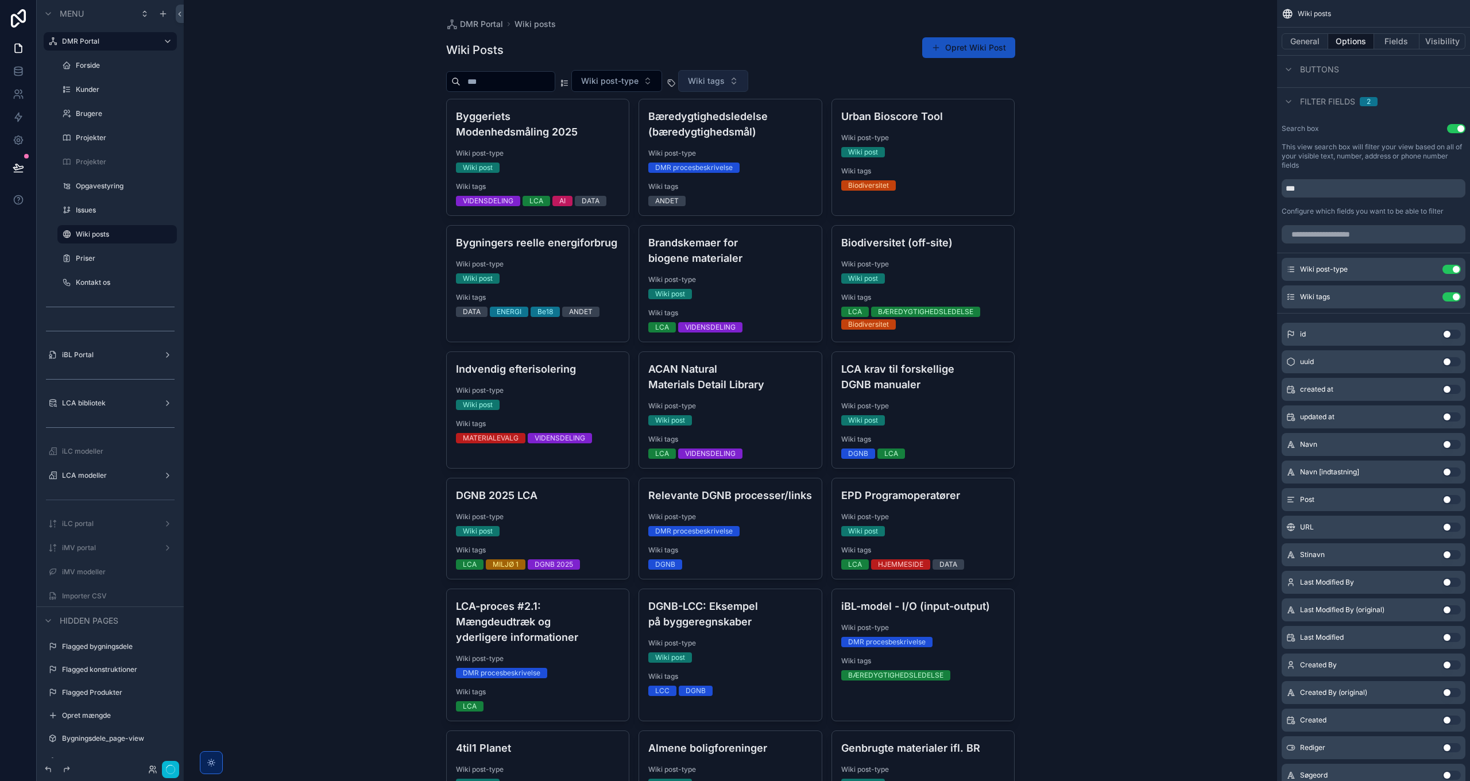
click at [722, 79] on span "Wiki tags" at bounding box center [706, 80] width 37 height 11
type input "***"
click at [697, 128] on div "LCA" at bounding box center [733, 127] width 138 height 18
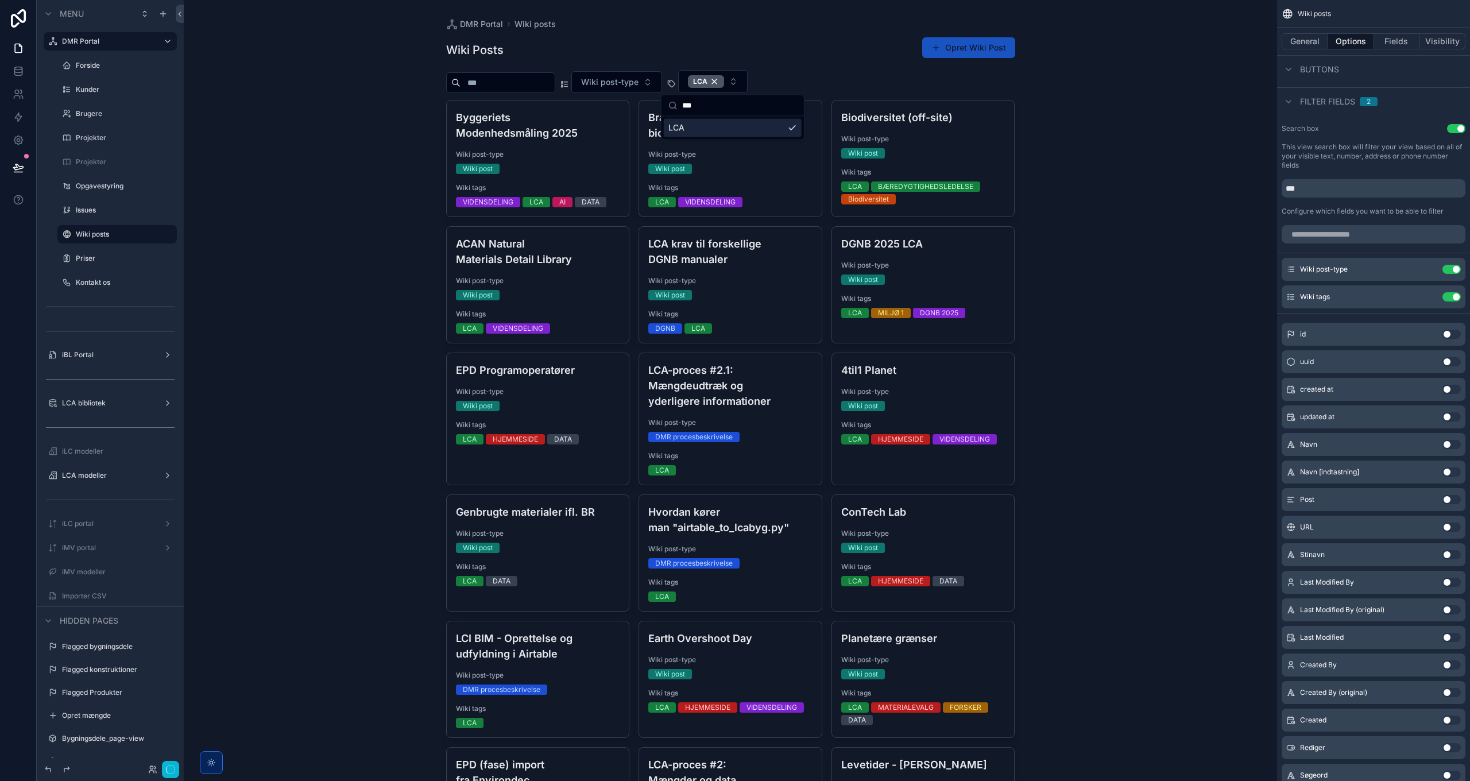
click at [393, 119] on div "DMR Portal Wiki posts Wiki Posts Opret Wiki Post Wiki post-type LCA Byggeriets …" at bounding box center [730, 390] width 1093 height 781
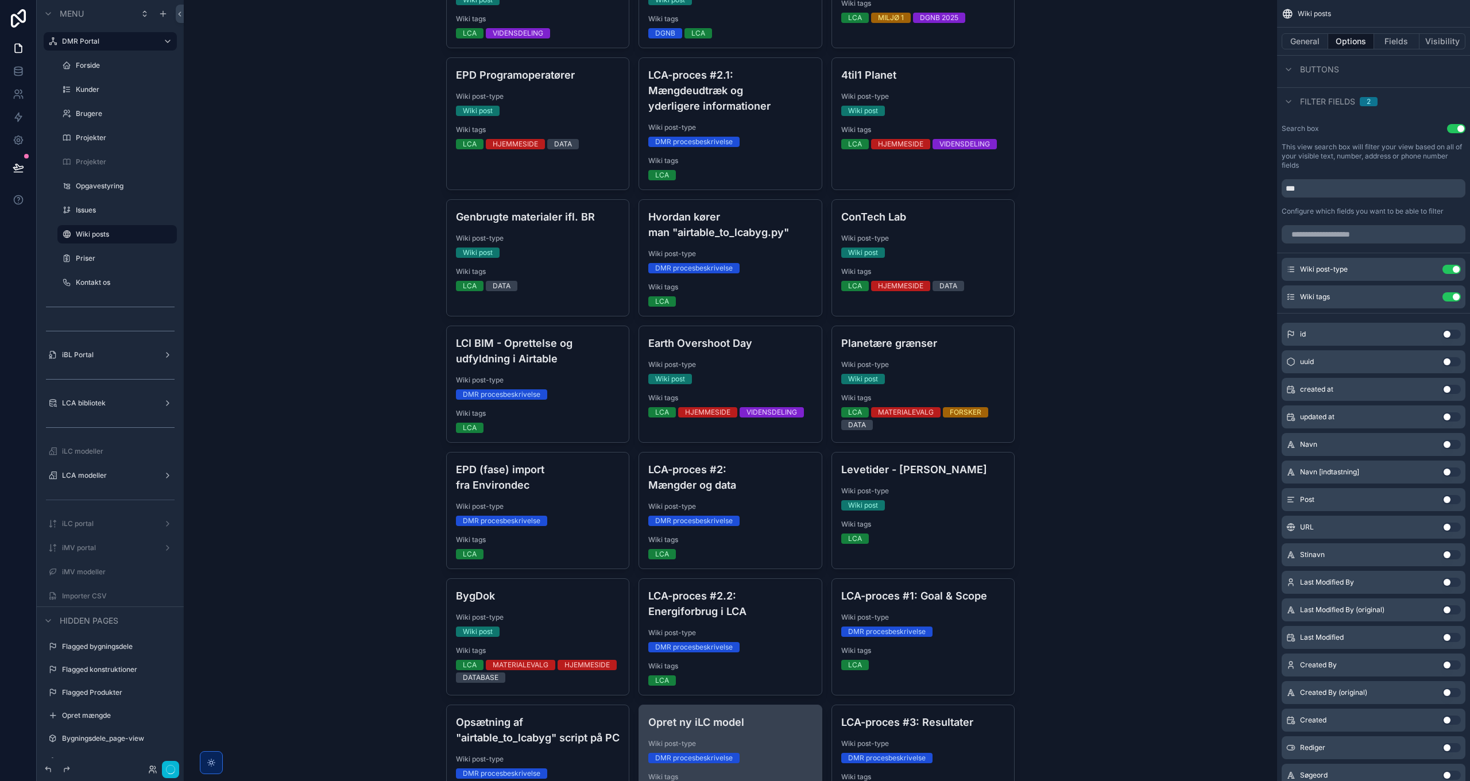
scroll to position [420, 0]
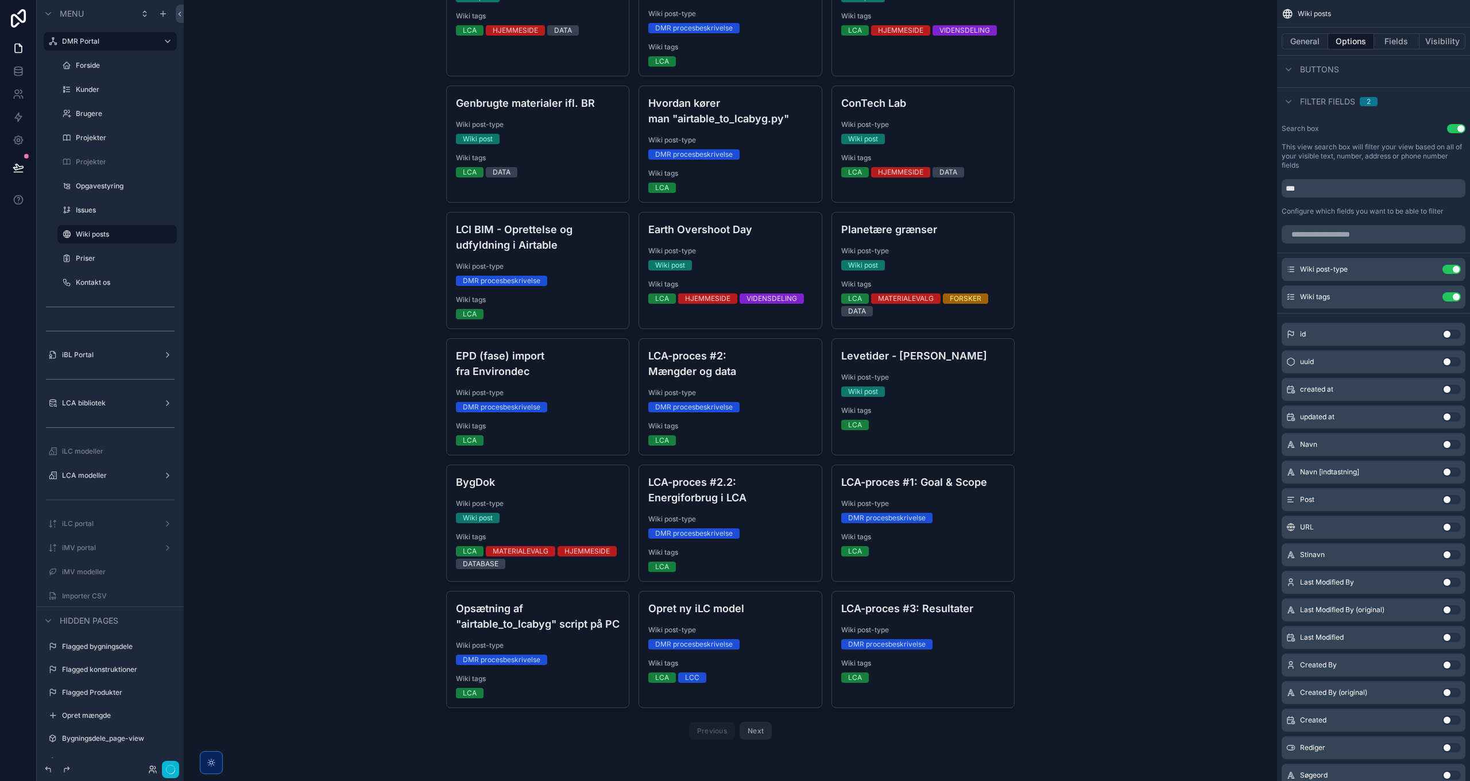
click at [756, 736] on button "Next" at bounding box center [756, 731] width 32 height 18
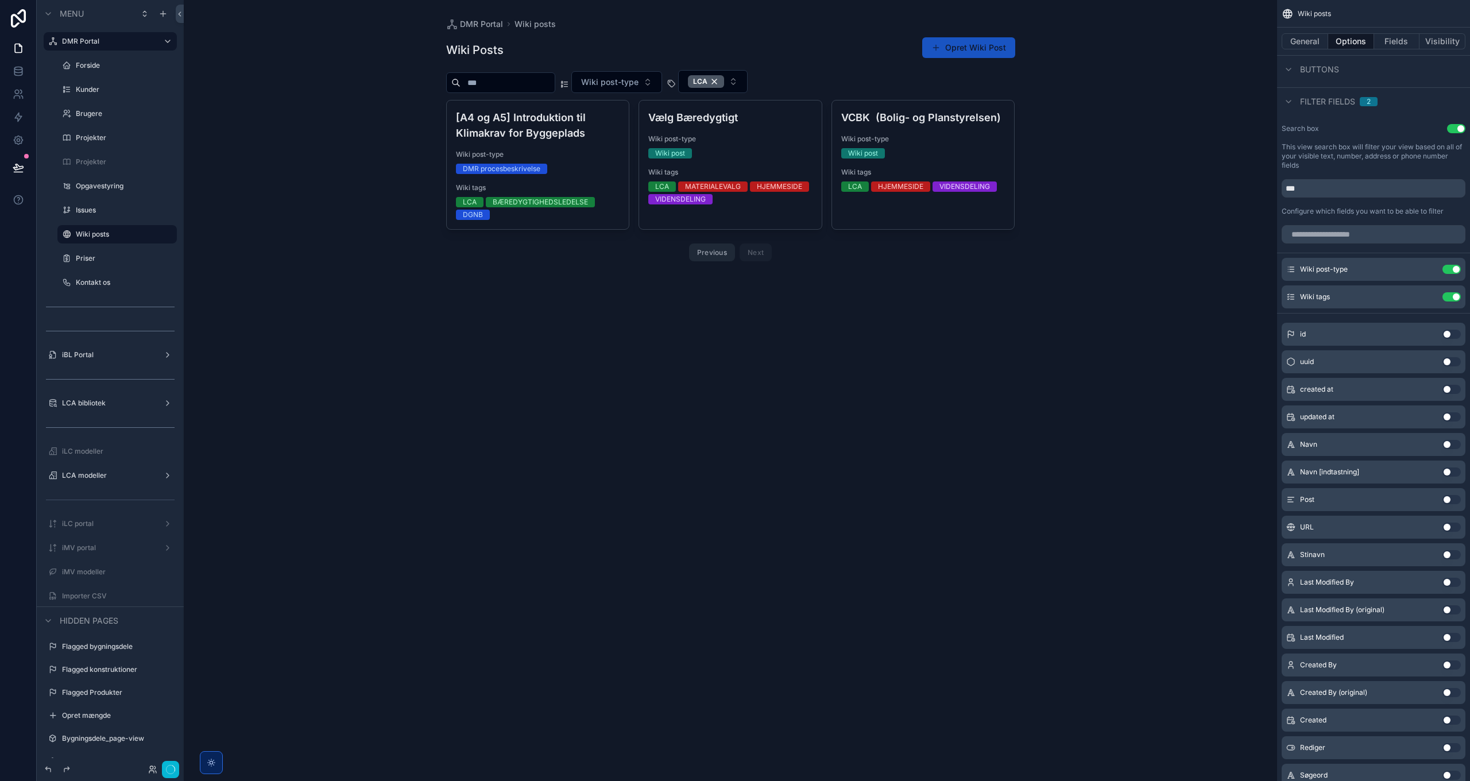
click at [715, 249] on button "Previous" at bounding box center [712, 252] width 46 height 18
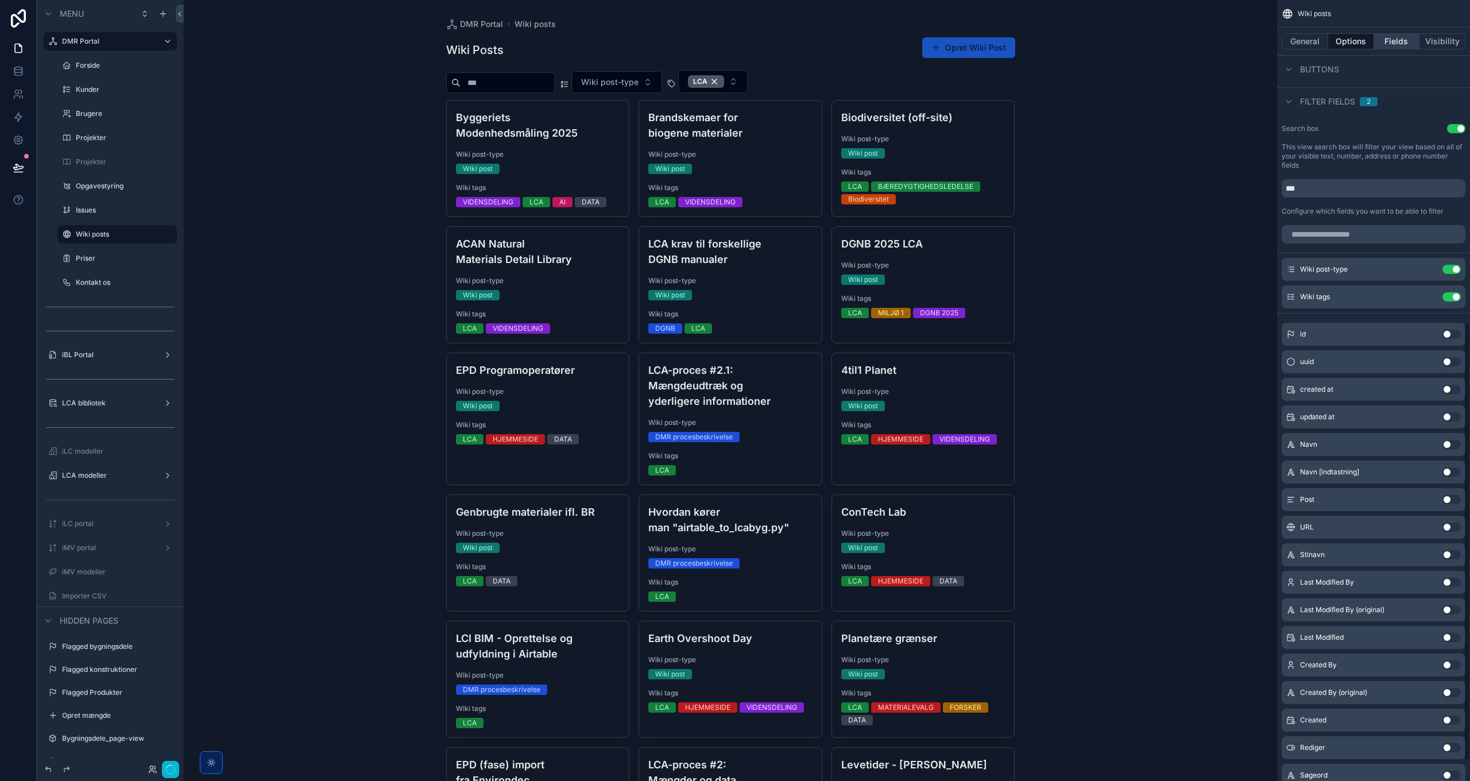
click at [1394, 38] on button "Fields" at bounding box center [1397, 41] width 46 height 16
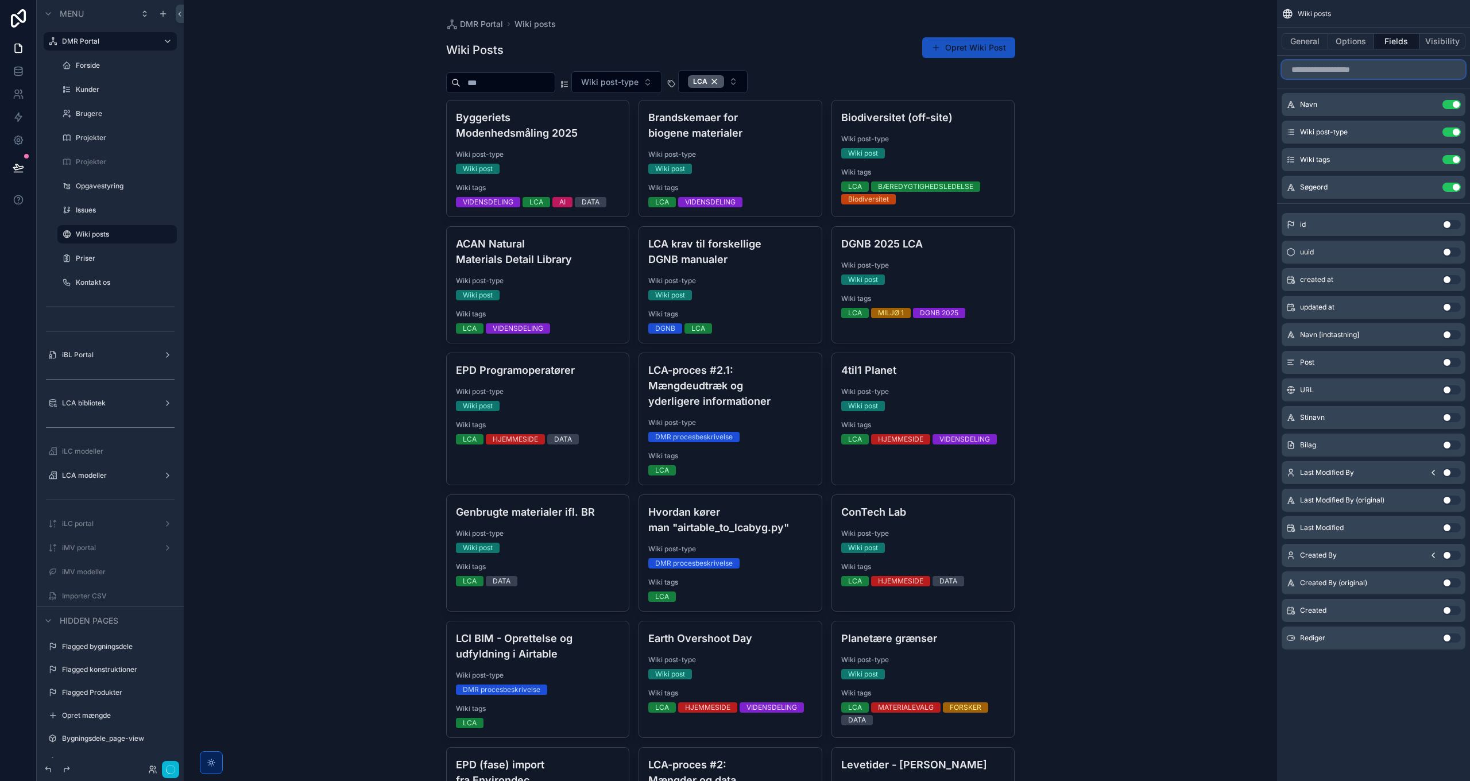
click at [1367, 72] on input "scrollable content" at bounding box center [1374, 69] width 184 height 18
click at [1447, 444] on button "Use setting" at bounding box center [1451, 444] width 18 height 9
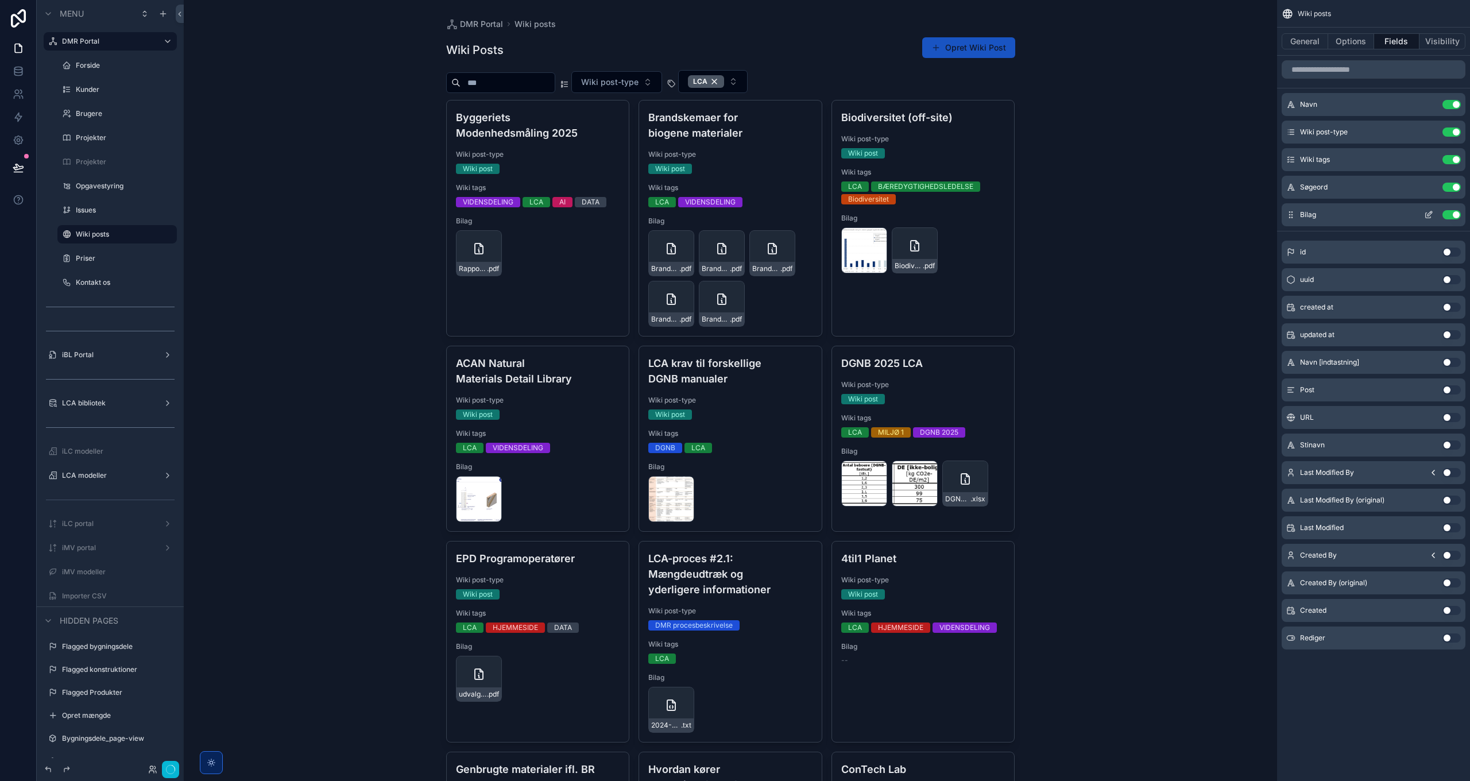
click at [1428, 214] on icon "scrollable content" at bounding box center [1430, 213] width 5 height 5
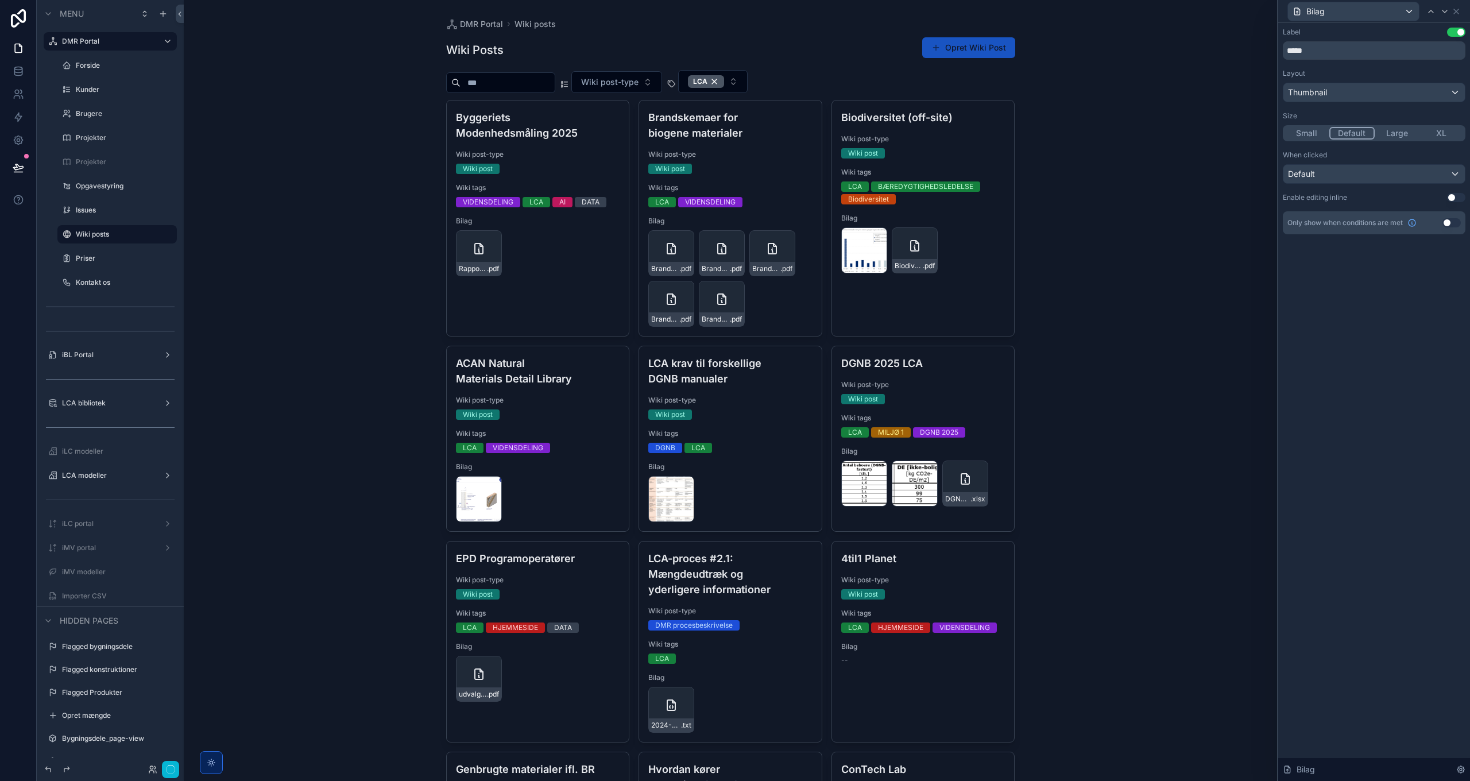
click at [1308, 130] on button "Small" at bounding box center [1307, 133] width 45 height 13
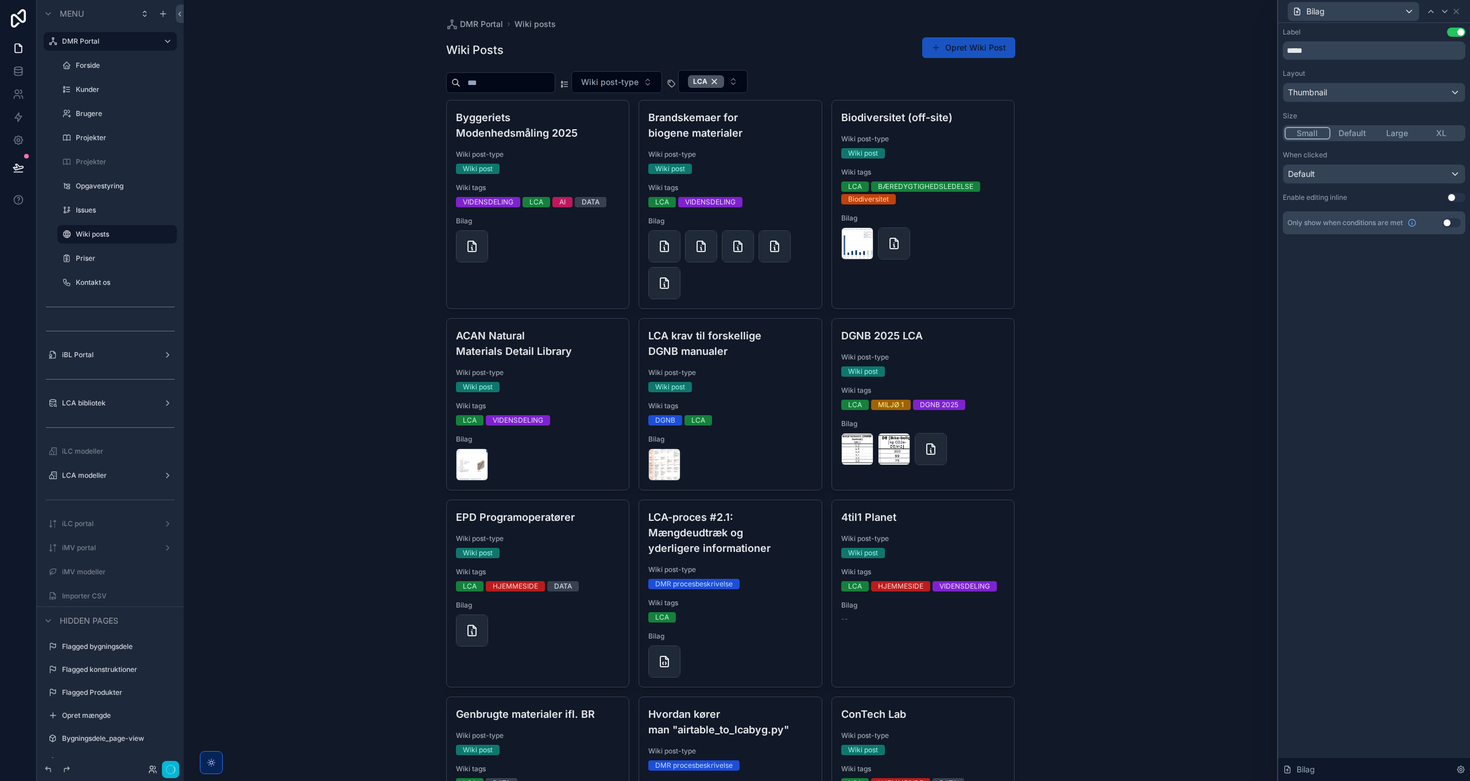
click at [1355, 132] on button "Default" at bounding box center [1353, 133] width 45 height 13
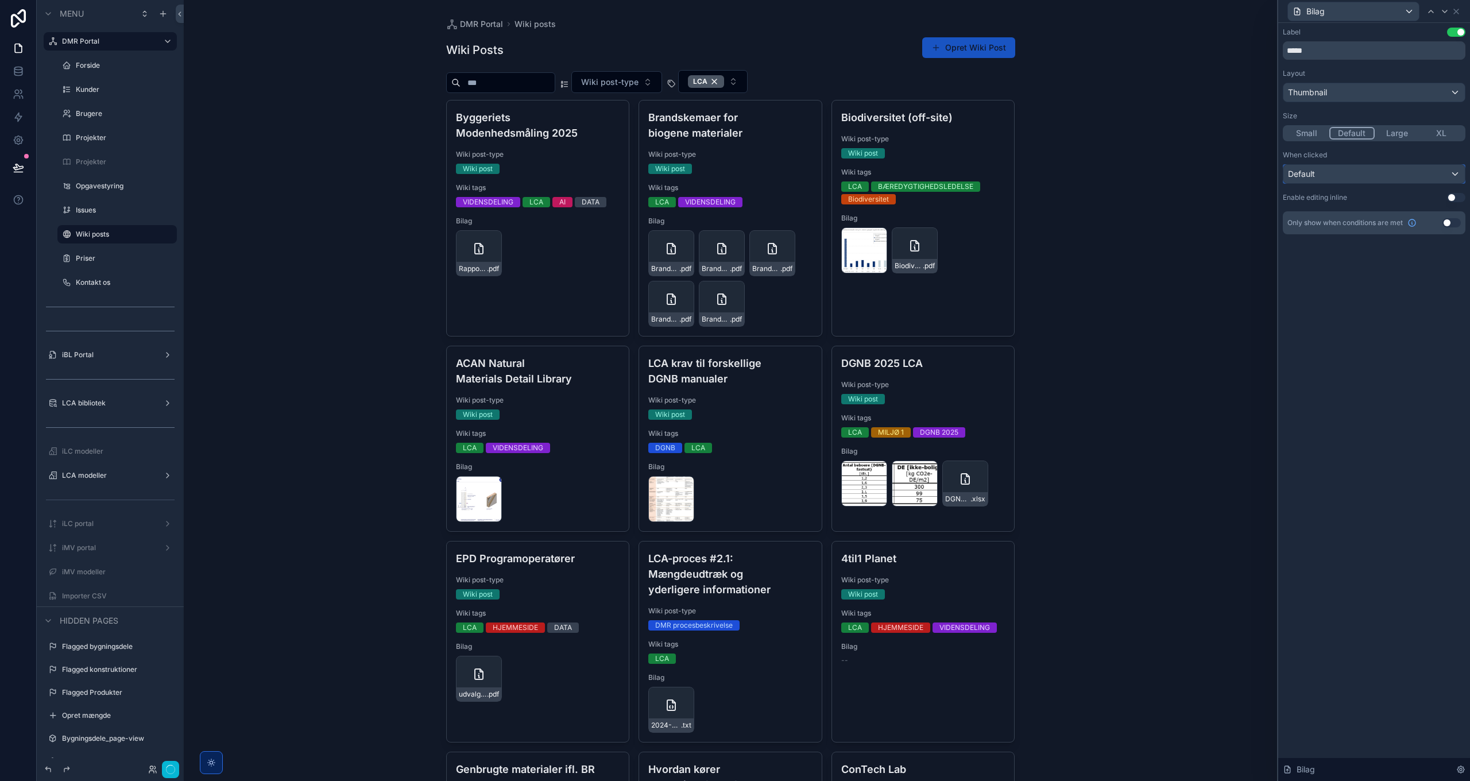
click at [1368, 176] on div "Default" at bounding box center [1373, 174] width 181 height 18
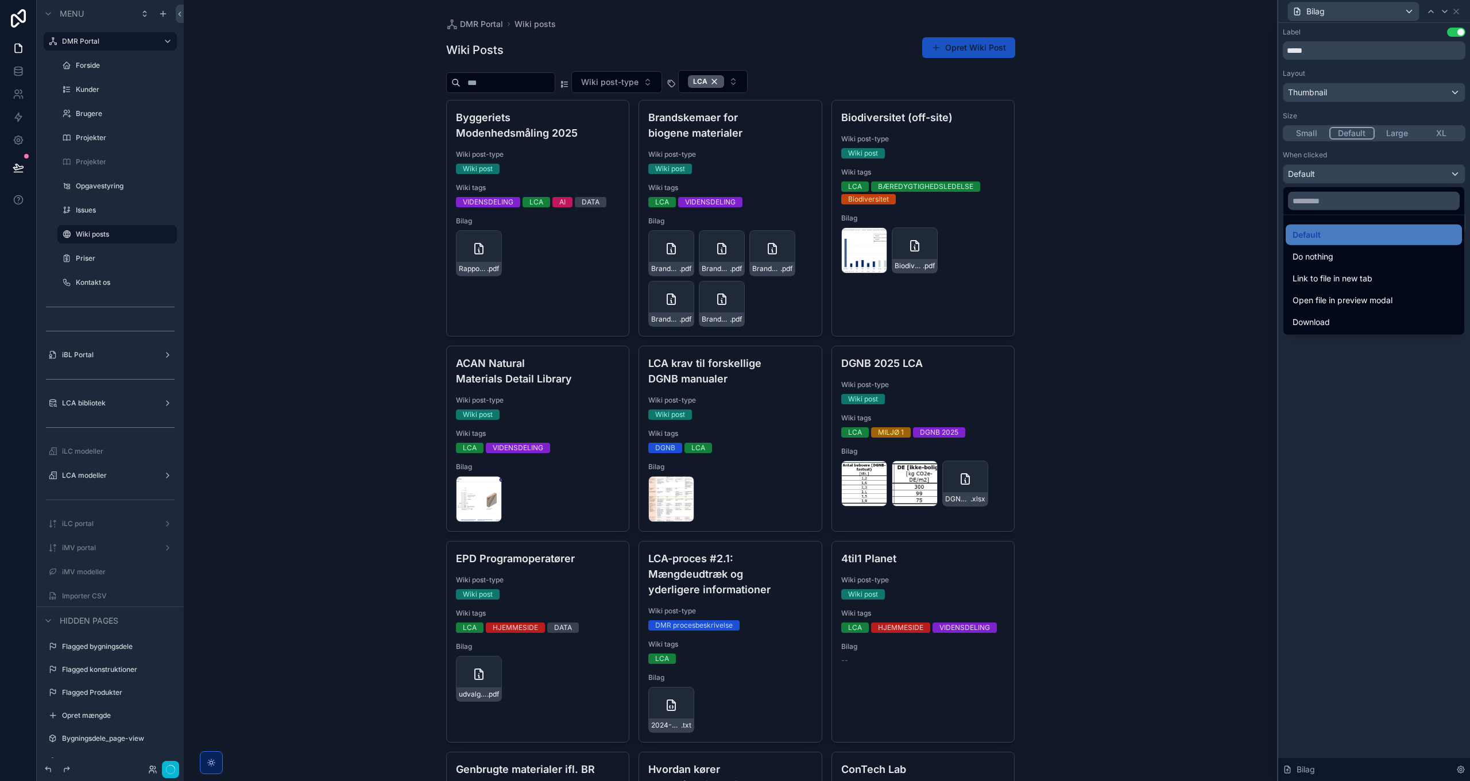
click at [1368, 176] on div at bounding box center [1374, 390] width 192 height 781
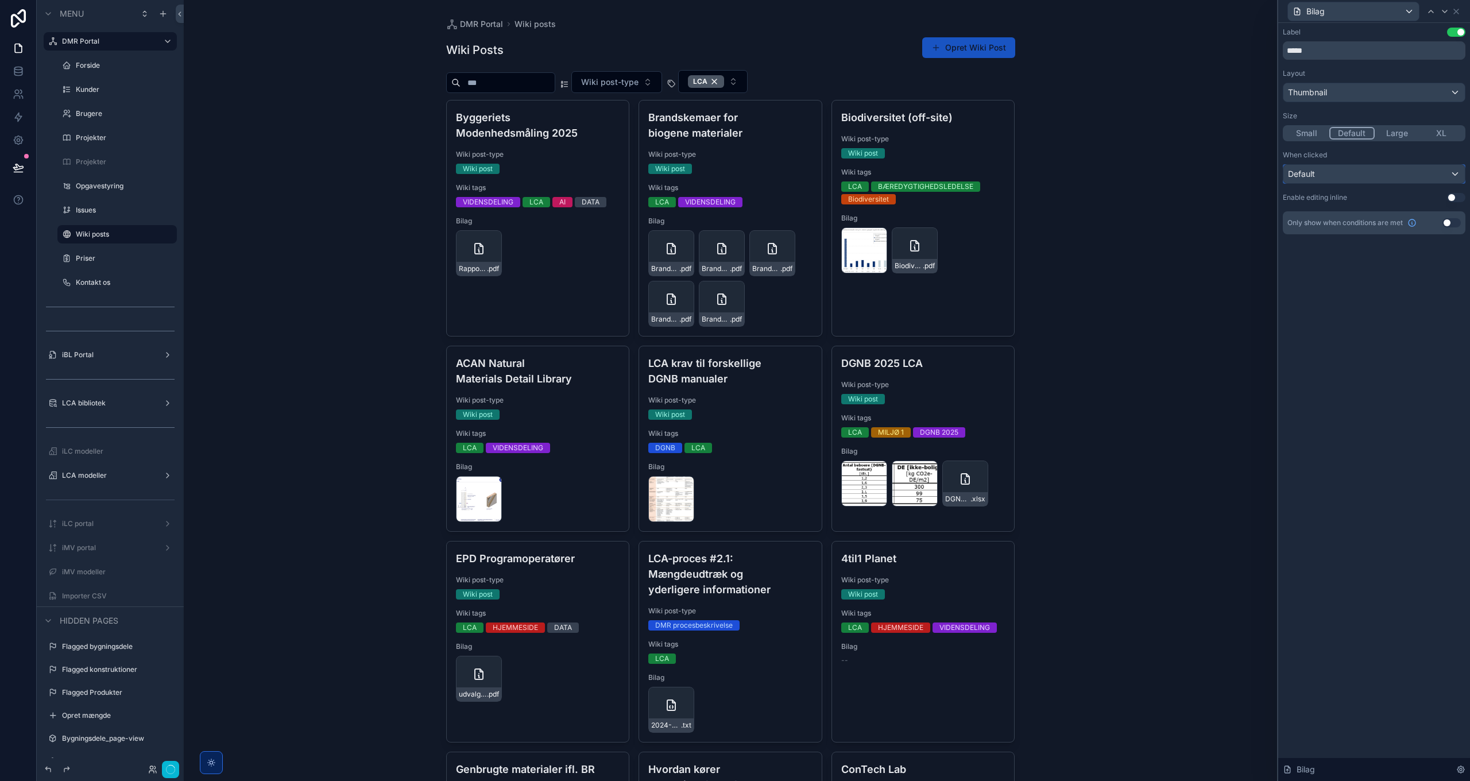
click at [1326, 169] on div "Default" at bounding box center [1373, 174] width 181 height 18
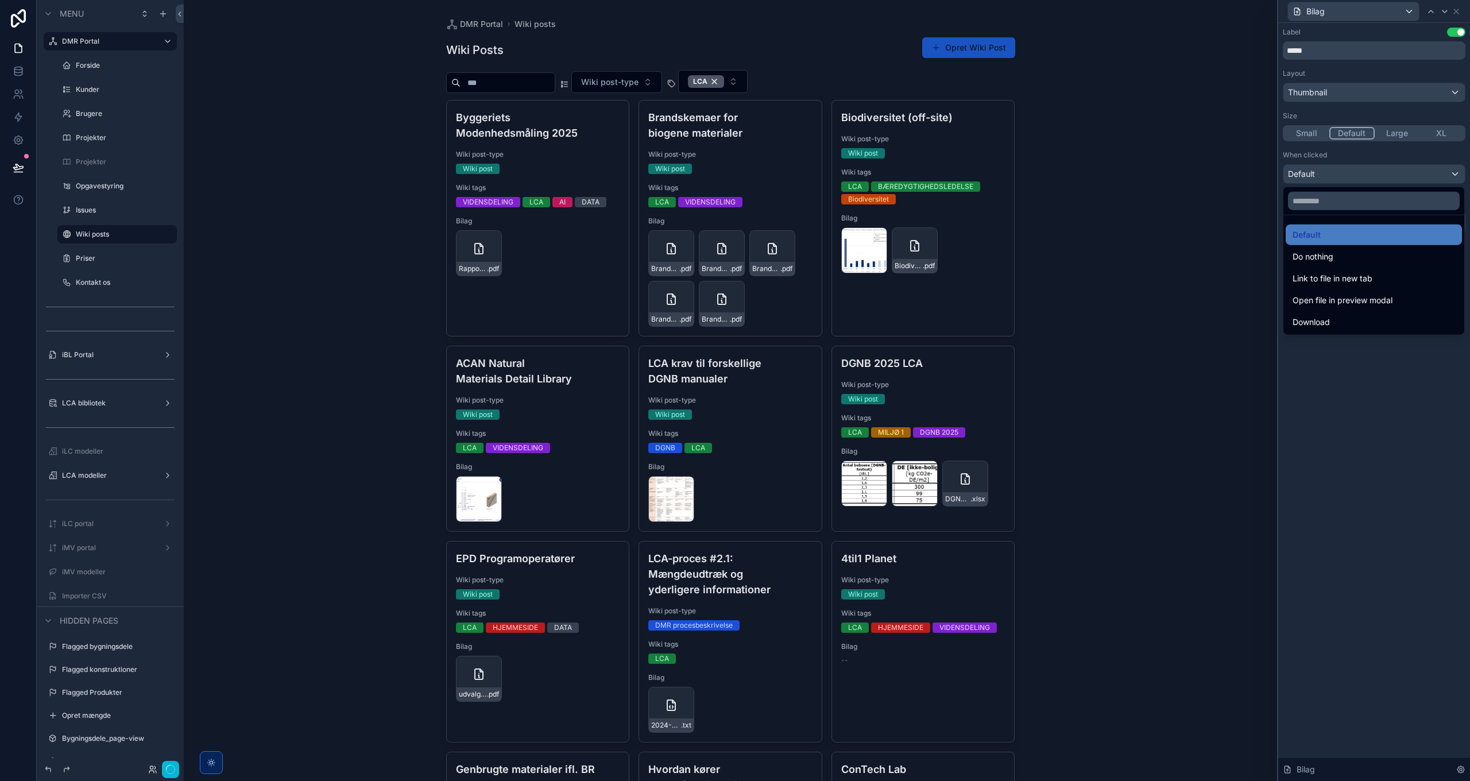
click at [1398, 411] on div at bounding box center [1374, 390] width 192 height 781
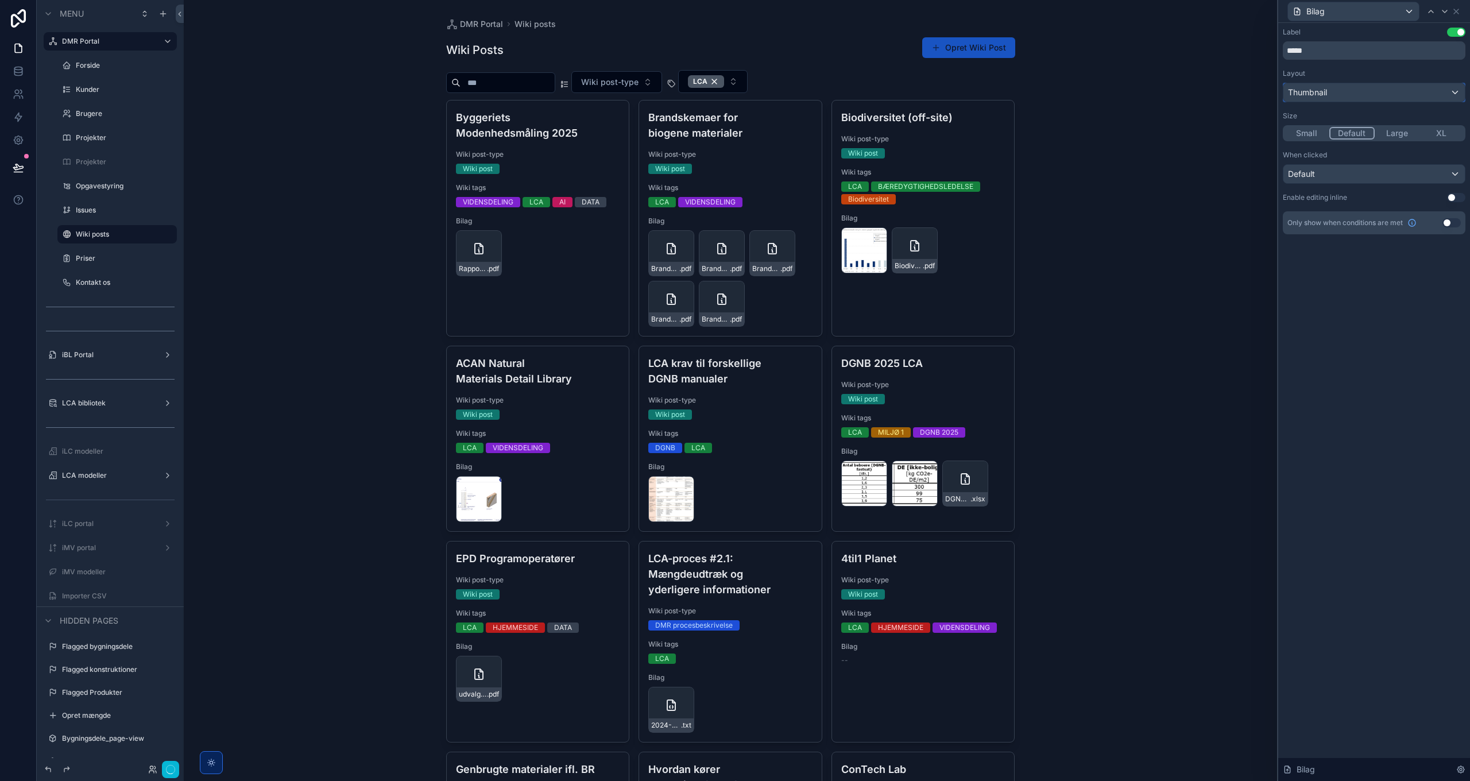
click at [1326, 94] on span "Thumbnail" at bounding box center [1307, 92] width 39 height 11
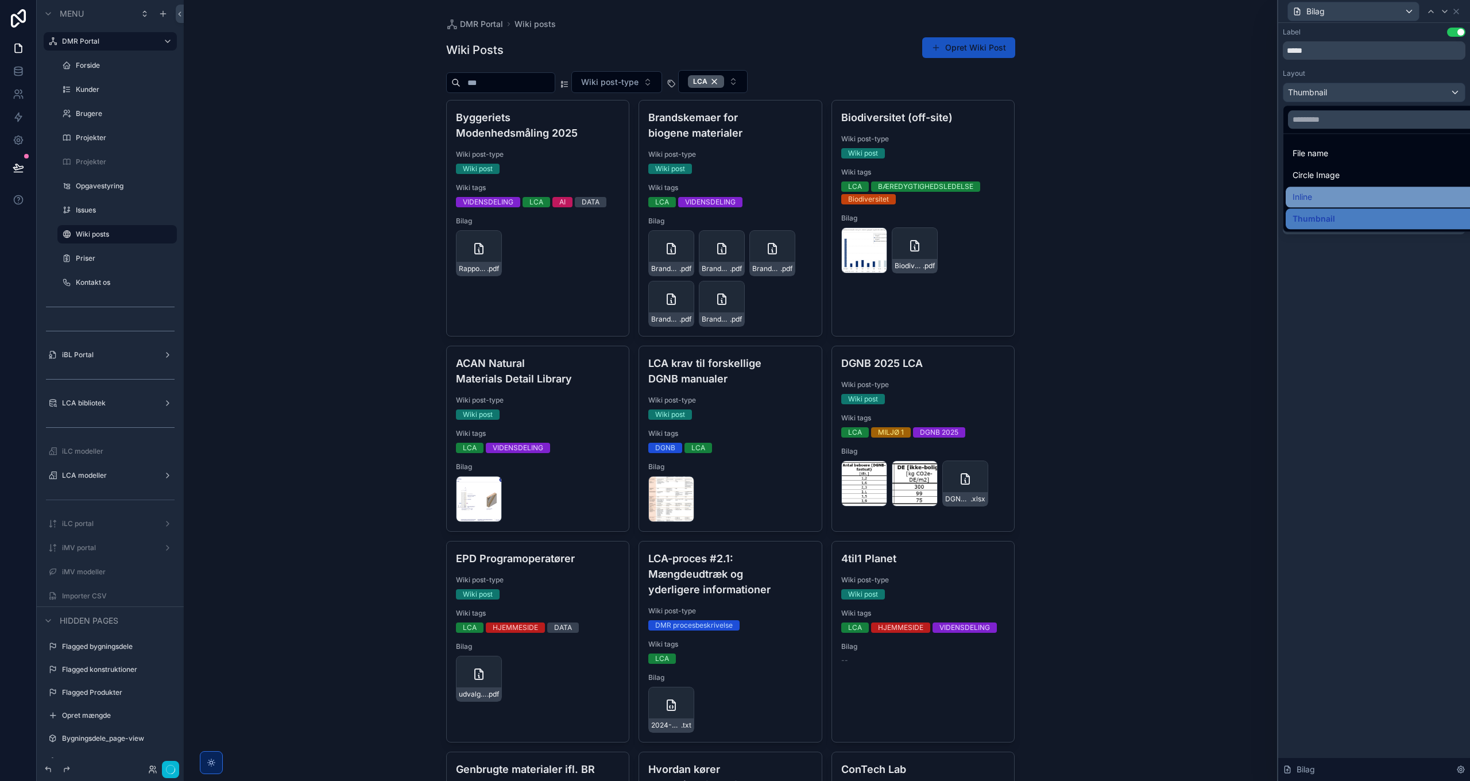
click at [1318, 192] on div "Inline" at bounding box center [1388, 197] width 190 height 14
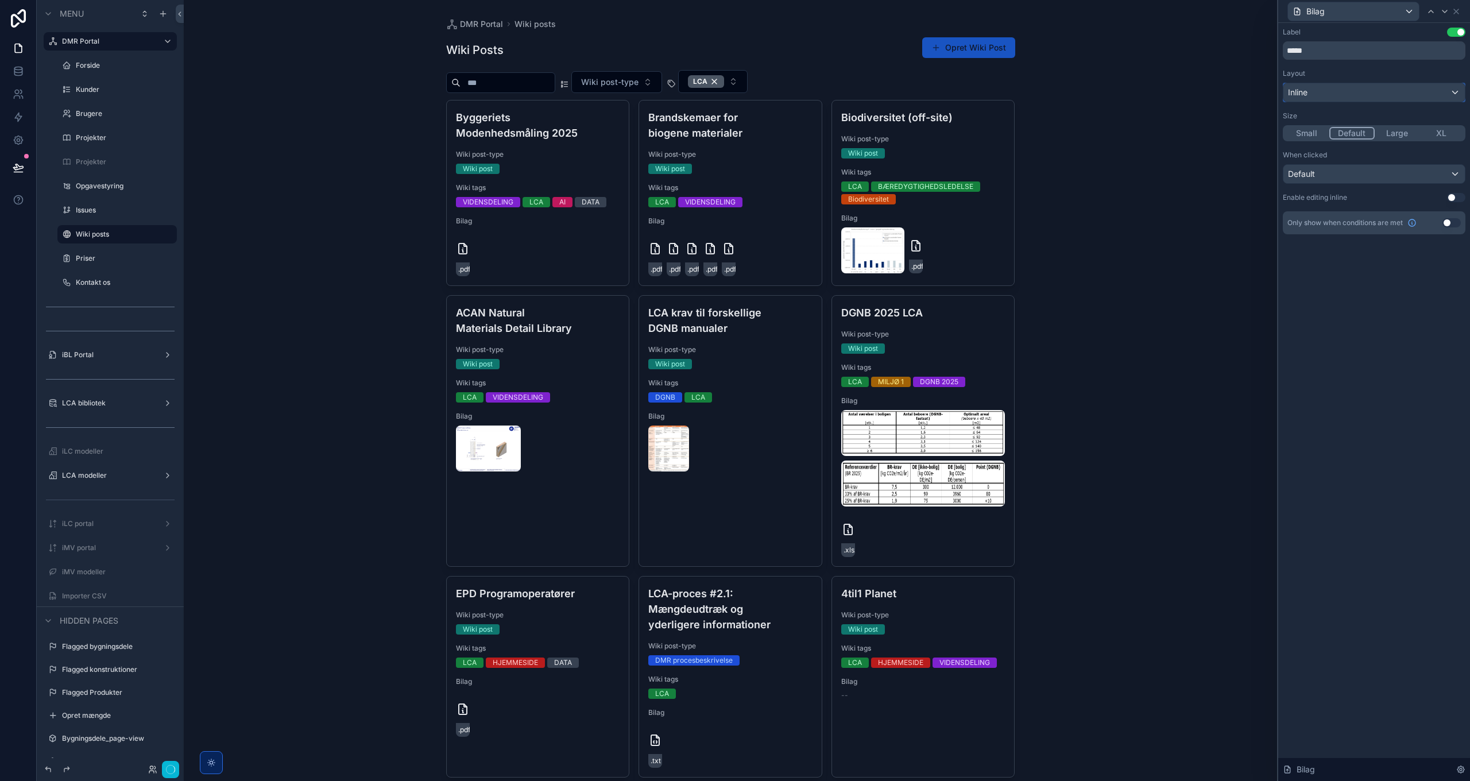
click at [1325, 92] on div "Inline" at bounding box center [1373, 92] width 181 height 18
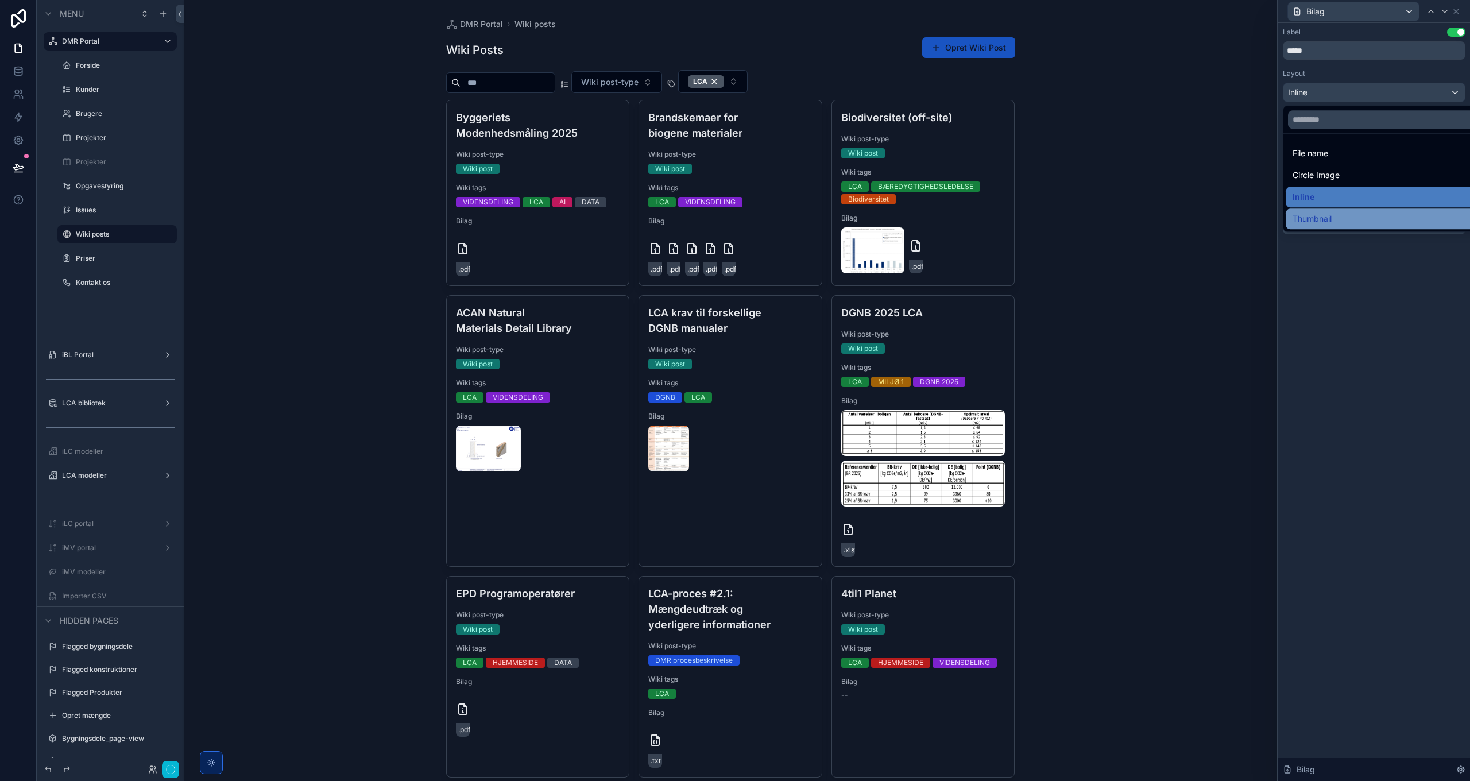
click at [1320, 218] on span "Thumbnail" at bounding box center [1312, 219] width 39 height 14
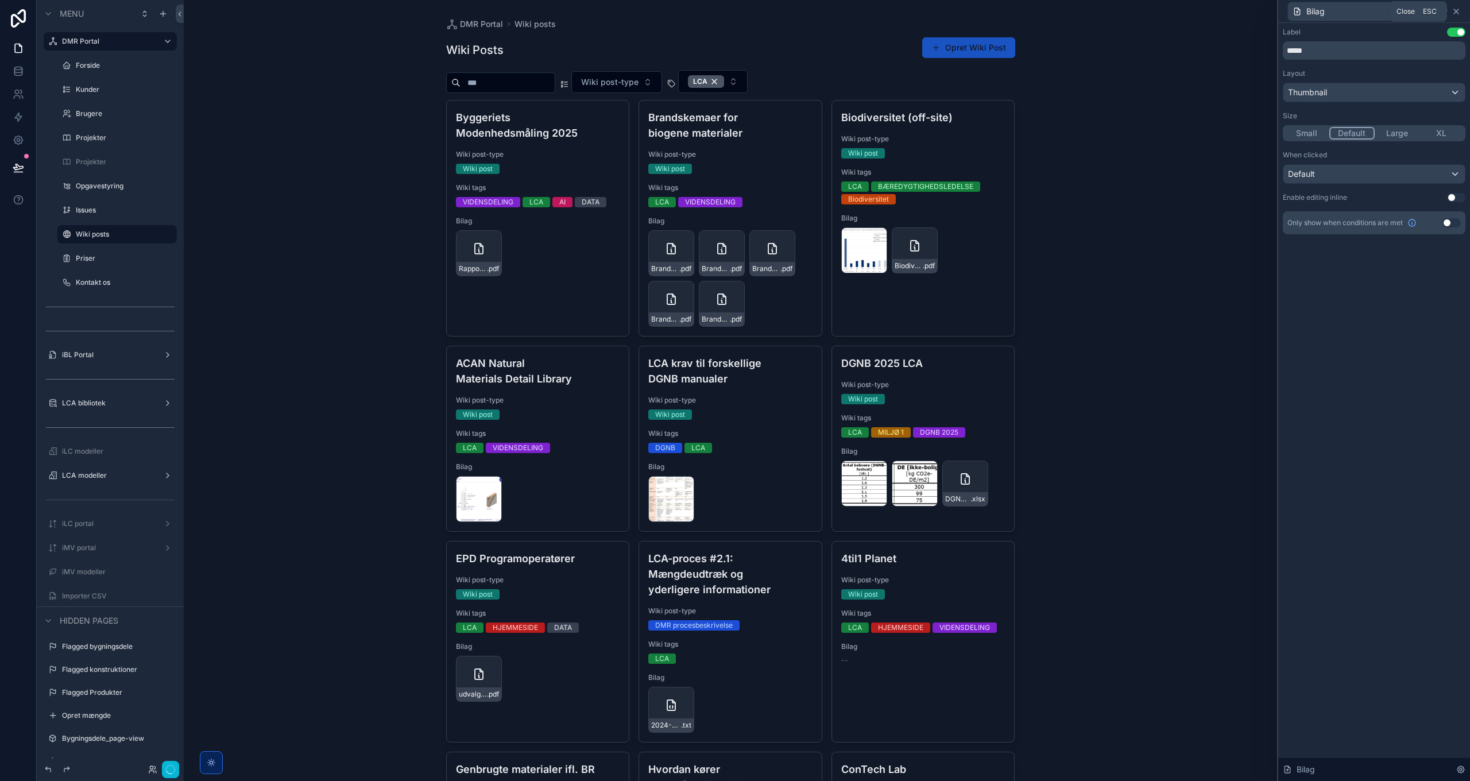
click at [1456, 10] on icon at bounding box center [1456, 11] width 9 height 9
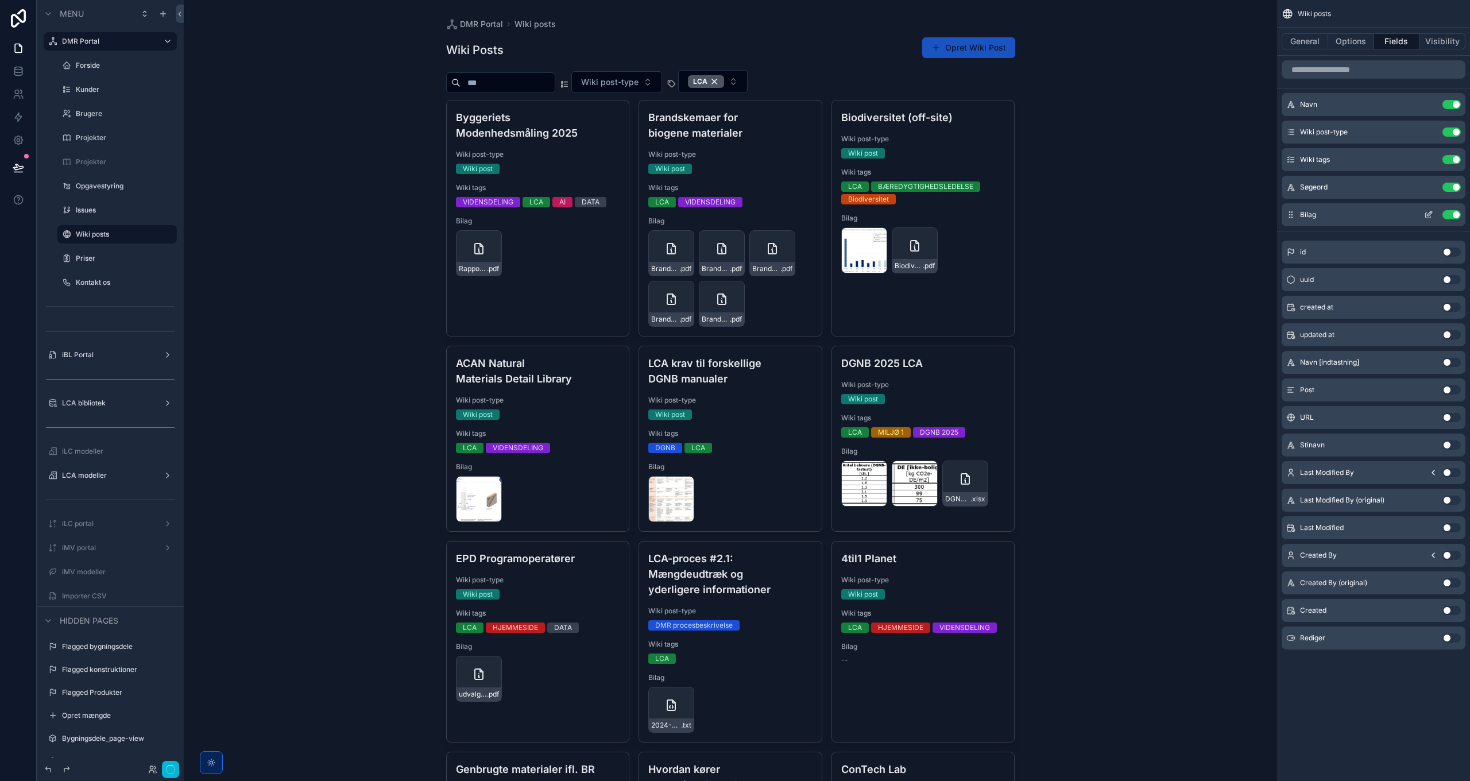
click at [1452, 216] on button "Use setting" at bounding box center [1451, 214] width 18 height 9
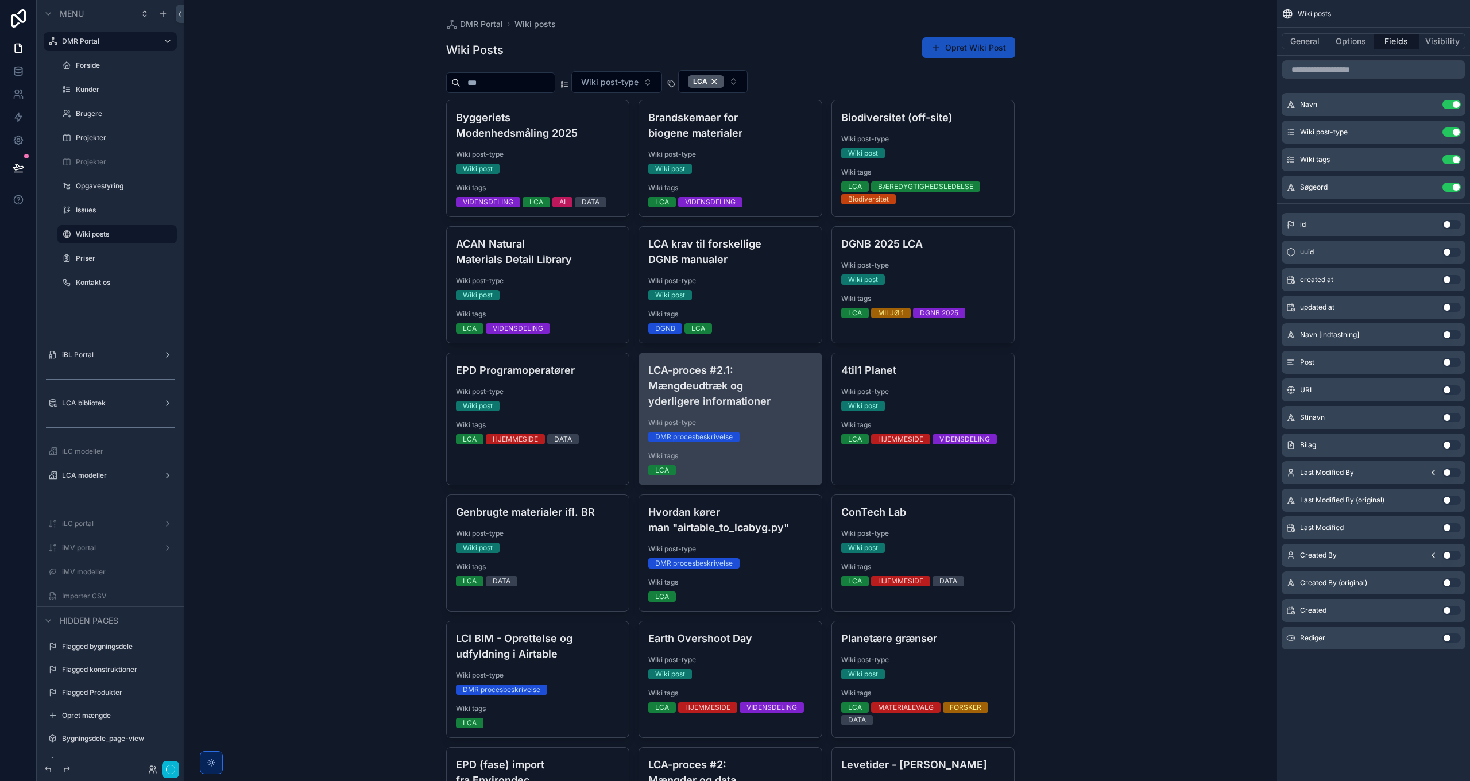
click at [705, 395] on h4 "LCA-proces #2.1: Mængdeudtræk og yderligere informationer" at bounding box center [730, 385] width 164 height 47
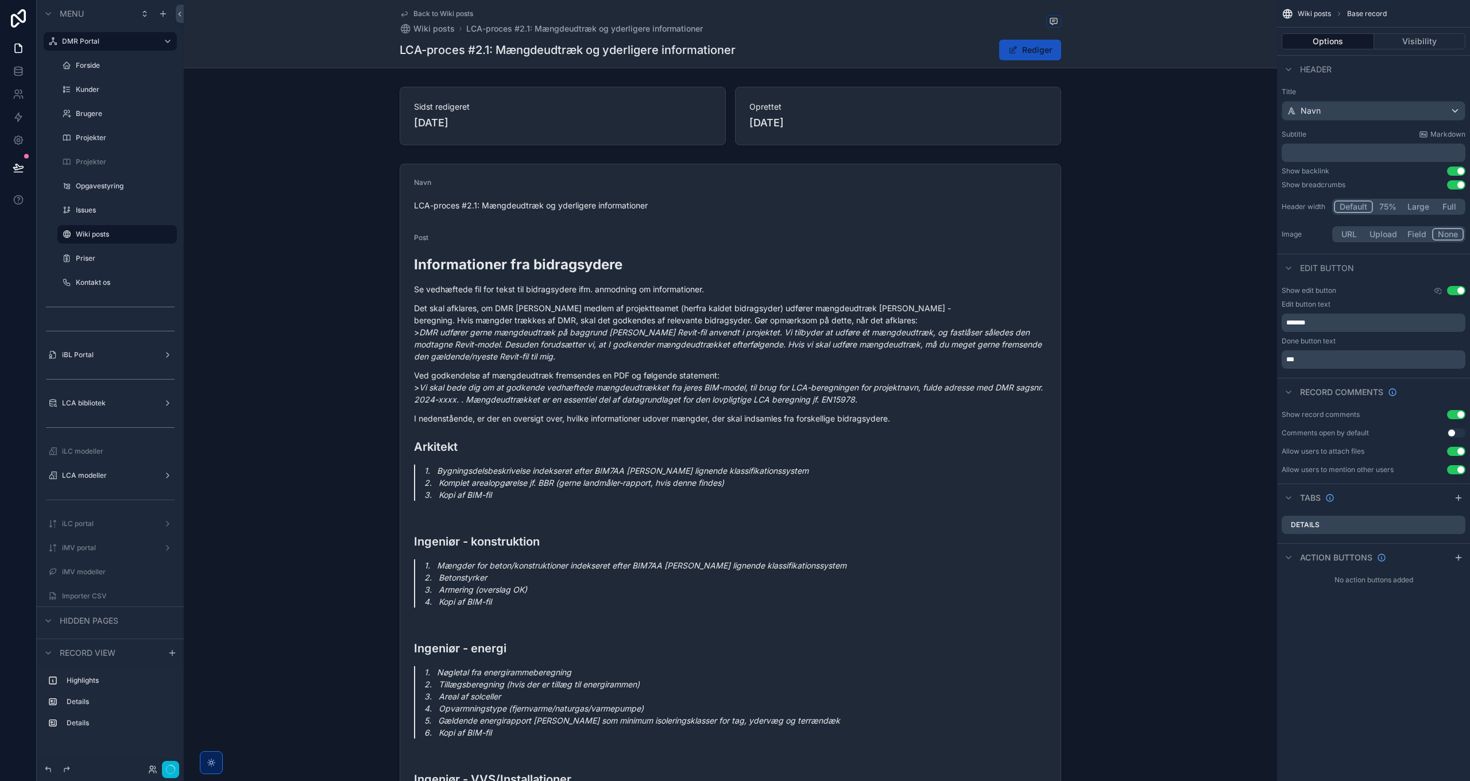
click at [433, 10] on span "Back to Wiki posts" at bounding box center [443, 13] width 60 height 9
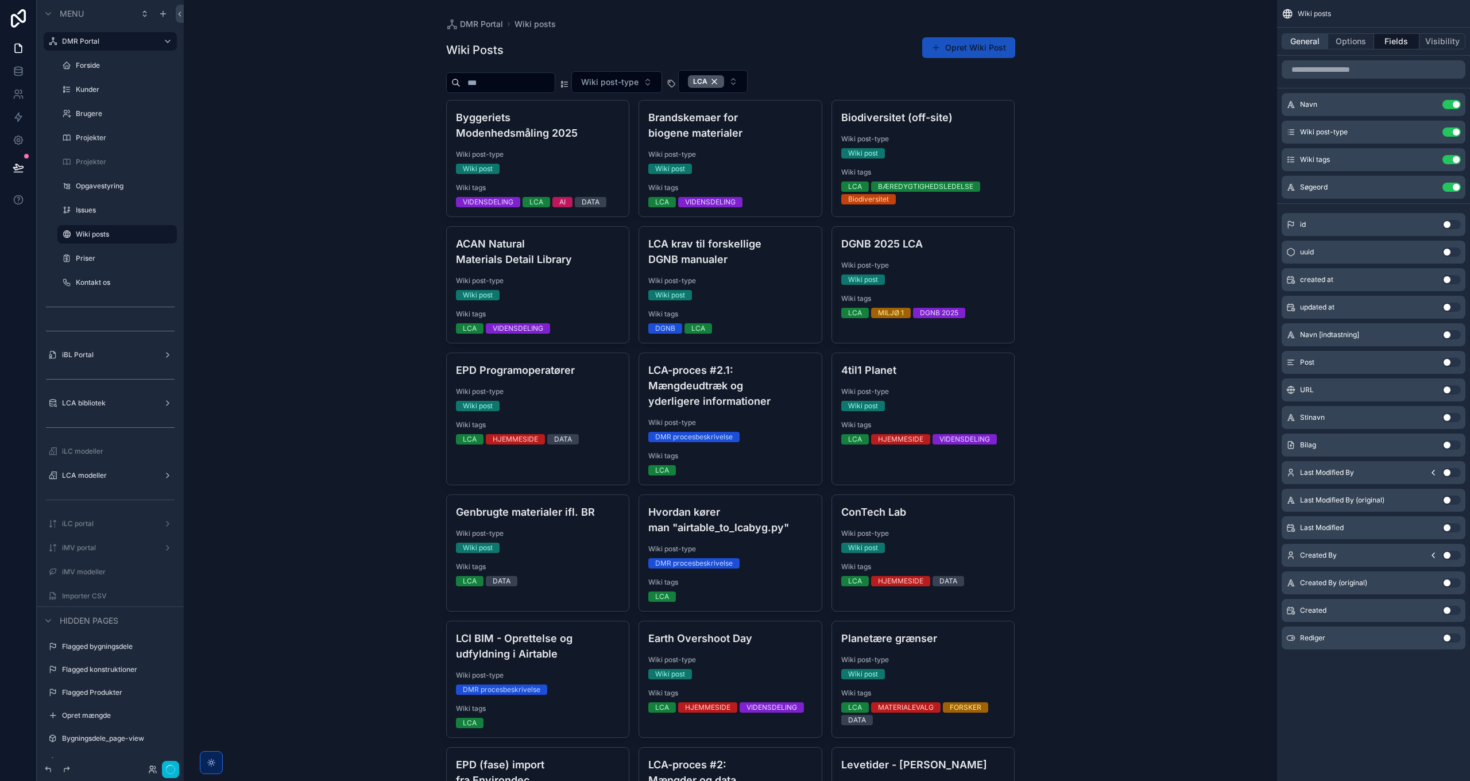
click at [1302, 40] on button "General" at bounding box center [1305, 41] width 47 height 16
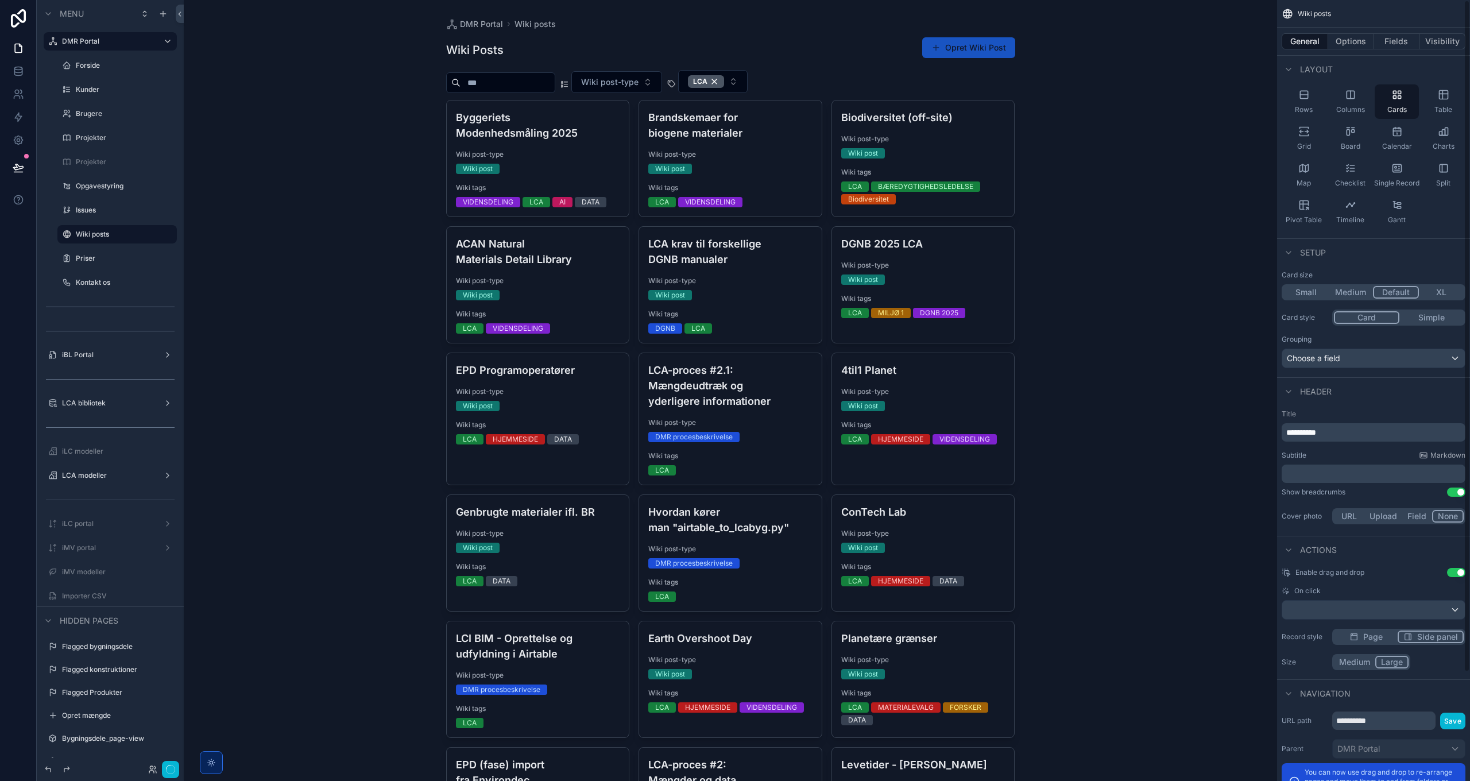
scroll to position [126, 0]
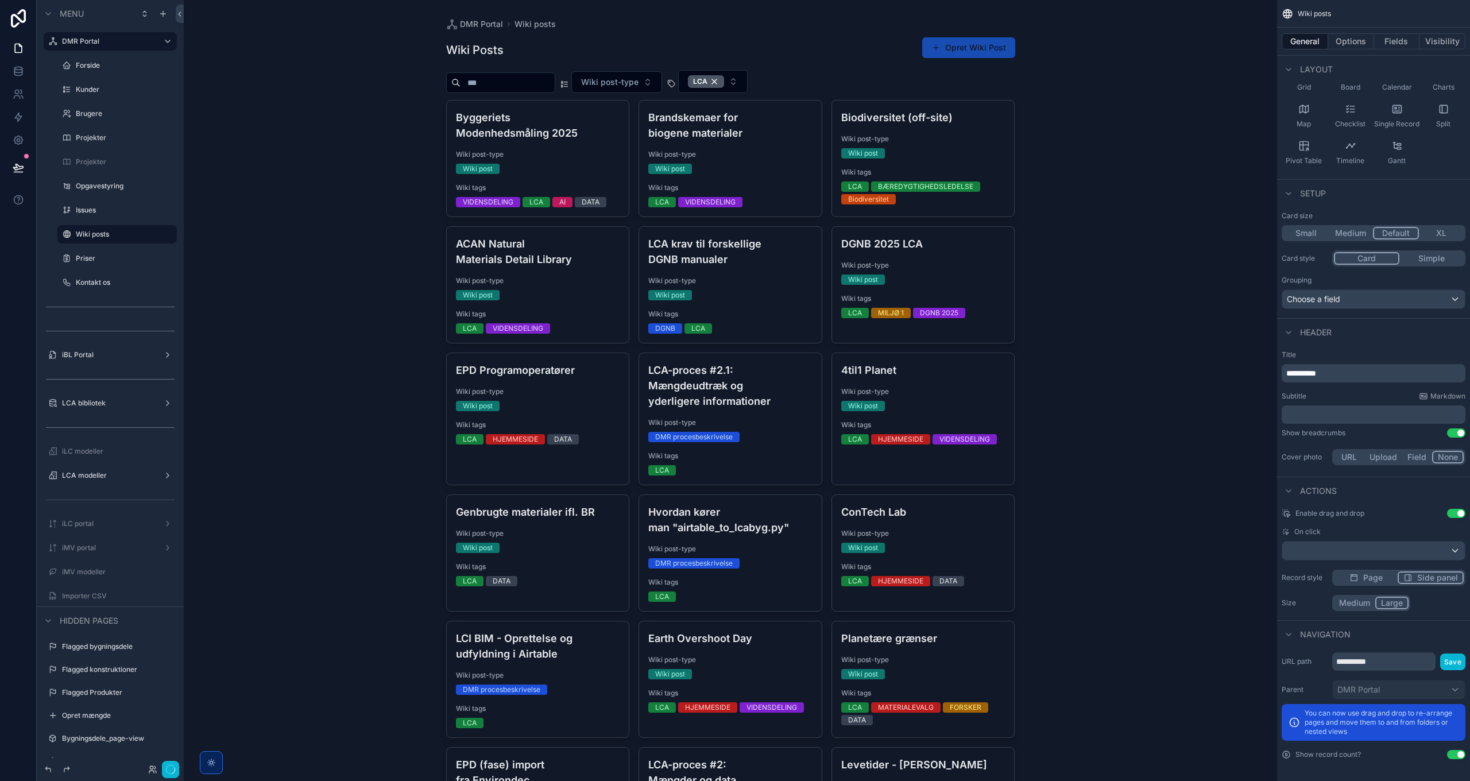
click at [974, 45] on button "Opret Wiki Post" at bounding box center [968, 47] width 93 height 21
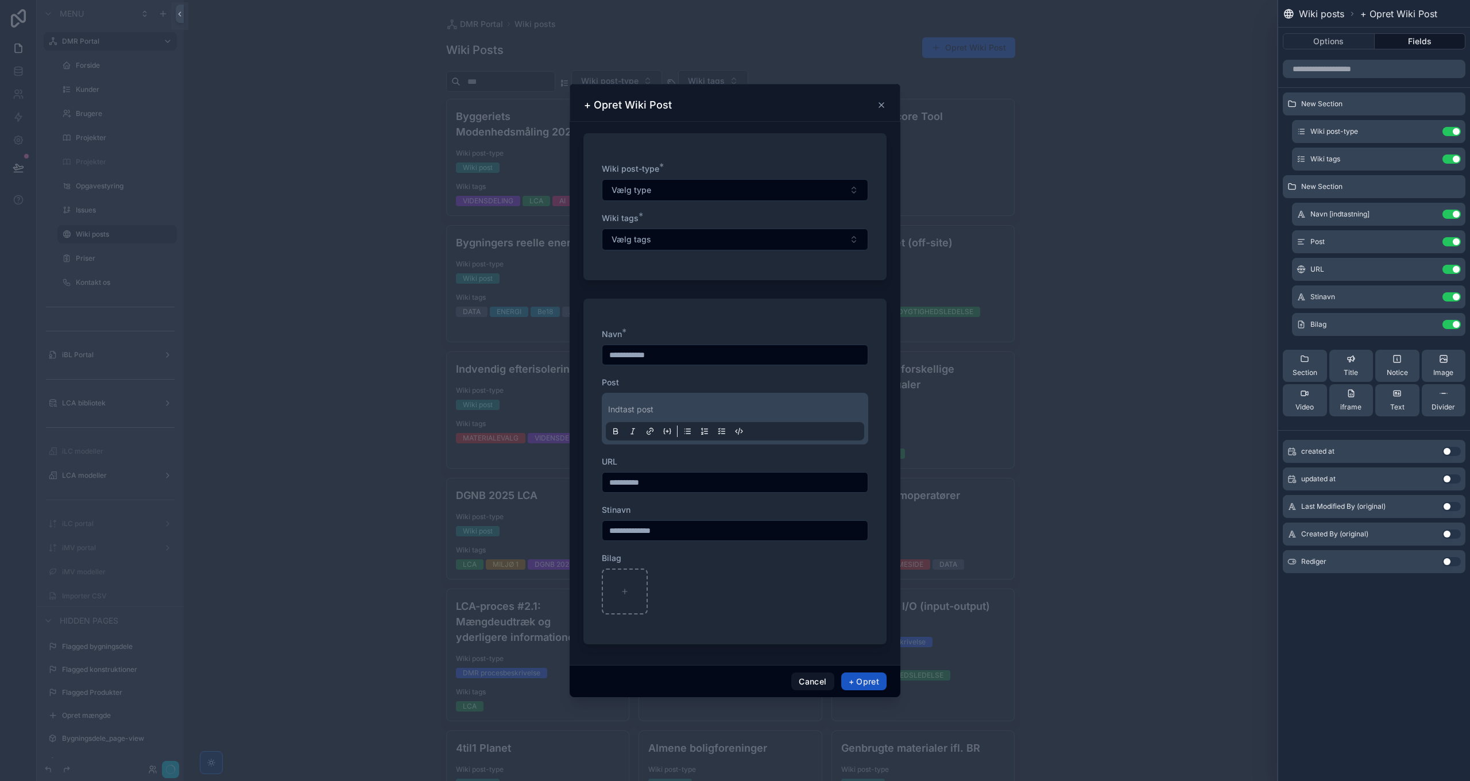
click at [880, 106] on icon "scrollable content" at bounding box center [881, 104] width 9 height 9
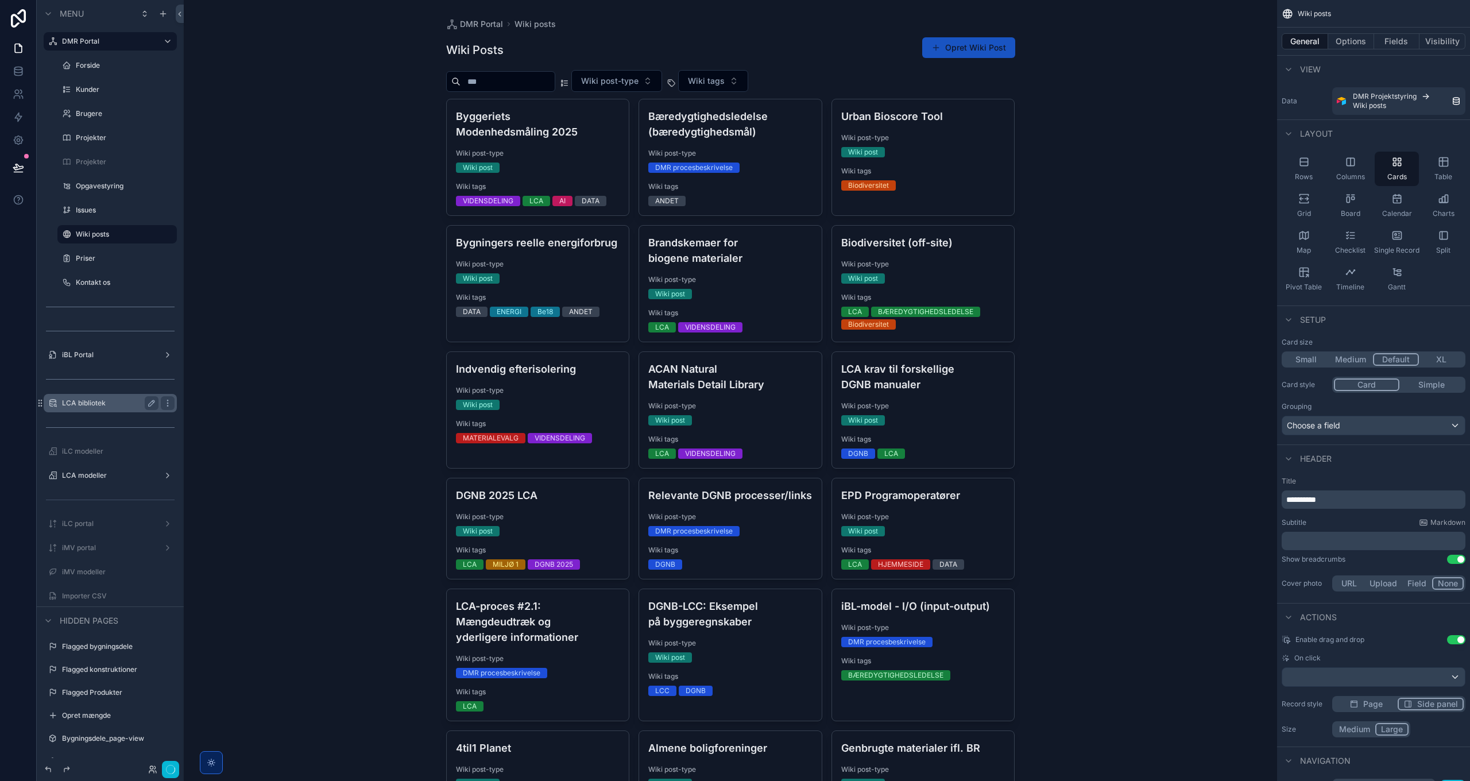
click at [94, 405] on label "LCA bibliotek" at bounding box center [108, 403] width 92 height 9
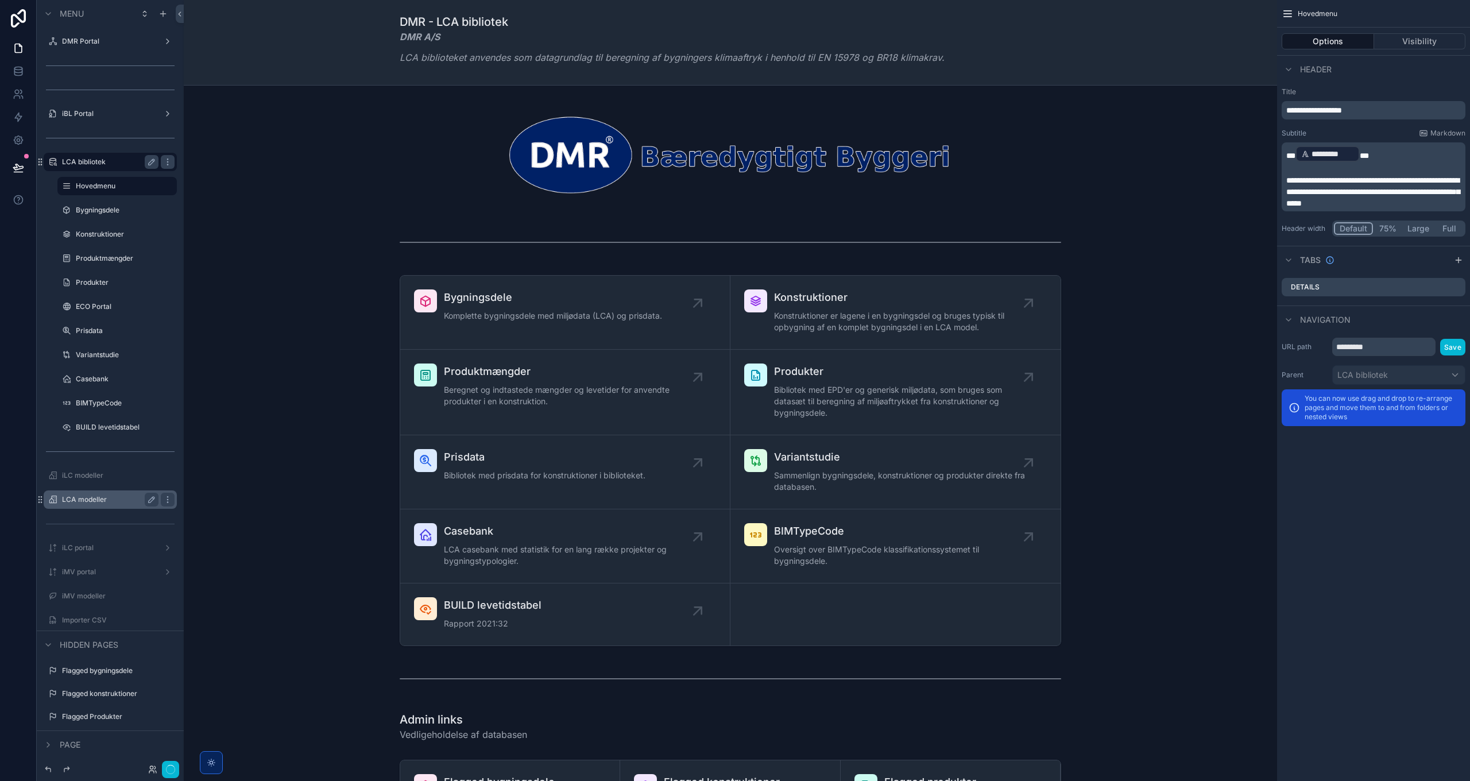
click at [107, 500] on label "LCA modeller" at bounding box center [108, 499] width 92 height 9
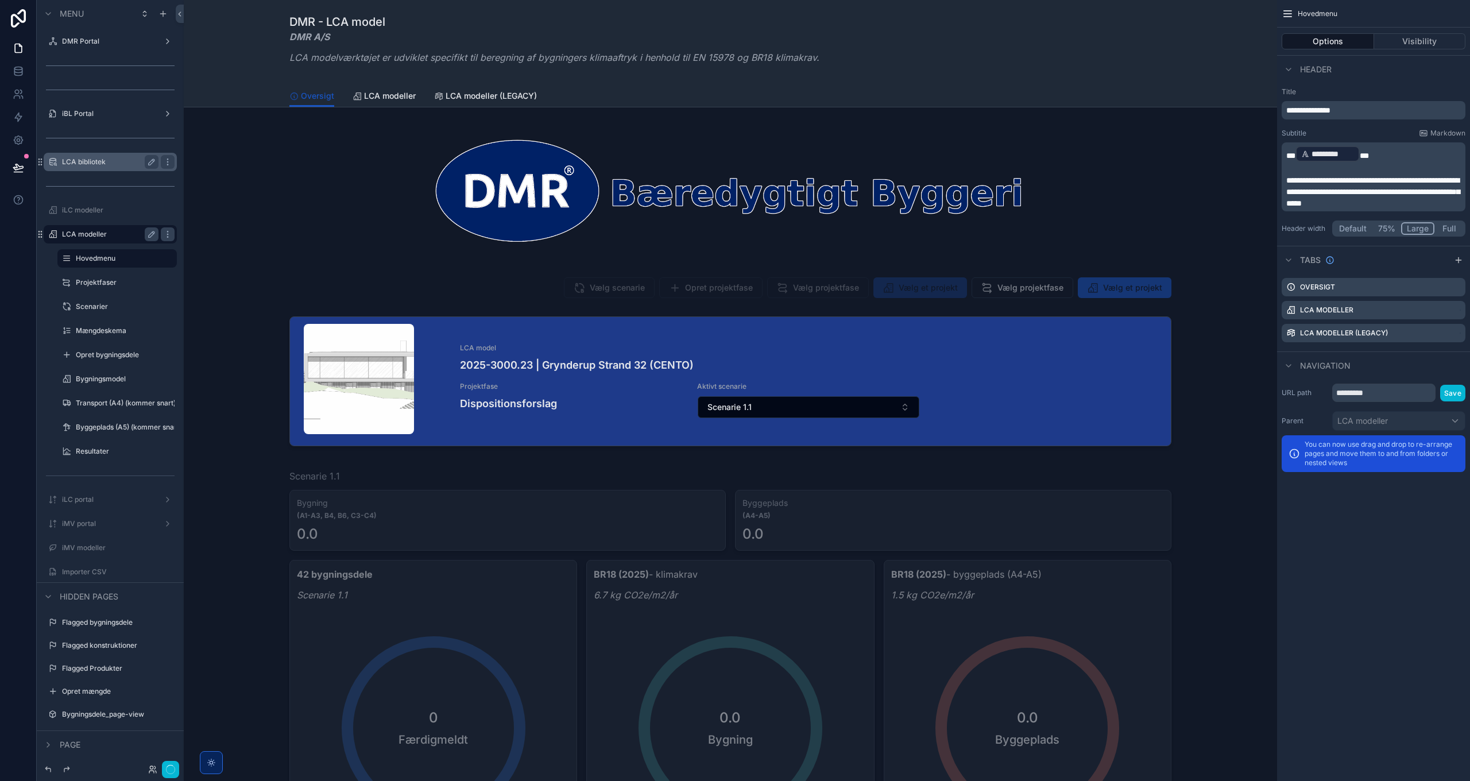
click at [92, 160] on label "LCA bibliotek" at bounding box center [108, 161] width 92 height 9
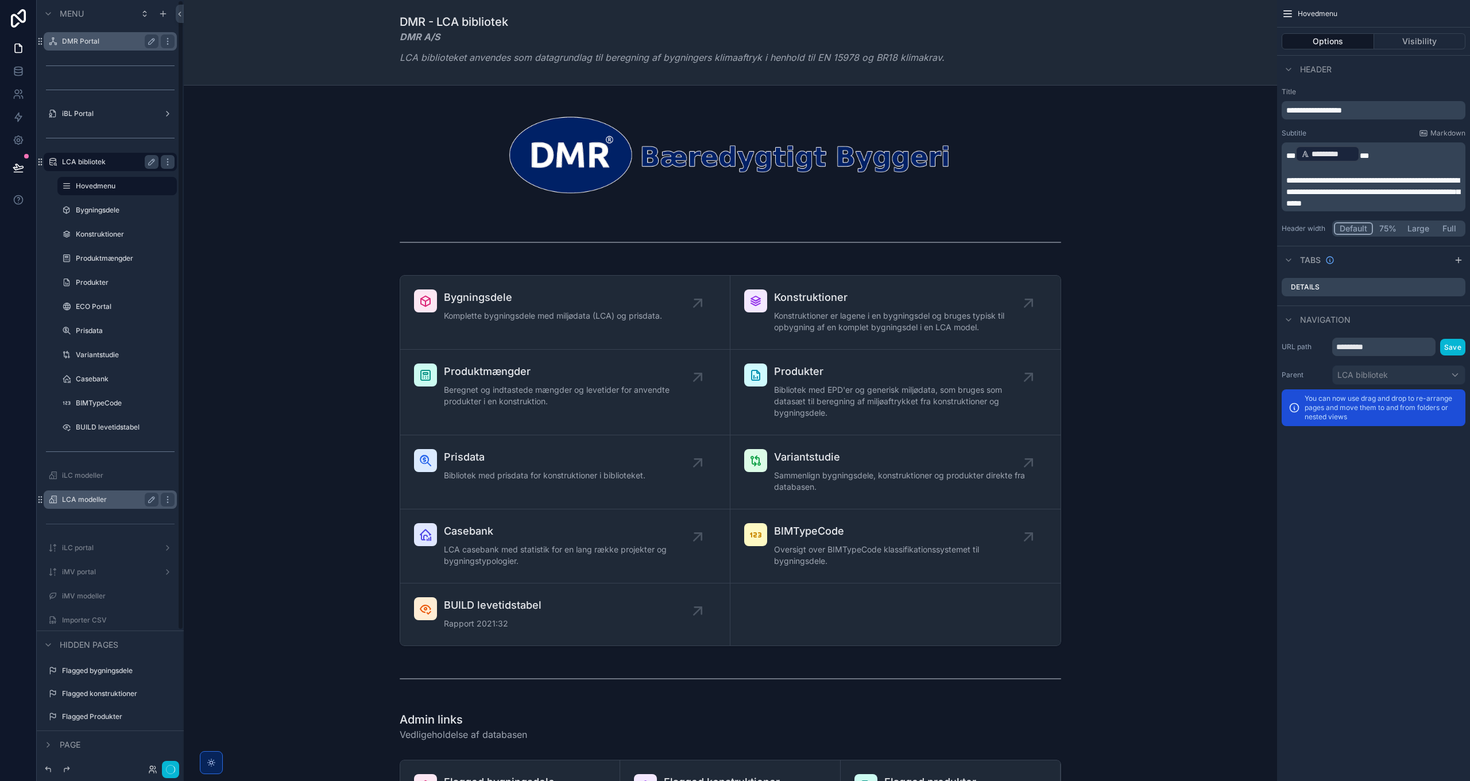
click at [88, 37] on label "DMR Portal" at bounding box center [108, 41] width 92 height 9
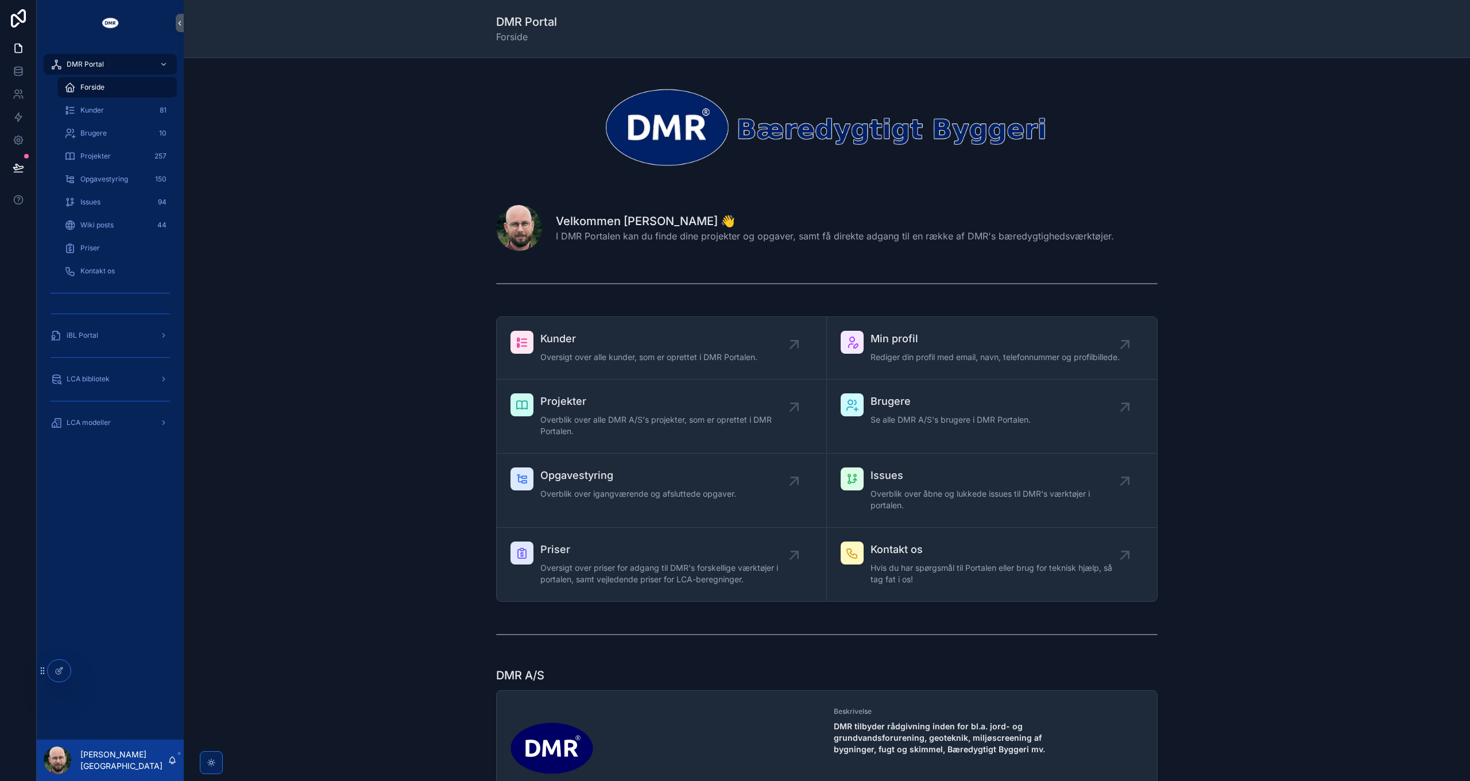
click at [115, 228] on div "Wiki posts 44" at bounding box center [117, 225] width 106 height 18
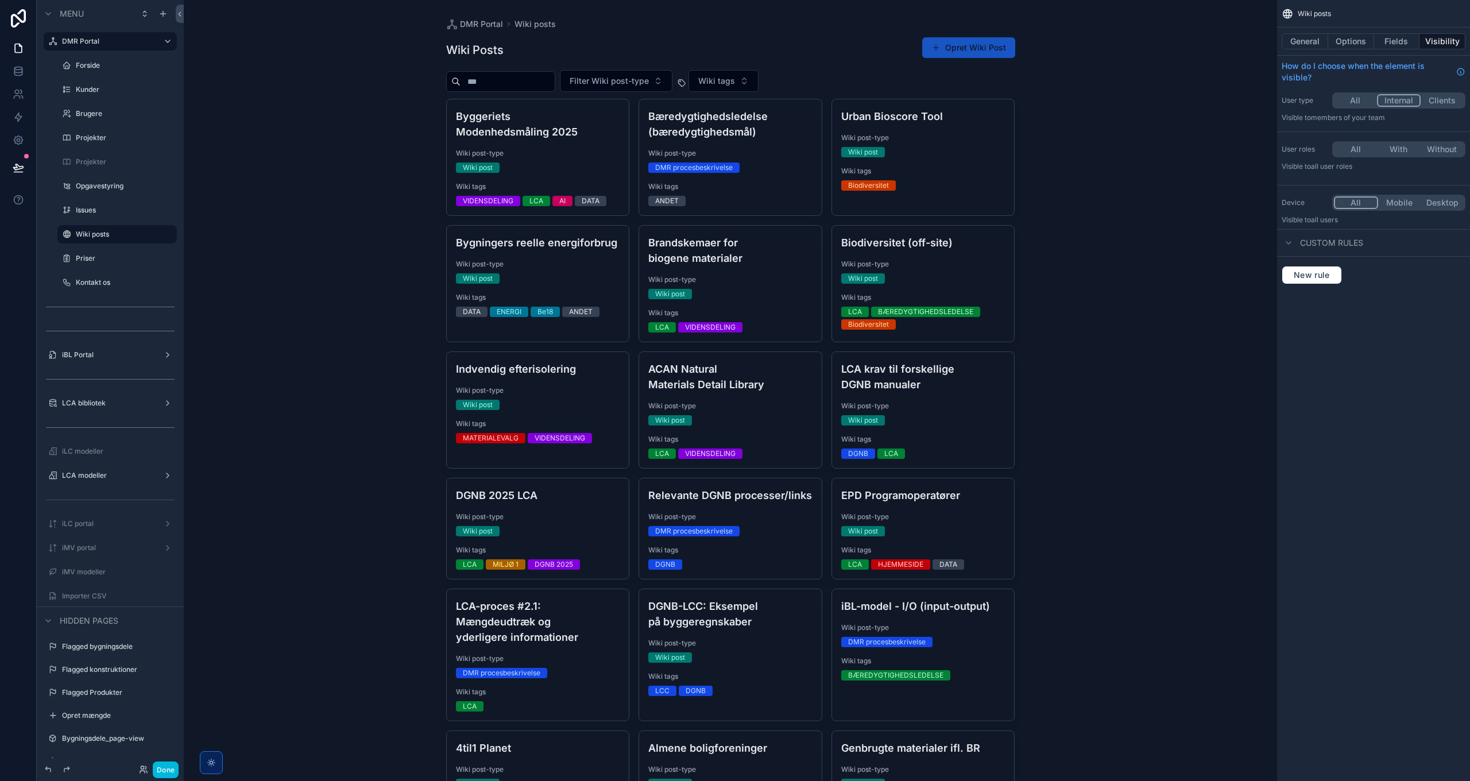
click at [1364, 41] on button "Options" at bounding box center [1351, 41] width 46 height 16
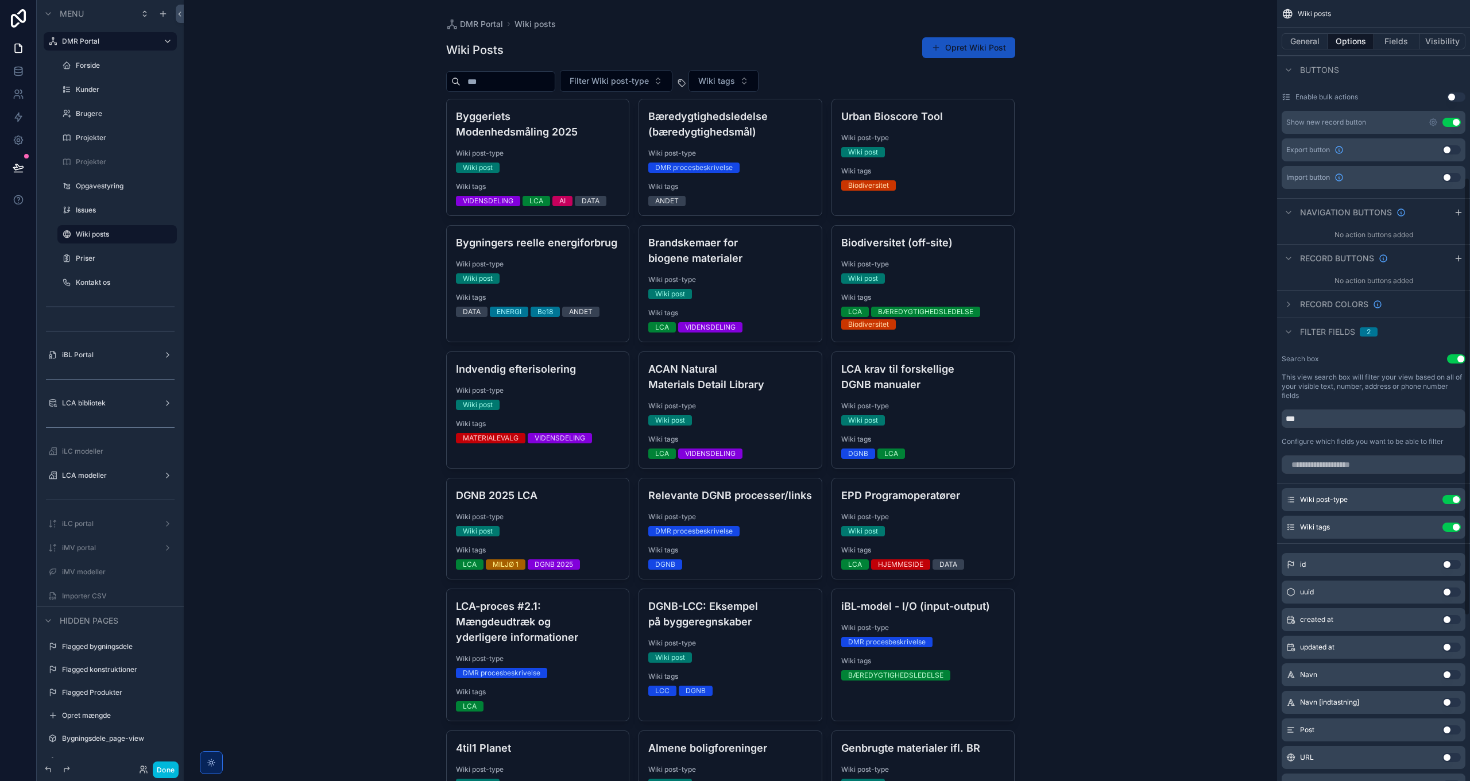
scroll to position [345, 0]
click at [0, 0] on icon "scrollable content" at bounding box center [0, 0] width 0 height 0
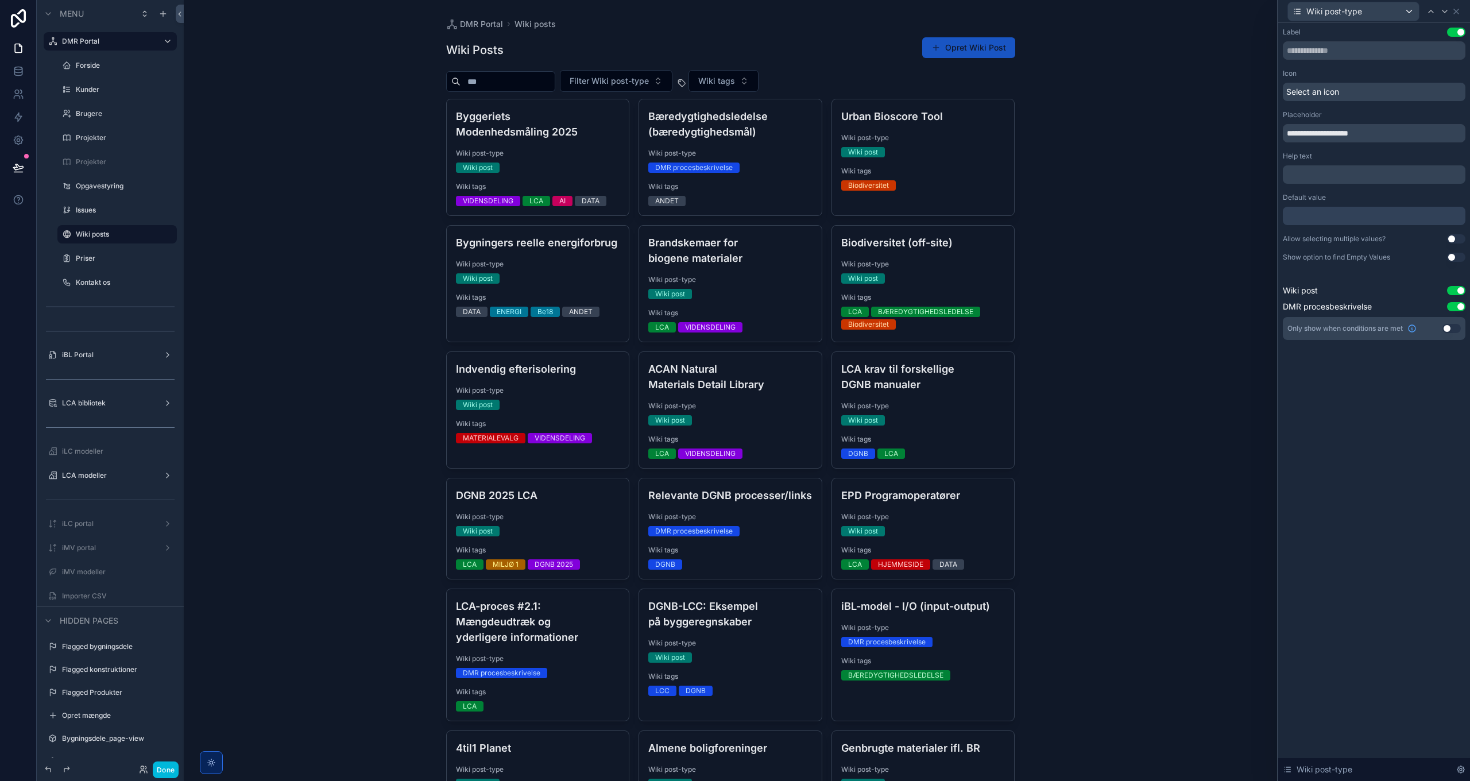
click at [1287, 133] on input "**********" at bounding box center [1374, 133] width 183 height 18
type input "**********"
click at [1321, 92] on span "Select an icon" at bounding box center [1312, 91] width 53 height 11
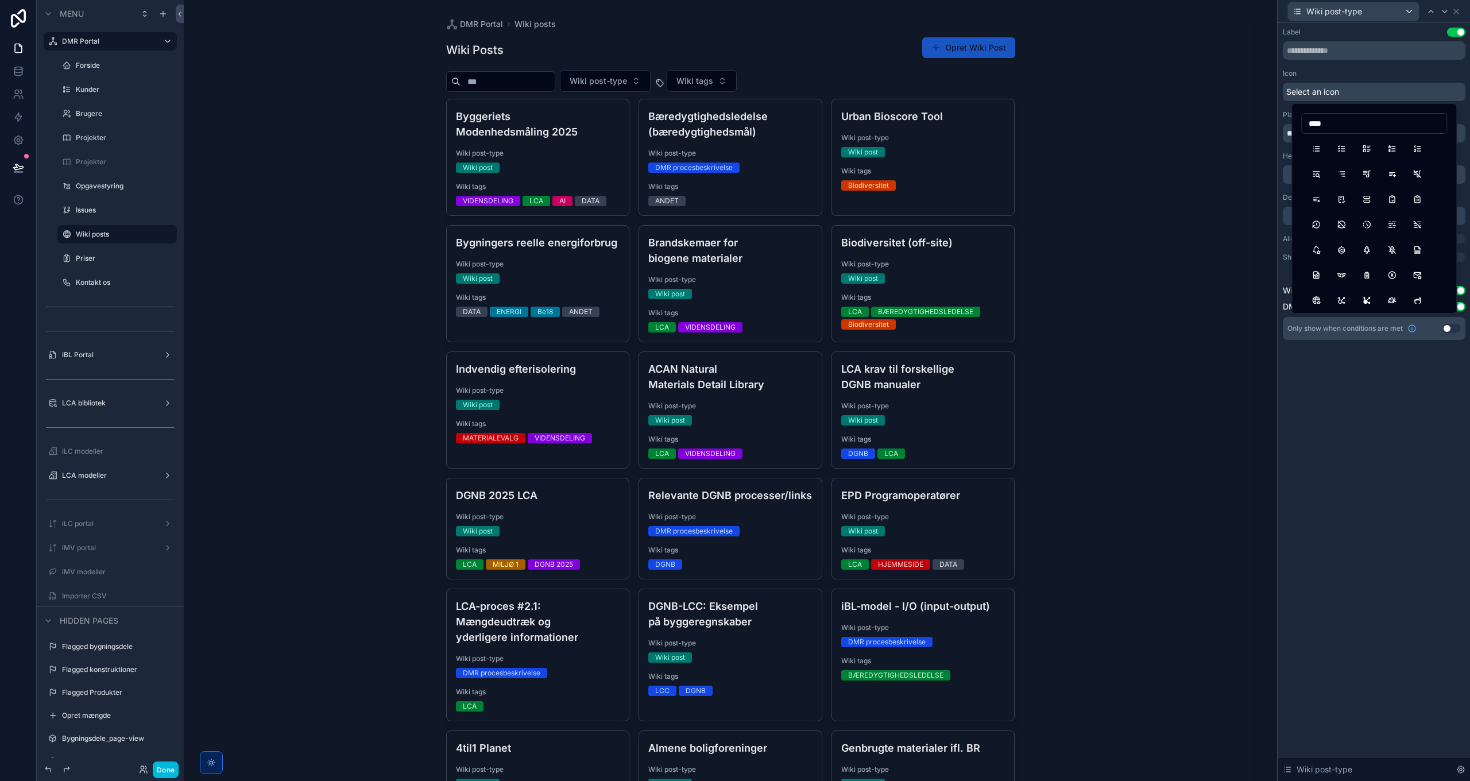
type input "****"
click at [1393, 149] on button "ListLetters" at bounding box center [1392, 148] width 21 height 21
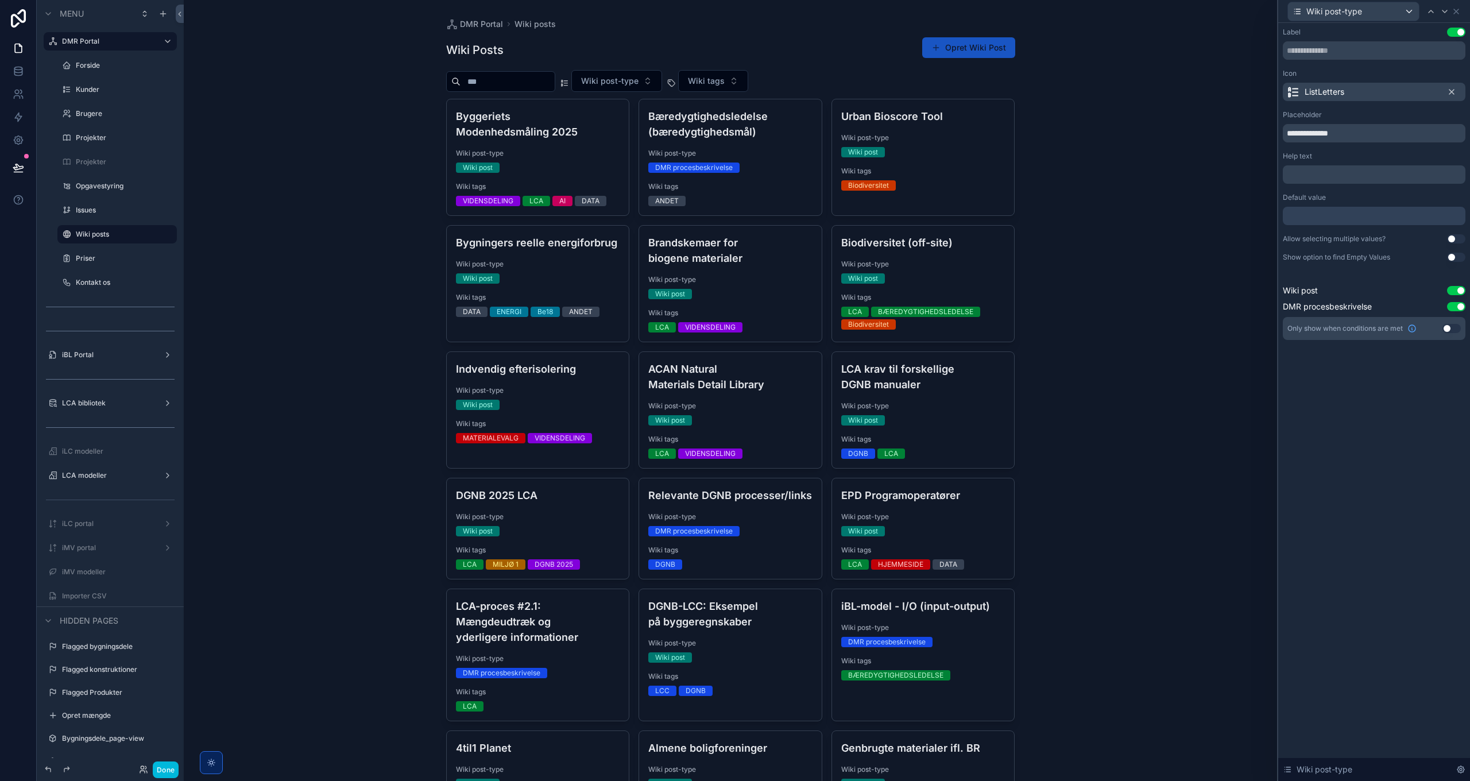
click at [1368, 454] on div "**********" at bounding box center [1374, 402] width 192 height 758
click at [1458, 9] on icon at bounding box center [1456, 11] width 5 height 5
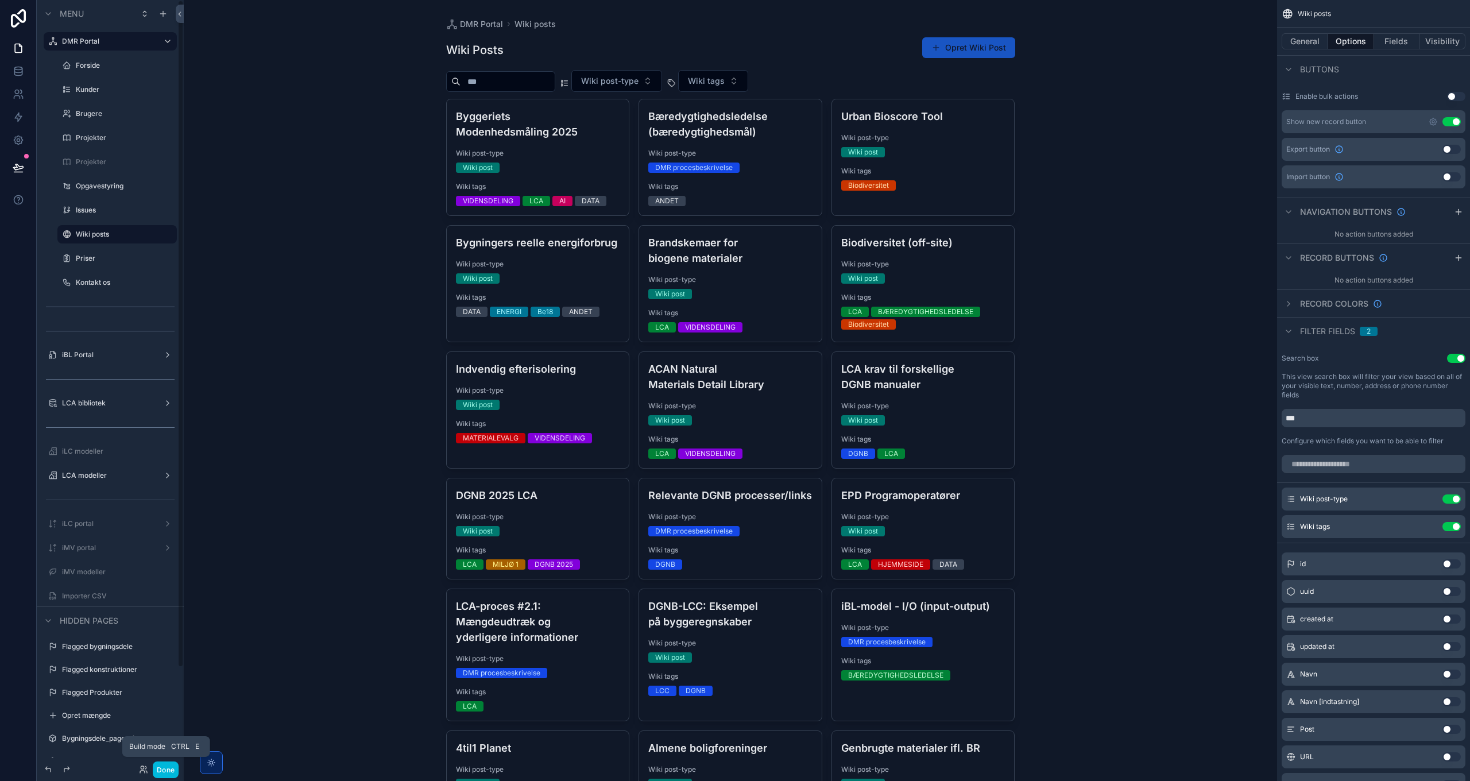
click at [171, 768] on button "Done" at bounding box center [166, 769] width 26 height 17
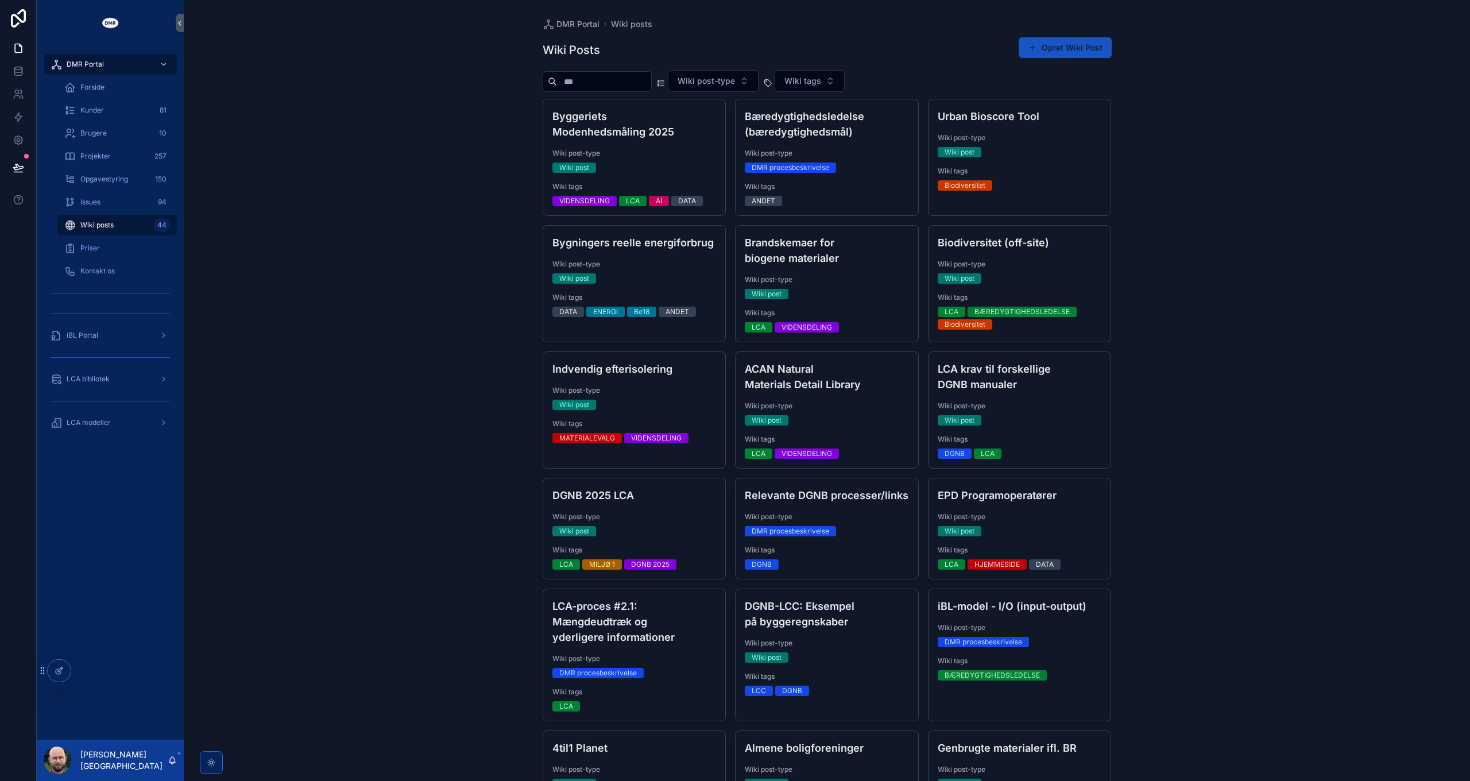
click at [822, 167] on div "DMR procesbeskrivelse" at bounding box center [791, 168] width 78 height 10
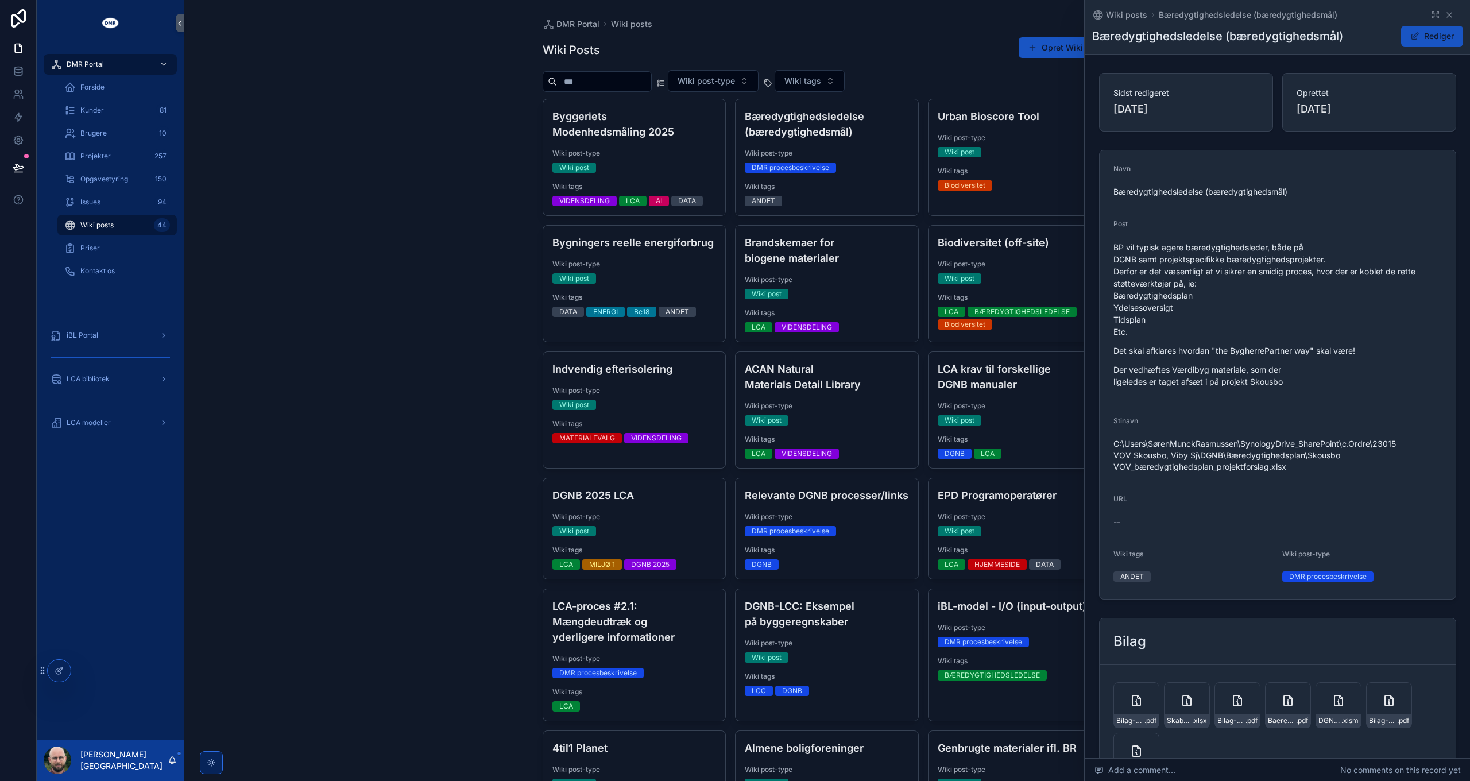
scroll to position [115, 0]
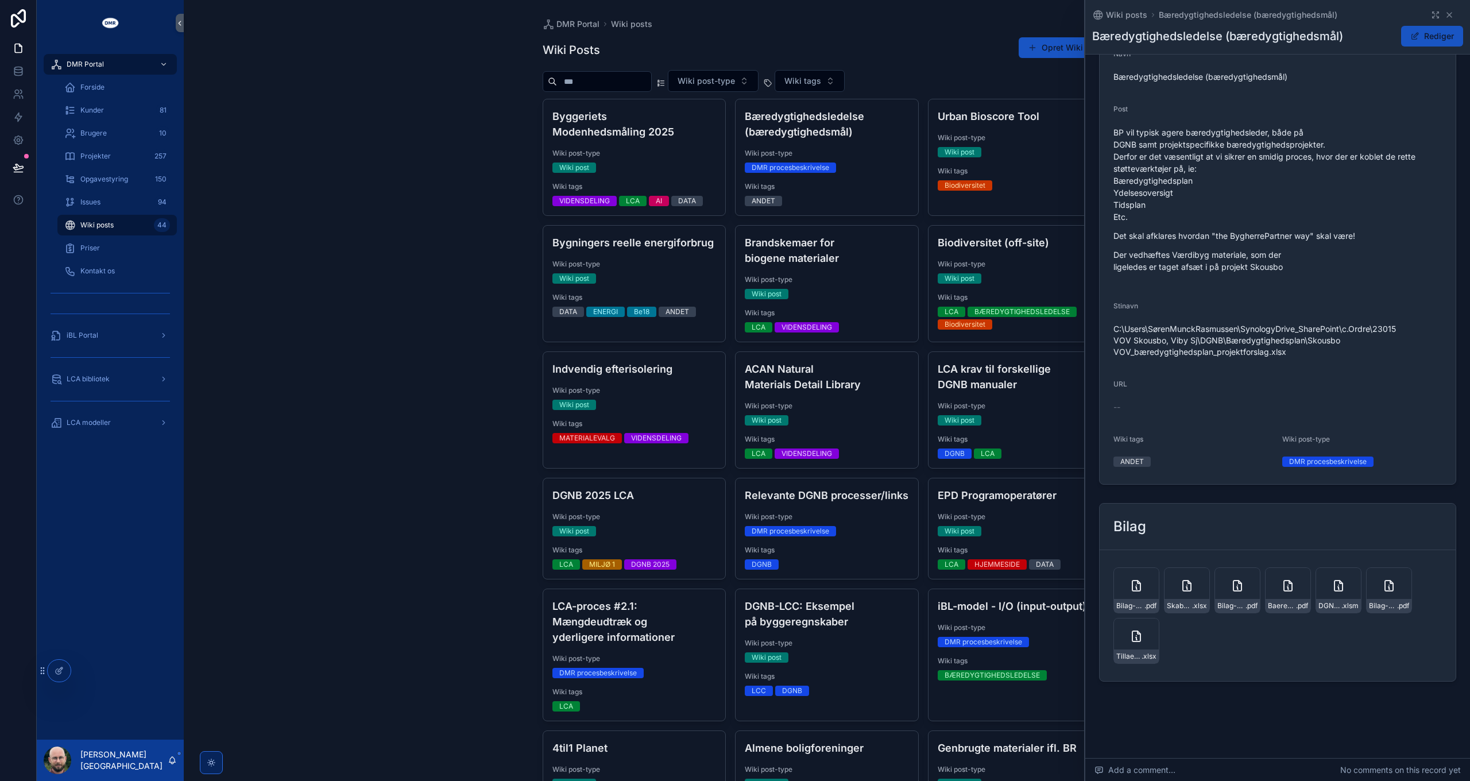
click at [938, 435] on span "Wiki tags" at bounding box center [1020, 439] width 164 height 9
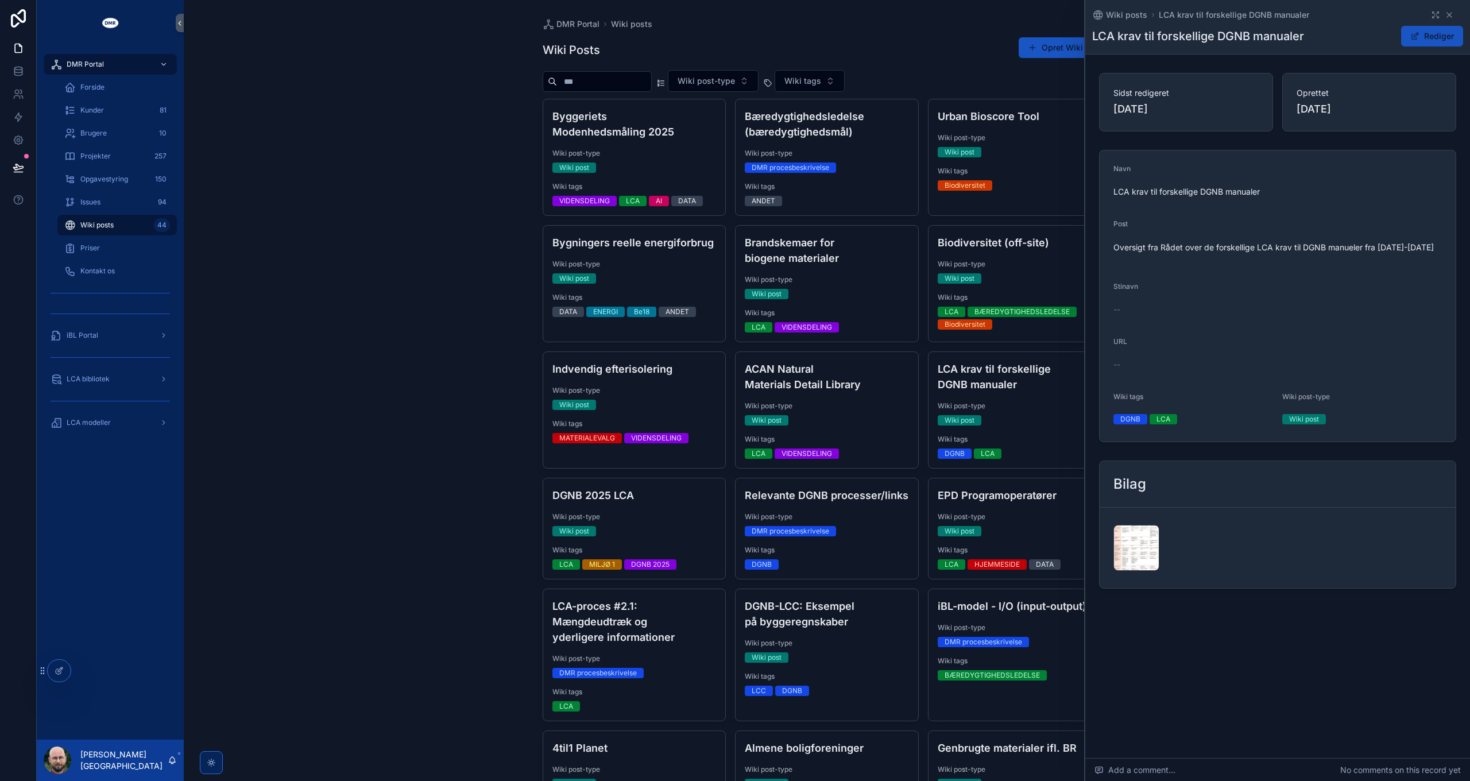
click at [776, 428] on div "ACAN Natural Materials Detail Library Wiki post-type Wiki post Wiki tags LCA VI…" at bounding box center [827, 410] width 183 height 116
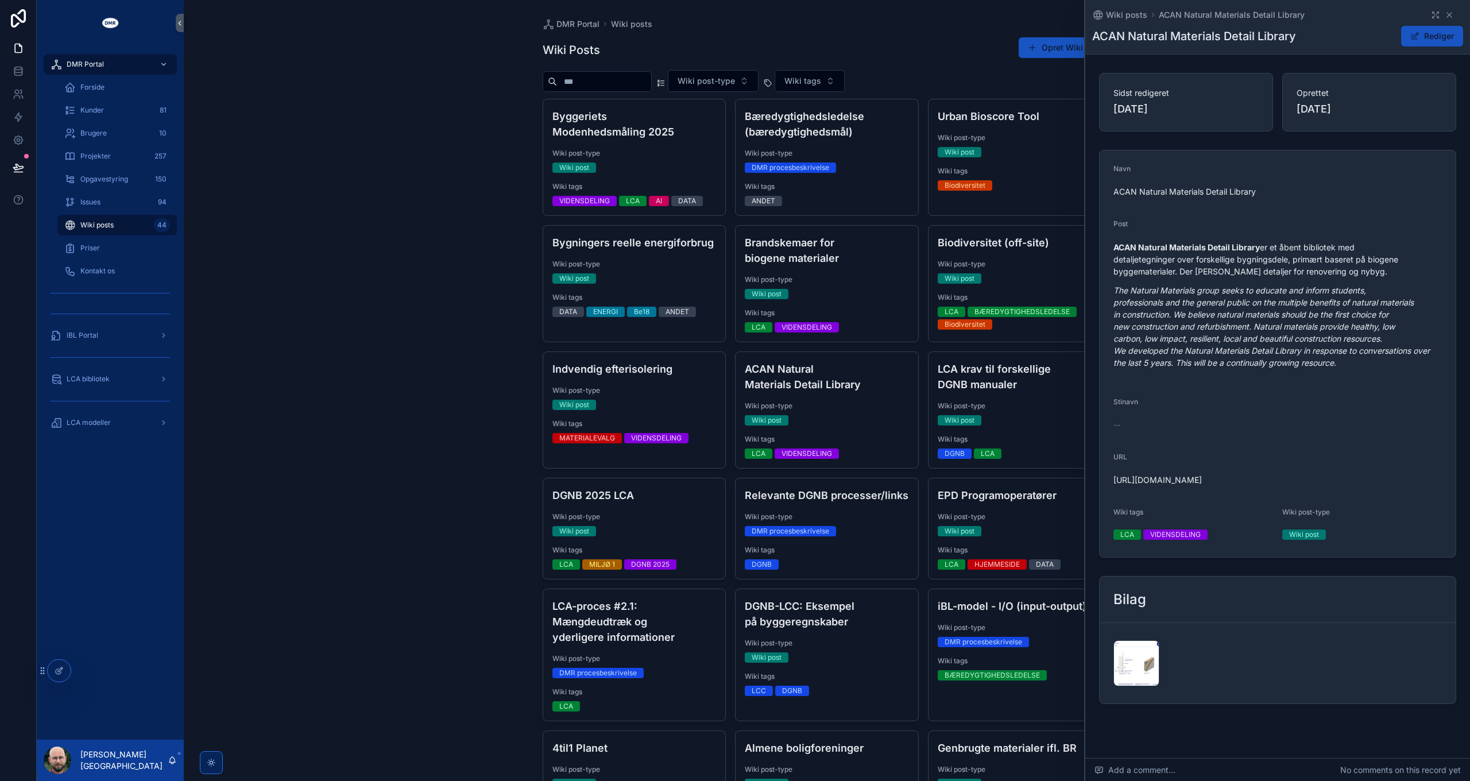
click at [1418, 34] on button "Rediger" at bounding box center [1432, 36] width 62 height 21
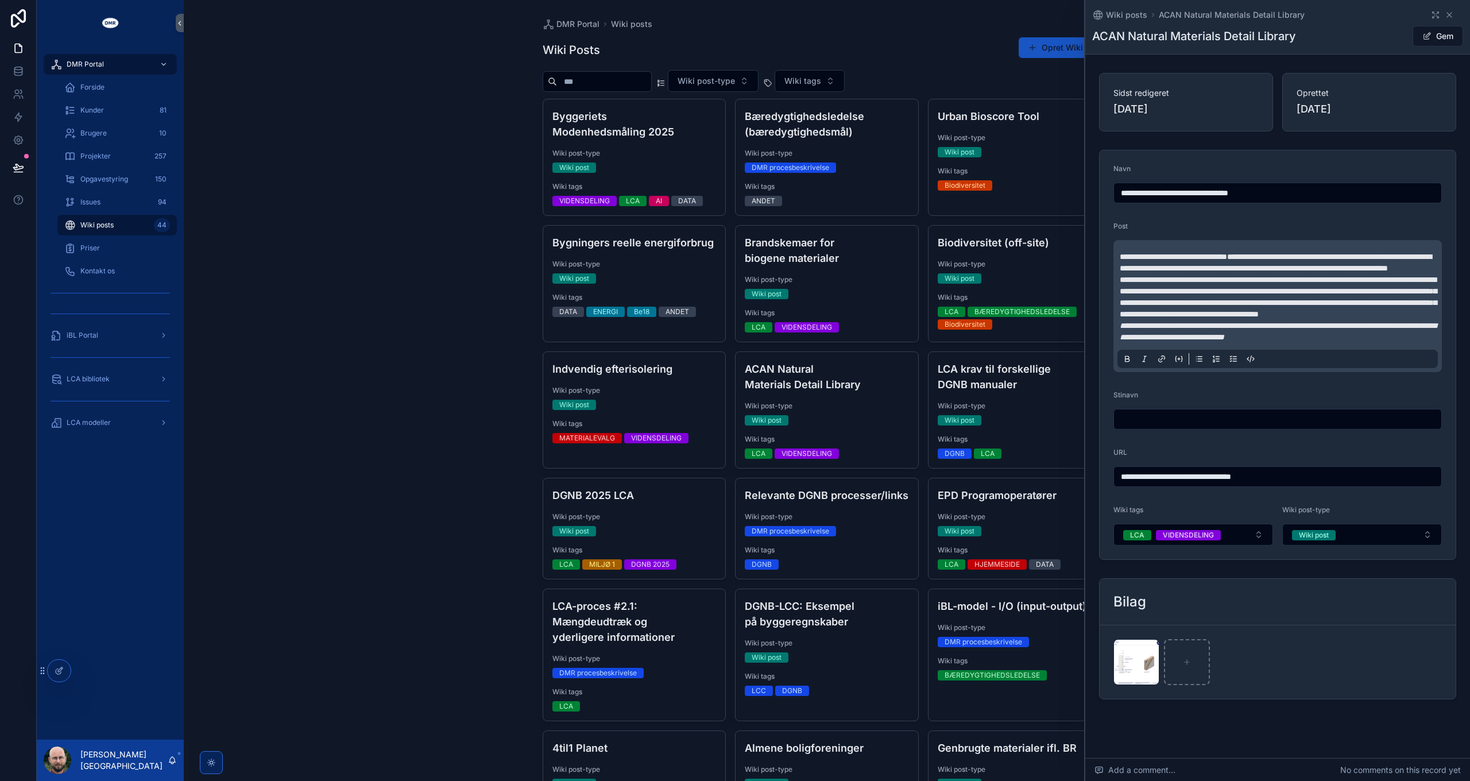
click at [1422, 34] on span "scrollable content" at bounding box center [1426, 36] width 9 height 9
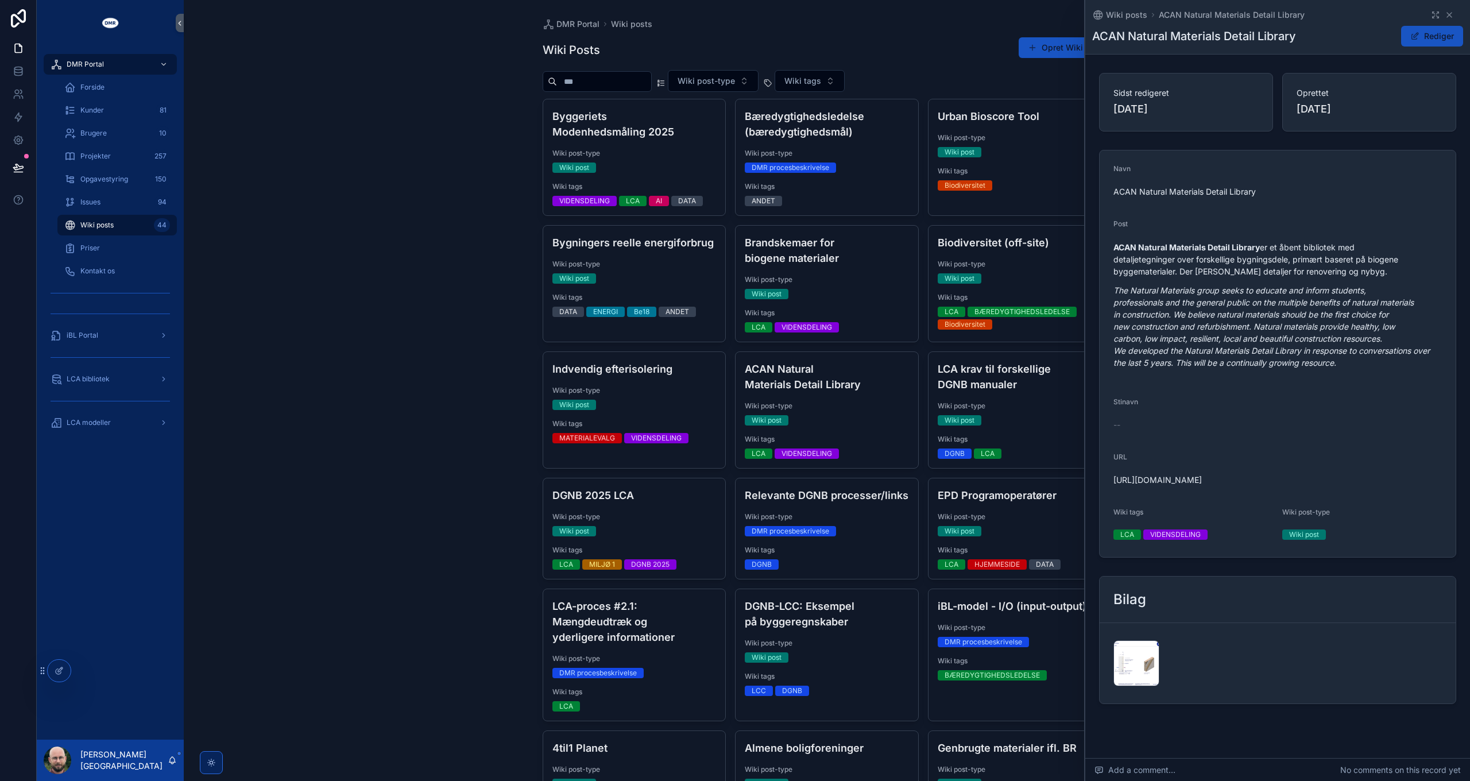
click at [1134, 660] on div "naturaldetailslibrary .png" at bounding box center [1136, 663] width 46 height 46
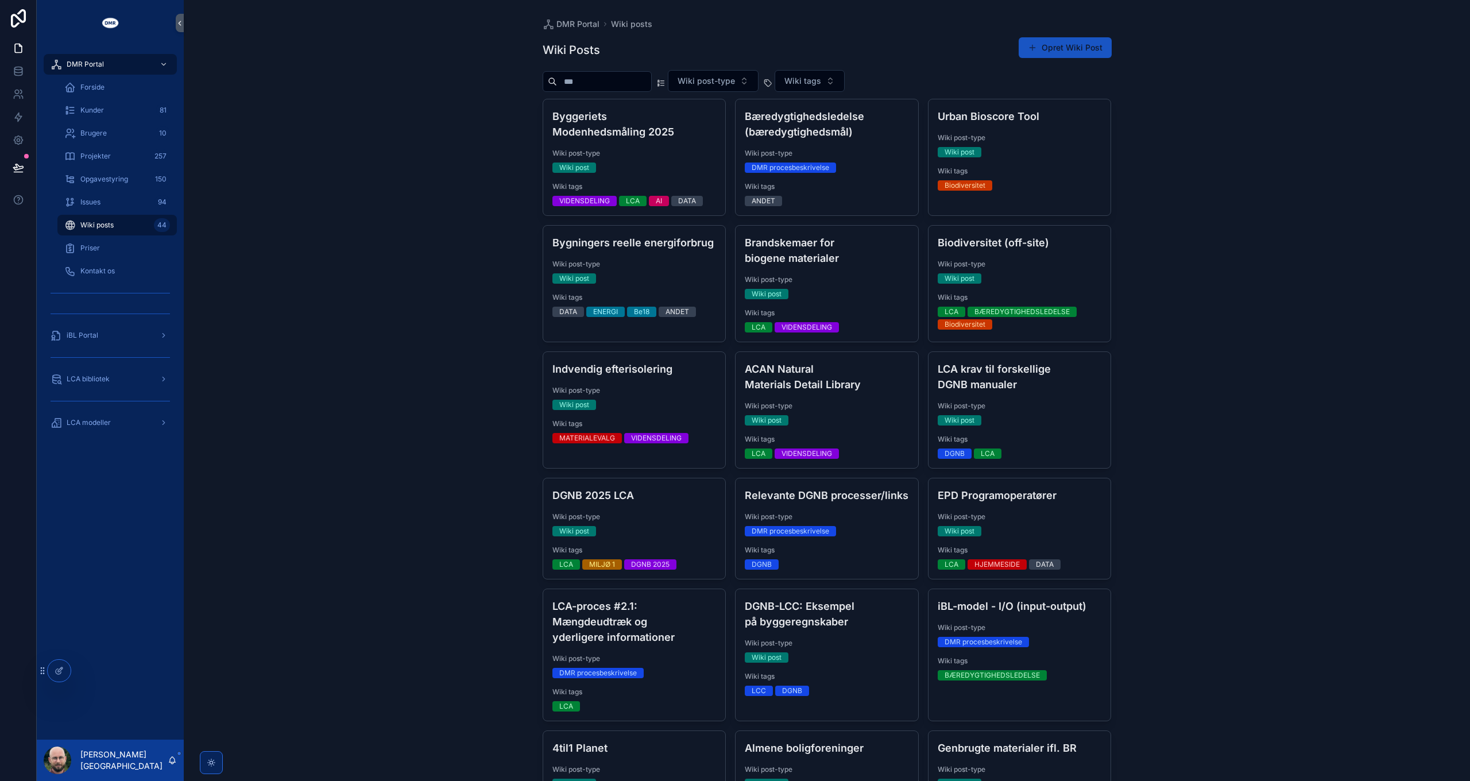
click at [798, 402] on span "Wiki post-type" at bounding box center [827, 405] width 164 height 9
click at [323, 407] on div "DMR Portal Wiki posts Wiki Posts Opret Wiki Post Wiki post-type Wiki tags Bygge…" at bounding box center [827, 390] width 1286 height 781
click at [821, 76] on span "Wiki tags" at bounding box center [802, 80] width 37 height 11
type input "****"
click at [799, 125] on div "VIDENSDELING" at bounding box center [829, 127] width 160 height 18
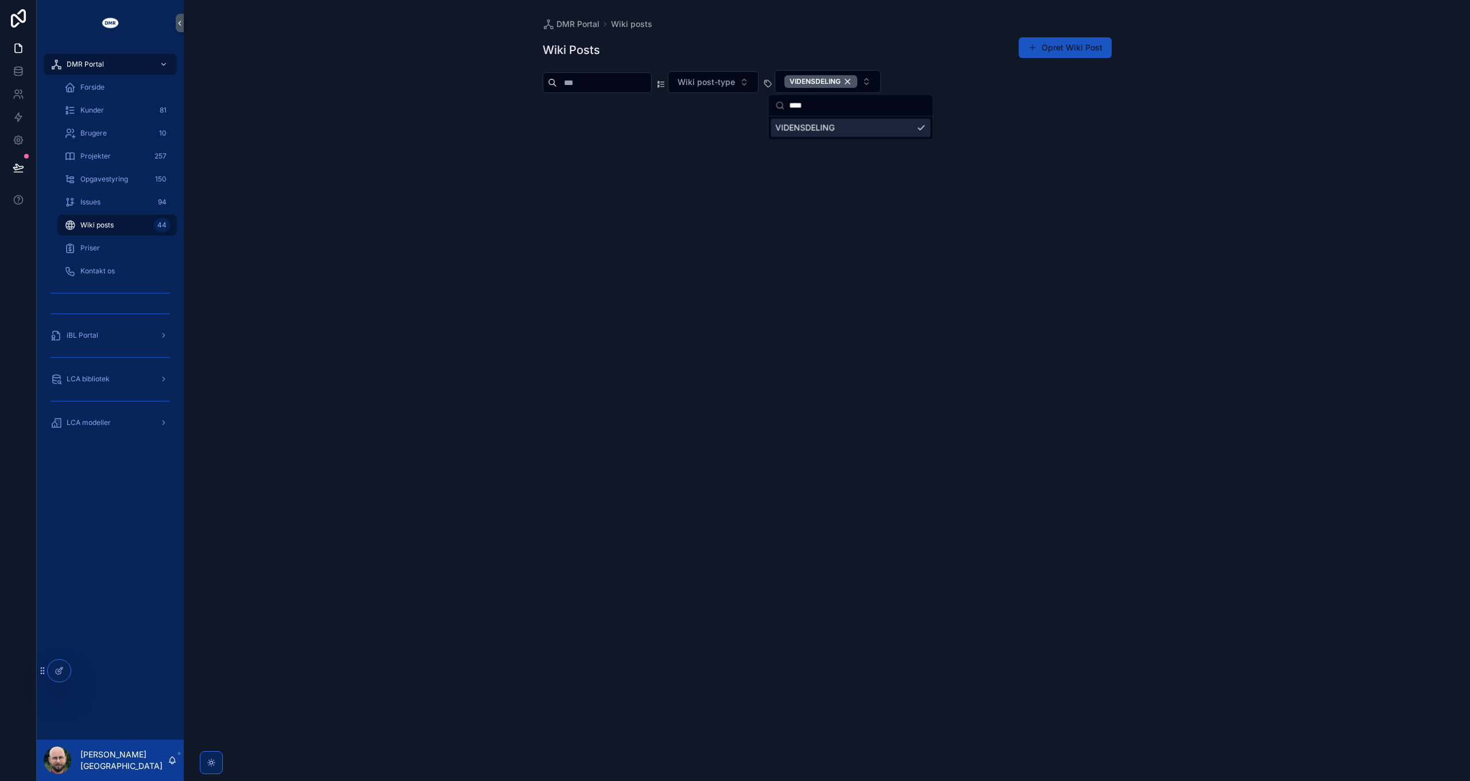
click at [412, 194] on div "DMR Portal Wiki posts Wiki Posts Opret Wiki Post Wiki post-type VIDENSDELING" at bounding box center [827, 390] width 1286 height 781
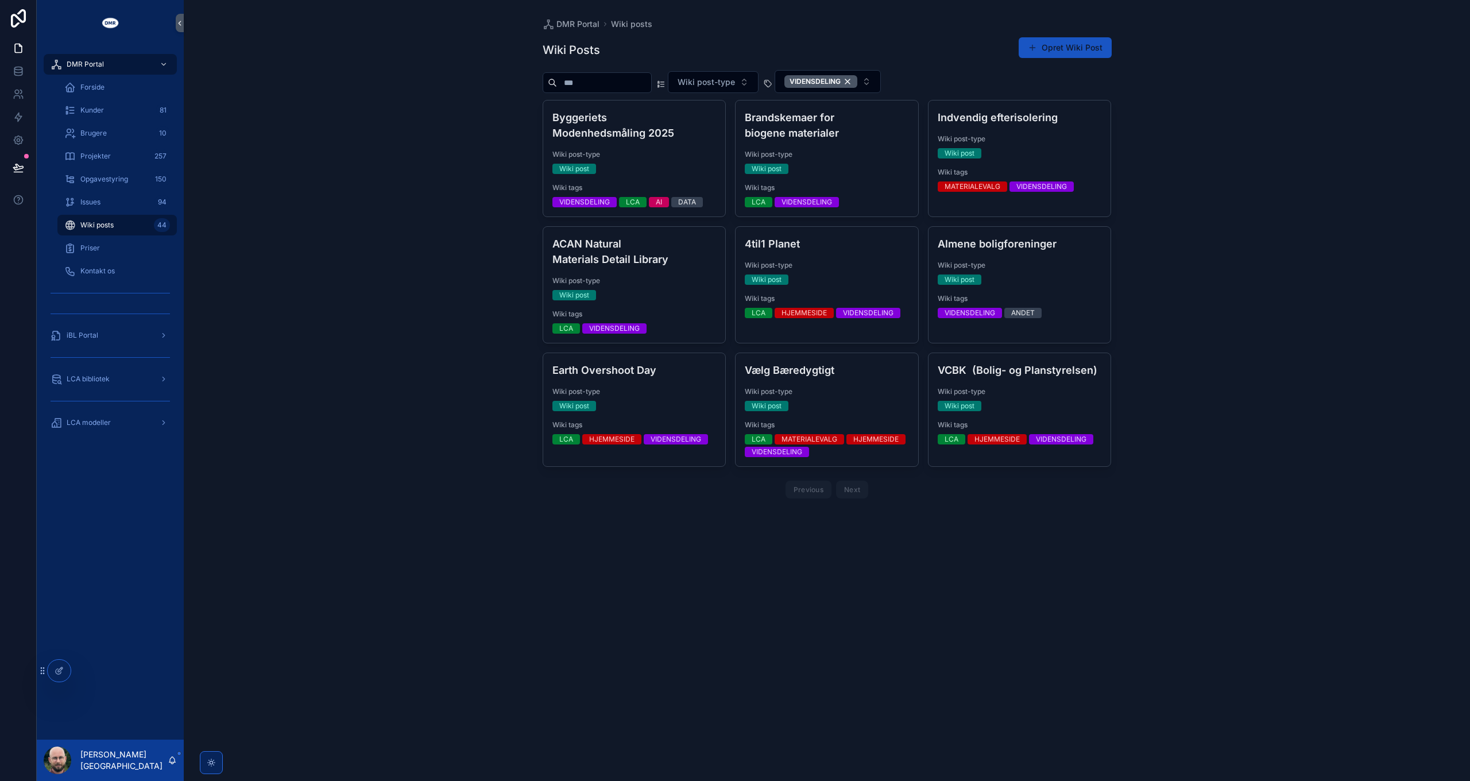
click at [838, 76] on div "VIDENSDELING" at bounding box center [820, 81] width 73 height 13
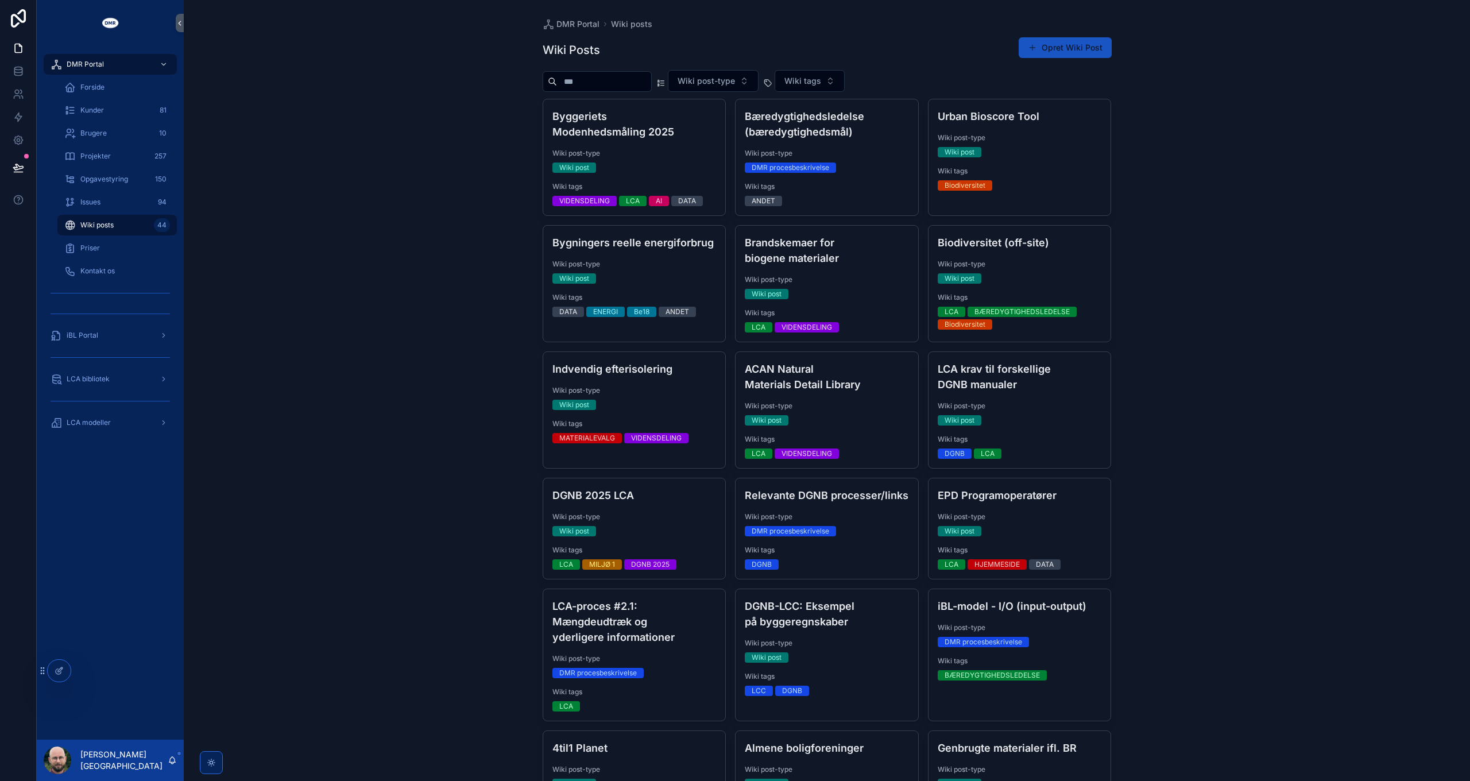
click at [394, 205] on div "DMR Portal Wiki posts Wiki Posts Opret Wiki Post Wiki post-type Wiki tags Bygge…" at bounding box center [827, 390] width 1286 height 781
click at [710, 87] on button "Wiki post-type" at bounding box center [713, 81] width 91 height 22
click at [693, 129] on div "Wiki post" at bounding box center [735, 127] width 160 height 18
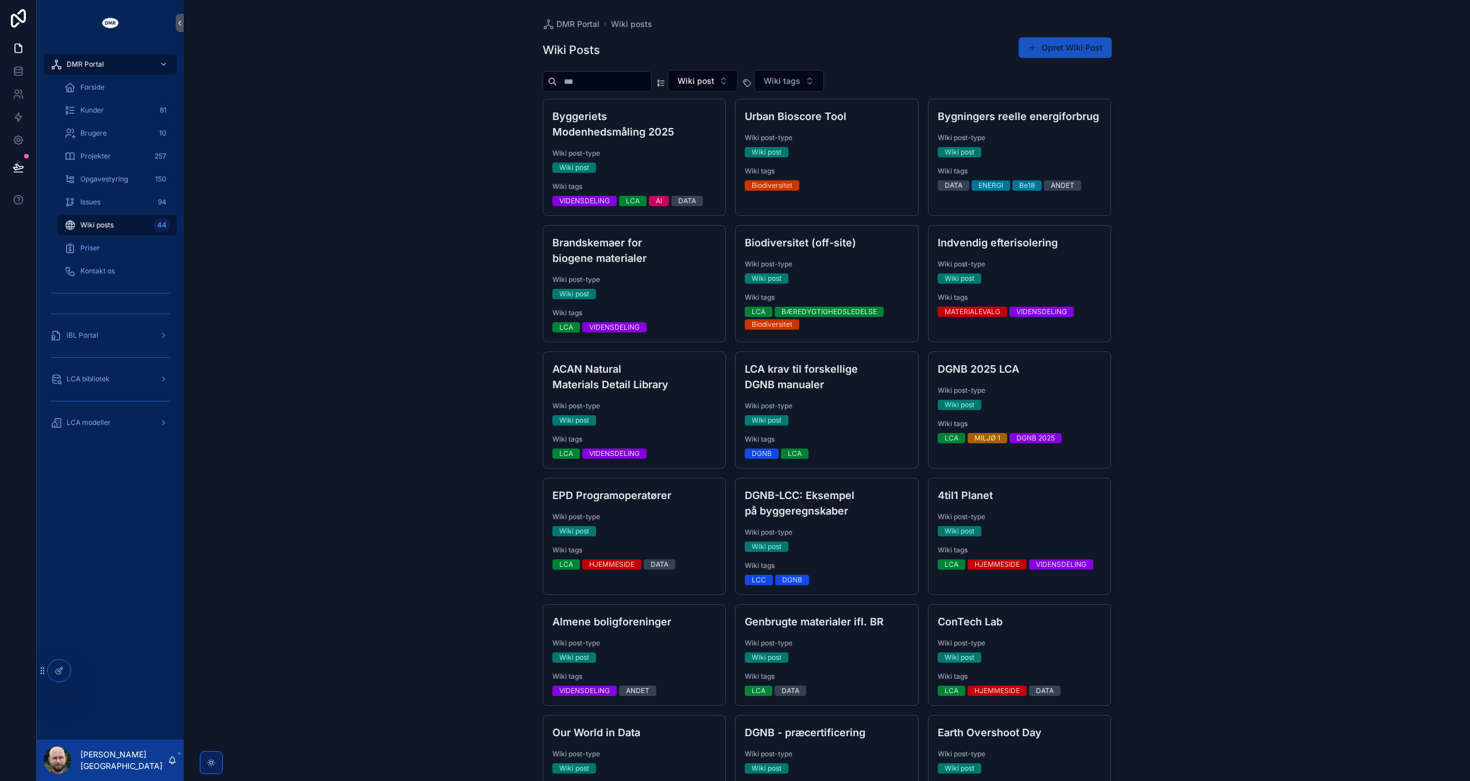
click at [737, 84] on button "Wiki post" at bounding box center [703, 81] width 70 height 22
click at [718, 164] on div "DMR procesbeskrivelse" at bounding box center [724, 163] width 160 height 18
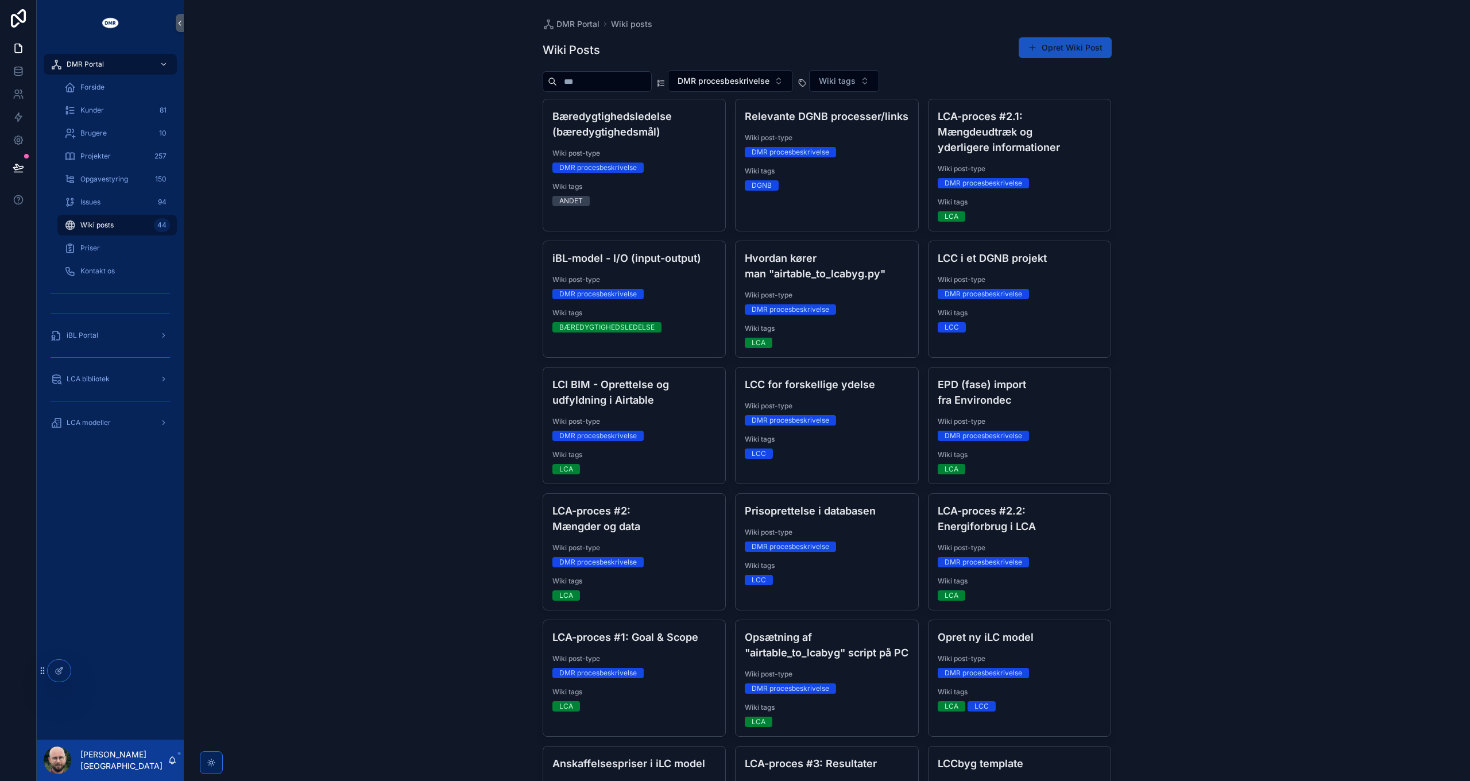
click at [769, 78] on span "DMR procesbeskrivelse" at bounding box center [724, 80] width 92 height 11
click at [698, 126] on div "None" at bounding box center [752, 127] width 160 height 18
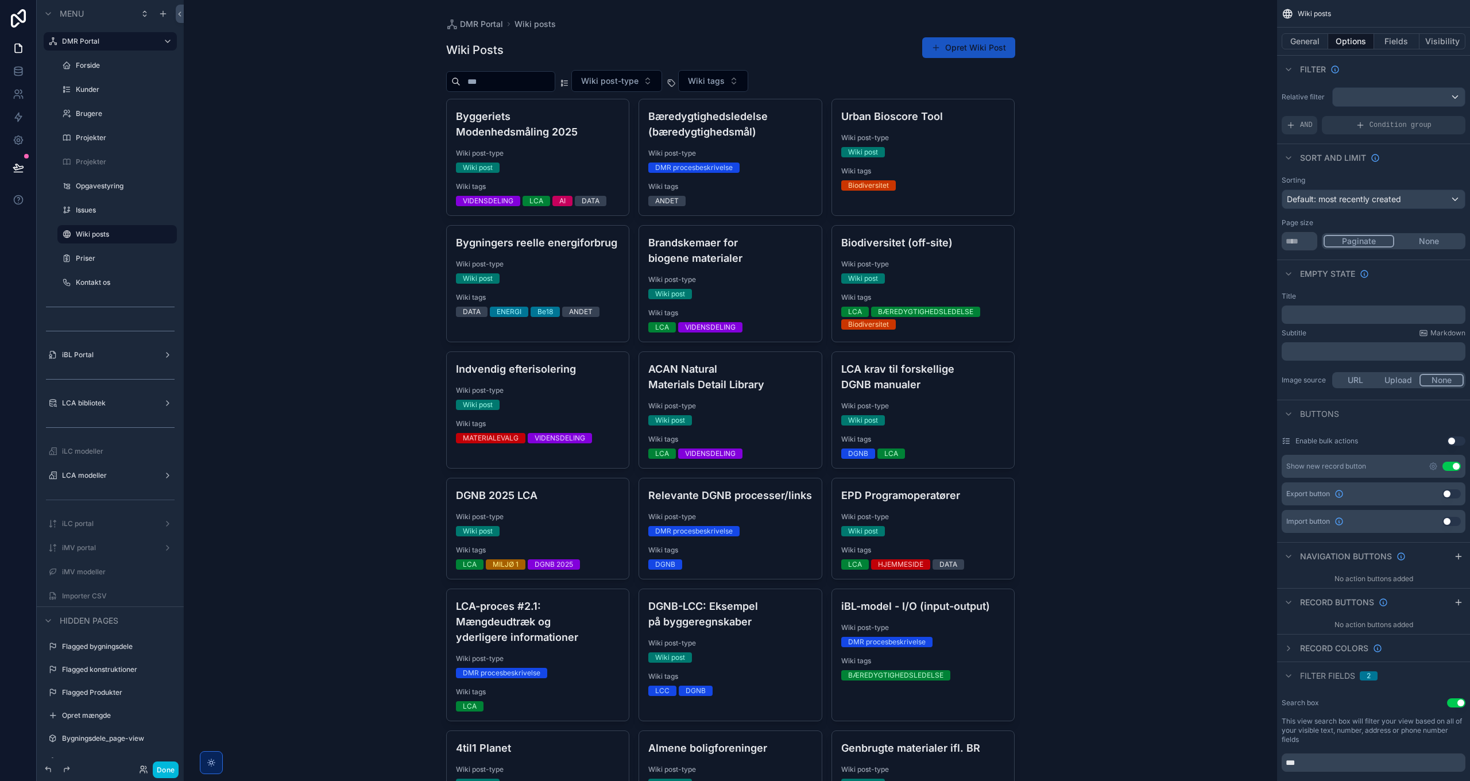
click at [1312, 42] on button "General" at bounding box center [1305, 41] width 47 height 16
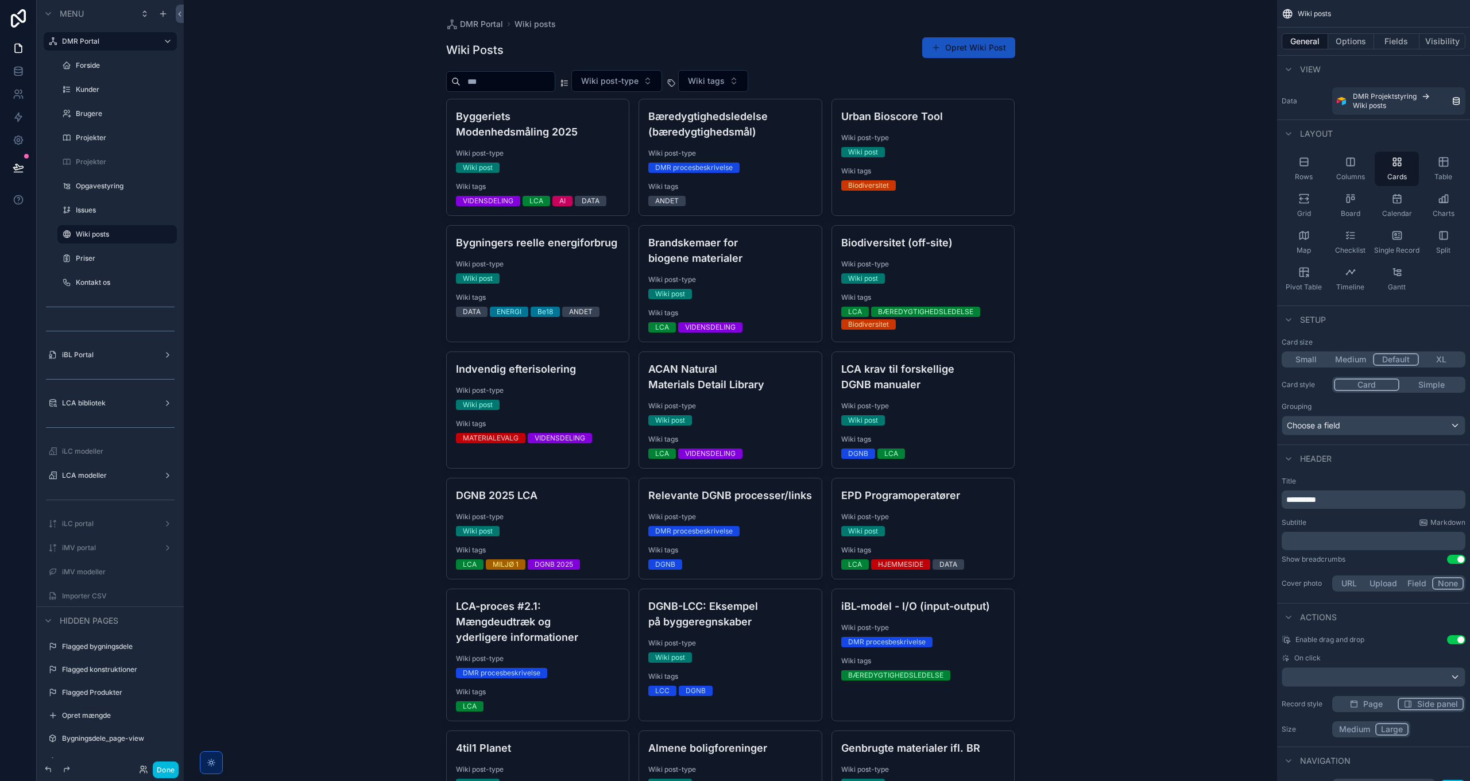
click at [1328, 427] on div "Choose a field" at bounding box center [1373, 425] width 183 height 18
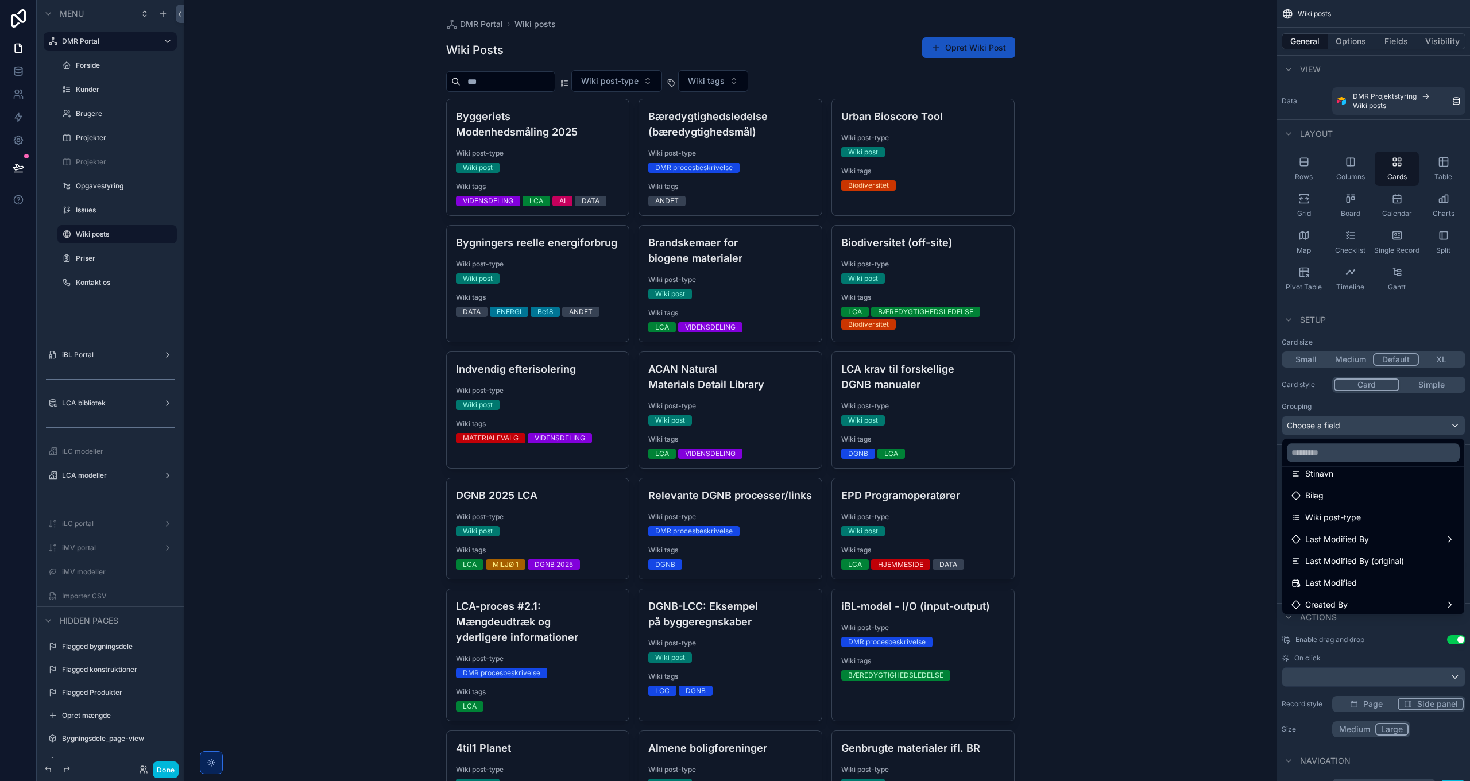
scroll to position [149, 0]
click at [1357, 533] on span "Wiki post-type" at bounding box center [1333, 534] width 56 height 14
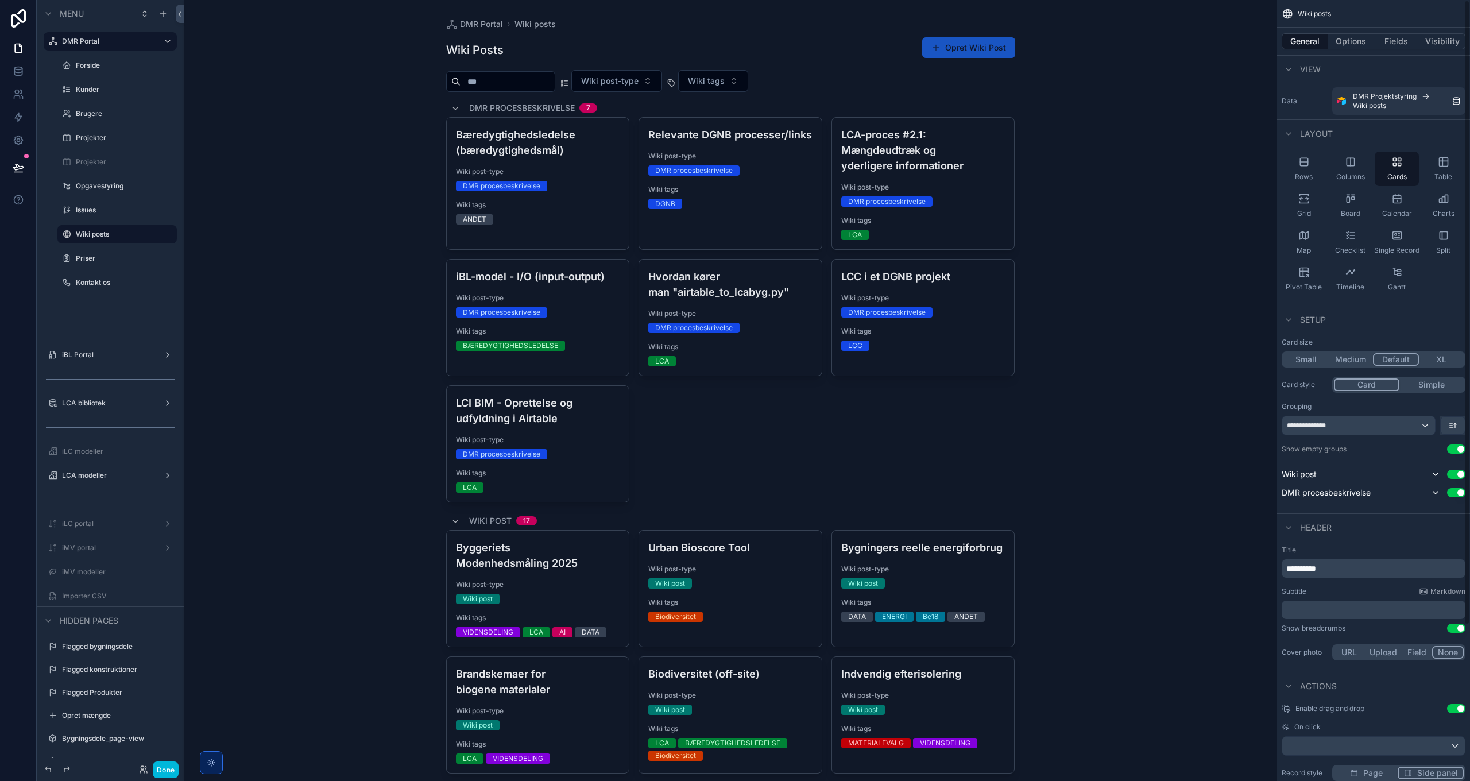
click at [1454, 428] on icon "scrollable content" at bounding box center [1452, 425] width 9 height 9
click at [1434, 448] on span "First -> Last" at bounding box center [1432, 451] width 47 height 14
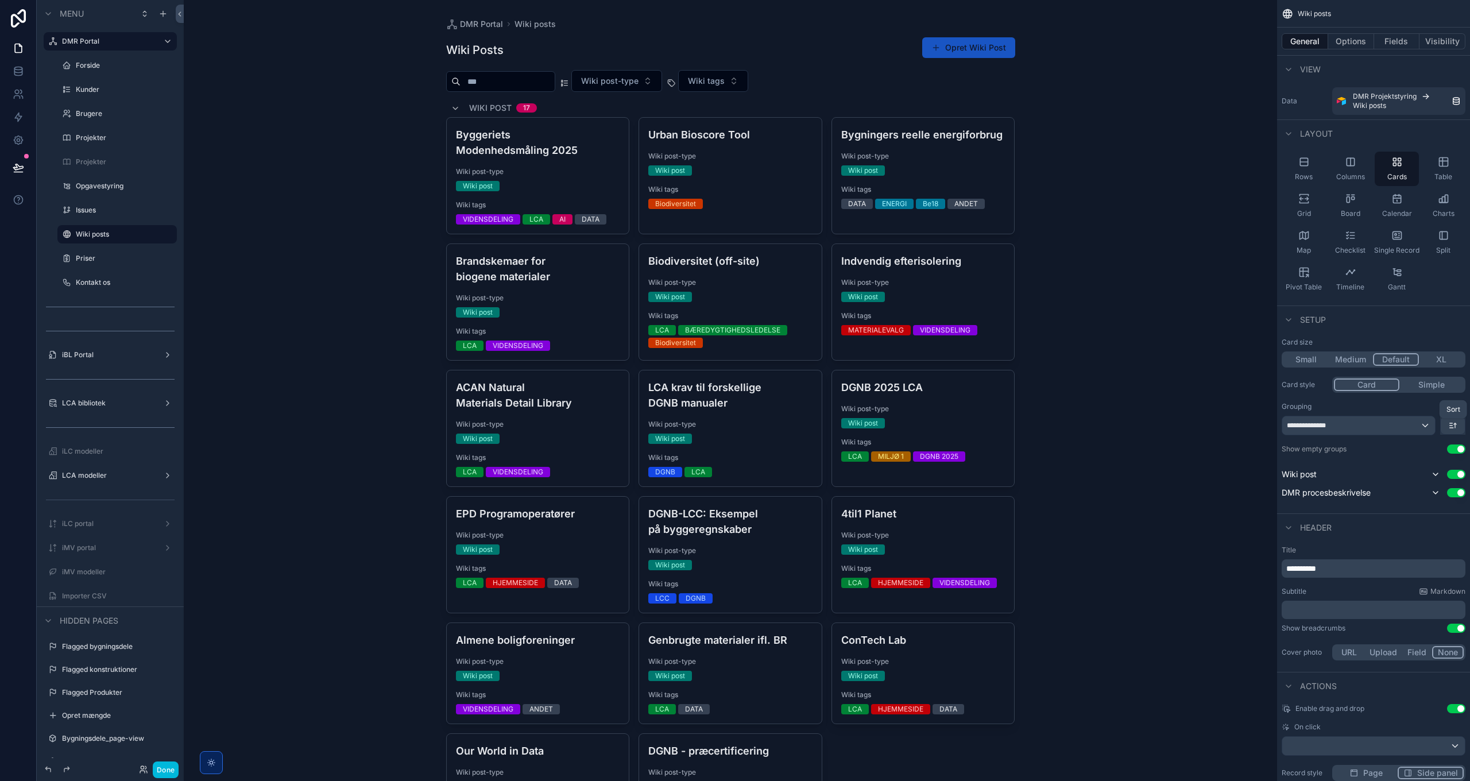
click at [1454, 428] on icon "scrollable content" at bounding box center [1452, 425] width 9 height 9
click at [1429, 451] on span "First -> Last" at bounding box center [1432, 451] width 47 height 14
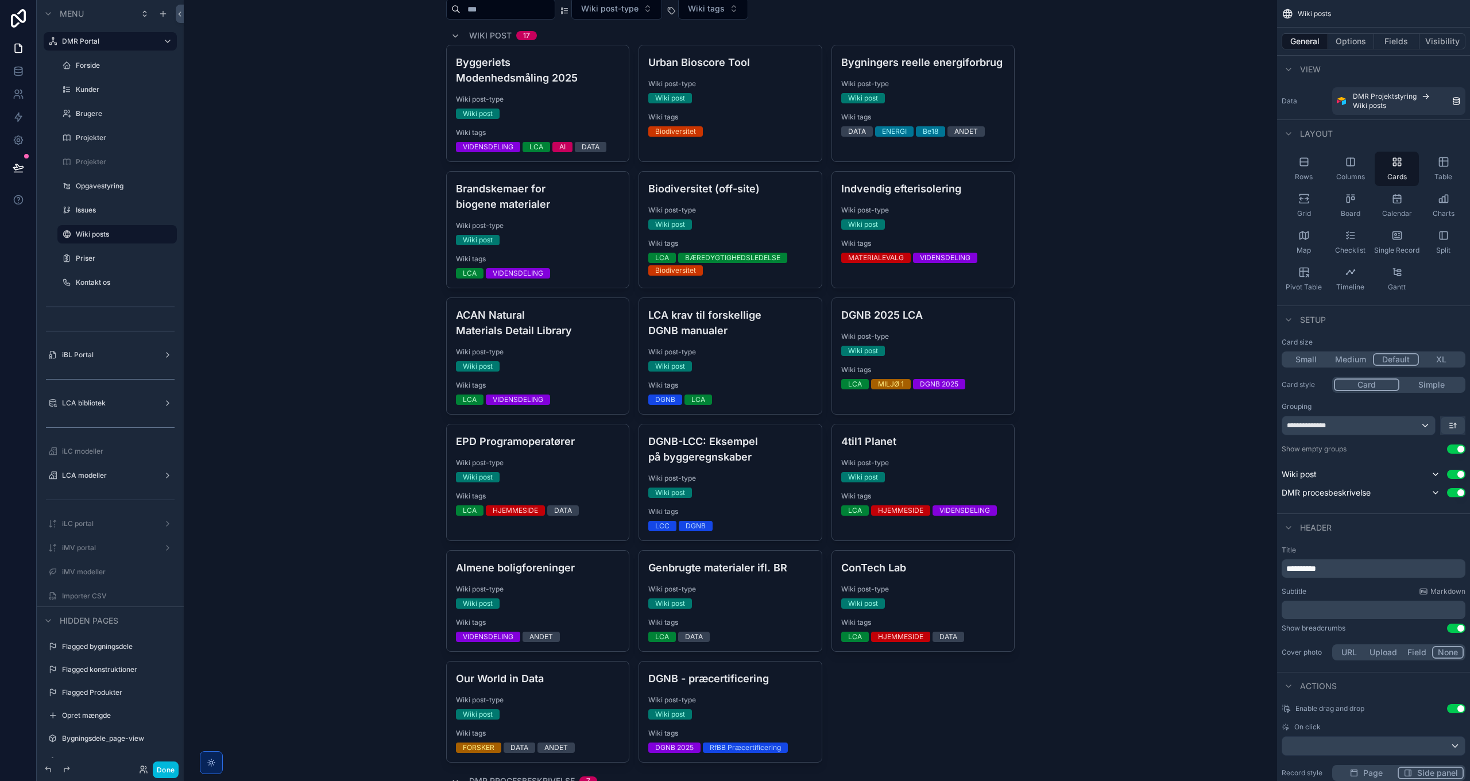
scroll to position [0, 0]
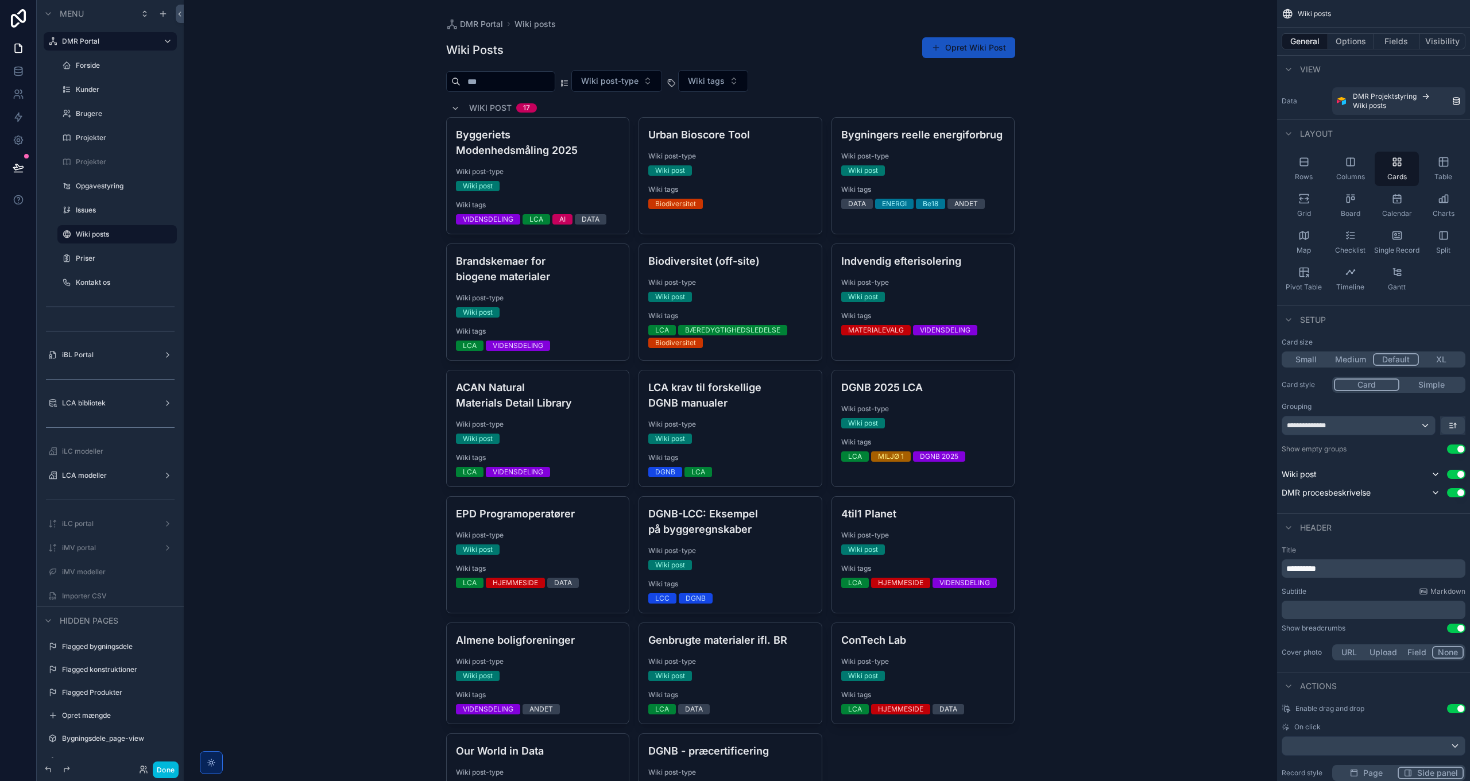
click at [1460, 448] on button "Use setting" at bounding box center [1456, 448] width 18 height 9
click at [1455, 451] on button "Use setting" at bounding box center [1456, 448] width 18 height 9
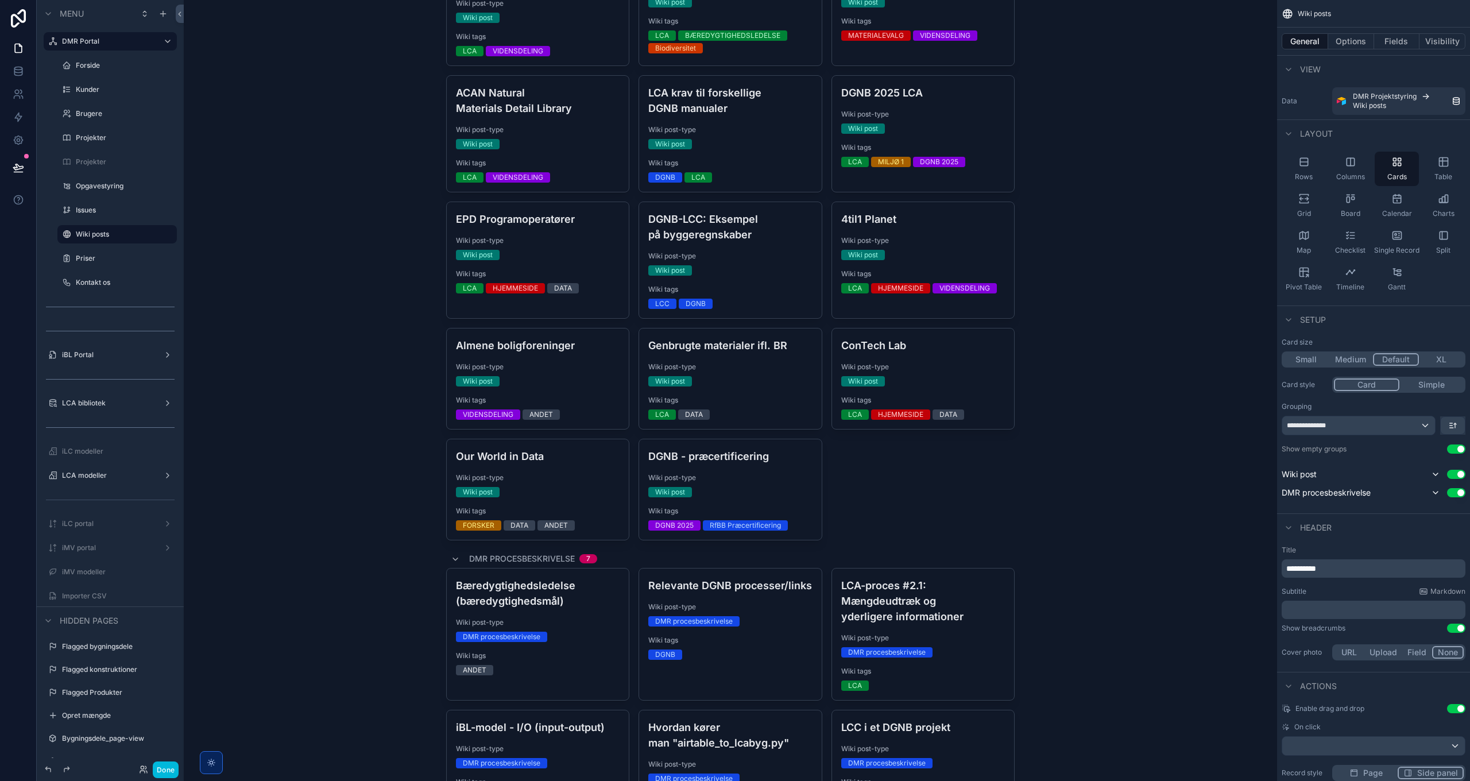
scroll to position [536, 0]
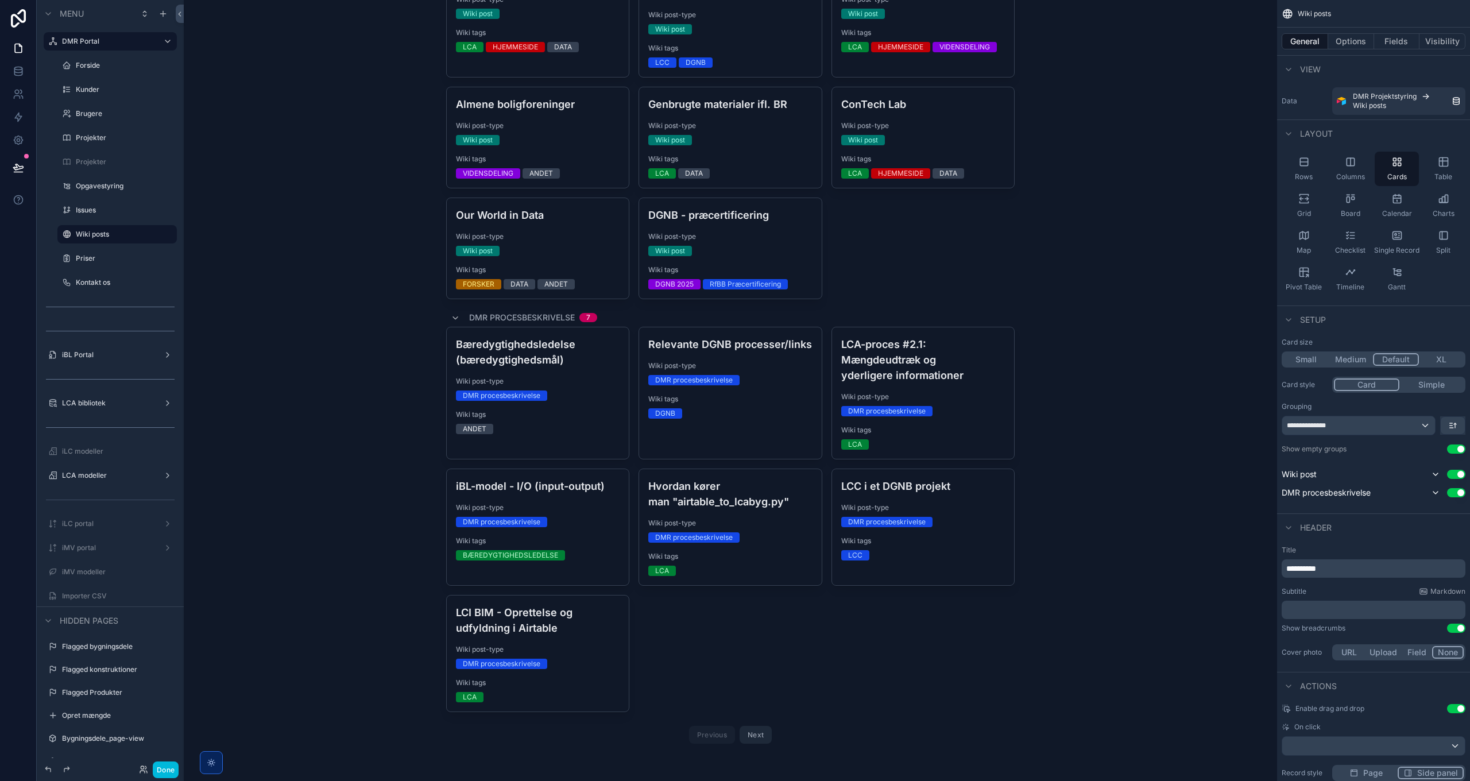
click at [763, 730] on div "scrollable content" at bounding box center [730, 124] width 587 height 1321
click at [757, 733] on button "Next" at bounding box center [756, 735] width 32 height 18
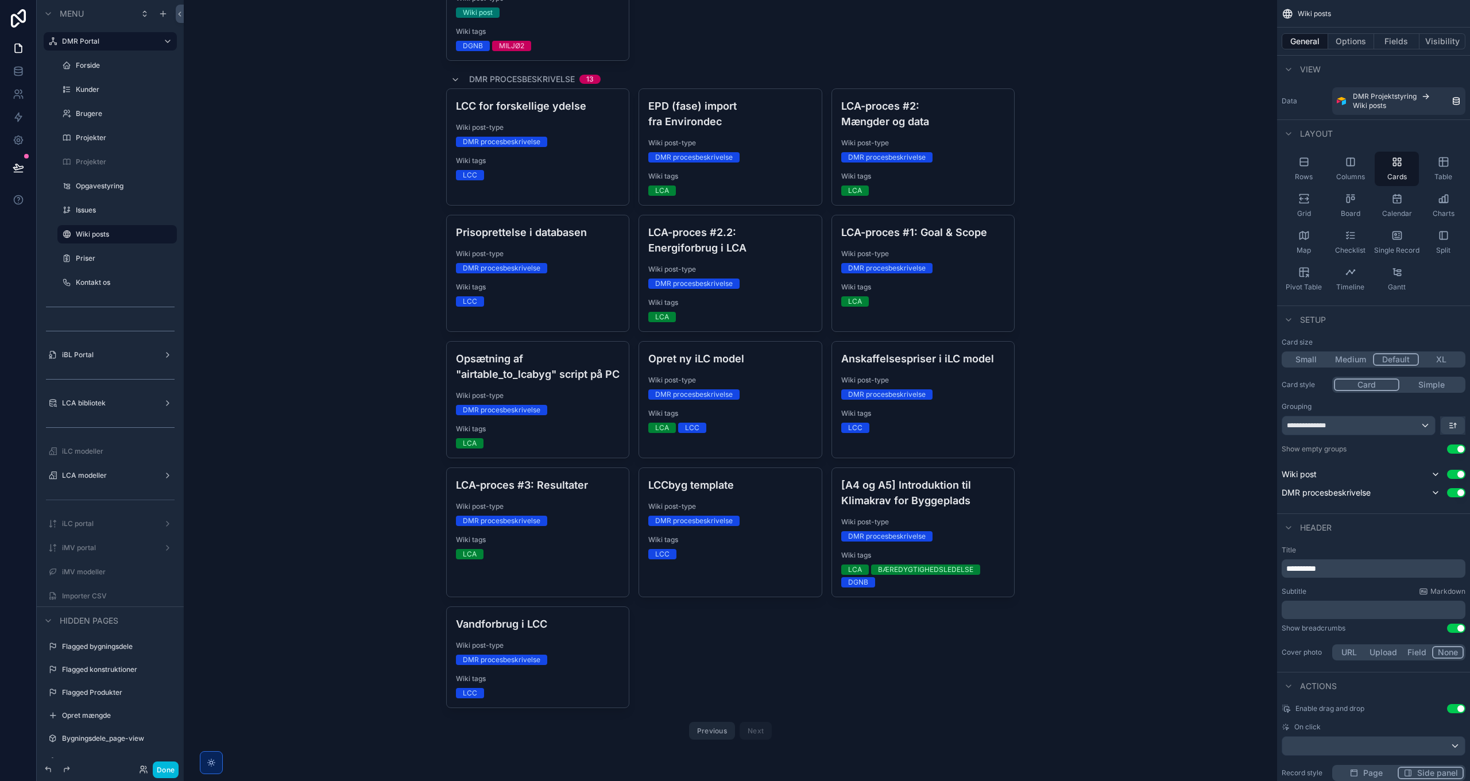
scroll to position [417, 0]
click at [756, 733] on div "Previous Next" at bounding box center [730, 731] width 83 height 18
click at [711, 734] on button "Previous" at bounding box center [712, 731] width 46 height 18
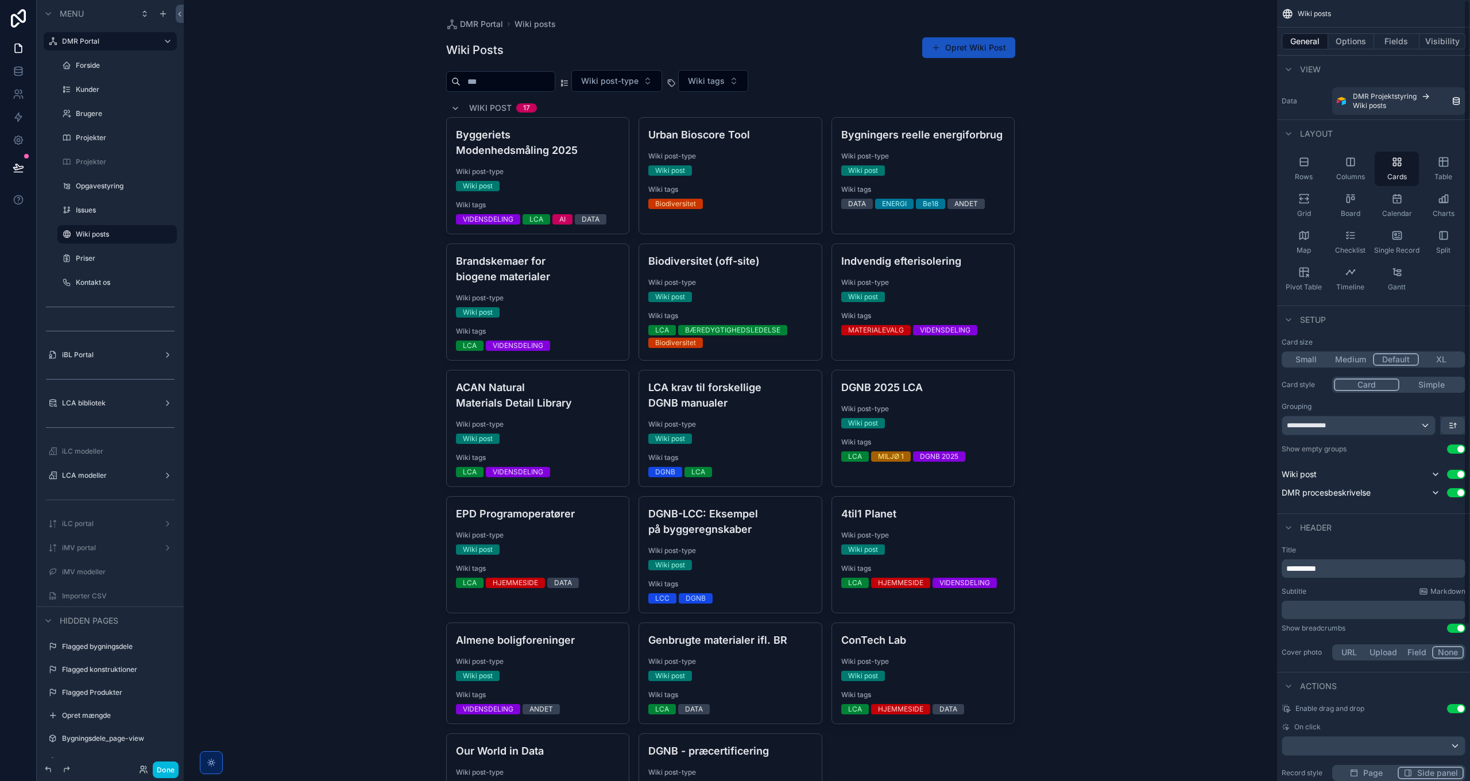
click at [1347, 38] on button "Options" at bounding box center [1351, 41] width 46 height 16
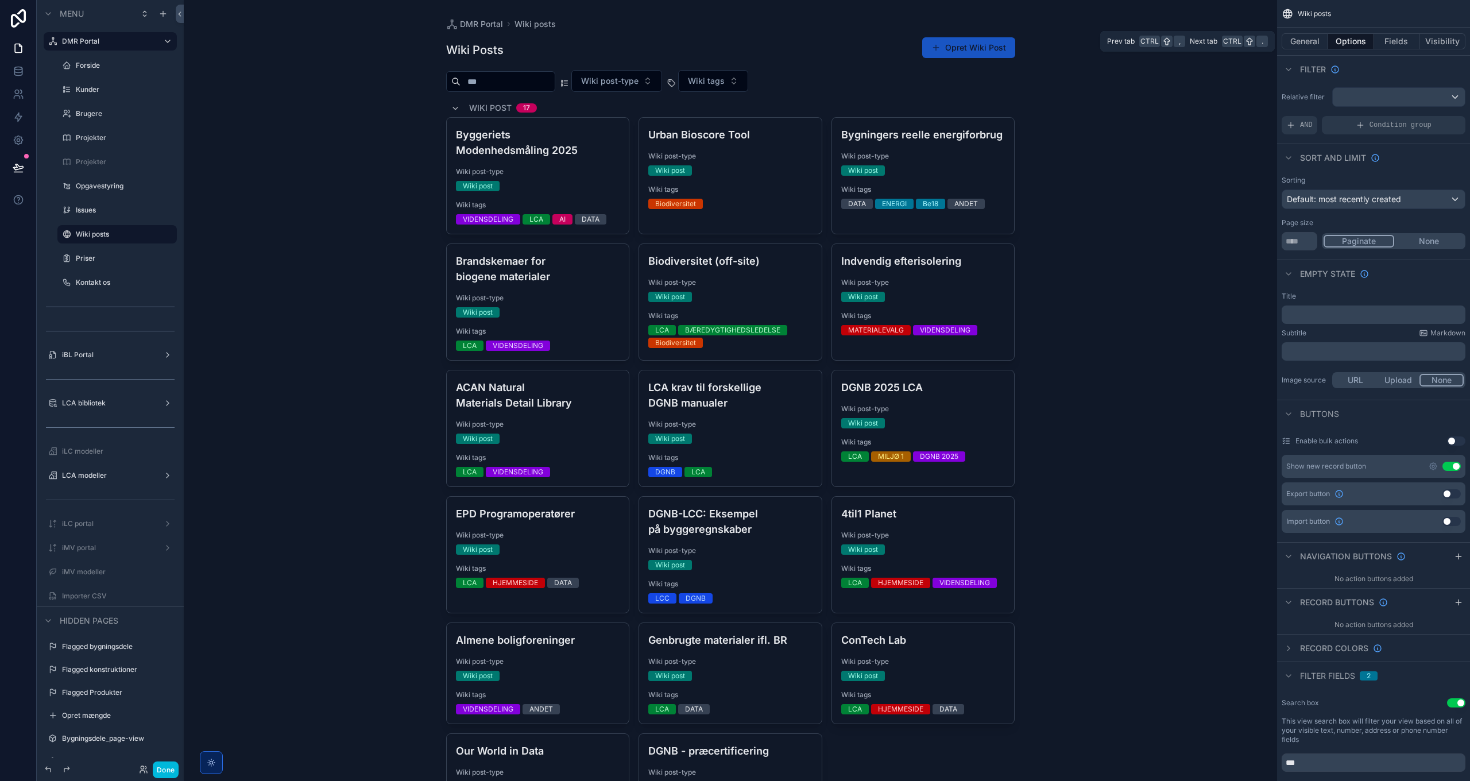
click at [1305, 37] on button "General" at bounding box center [1305, 41] width 47 height 16
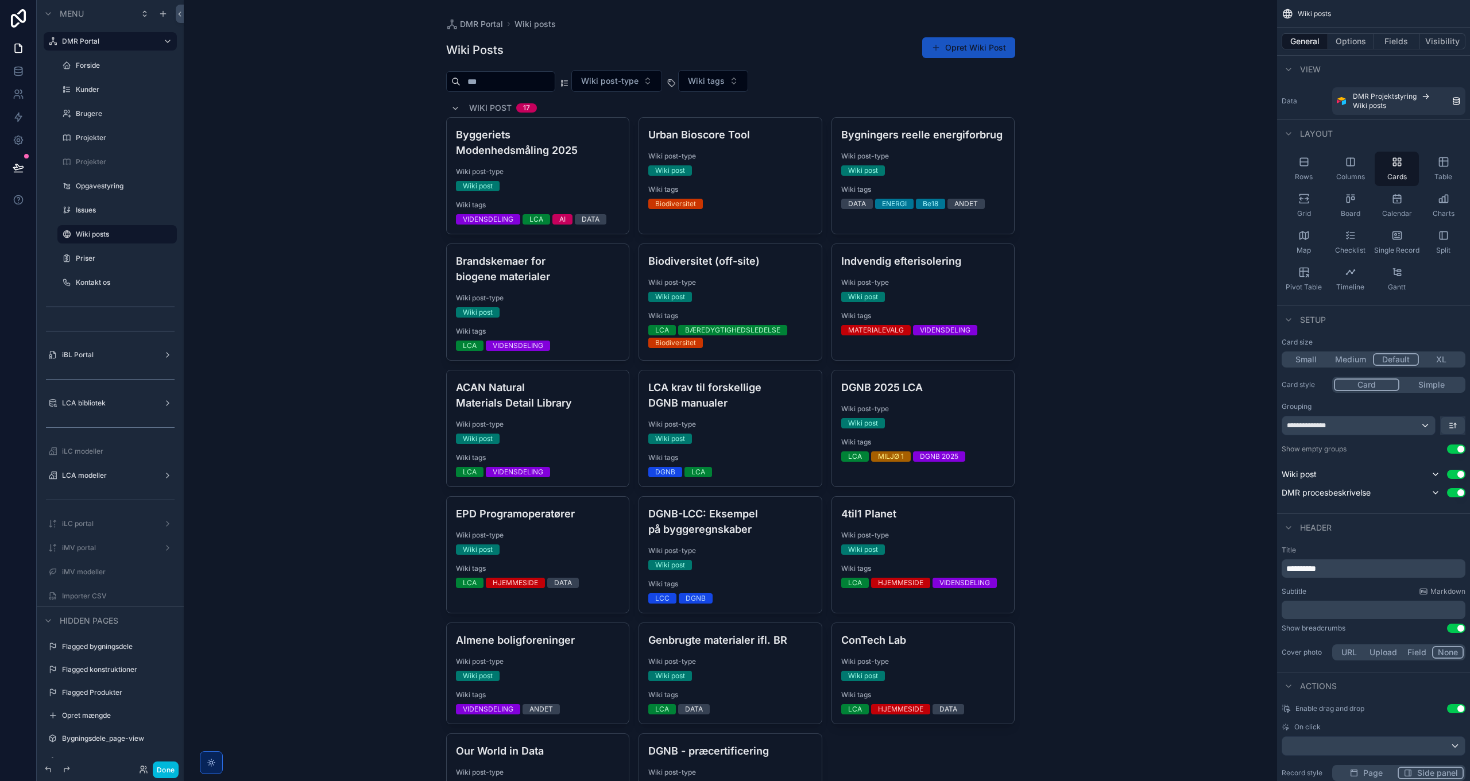
click at [1455, 426] on icon "scrollable content" at bounding box center [1452, 425] width 9 height 9
click at [1441, 473] on span "Last -> First" at bounding box center [1431, 473] width 44 height 14
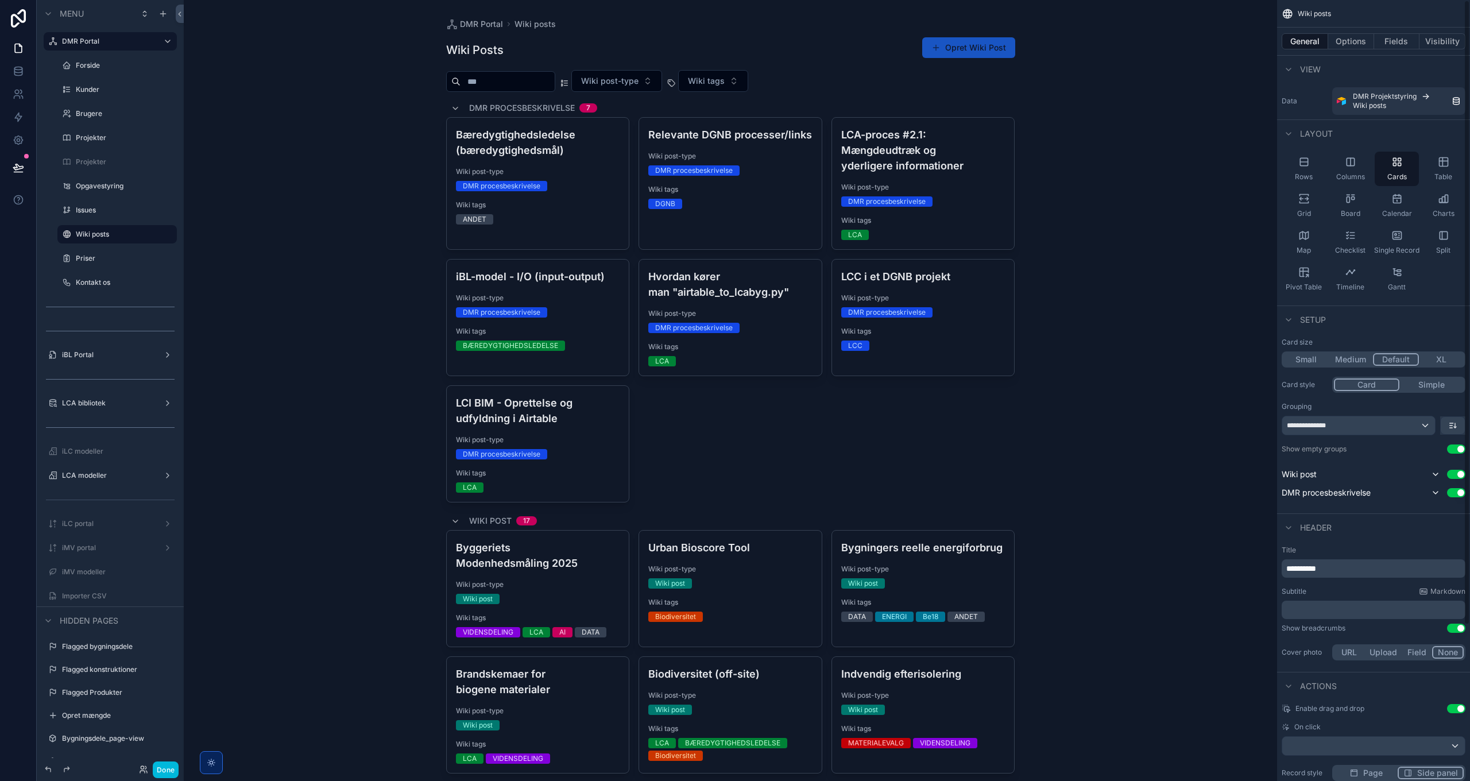
click at [1457, 423] on icon "scrollable content" at bounding box center [1452, 425] width 9 height 9
click at [1438, 449] on span "First -> Last" at bounding box center [1431, 451] width 44 height 14
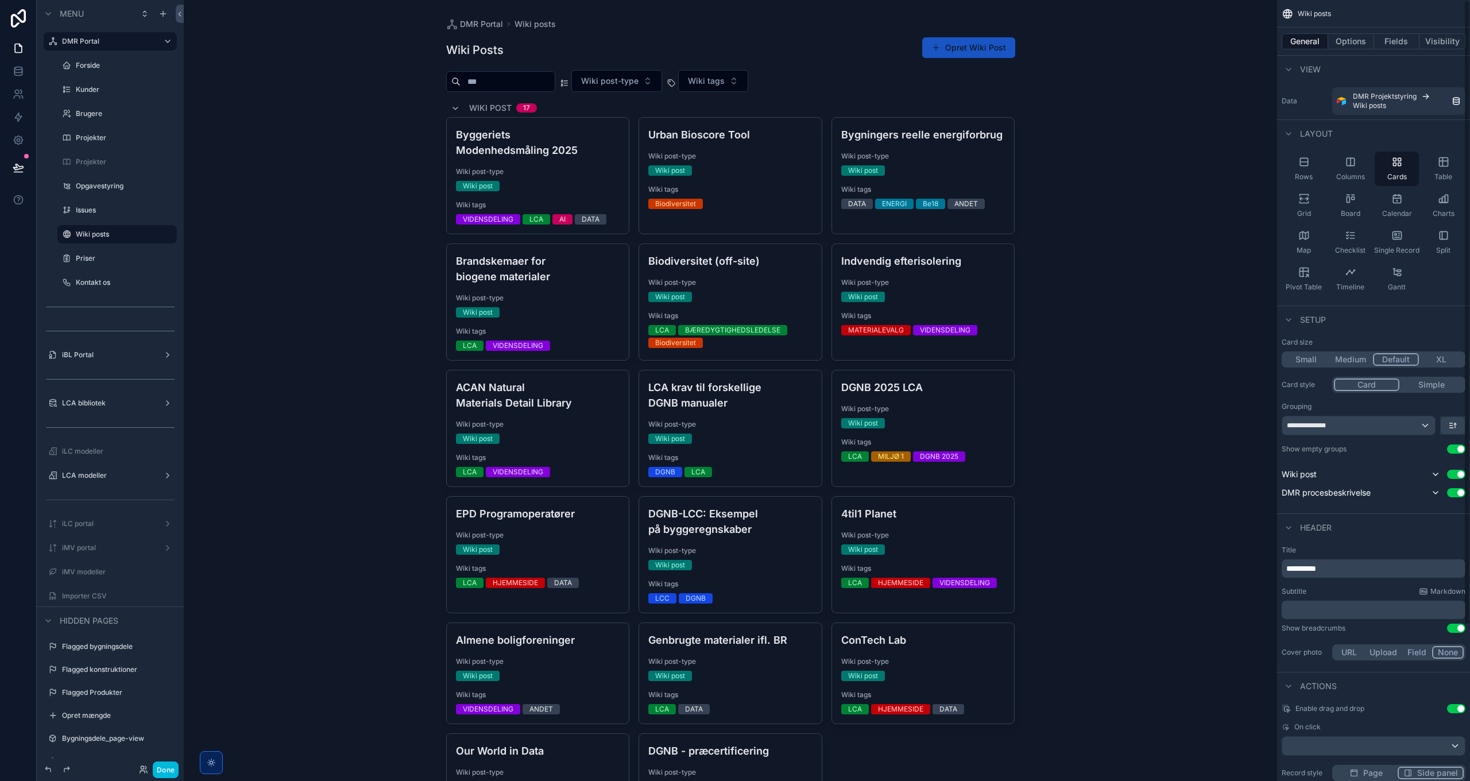
click at [1346, 31] on div "General Options Fields Visibility" at bounding box center [1373, 42] width 193 height 28
click at [1347, 37] on button "Options" at bounding box center [1351, 41] width 46 height 16
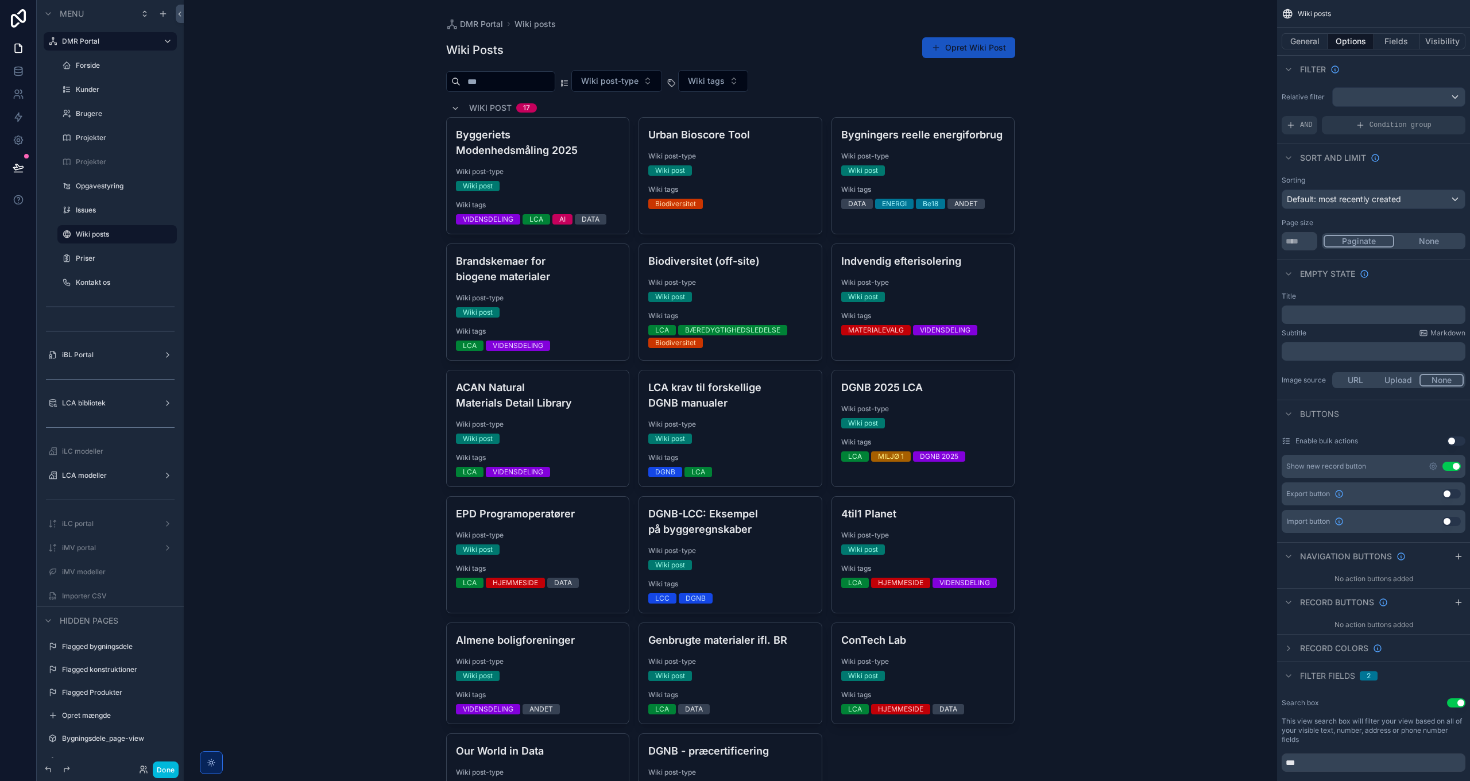
click at [1305, 239] on input "**" at bounding box center [1300, 241] width 36 height 18
click at [1303, 238] on input "**" at bounding box center [1300, 241] width 36 height 18
type input "**"
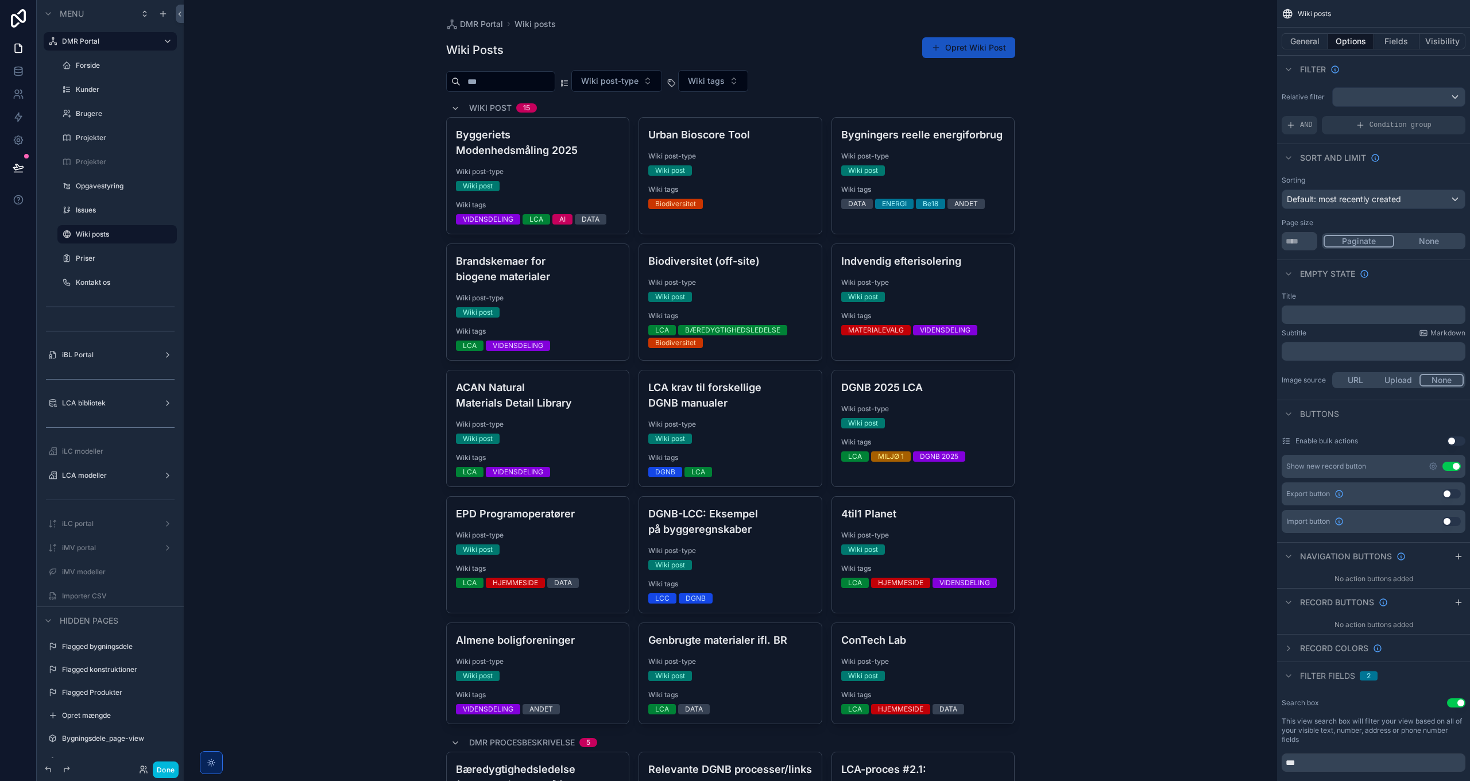
click at [170, 768] on button "Done" at bounding box center [166, 769] width 26 height 17
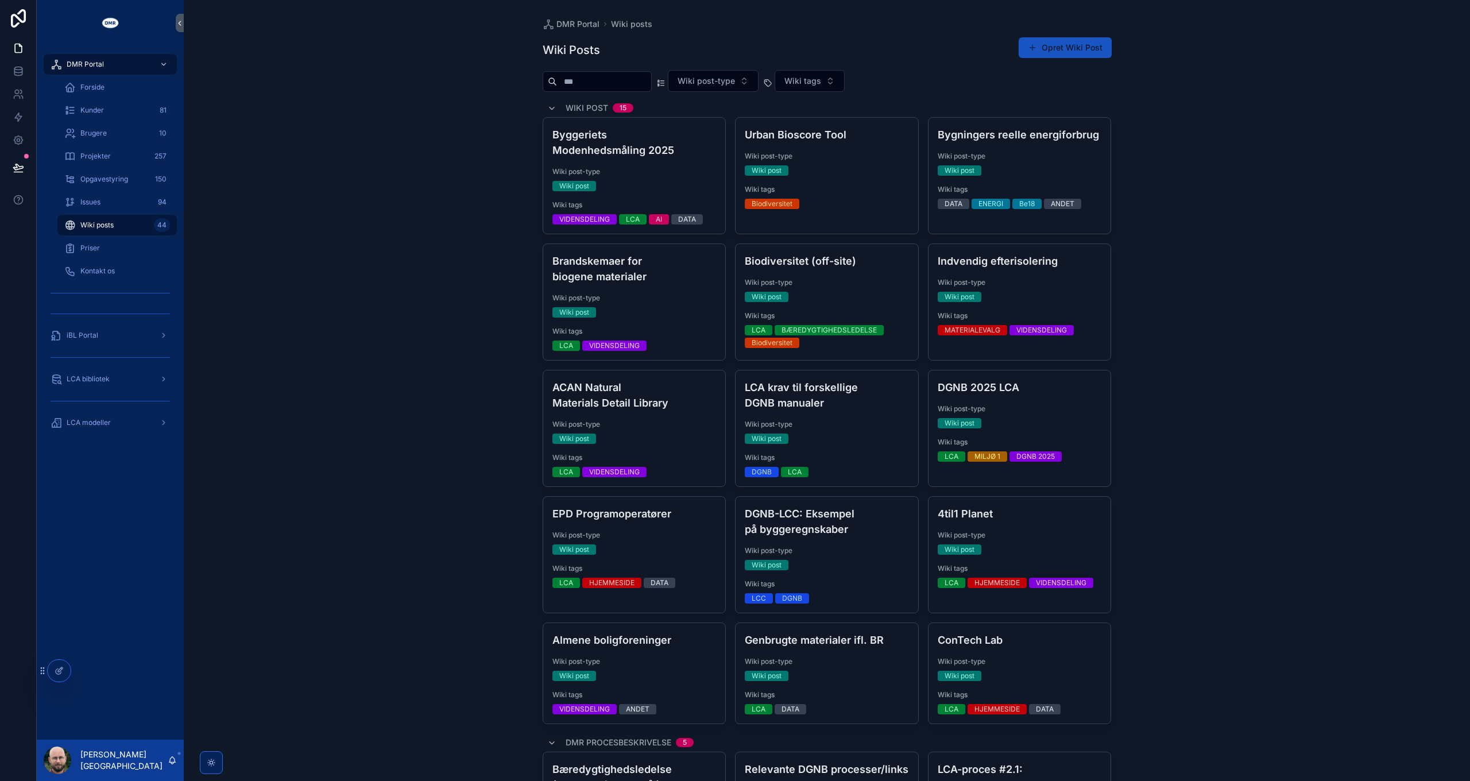
click at [89, 421] on span "LCA modeller" at bounding box center [89, 422] width 44 height 9
